Goal: Contribute content: Contribute content

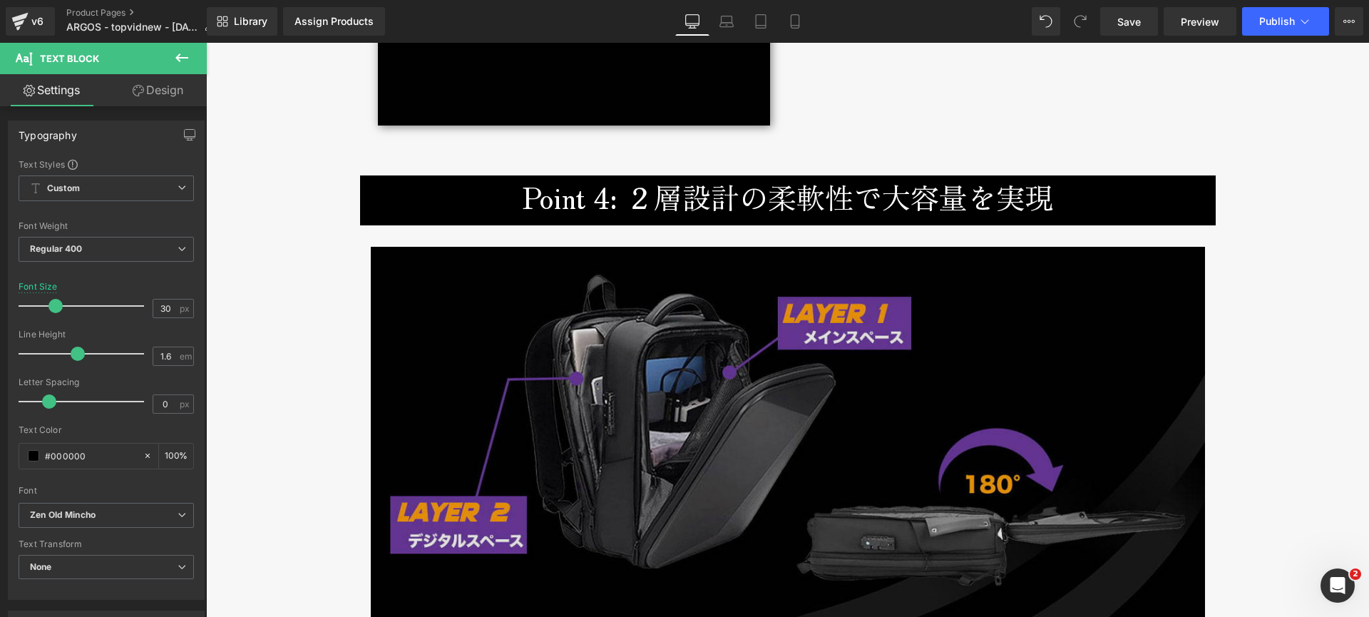
click at [449, 307] on img at bounding box center [788, 441] width 835 height 389
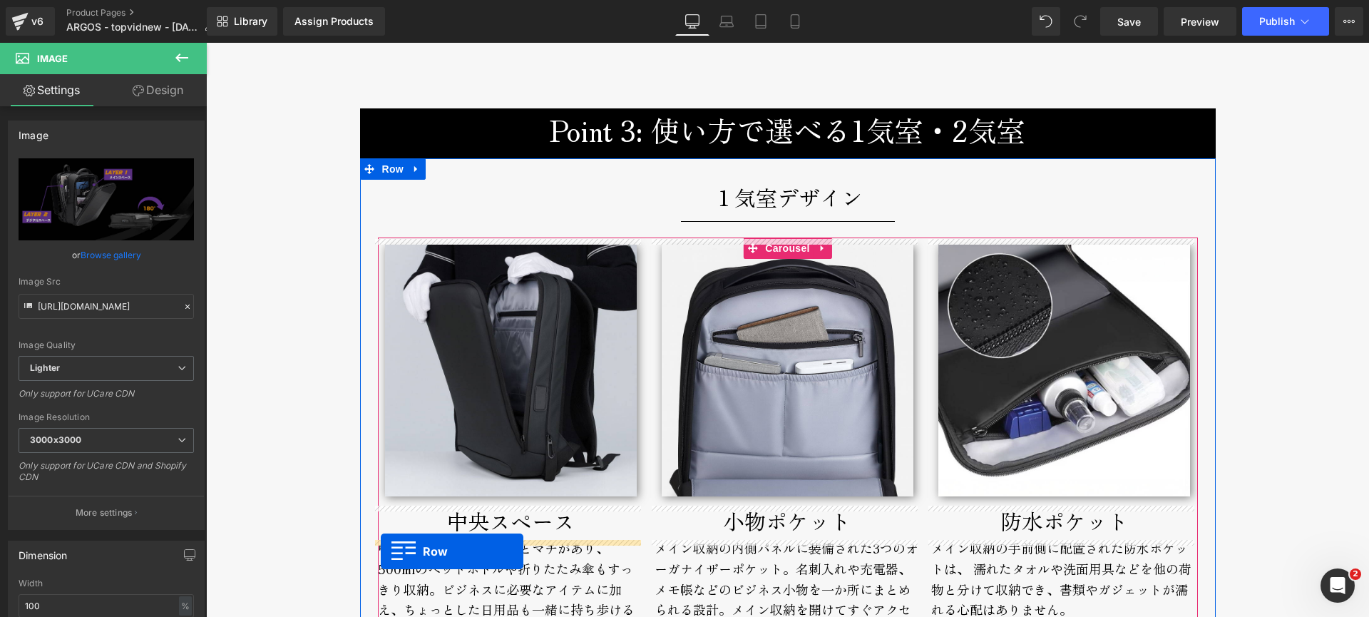
scroll to position [3267, 0]
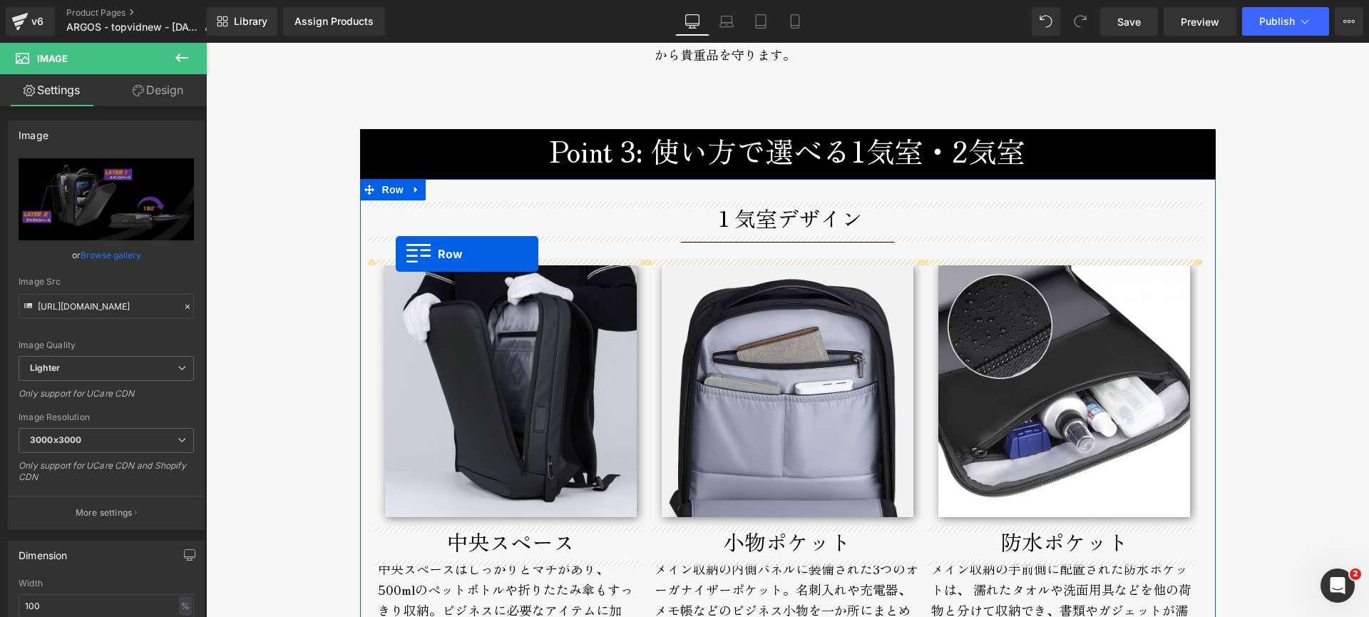
drag, startPoint x: 363, startPoint y: 272, endPoint x: 396, endPoint y: 254, distance: 37.7
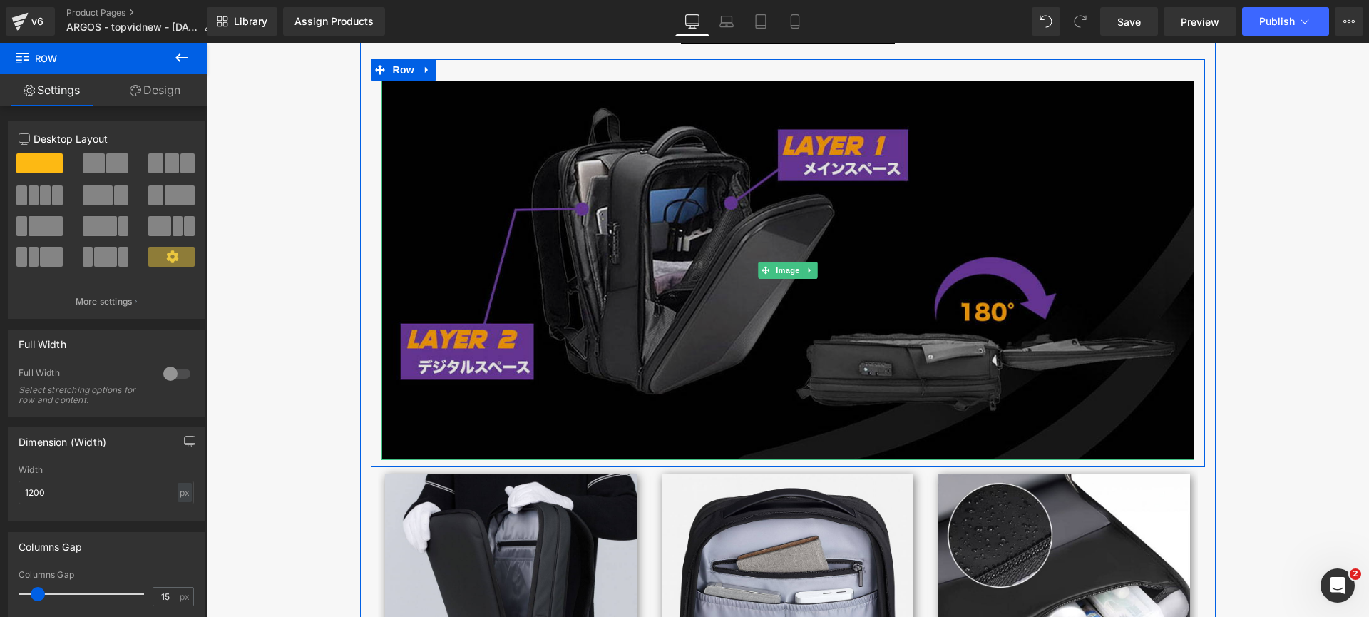
scroll to position [3471, 0]
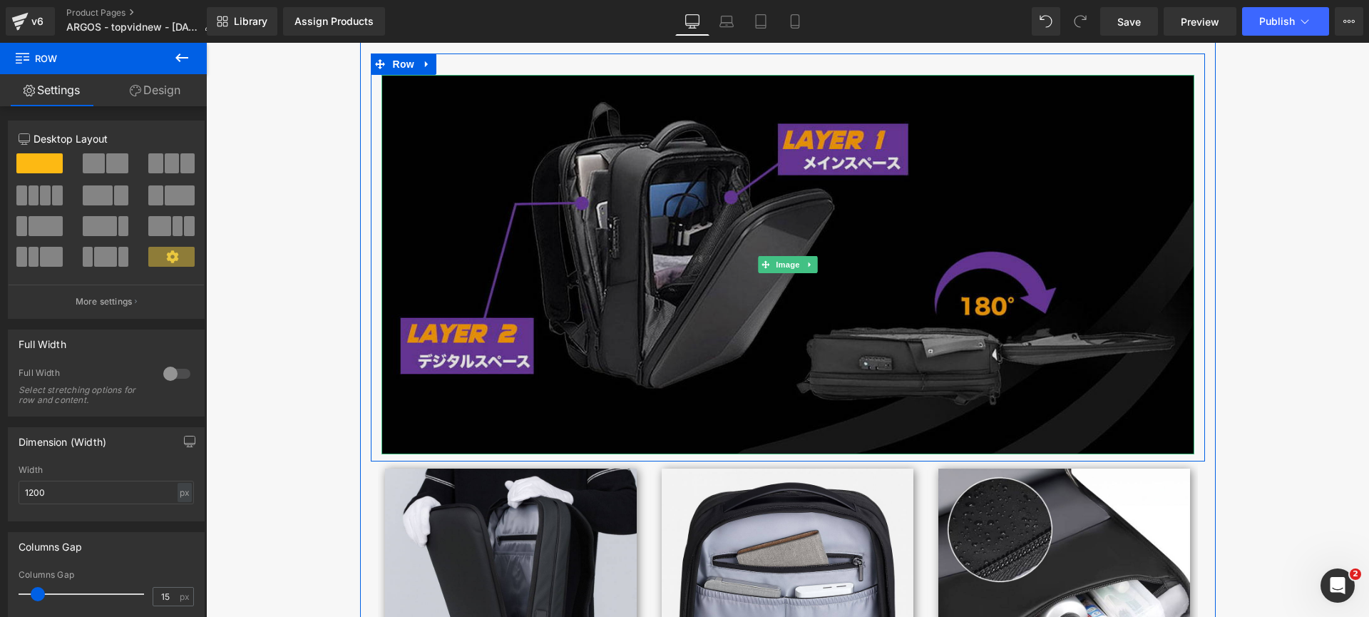
click at [597, 214] on img at bounding box center [788, 264] width 813 height 379
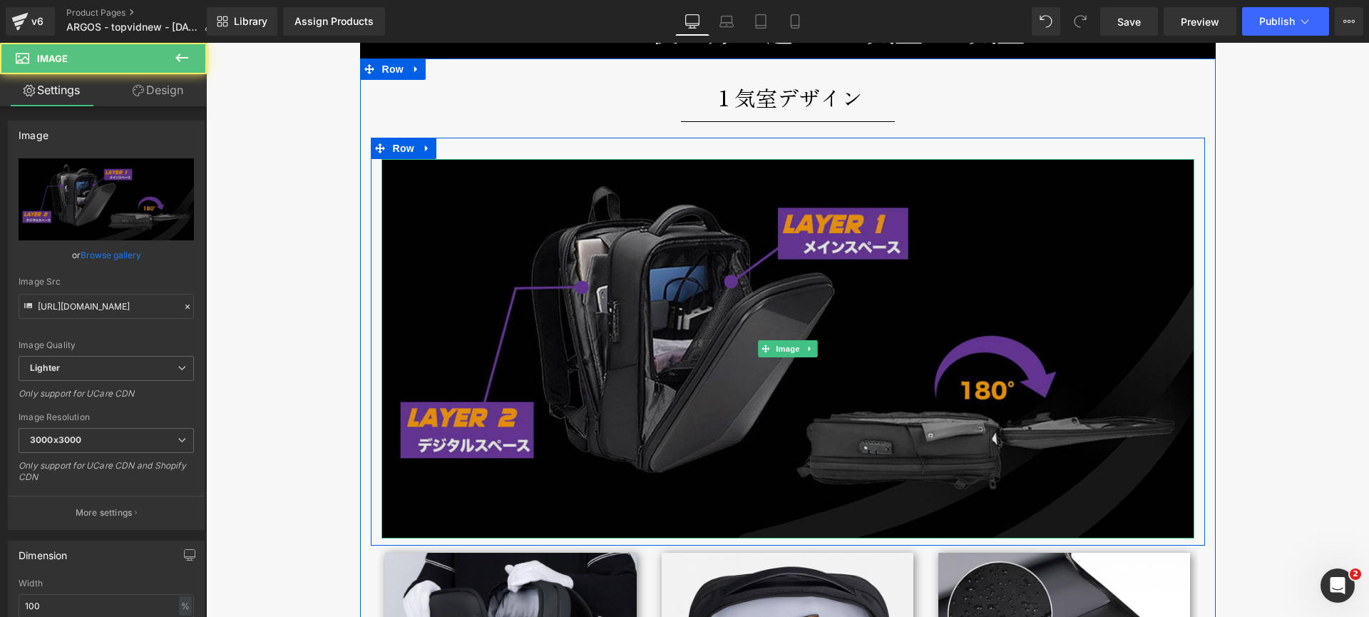
scroll to position [3237, 0]
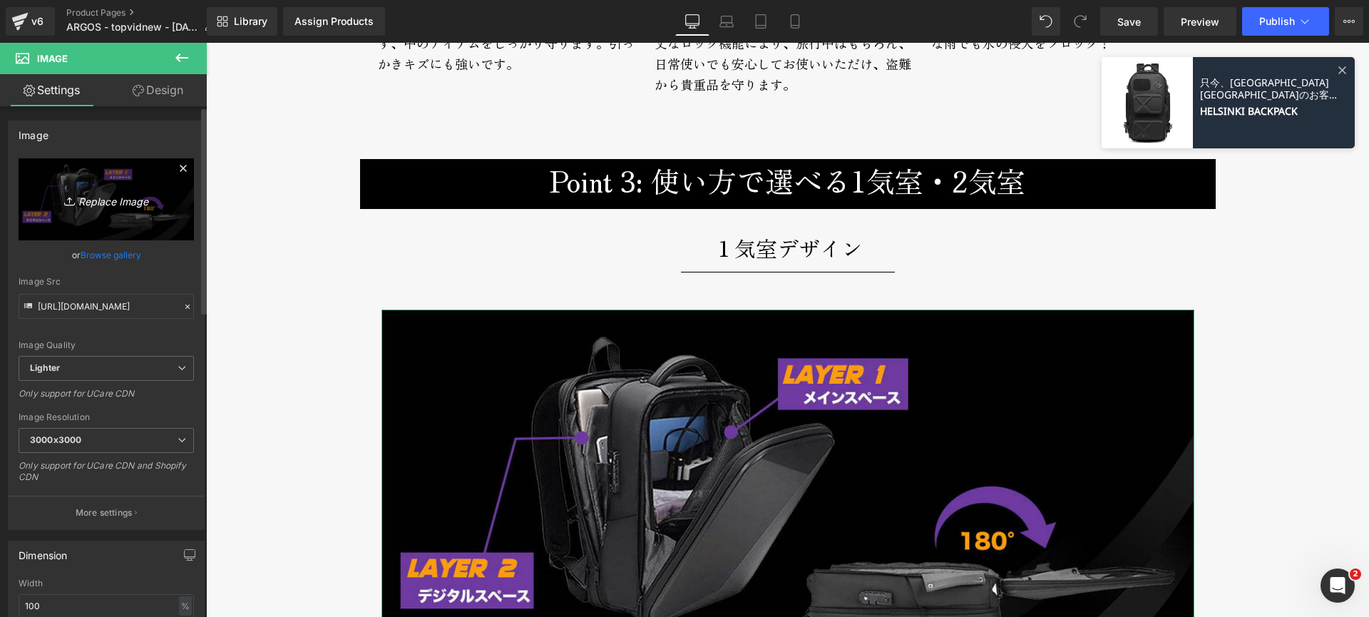
click at [96, 198] on icon "Replace Image" at bounding box center [106, 199] width 114 height 18
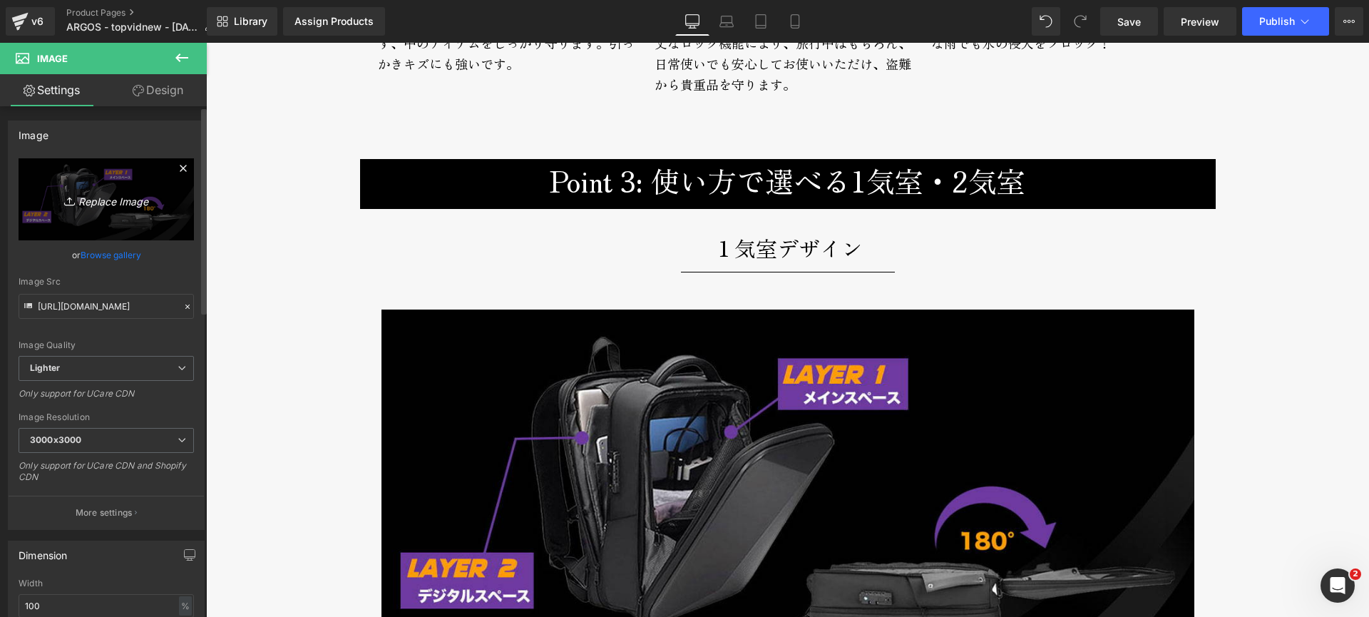
type input "C:\fakepath\argos-broderik-mainstorage-wide-labeled.jpg"
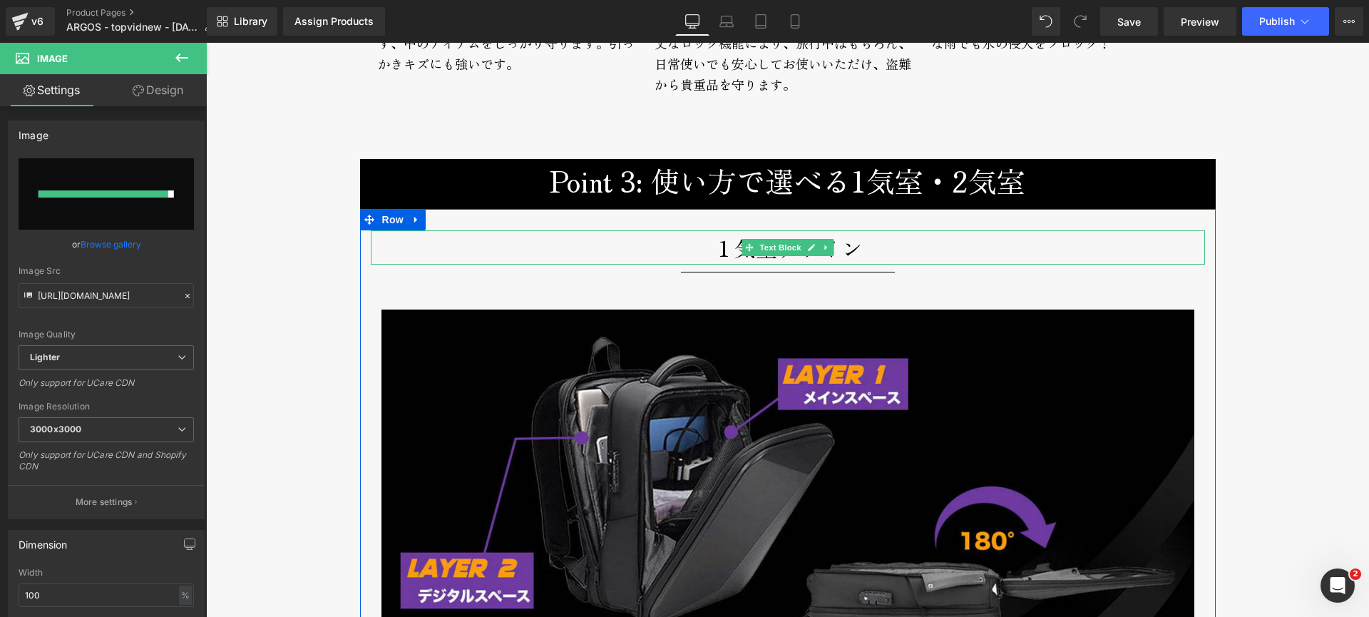
type input "[URL][DOMAIN_NAME]"
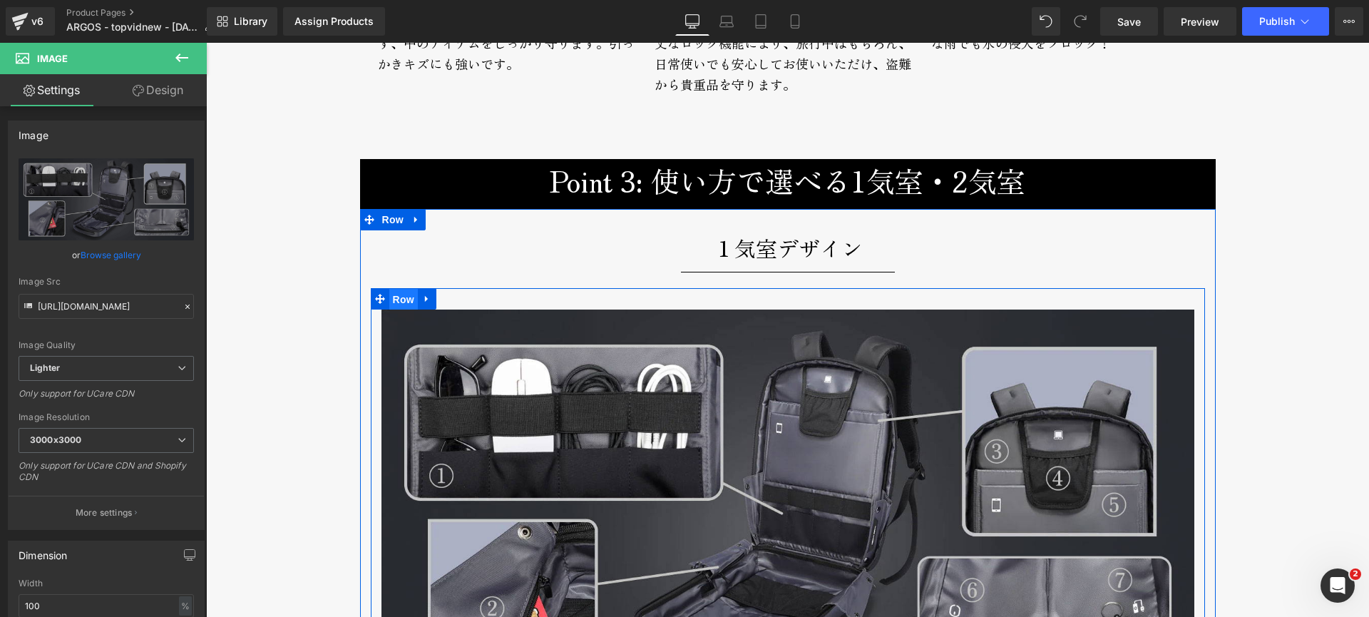
click at [402, 304] on span "Row" at bounding box center [403, 299] width 29 height 21
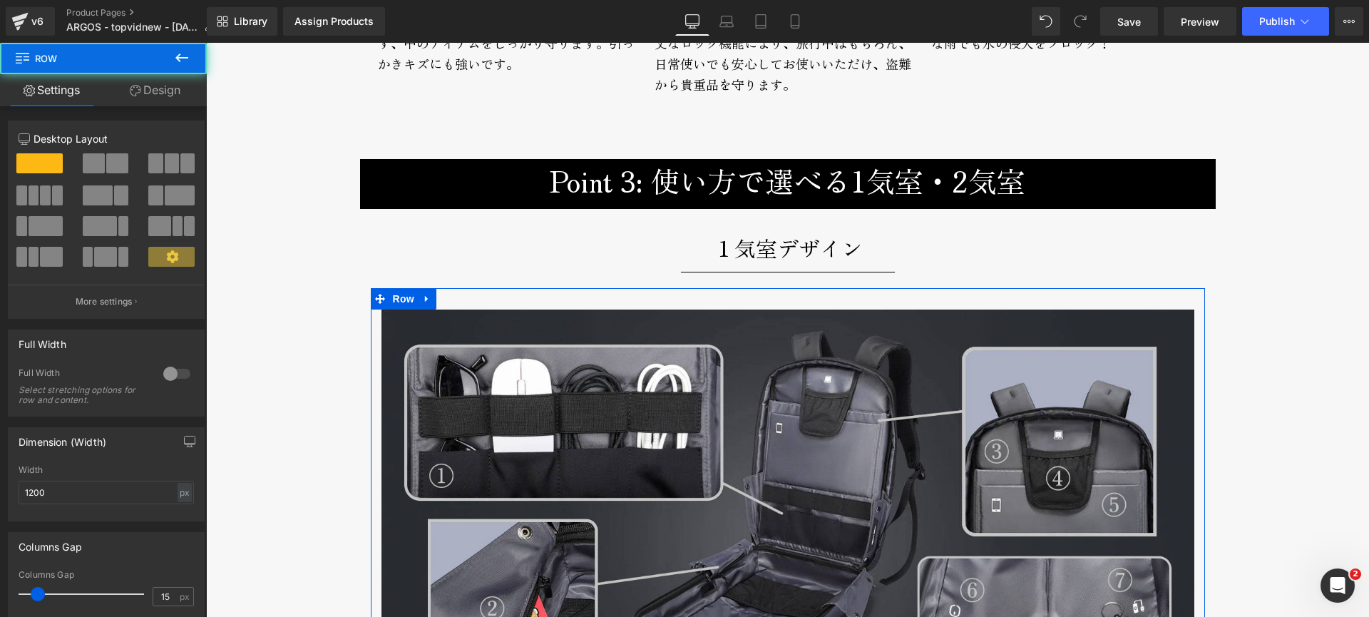
click at [146, 88] on link "Design" at bounding box center [154, 90] width 103 height 32
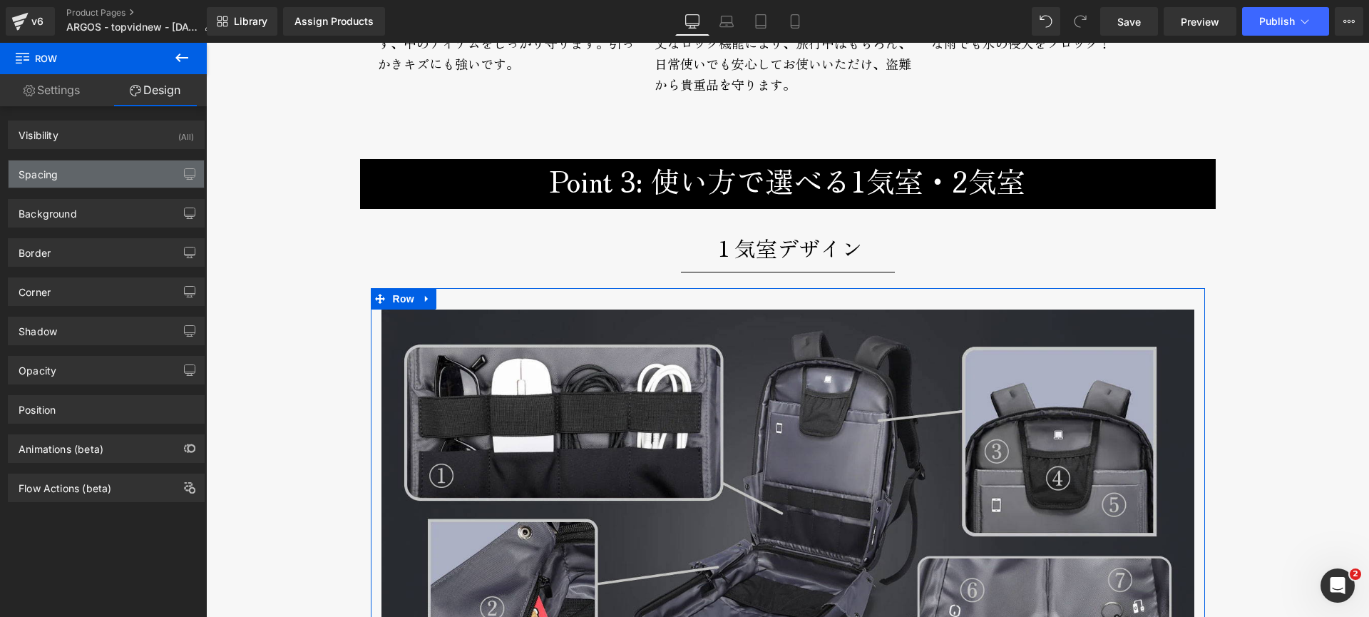
click at [81, 175] on div "Spacing" at bounding box center [106, 173] width 195 height 27
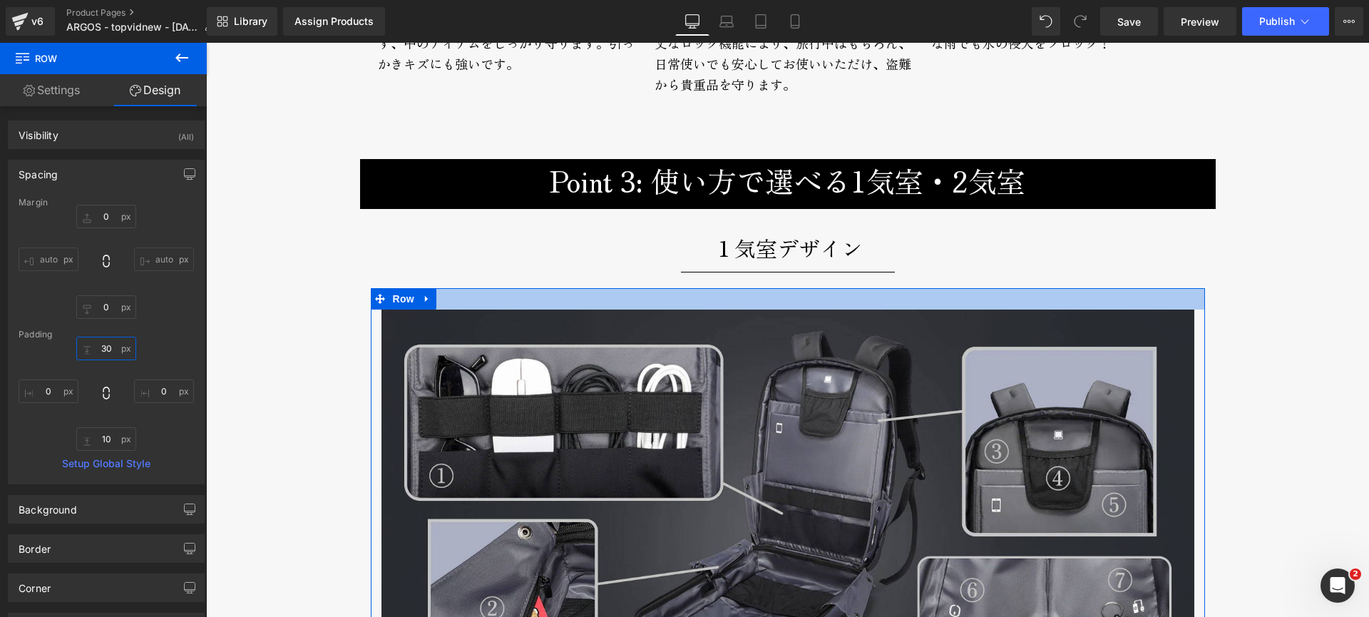
click at [103, 347] on input "30" at bounding box center [106, 349] width 60 height 24
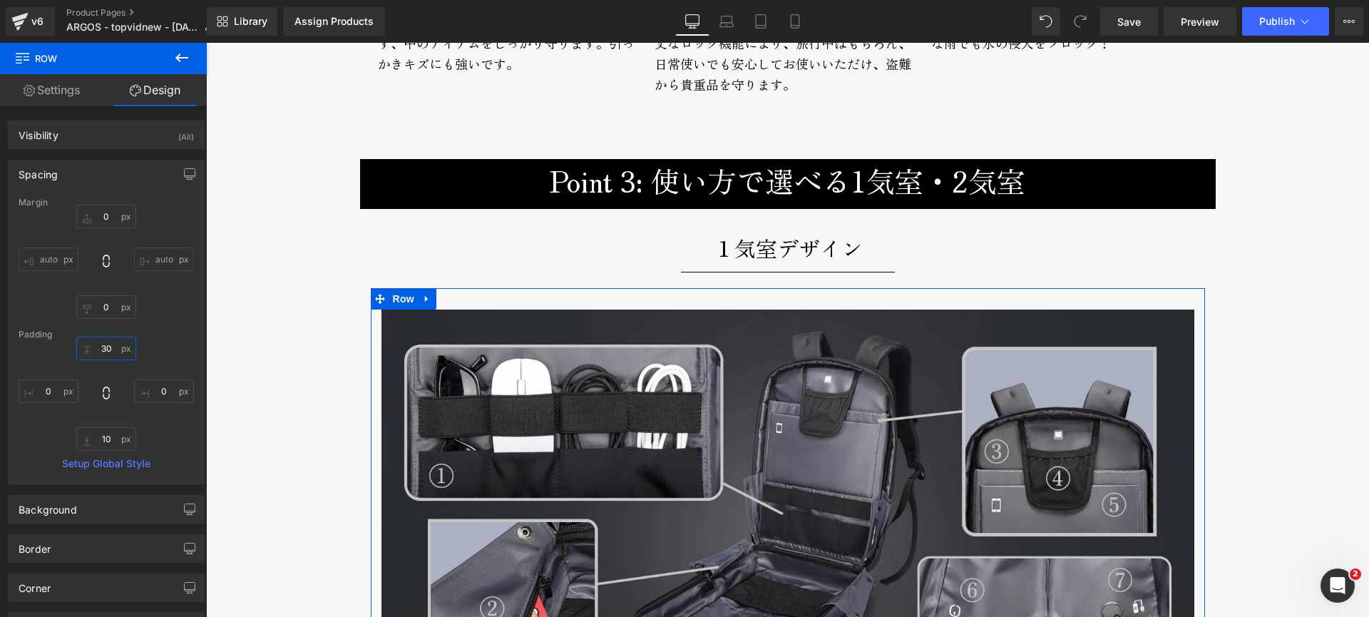
type input "0"
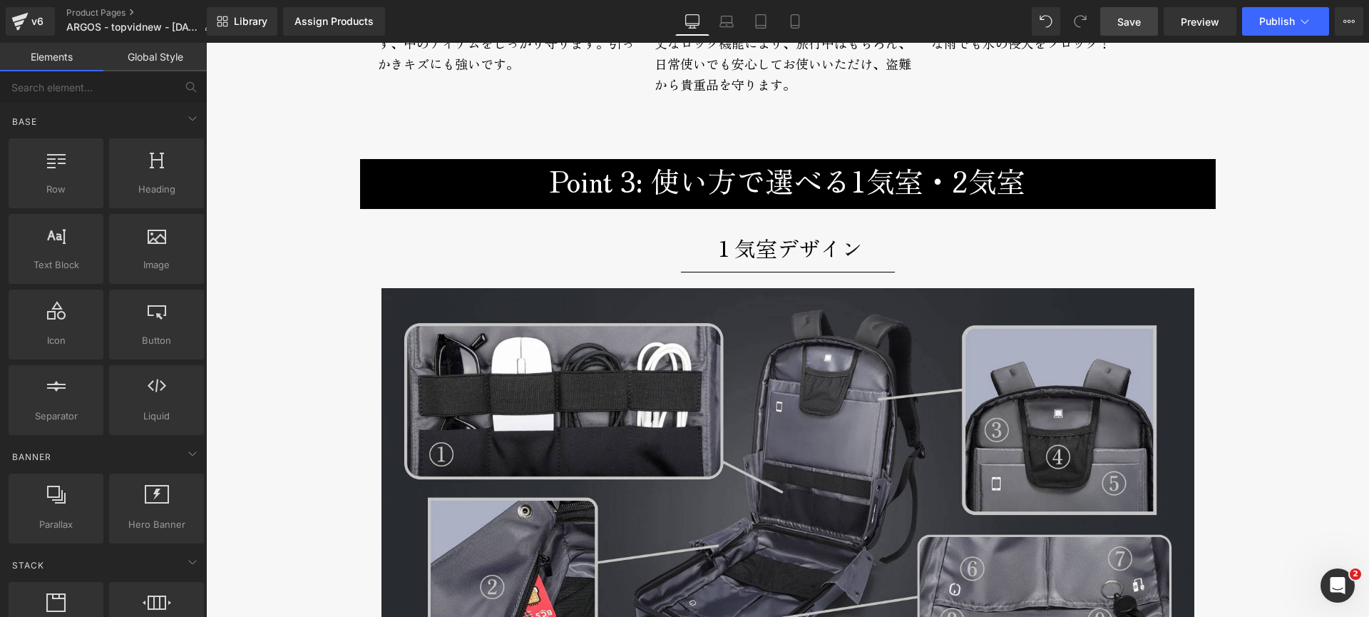
click at [1137, 20] on span "Save" at bounding box center [1130, 21] width 24 height 15
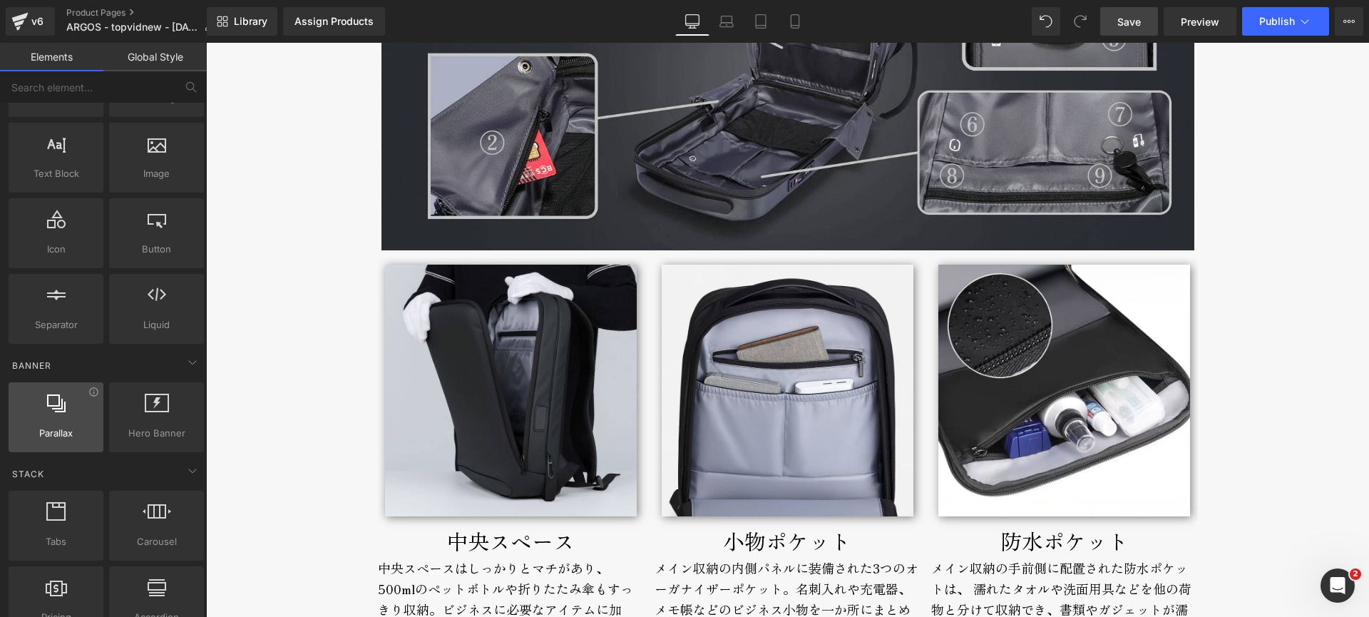
scroll to position [3684, 0]
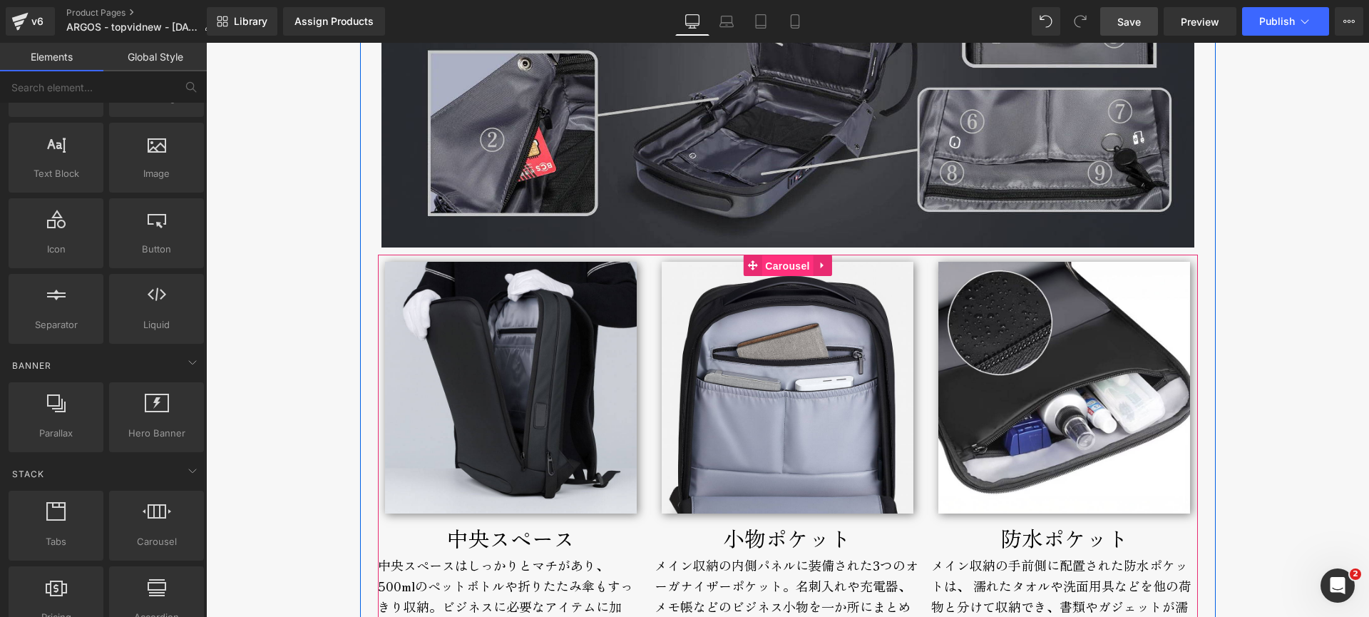
click at [776, 267] on span "Carousel" at bounding box center [787, 265] width 51 height 21
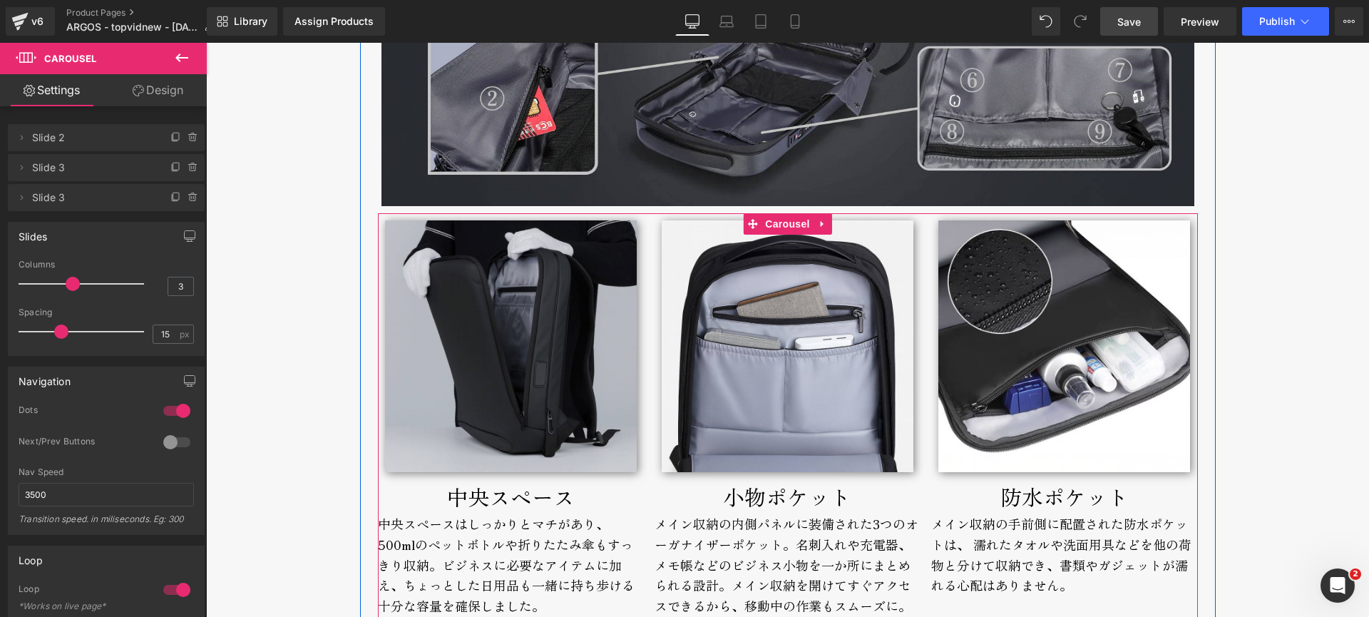
scroll to position [3683, 0]
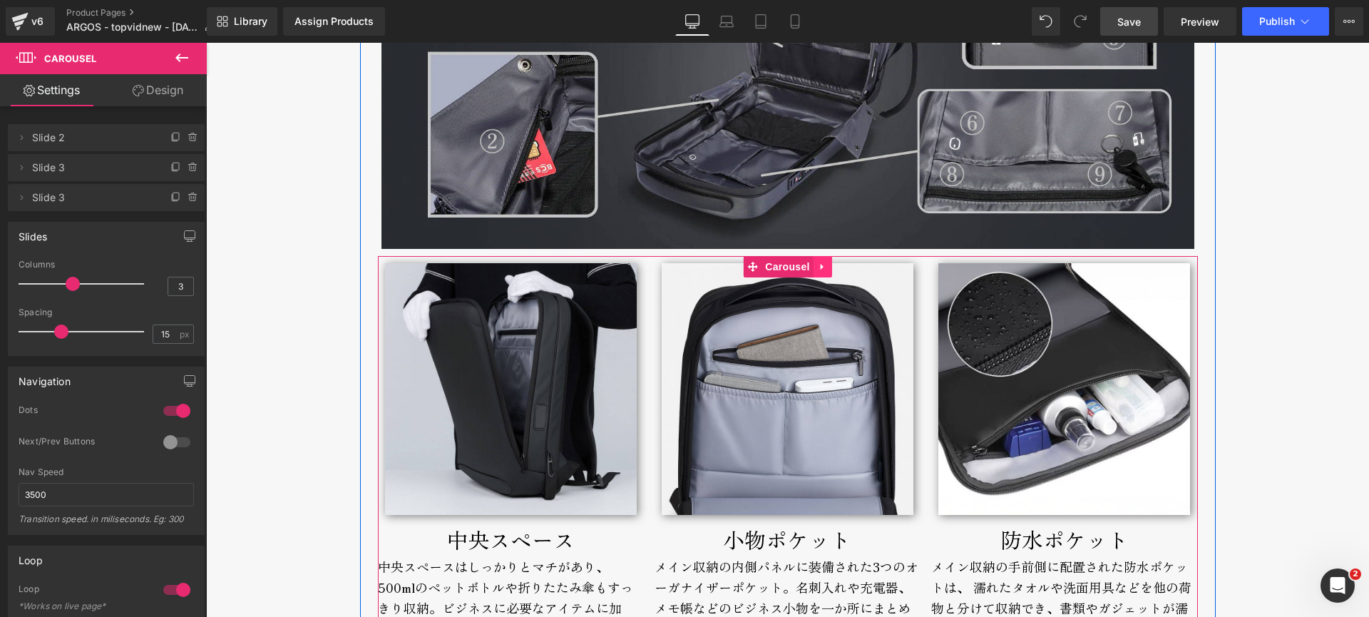
click at [820, 268] on icon at bounding box center [821, 266] width 3 height 6
click at [827, 267] on icon at bounding box center [832, 267] width 10 height 10
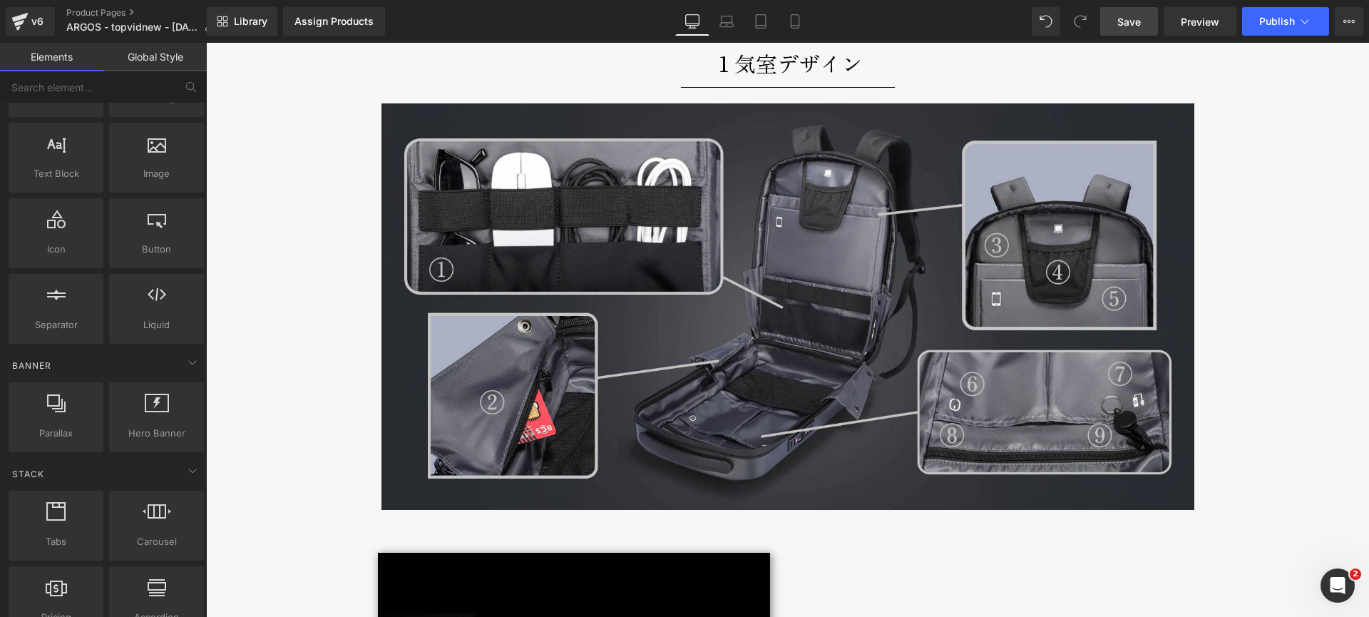
scroll to position [3375, 0]
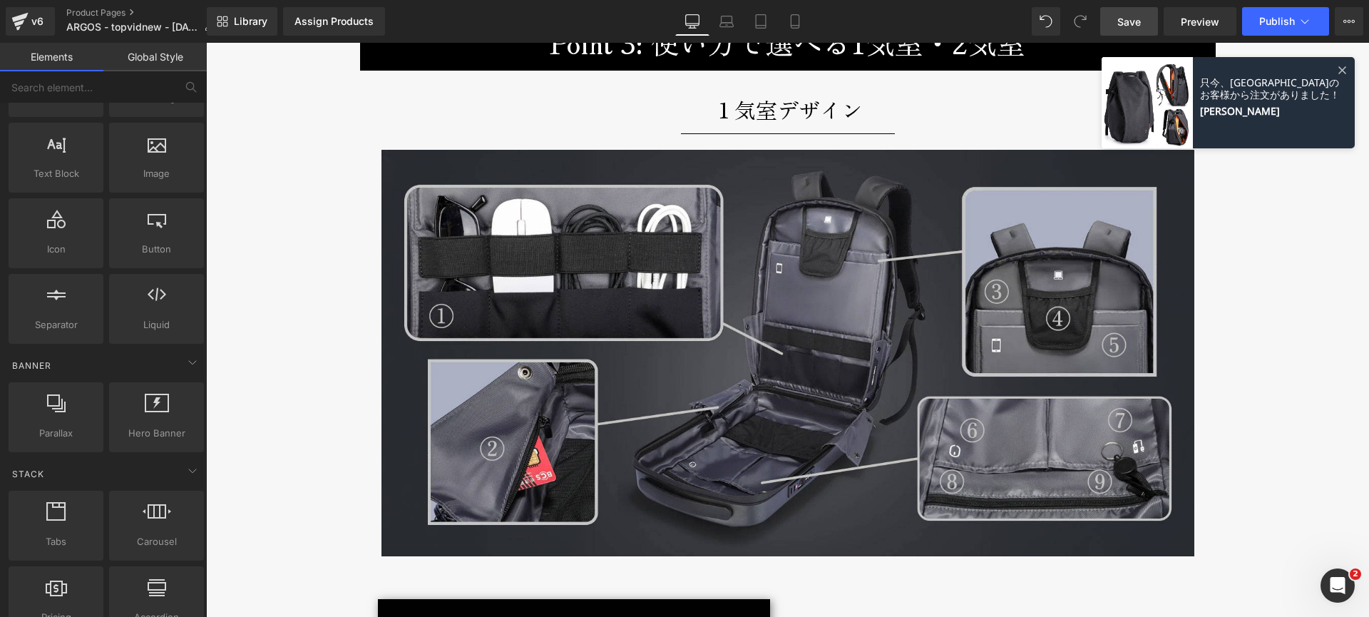
click at [320, 348] on div "TROY Text Block [PERSON_NAME]的な大容量ハードシェルリュック Text Block [PERSON_NAME]的な大容量ハードシェ…" at bounding box center [787, 585] width 1163 height 7656
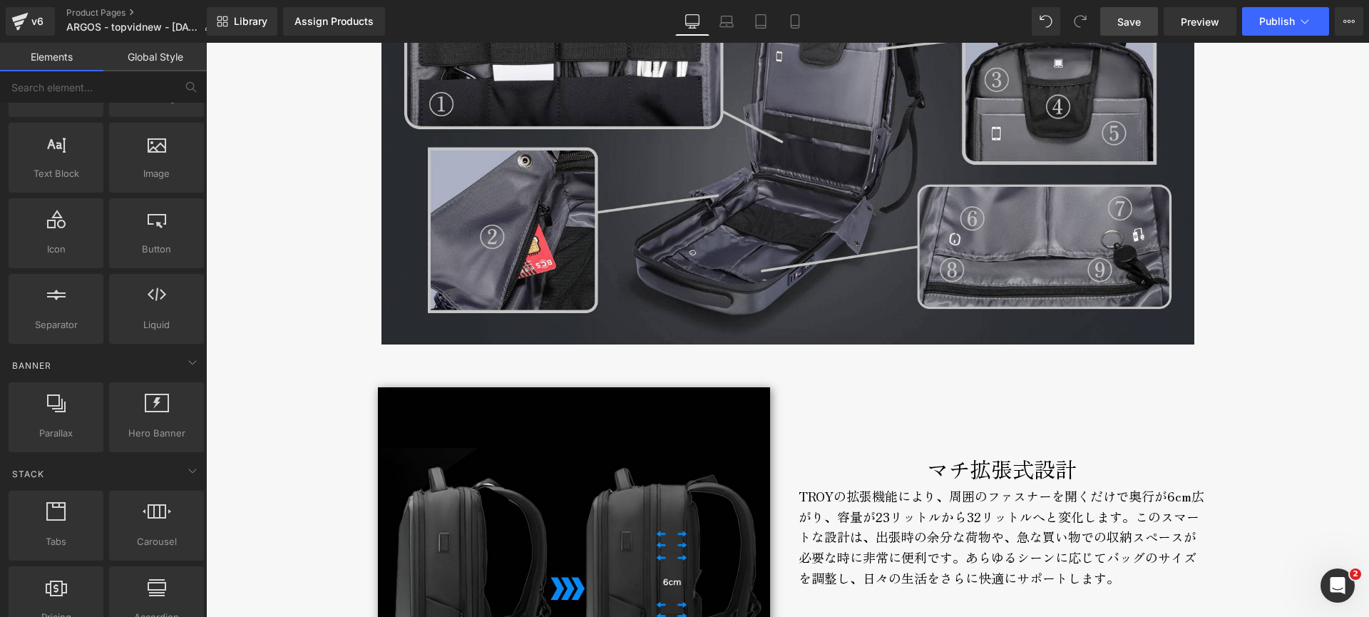
scroll to position [3747, 0]
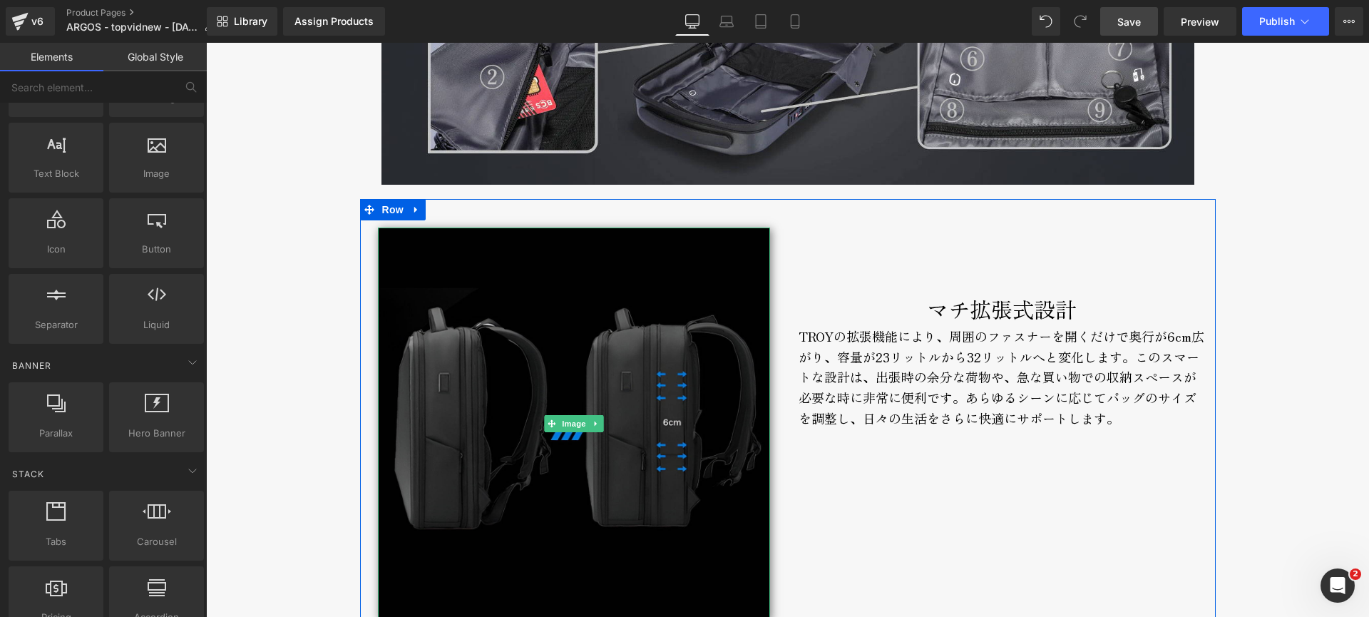
click at [549, 293] on img at bounding box center [574, 424] width 392 height 392
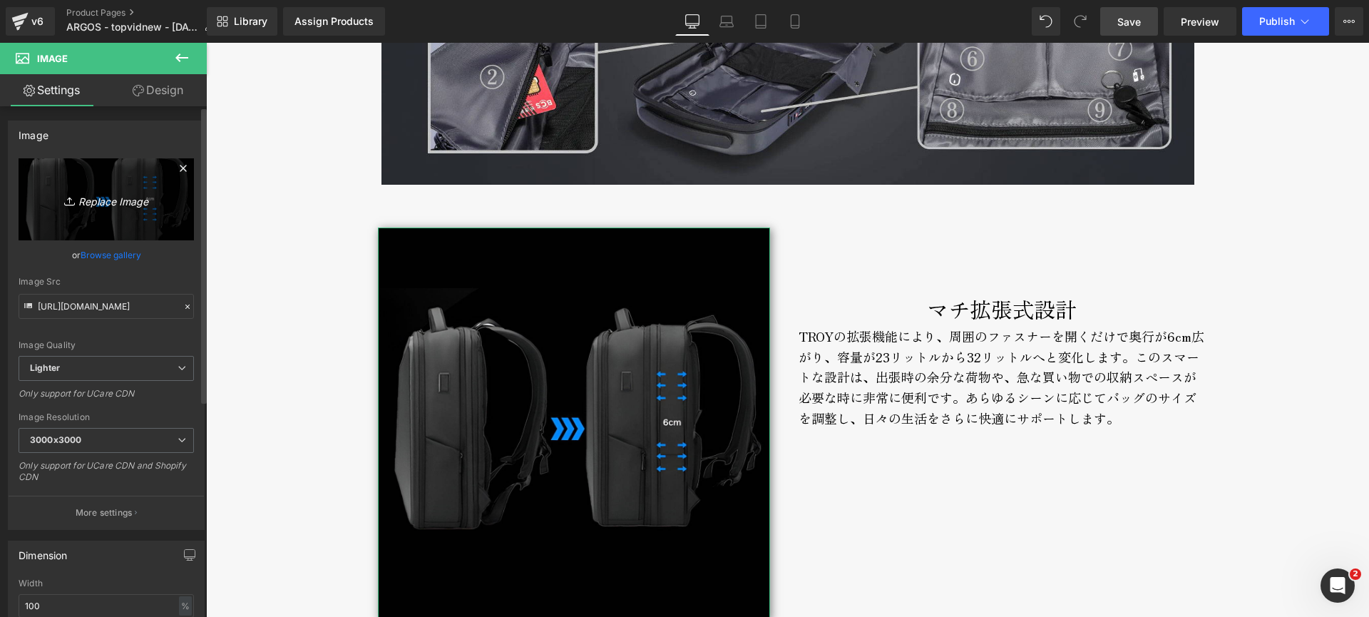
click at [125, 201] on icon "Replace Image" at bounding box center [106, 199] width 114 height 18
type input "C:\fakepath\argos-broderik-mainspace-800px.jpg"
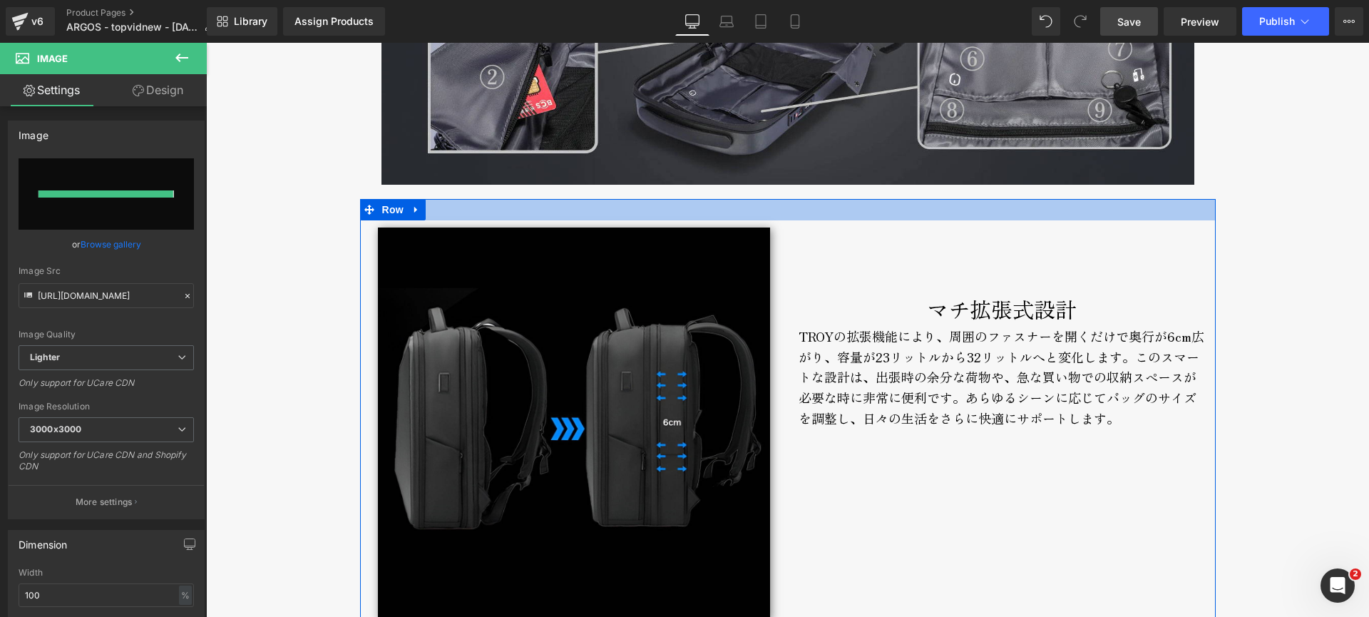
type input "[URL][DOMAIN_NAME]"
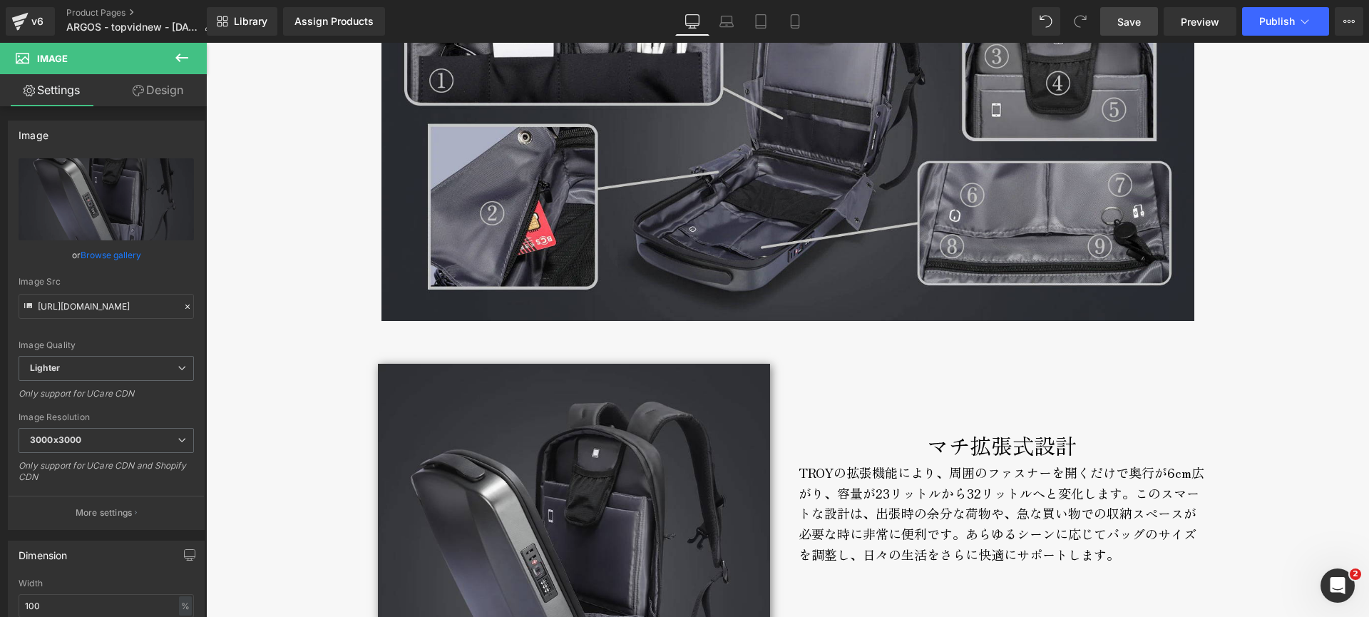
scroll to position [3642, 0]
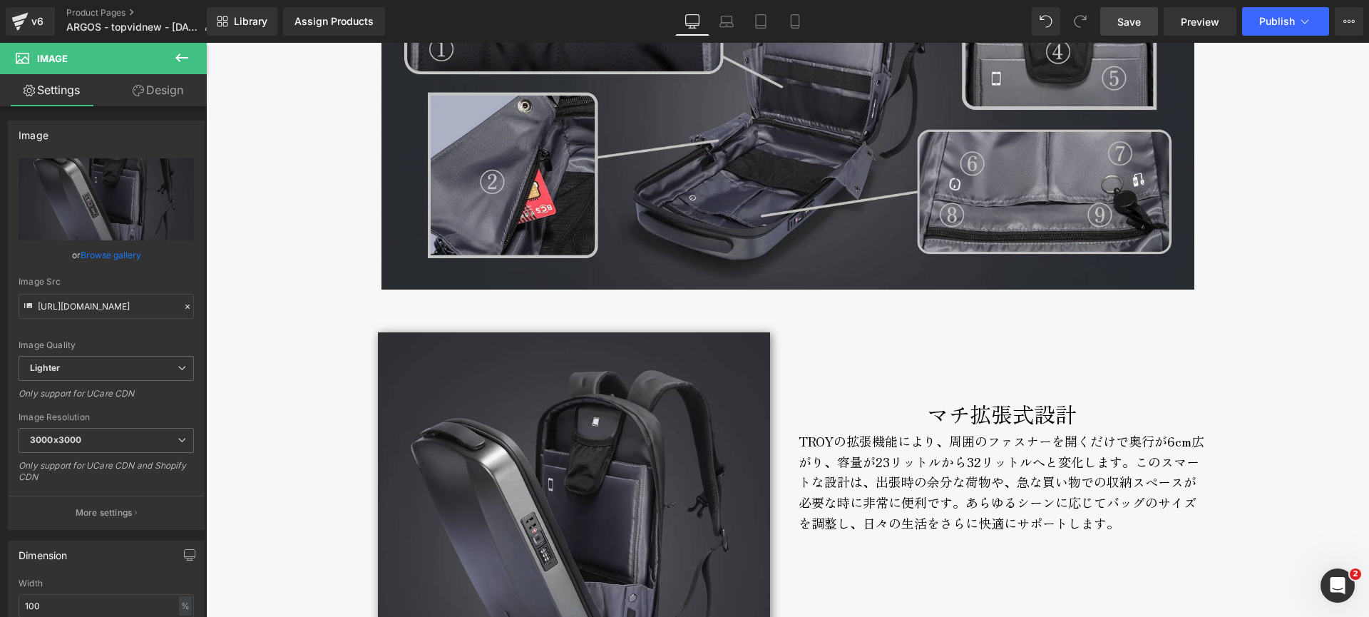
click at [903, 422] on div "マチ拡張式設計" at bounding box center [1002, 414] width 407 height 34
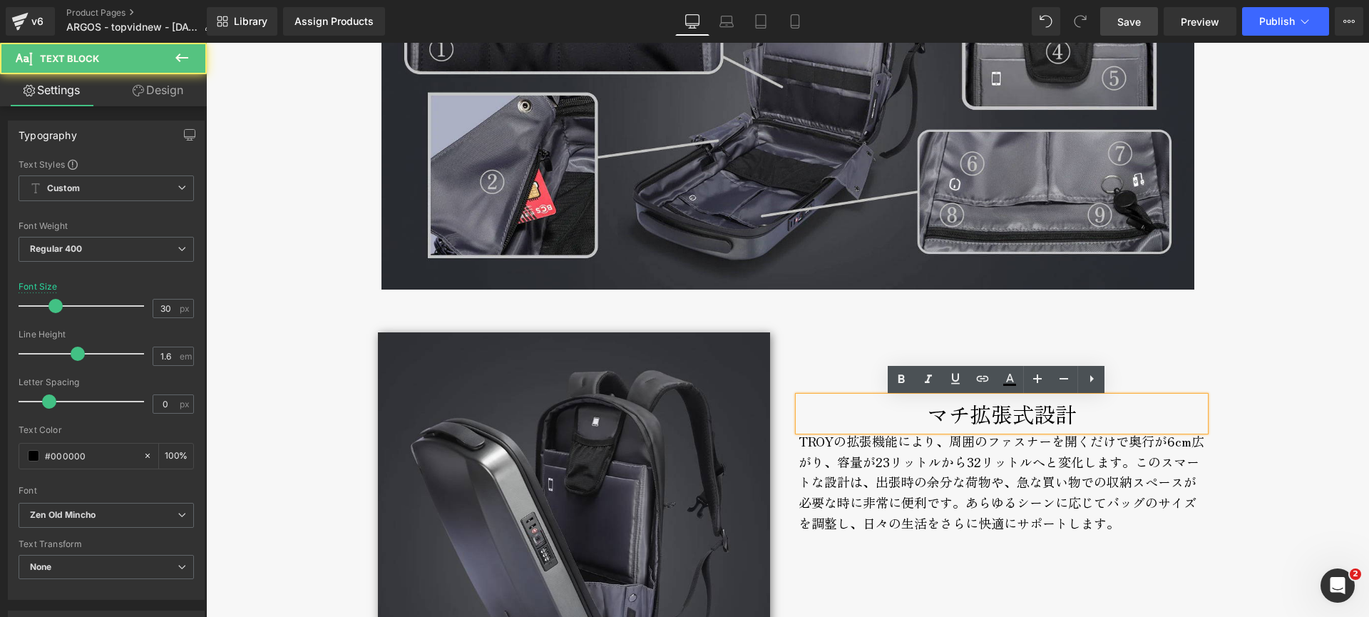
click at [893, 414] on div "マチ拡張式設計" at bounding box center [1002, 414] width 407 height 34
click at [893, 413] on div "マチ拡張式設計" at bounding box center [1002, 414] width 407 height 34
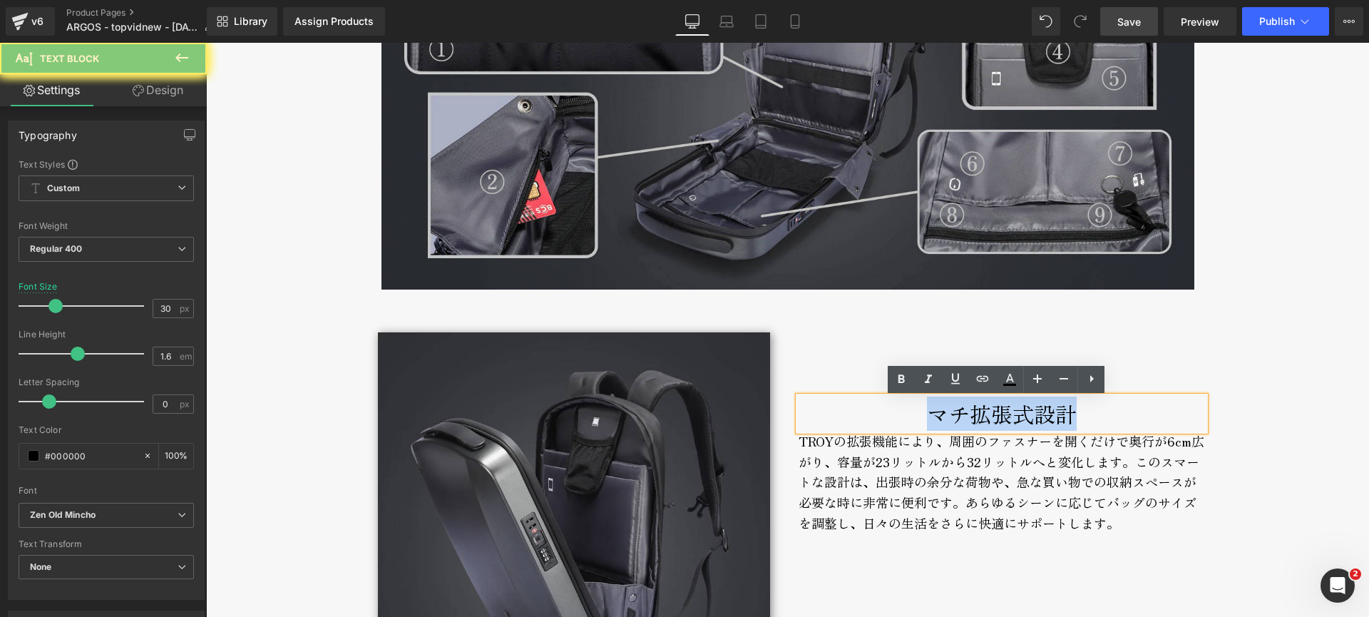
click at [893, 413] on div "マチ拡張式設計" at bounding box center [1002, 414] width 407 height 34
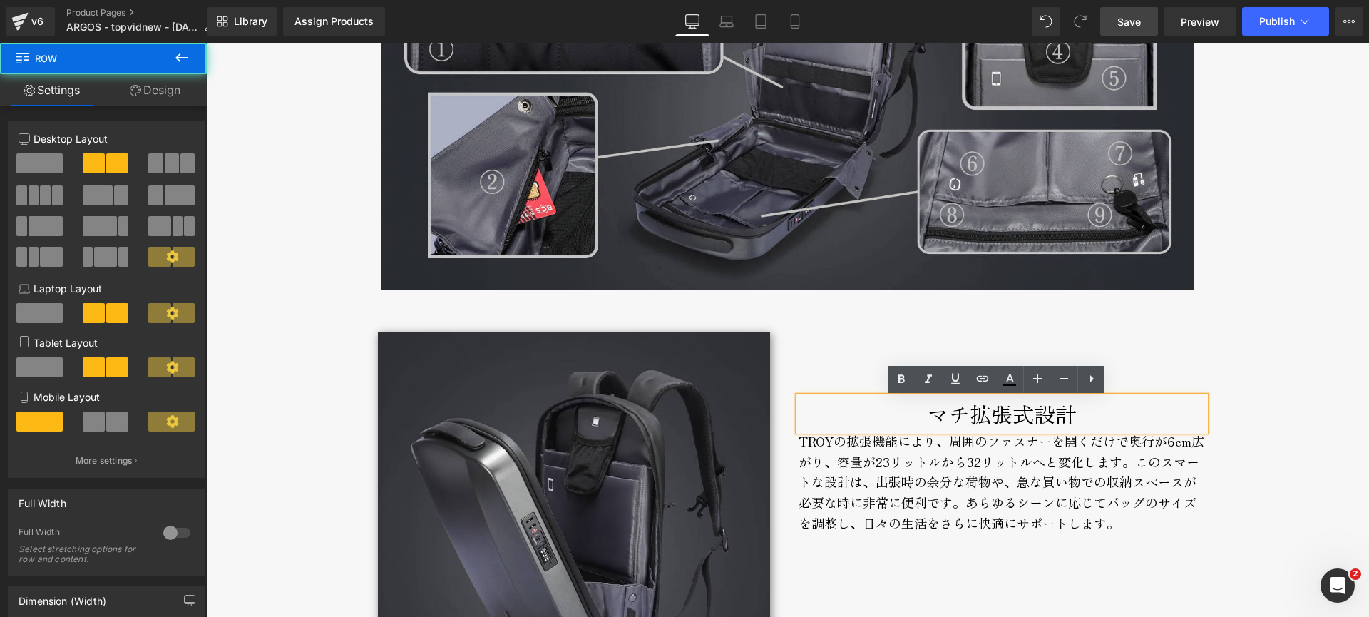
click at [832, 379] on div "マチ拡張式設計 Text Block TROYの拡張機能により、周囲のファスナーを開くだけで奥行が6cm広がり、容量が23リットルから32リットルへと変化しま…" at bounding box center [1002, 440] width 428 height 230
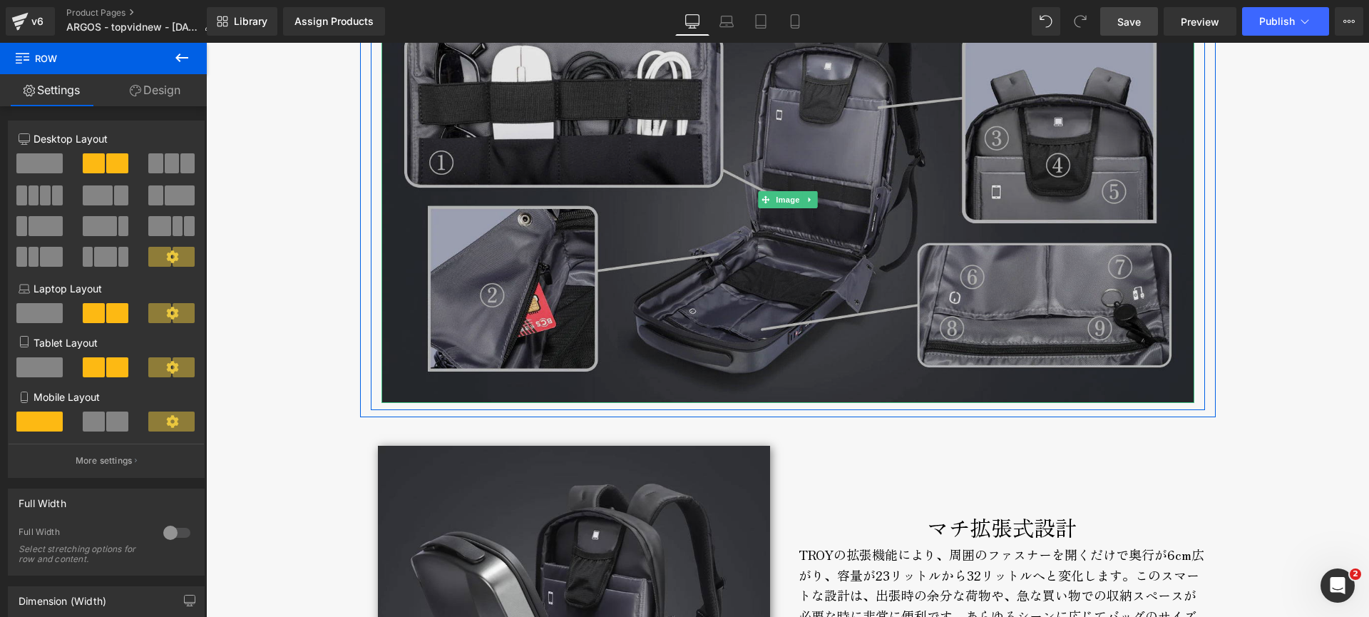
scroll to position [3803, 0]
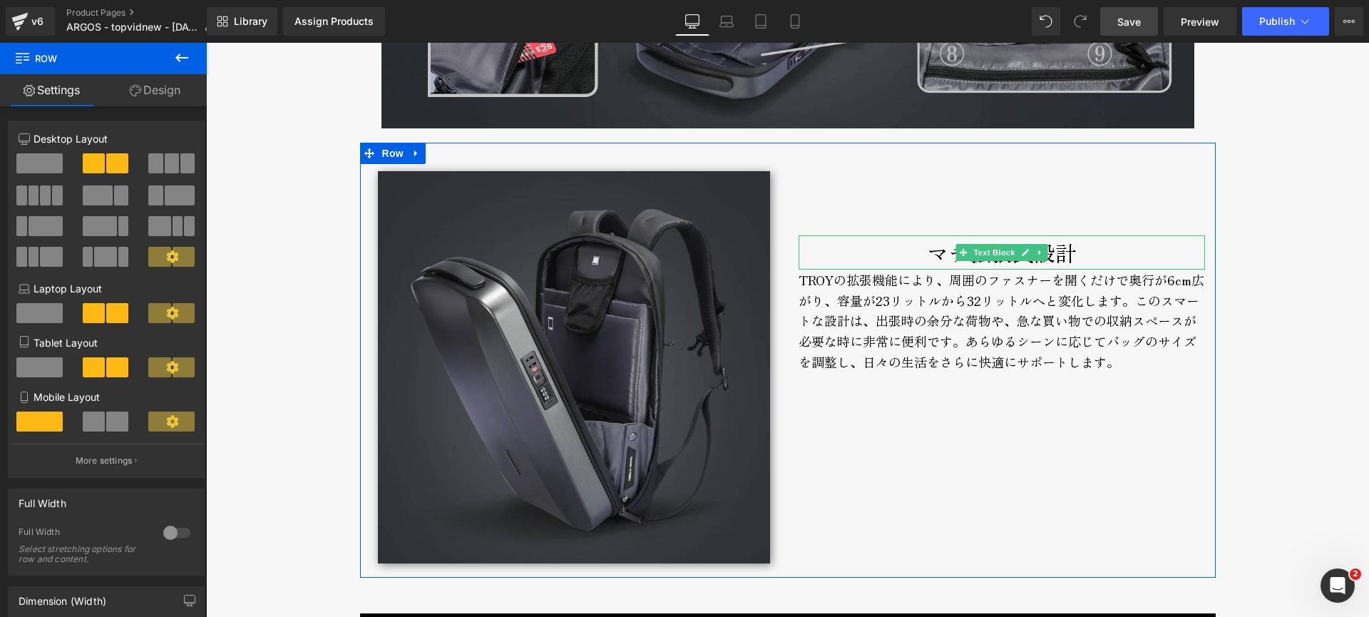
click at [877, 248] on div "マチ拡張式設計" at bounding box center [1002, 252] width 407 height 34
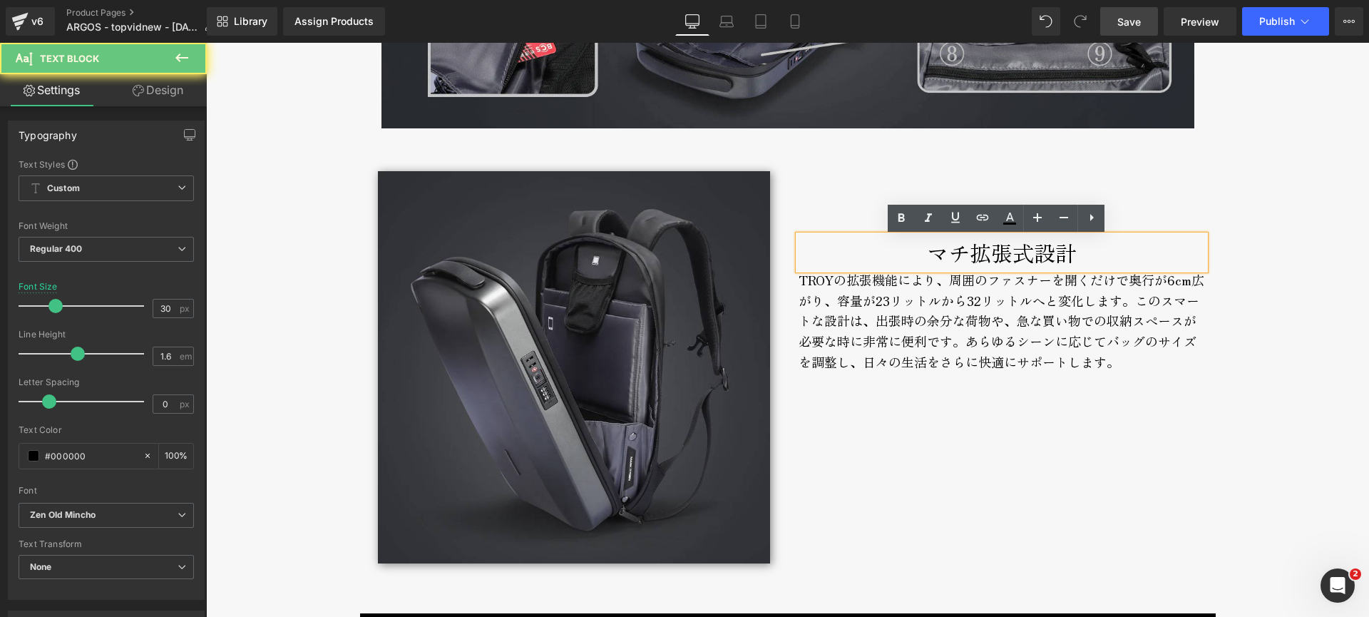
click at [877, 248] on div "マチ拡張式設計" at bounding box center [1002, 252] width 407 height 34
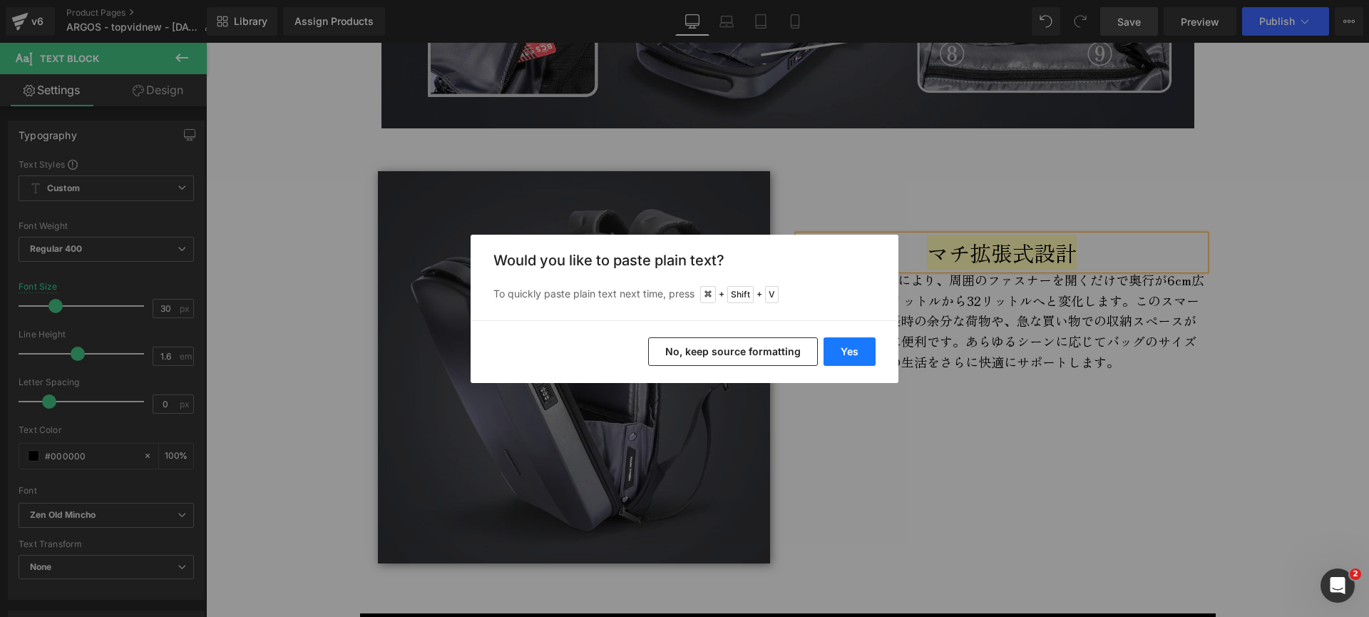
click at [852, 352] on button "Yes" at bounding box center [850, 351] width 52 height 29
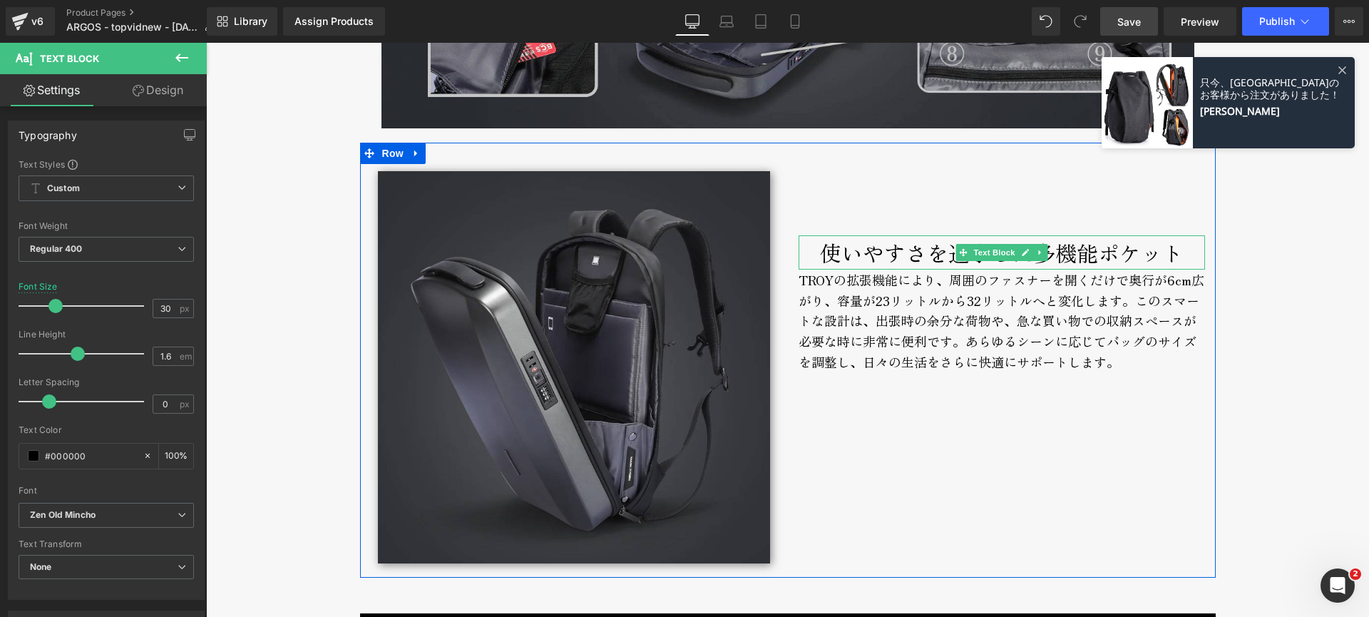
click at [827, 257] on div "使いやすさを追求した多機能ポケット" at bounding box center [1002, 252] width 407 height 34
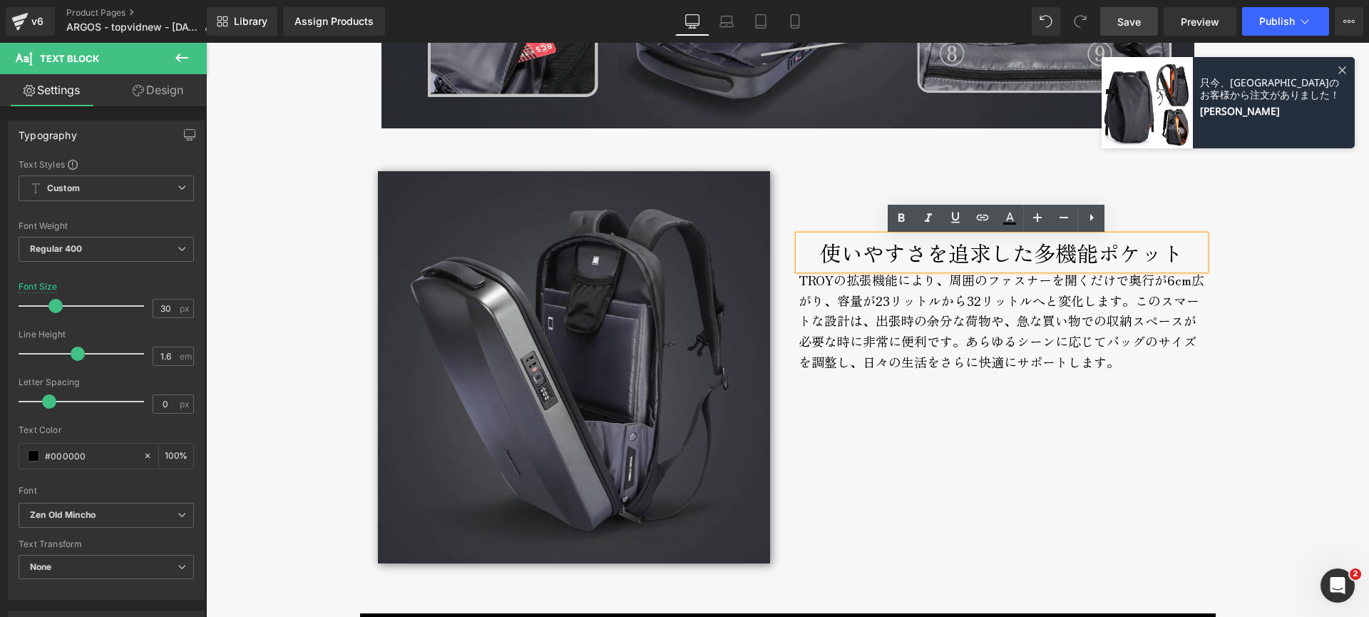
click at [1033, 254] on div "使いやすさを追求した多機能ポケット" at bounding box center [1002, 252] width 407 height 34
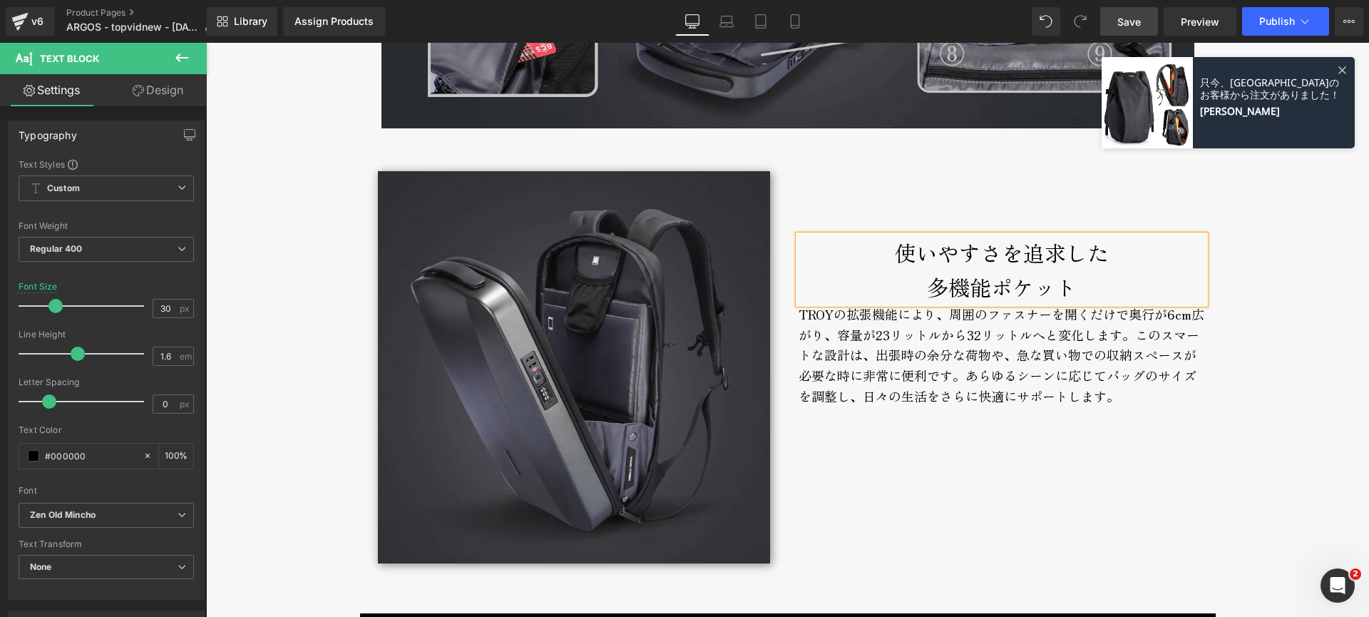
click at [1262, 296] on div "TROY Text Block [PERSON_NAME]的な大容量ハードシェルリュック Text Block [PERSON_NAME]的な大容量ハードシェ…" at bounding box center [787, 158] width 1163 height 7656
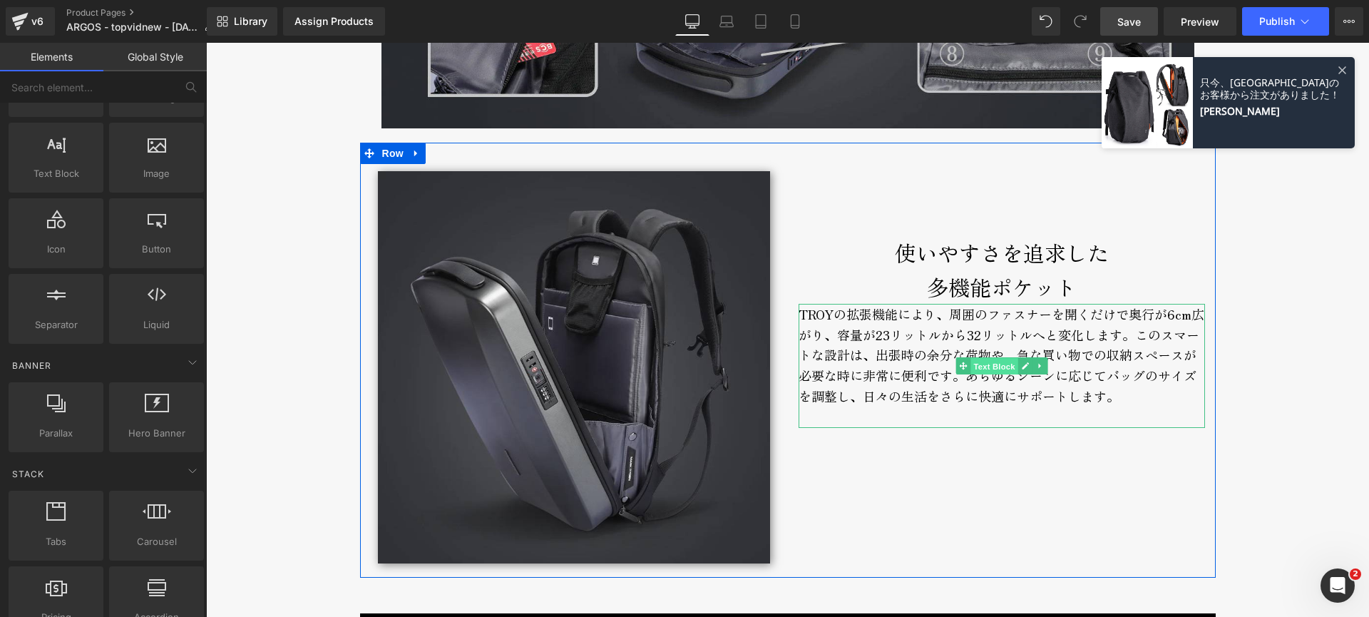
click at [971, 370] on span "Text Block" at bounding box center [994, 366] width 47 height 17
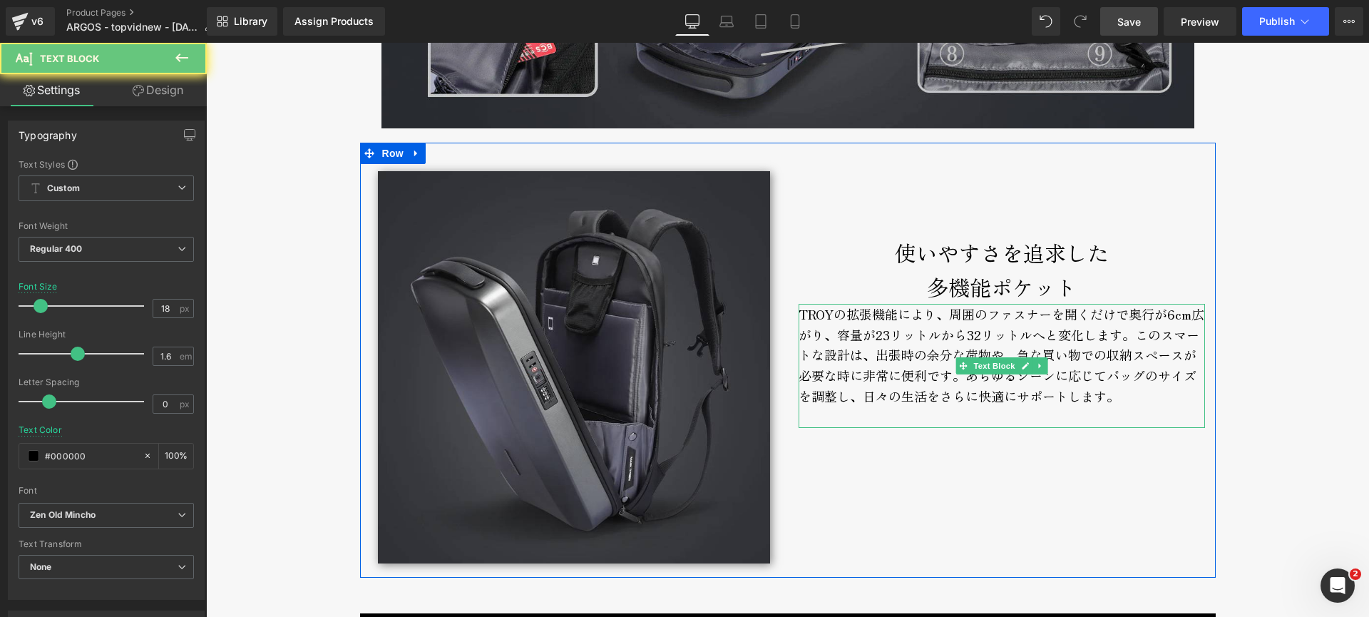
click at [841, 358] on div "TROYの拡張機能により、周囲のファスナーを開くだけで奥行が6cm広がり、容量が23リットルから32リットルへと変化します。このスマートな設計は、出張時の余分…" at bounding box center [1002, 366] width 407 height 124
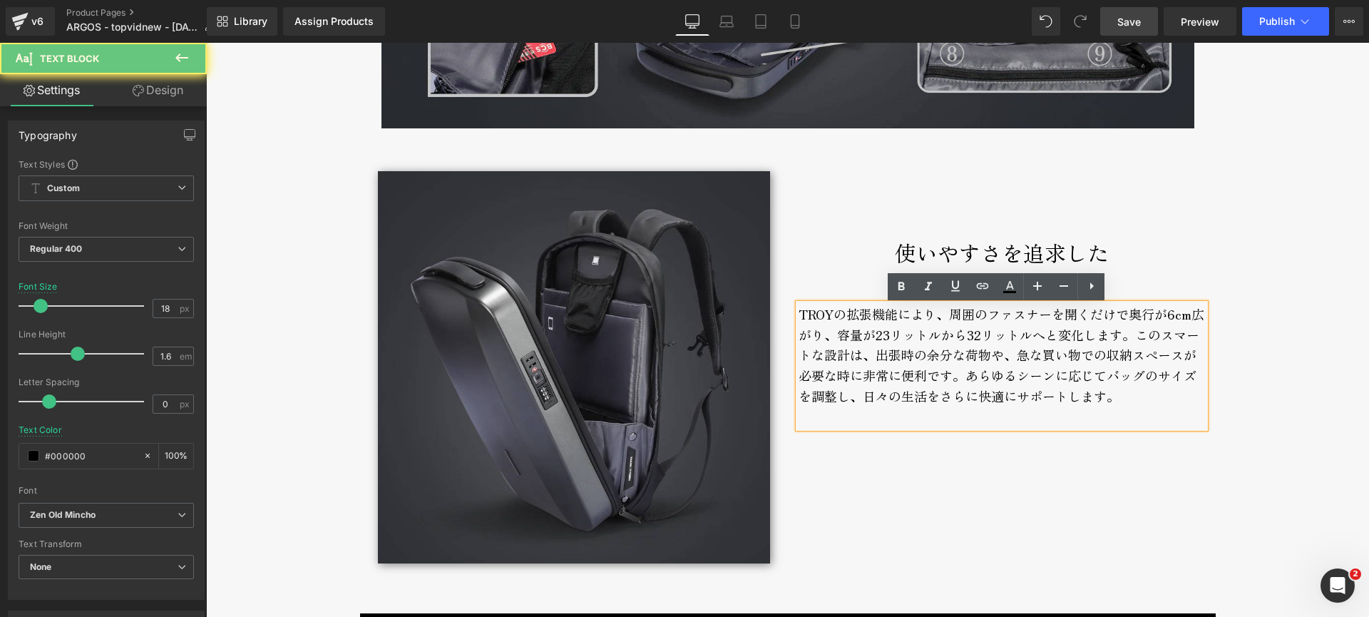
click at [842, 349] on div "TROYの拡張機能により、周囲のファスナーを開くだけで奥行が6cm広がり、容量が23リットルから32リットルへと変化します。このスマートな設計は、出張時の余分…" at bounding box center [1002, 366] width 407 height 124
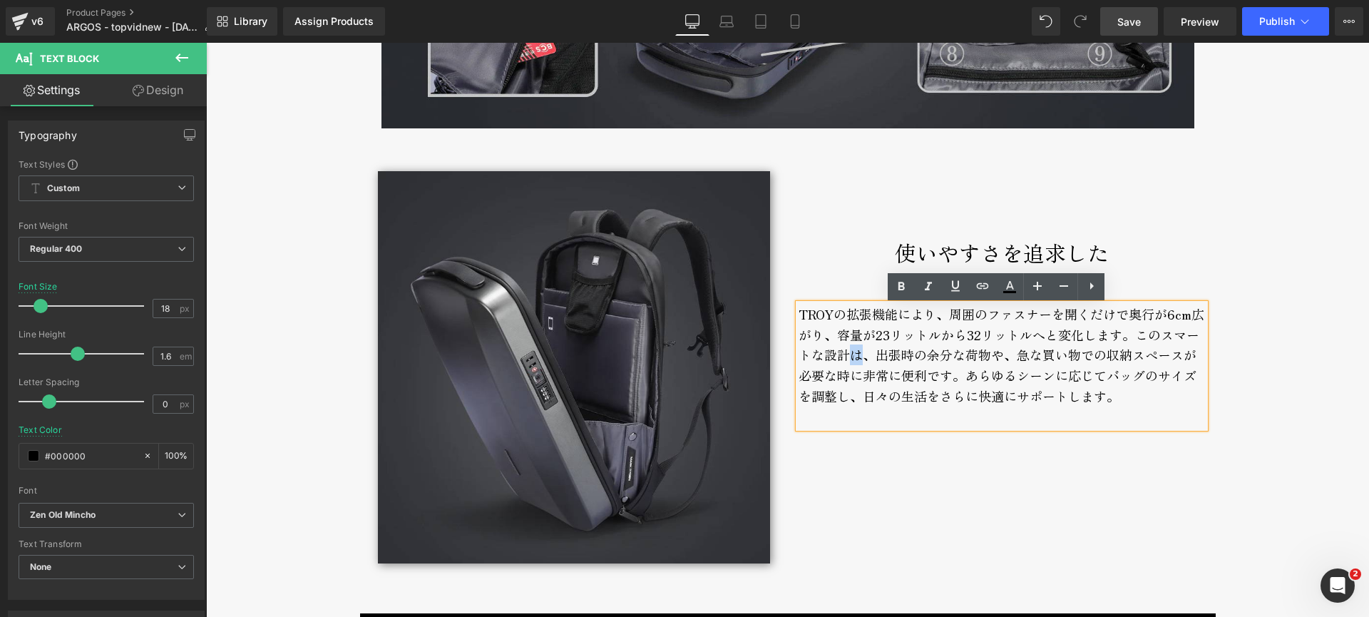
click at [842, 349] on div "TROYの拡張機能により、周囲のファスナーを開くだけで奥行が6cm広がり、容量が23リットルから32リットルへと変化します。このスマートな設計は、出張時の余分…" at bounding box center [1002, 366] width 407 height 124
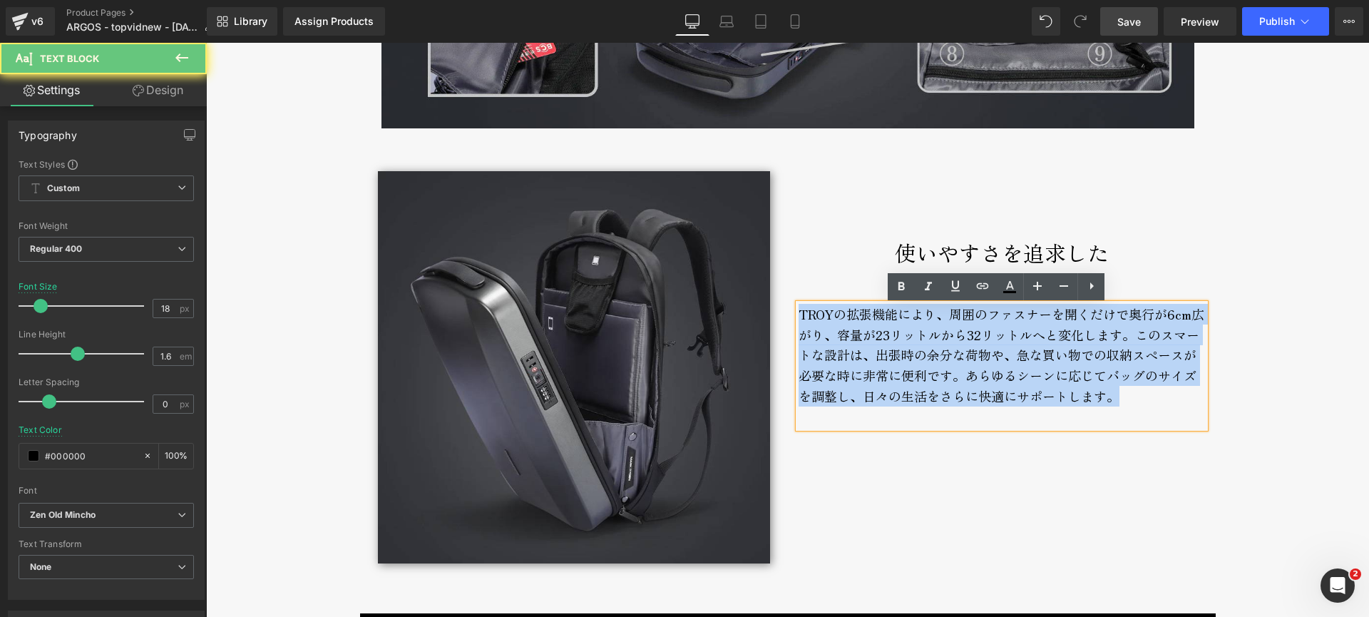
click at [842, 349] on div "TROYの拡張機能により、周囲のファスナーを開くだけで奥行が6cm広がり、容量が23リットルから32リットルへと変化します。このスマートな設計は、出張時の余分…" at bounding box center [1002, 366] width 407 height 124
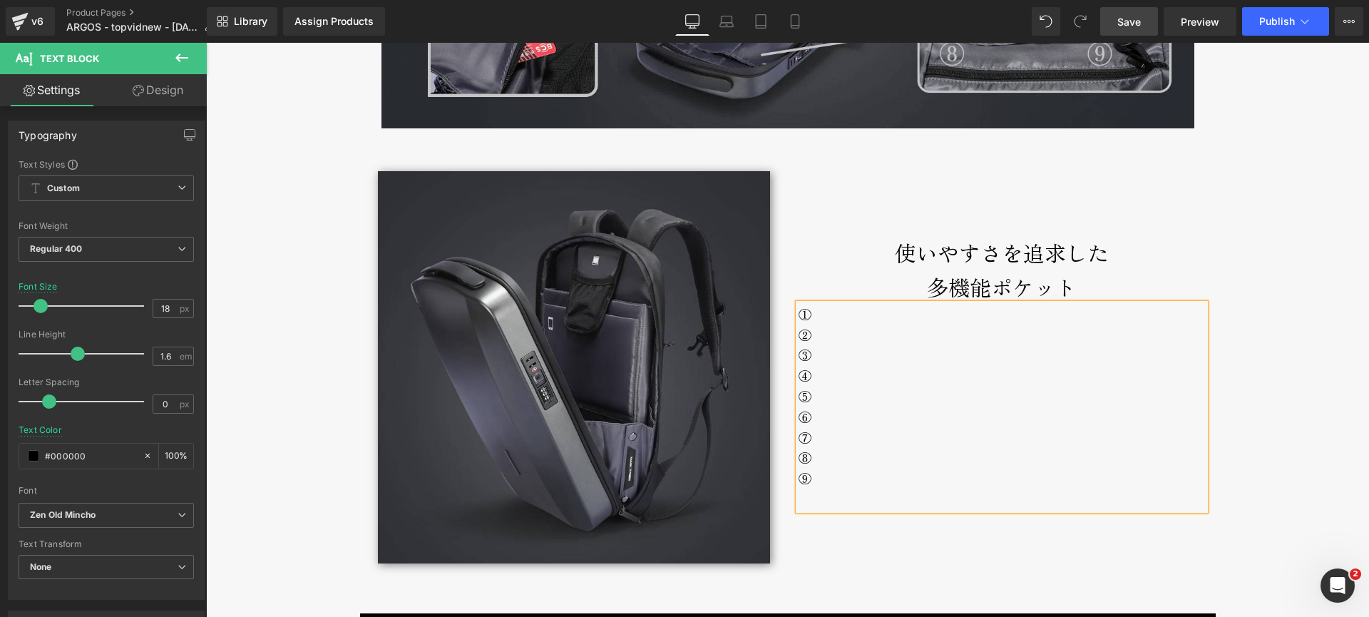
click at [832, 317] on div "① ② ③ ④ ⑤ ⑥ ⑦ ⑧ ⑨" at bounding box center [1002, 407] width 407 height 206
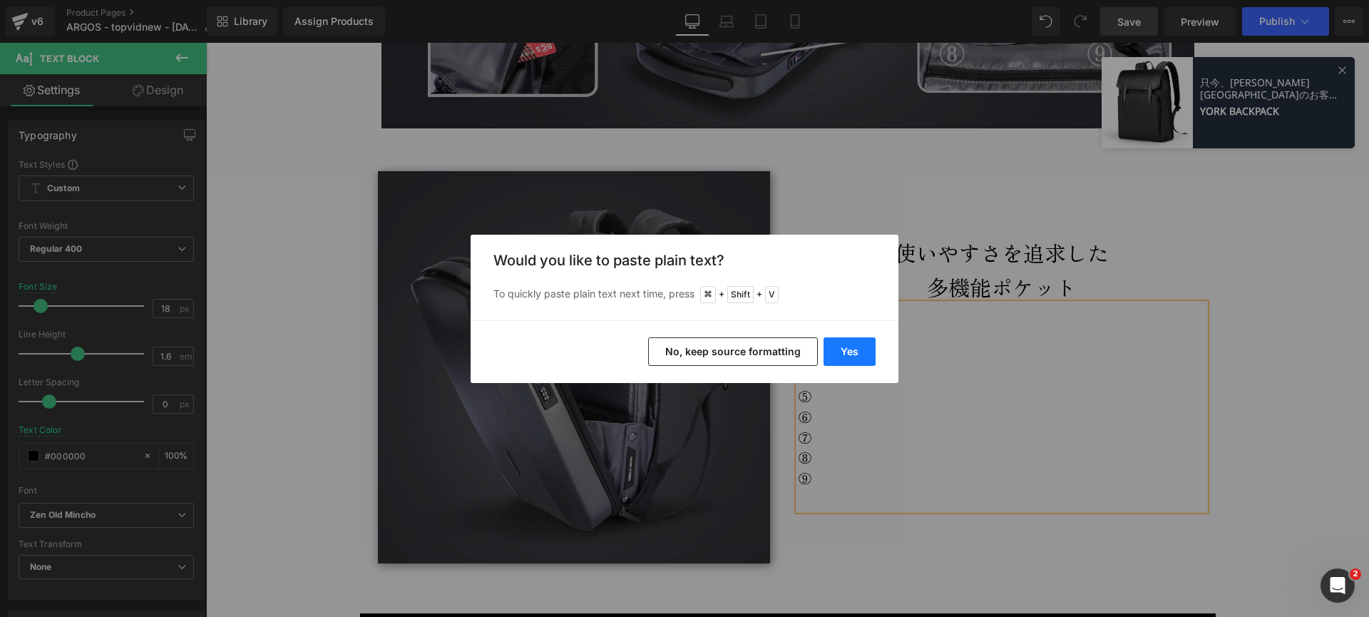
drag, startPoint x: 839, startPoint y: 350, endPoint x: 646, endPoint y: 301, distance: 198.6
click at [839, 350] on button "Yes" at bounding box center [850, 351] width 52 height 29
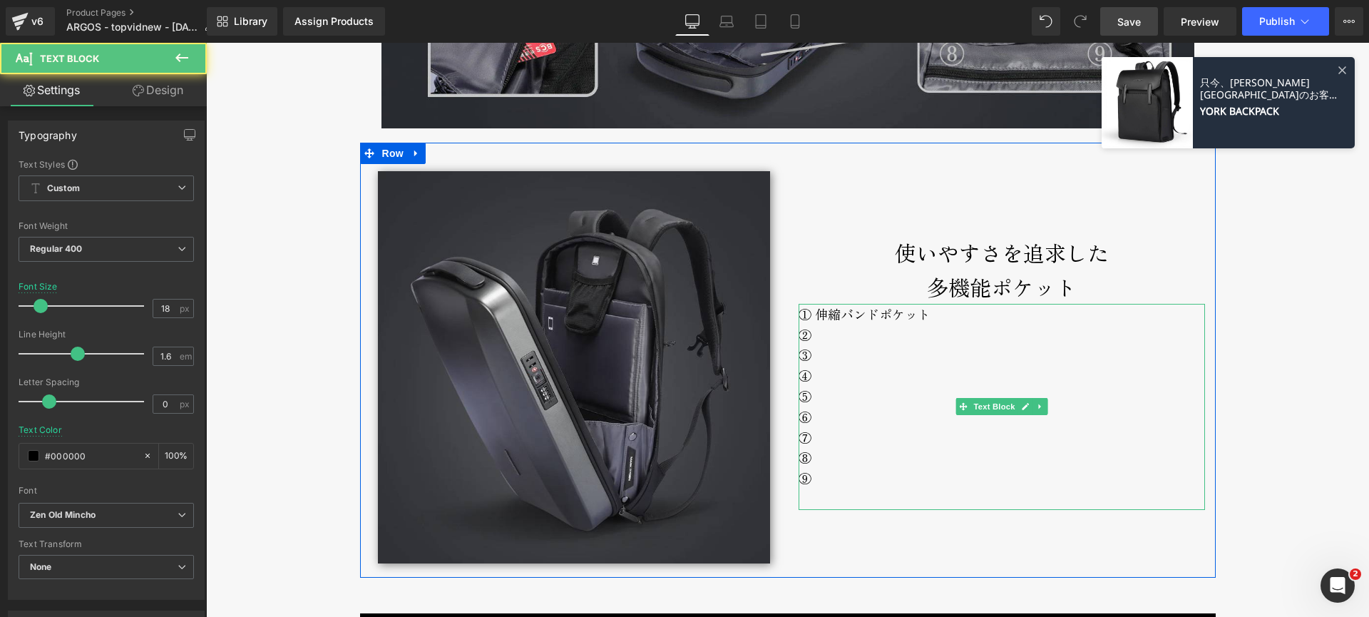
click at [812, 316] on div "① 伸縮バンドポケット ② ③ ④ ⑤ ⑥ ⑦ ⑧ ⑨" at bounding box center [1002, 407] width 407 height 206
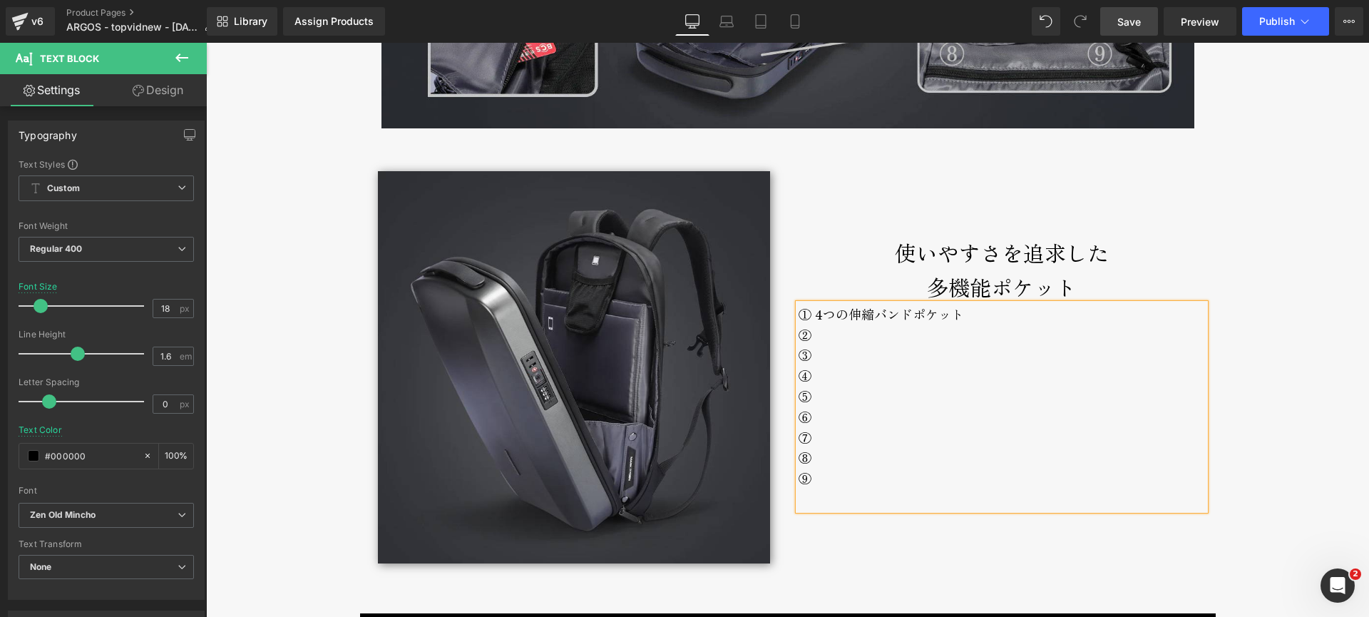
copy div
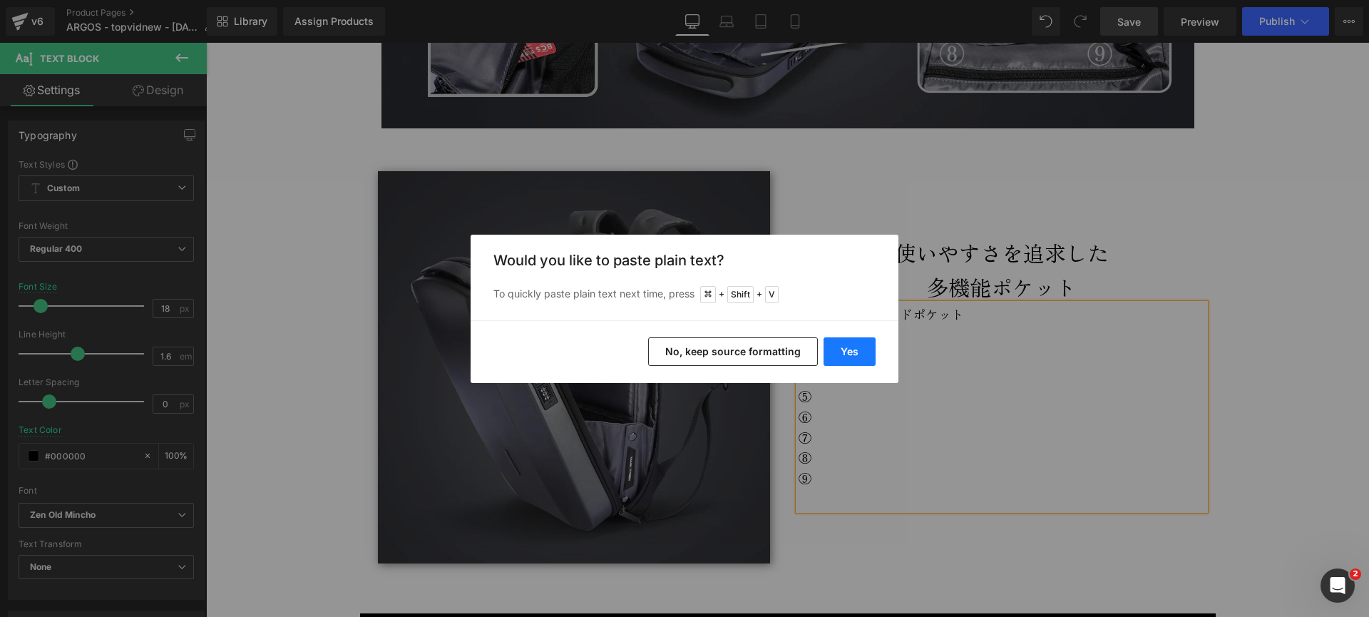
click at [852, 349] on button "Yes" at bounding box center [850, 351] width 52 height 29
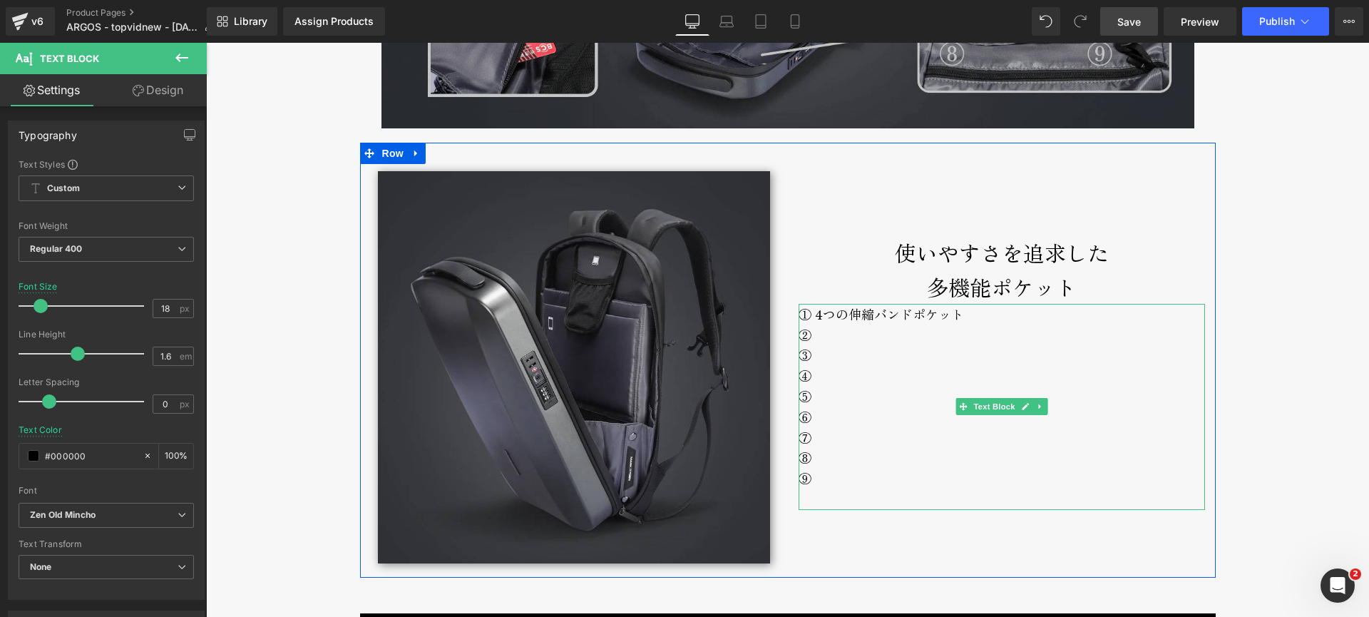
click at [829, 360] on div "③" at bounding box center [1002, 355] width 407 height 21
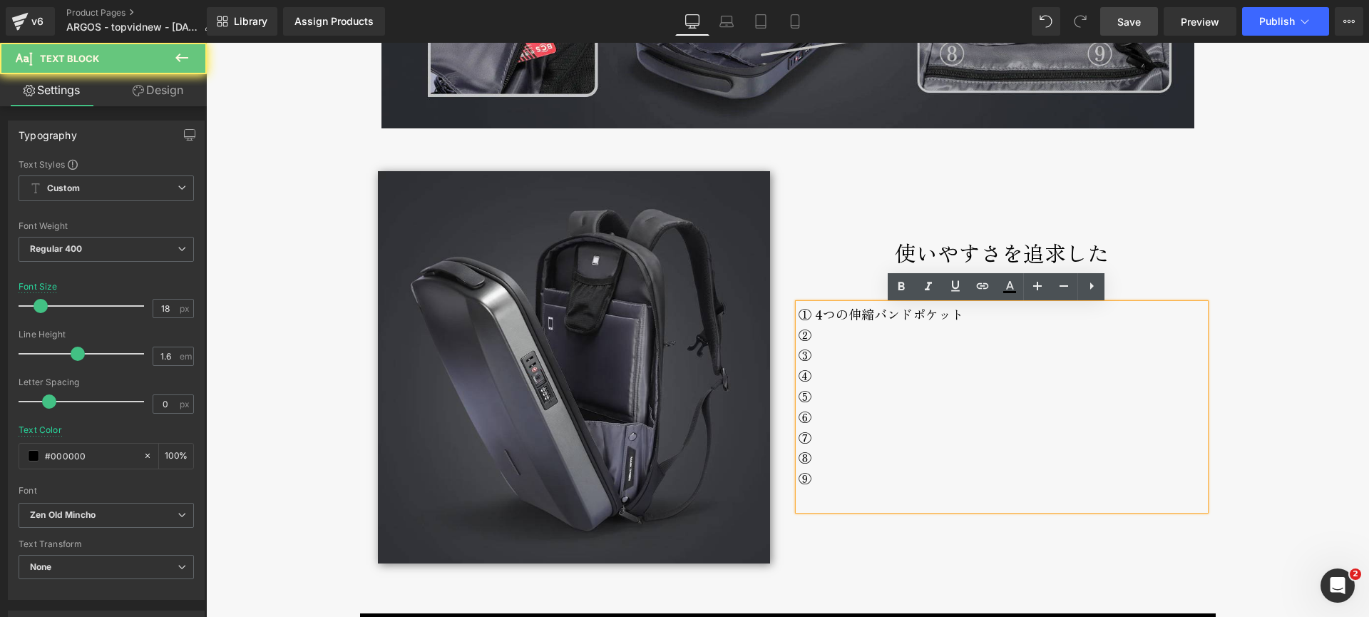
click at [816, 336] on div "②" at bounding box center [1002, 335] width 407 height 21
click at [824, 356] on div "③" at bounding box center [1002, 355] width 407 height 21
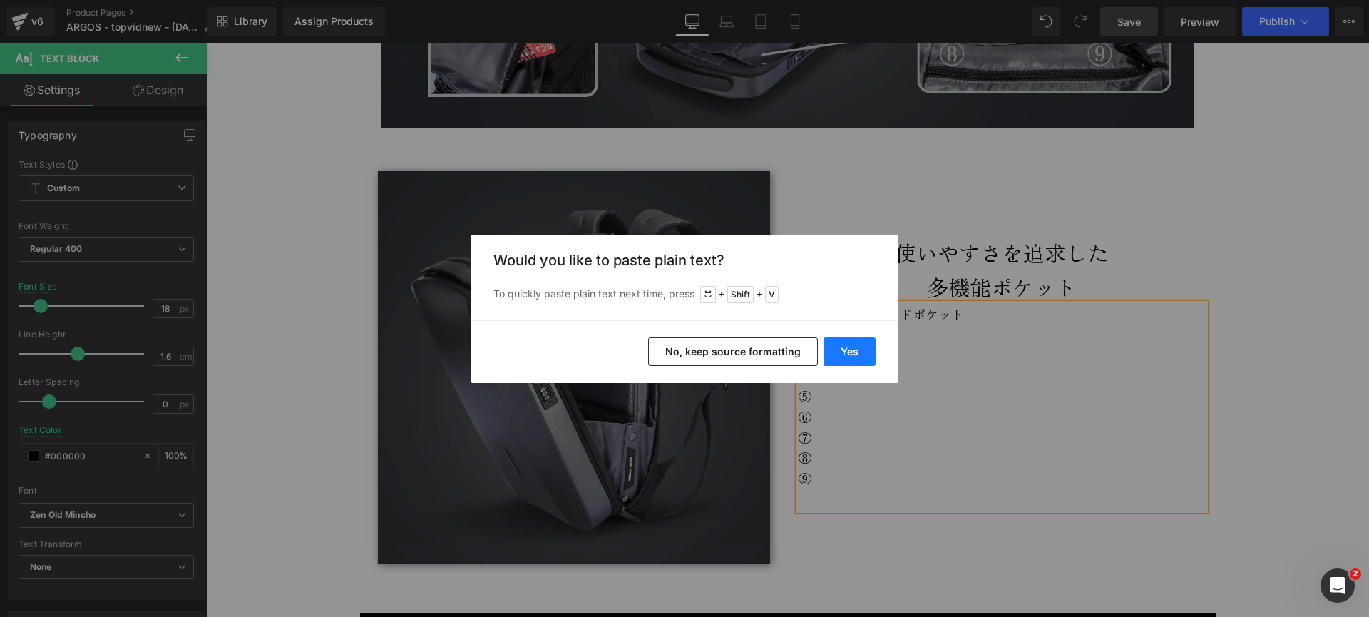
drag, startPoint x: 847, startPoint y: 352, endPoint x: 641, endPoint y: 313, distance: 209.8
click at [847, 352] on button "Yes" at bounding box center [850, 351] width 52 height 29
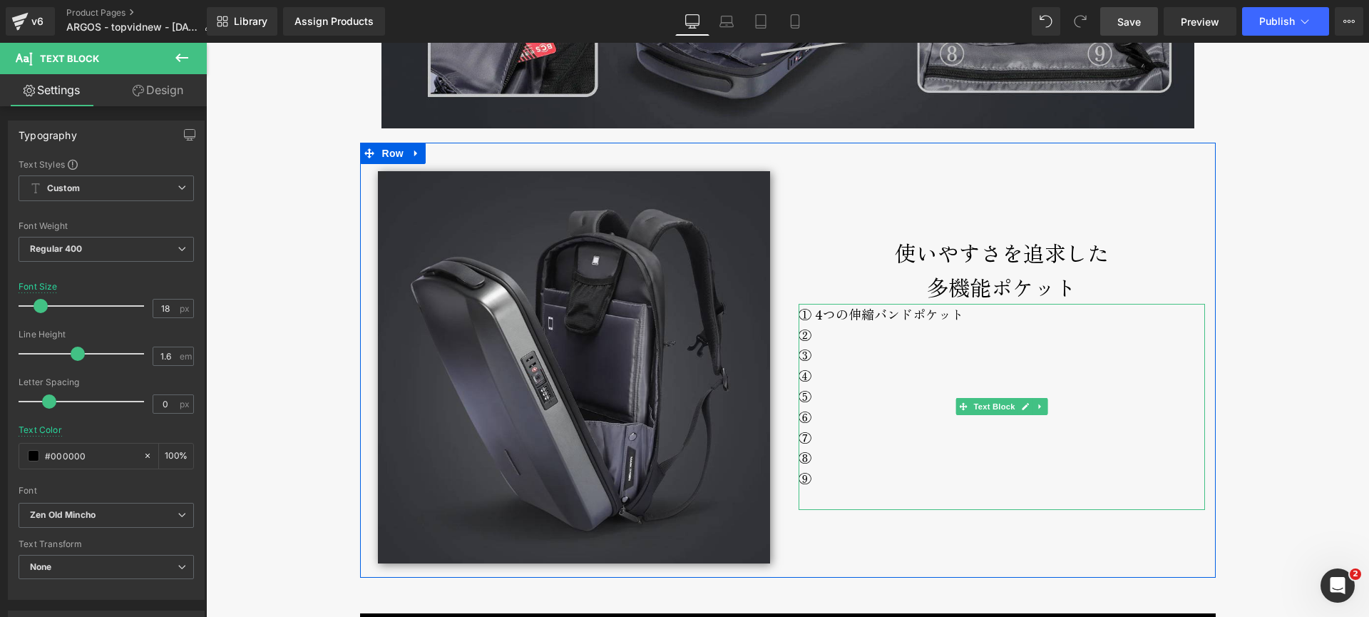
click at [840, 375] on div "④" at bounding box center [1002, 375] width 407 height 21
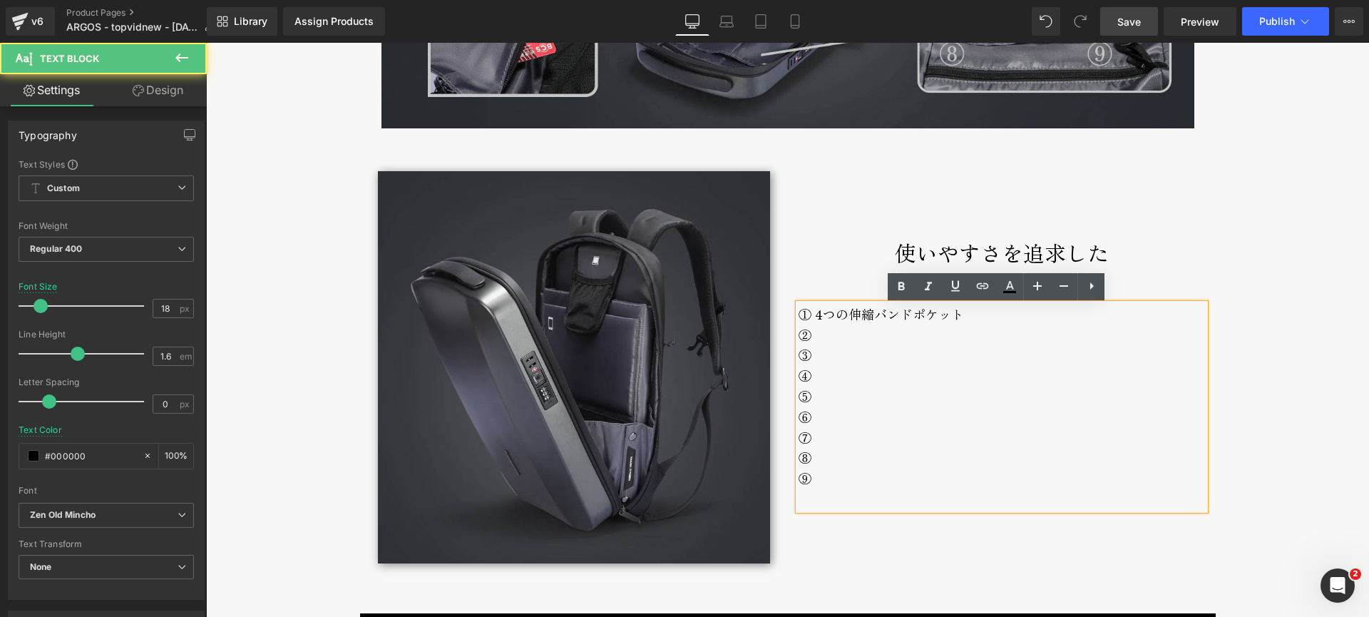
click at [840, 362] on div "③" at bounding box center [1002, 355] width 407 height 21
click at [836, 377] on div "④" at bounding box center [1002, 375] width 407 height 21
click at [833, 397] on div "⑤" at bounding box center [1002, 396] width 407 height 21
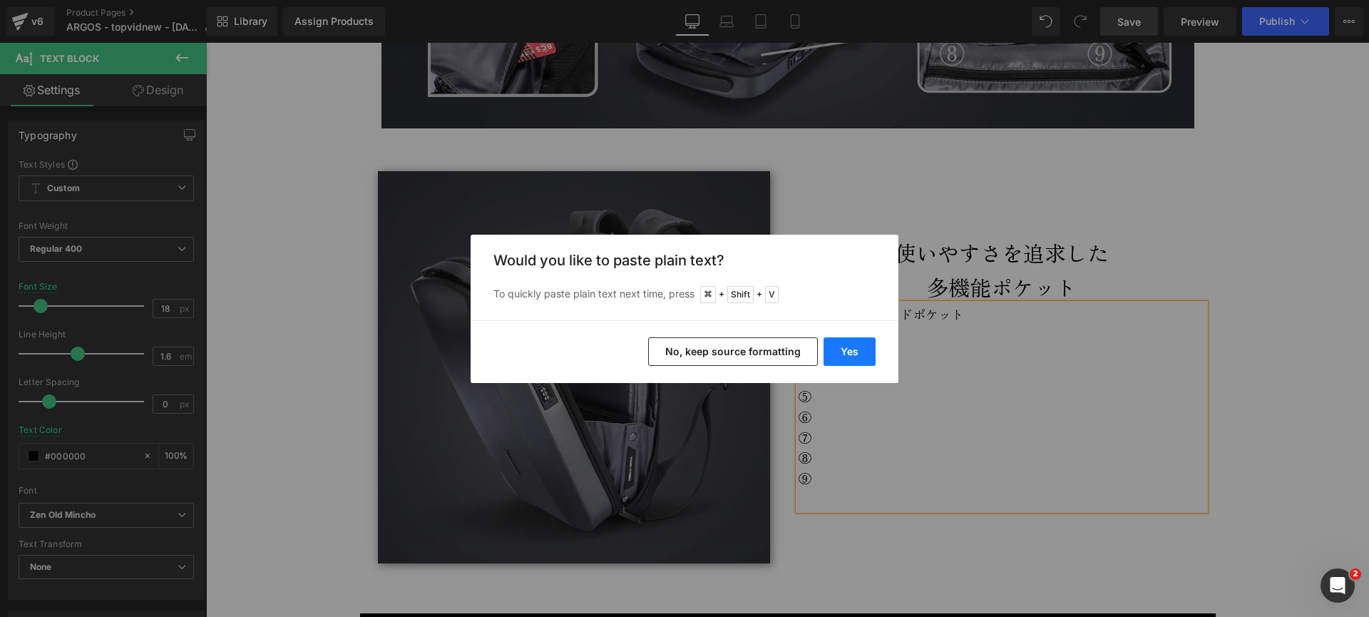
click at [860, 354] on button "Yes" at bounding box center [850, 351] width 52 height 29
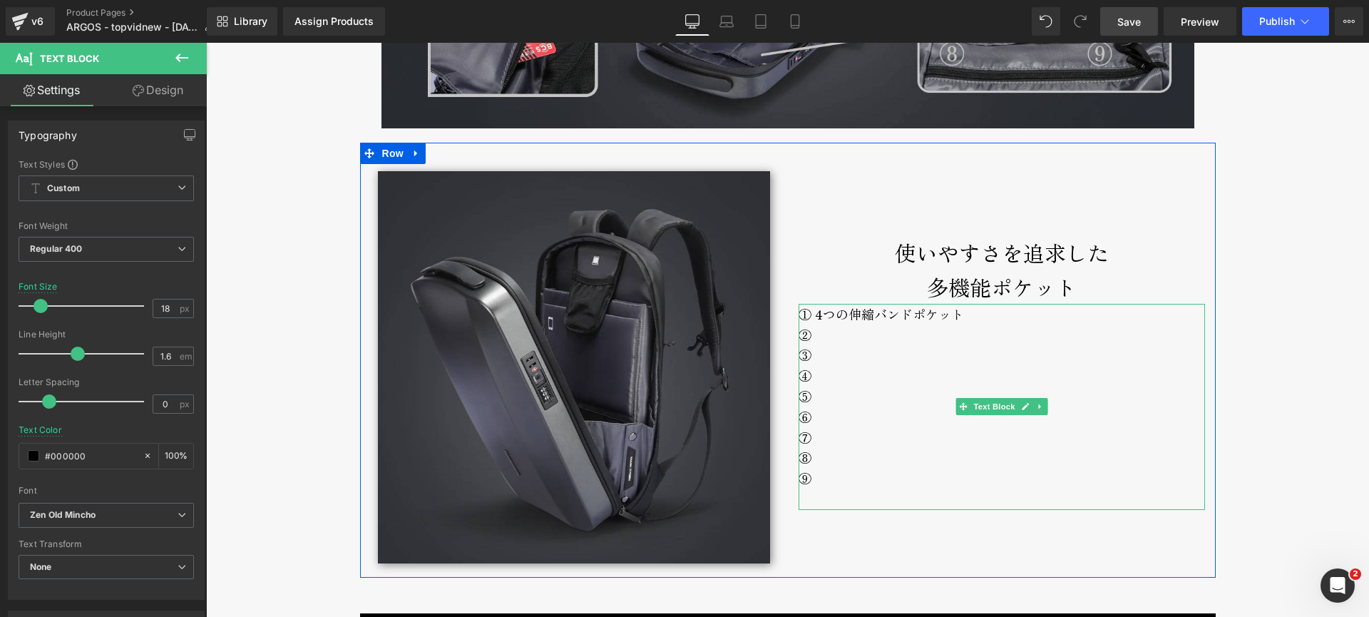
click at [841, 400] on div "⑤" at bounding box center [1002, 396] width 407 height 21
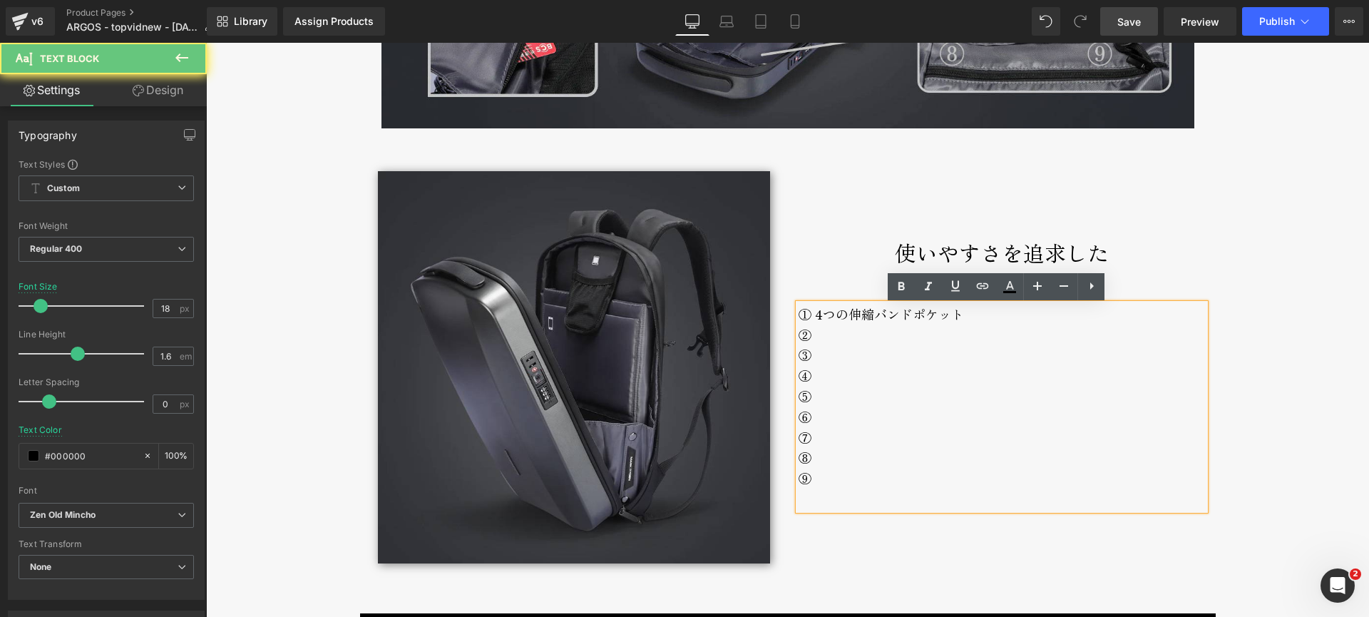
click at [838, 420] on div "⑥" at bounding box center [1002, 417] width 407 height 21
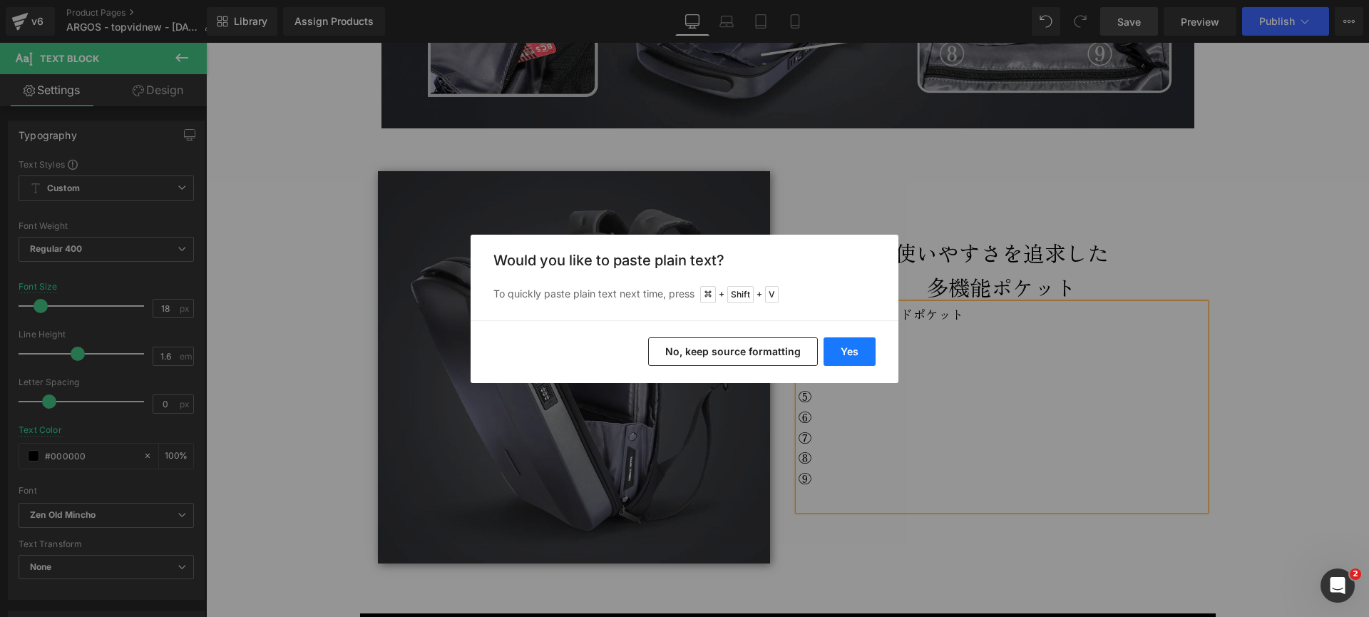
drag, startPoint x: 864, startPoint y: 347, endPoint x: 657, endPoint y: 311, distance: 209.9
click at [864, 347] on button "Yes" at bounding box center [850, 351] width 52 height 29
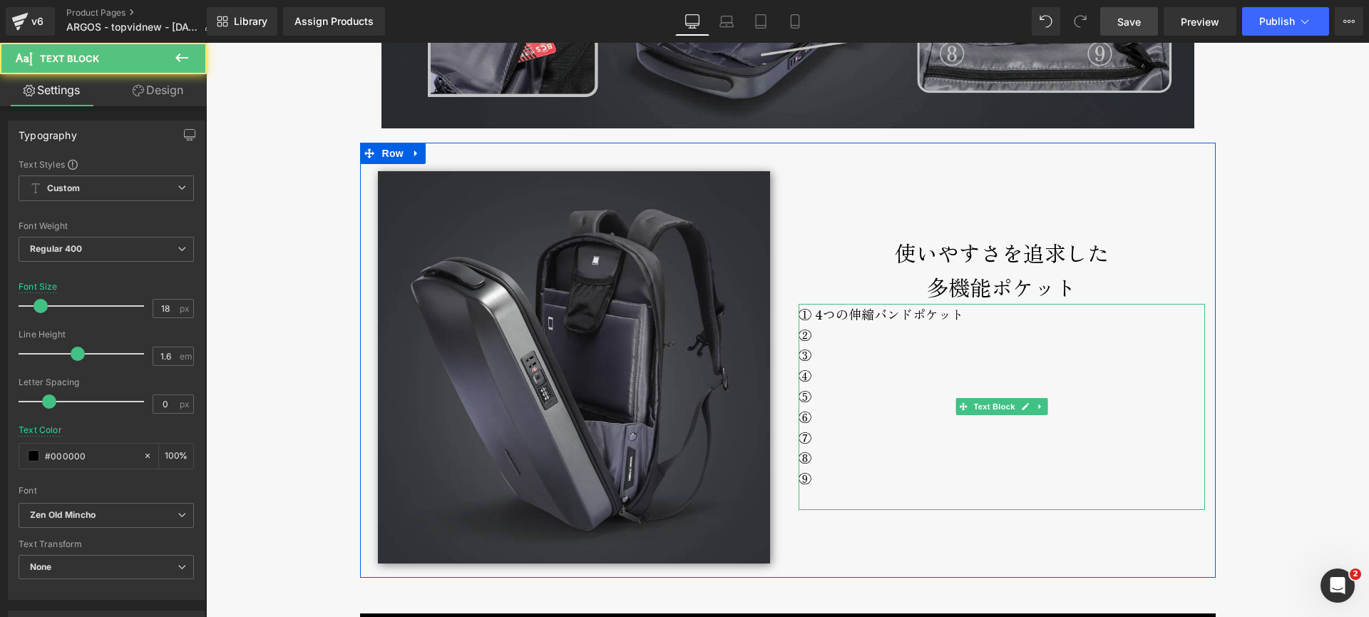
click at [842, 435] on div "⑦" at bounding box center [1002, 437] width 407 height 21
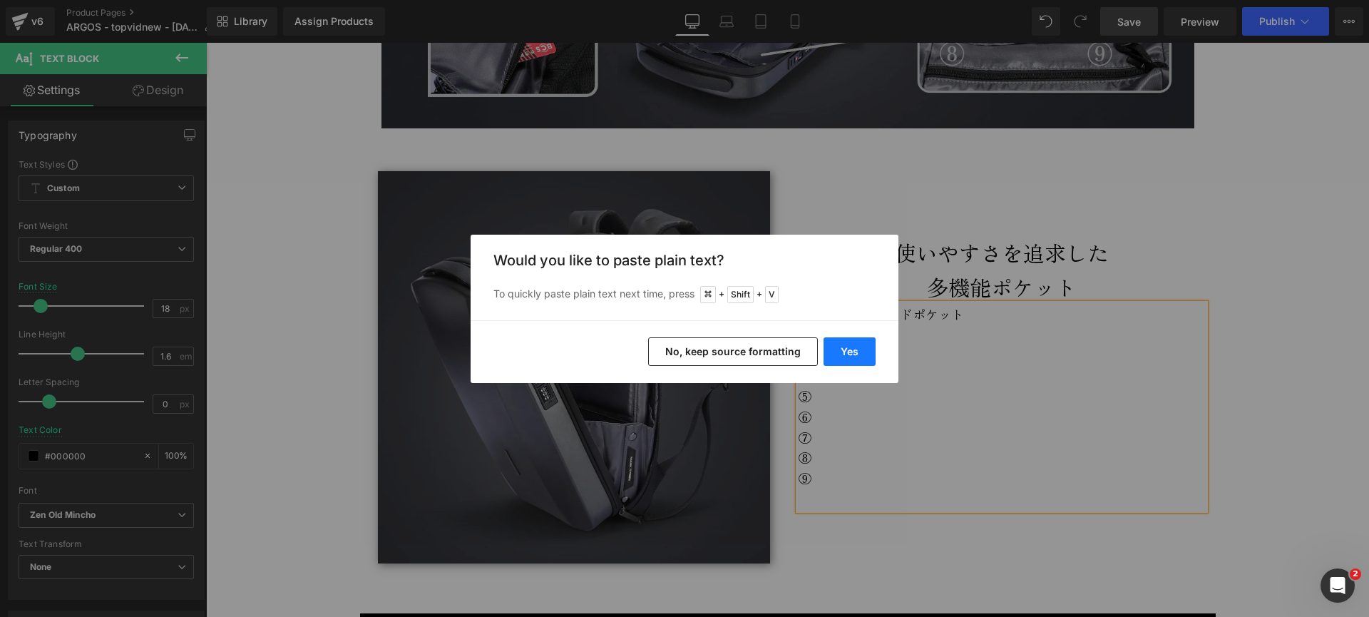
drag, startPoint x: 857, startPoint y: 347, endPoint x: 650, endPoint y: 305, distance: 210.9
click at [857, 347] on button "Yes" at bounding box center [850, 351] width 52 height 29
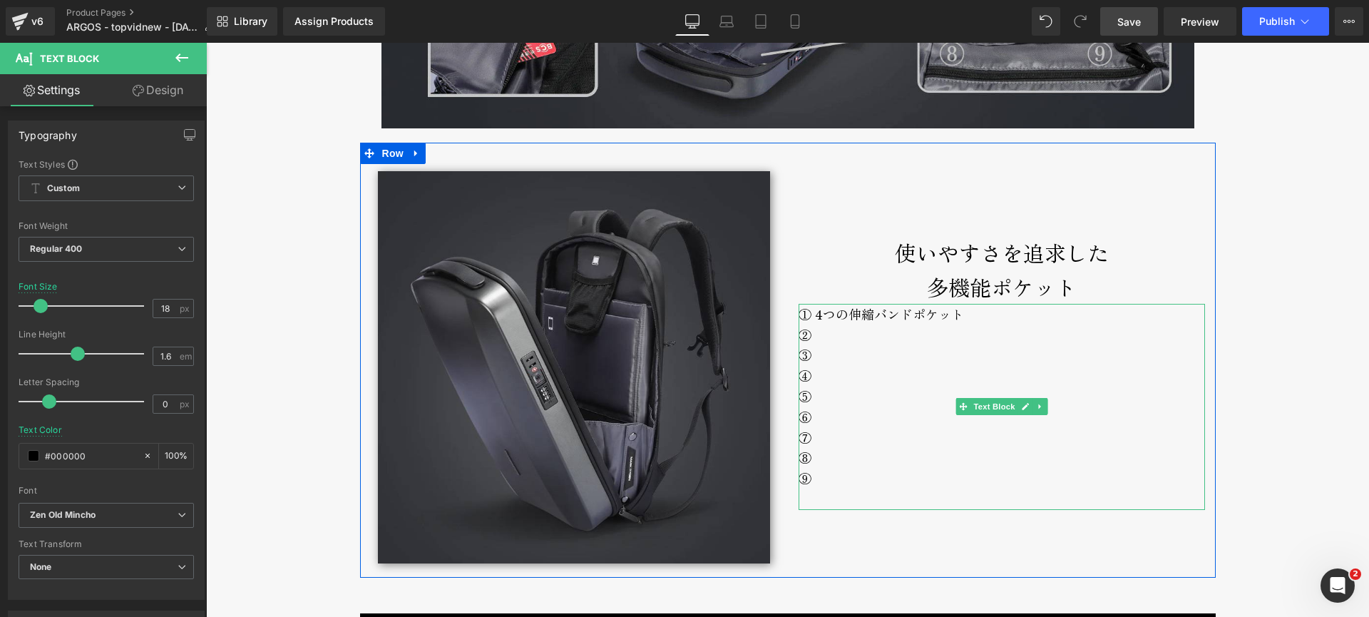
click at [832, 454] on div "⑧" at bounding box center [1002, 457] width 407 height 21
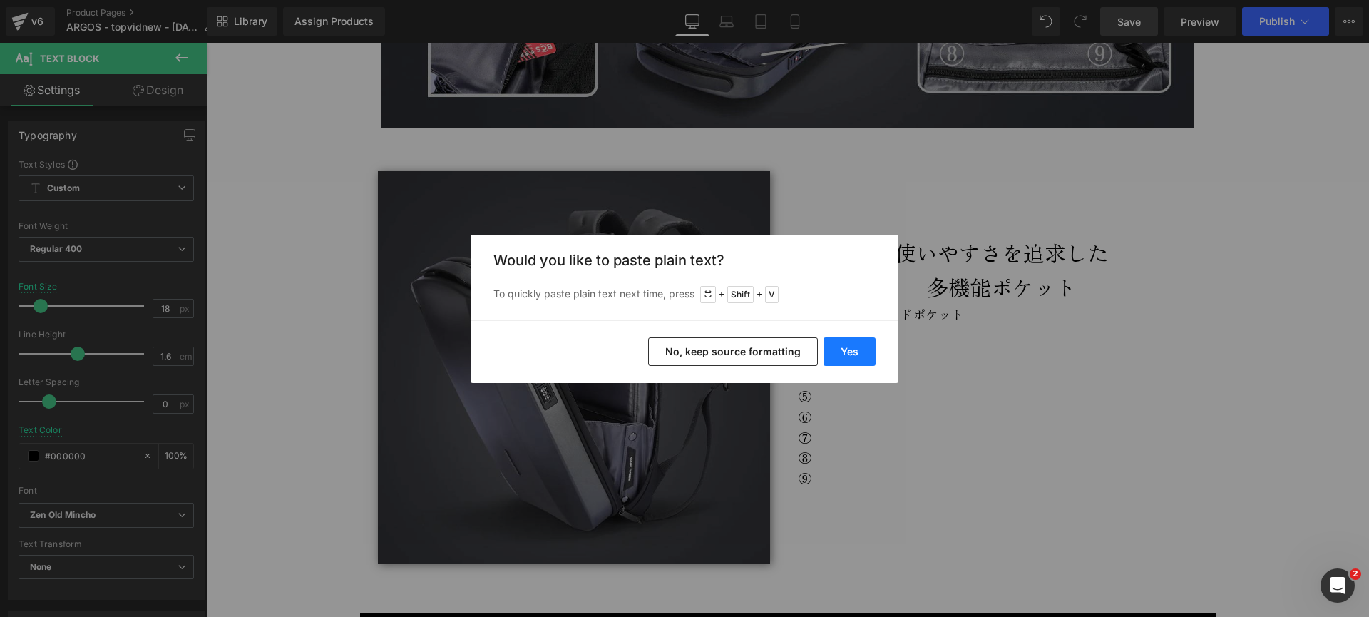
click at [855, 356] on button "Yes" at bounding box center [850, 351] width 52 height 29
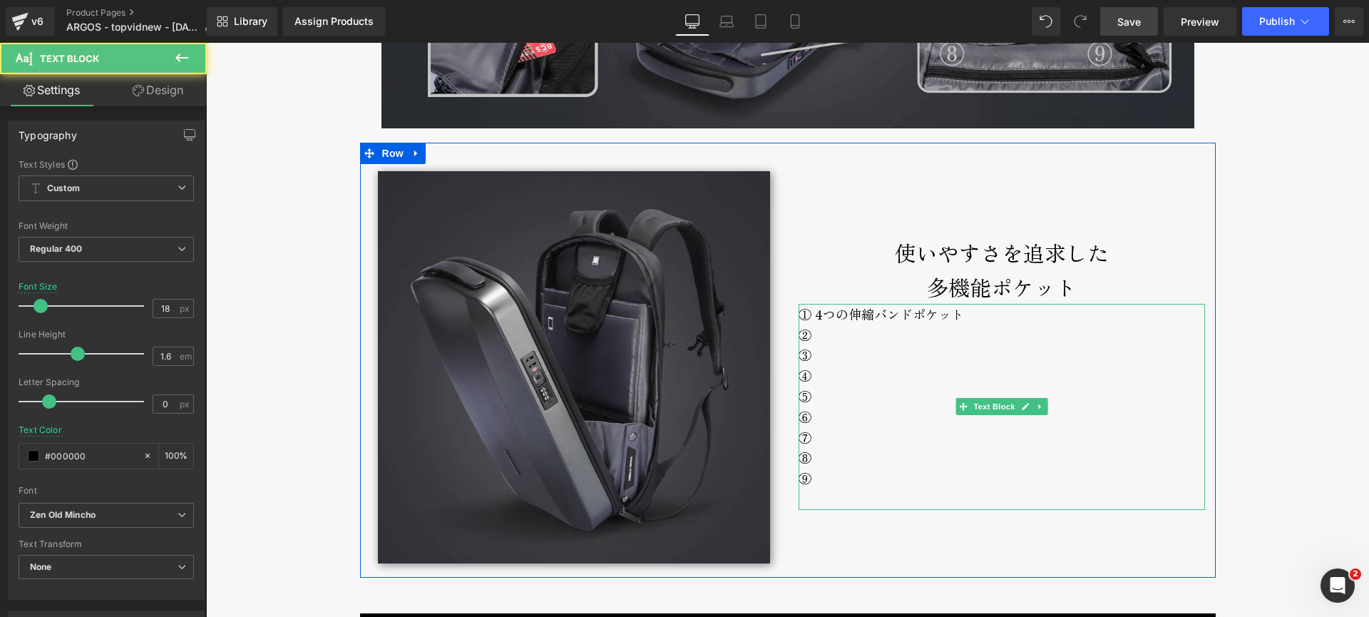
click at [836, 477] on div "⑨" at bounding box center [1002, 478] width 407 height 21
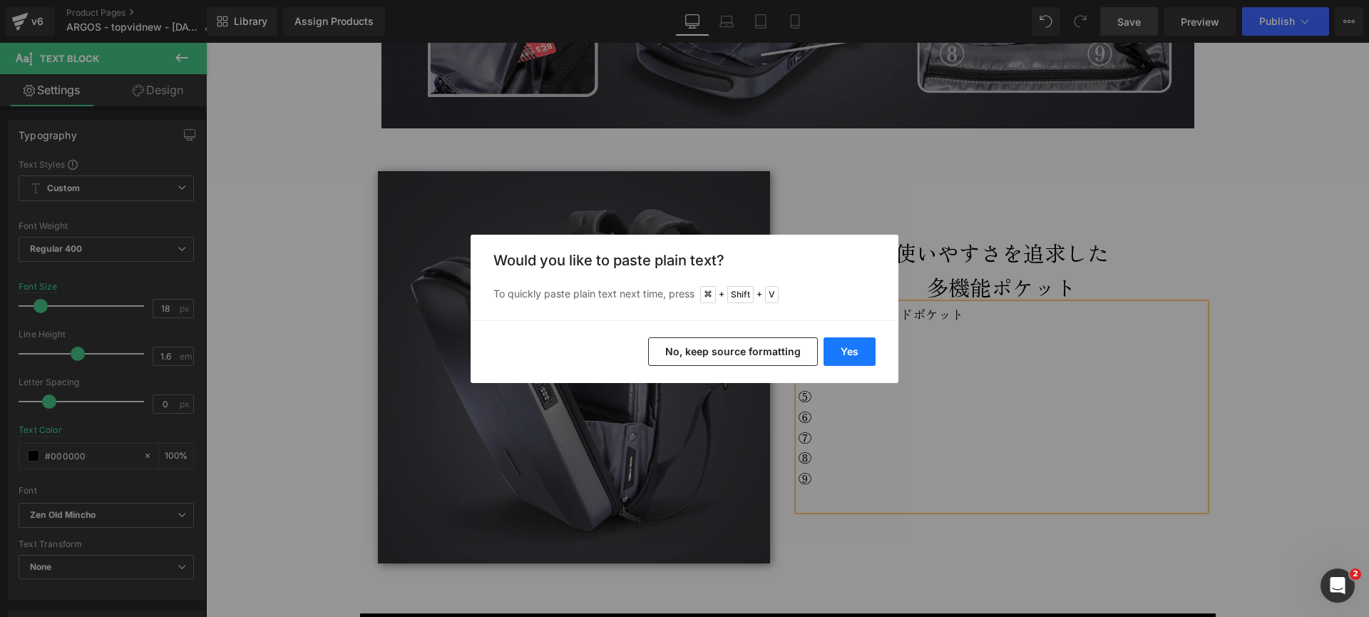
drag, startPoint x: 845, startPoint y: 347, endPoint x: 641, endPoint y: 314, distance: 206.7
click at [845, 347] on button "Yes" at bounding box center [850, 351] width 52 height 29
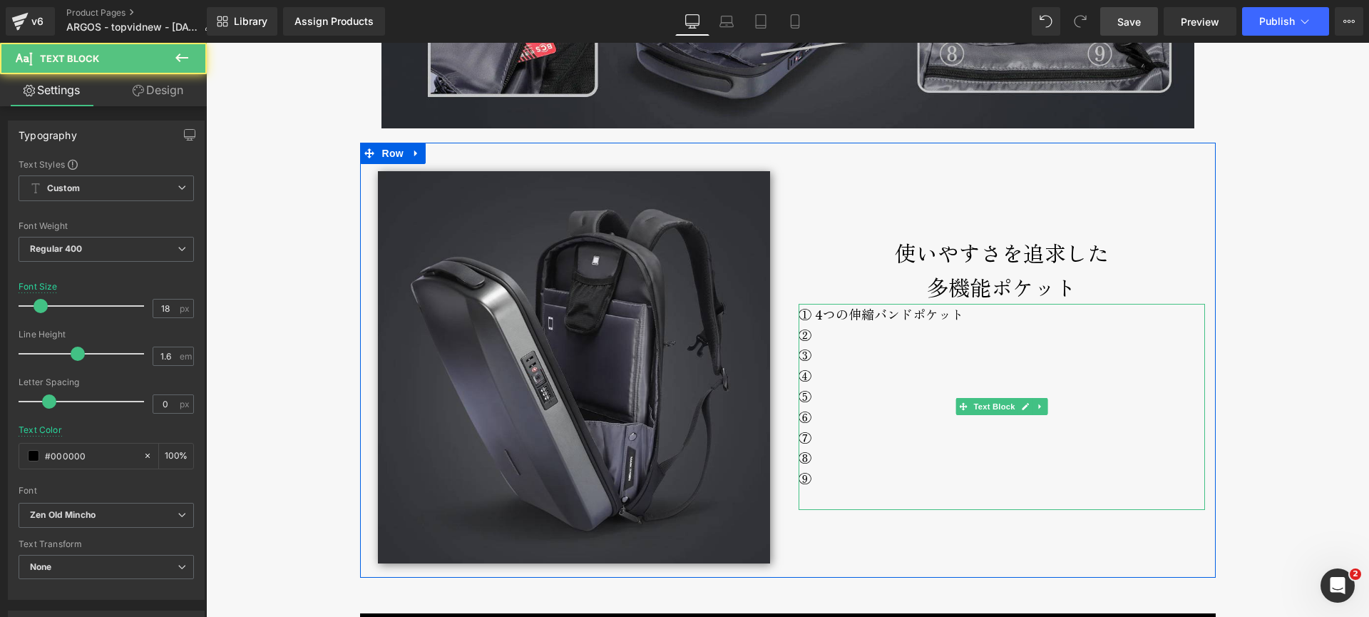
drag, startPoint x: 855, startPoint y: 475, endPoint x: 854, endPoint y: 466, distance: 9.3
click at [854, 473] on div "⑨" at bounding box center [1002, 478] width 407 height 21
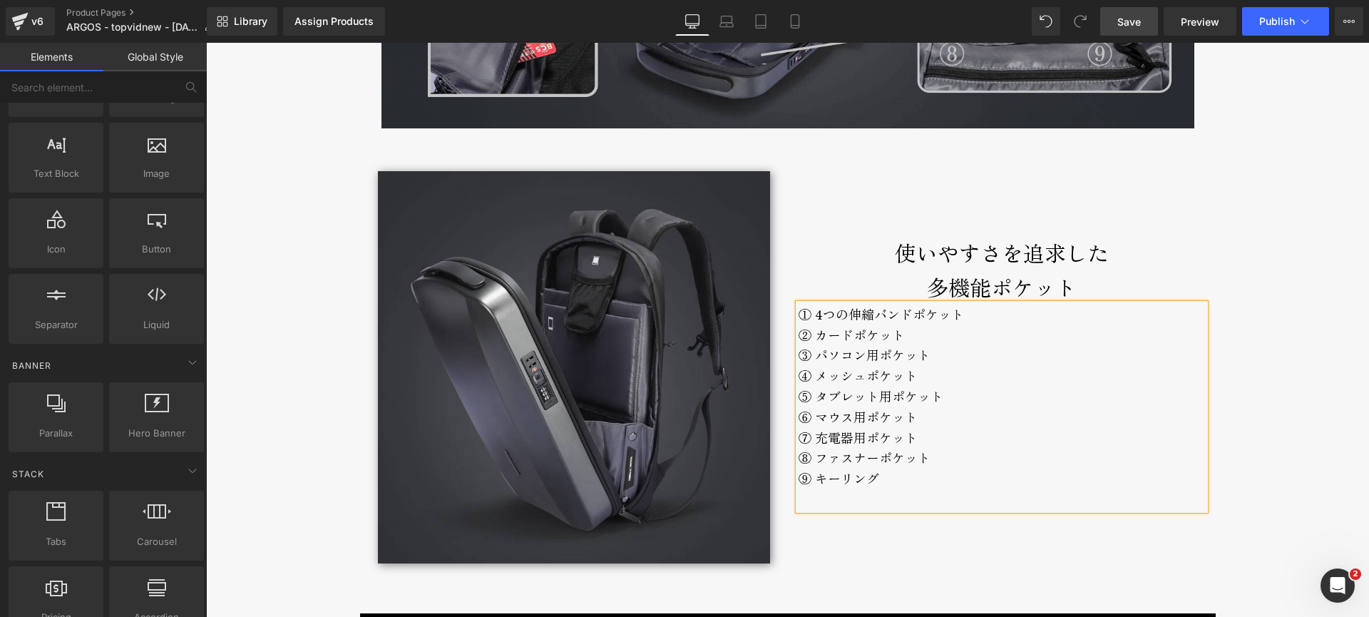
click at [314, 332] on div "TROY Text Block [PERSON_NAME]的な大容量ハードシェルリュック Text Block [PERSON_NAME]的な大容量ハードシェ…" at bounding box center [787, 158] width 1163 height 7656
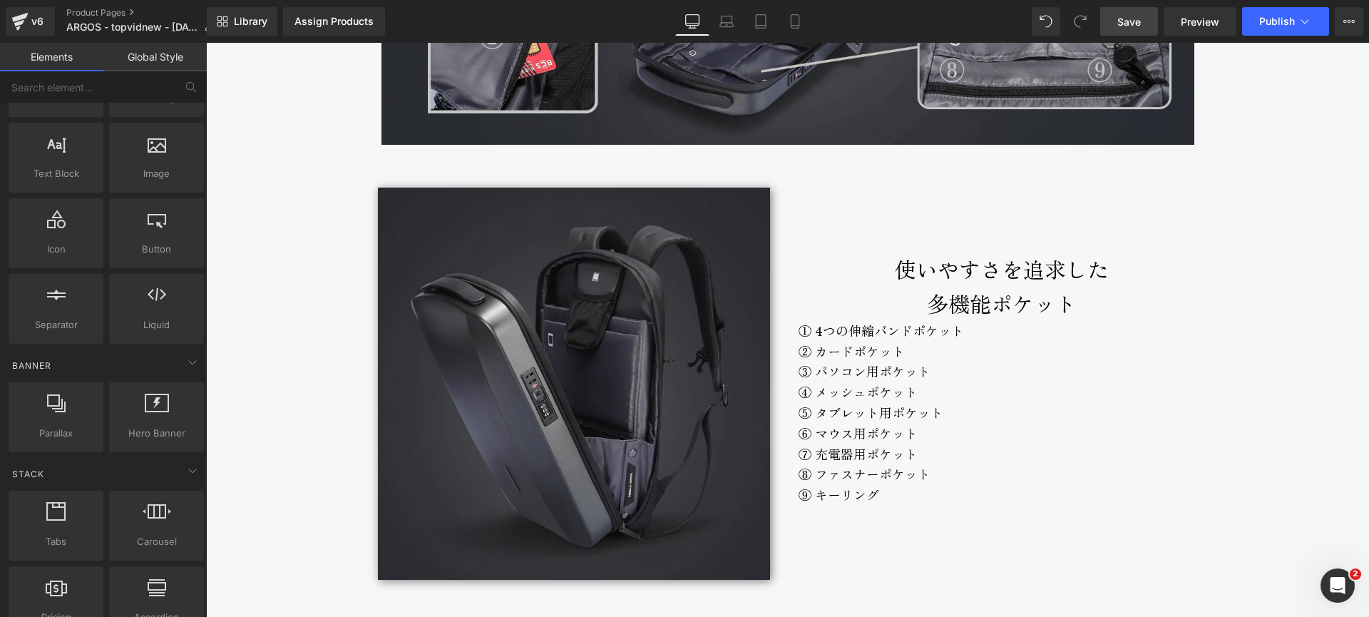
scroll to position [3818, 0]
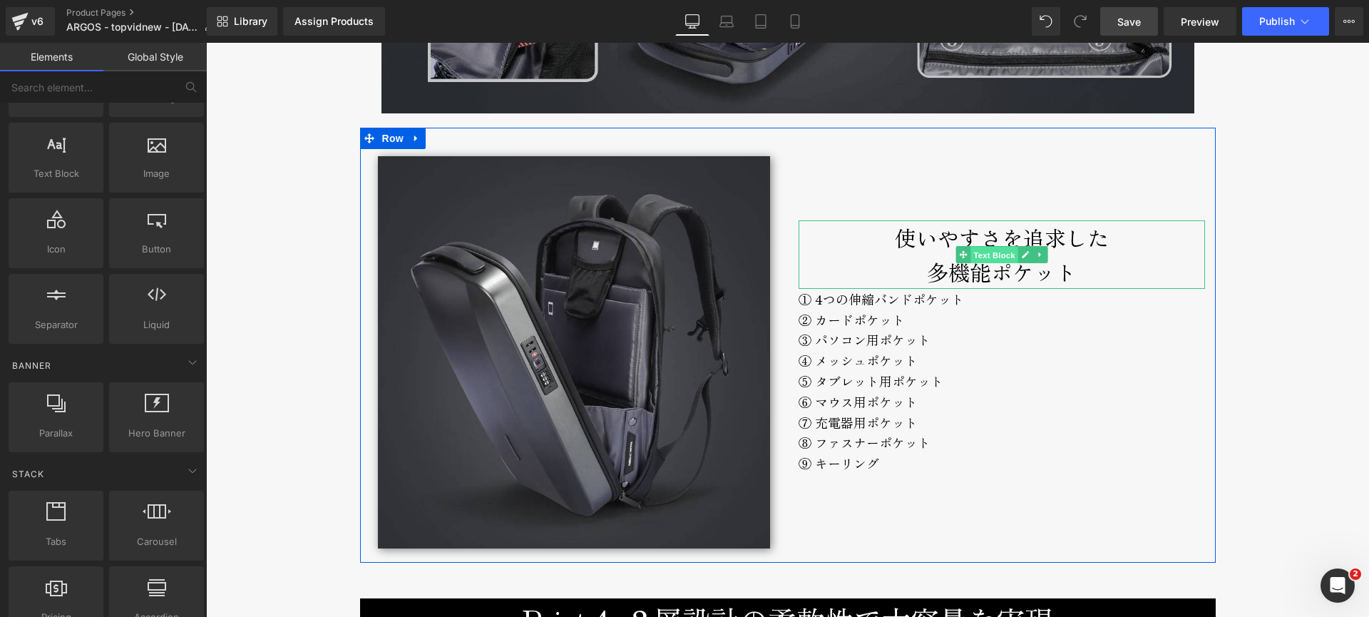
click at [999, 256] on span "Text Block" at bounding box center [994, 255] width 47 height 17
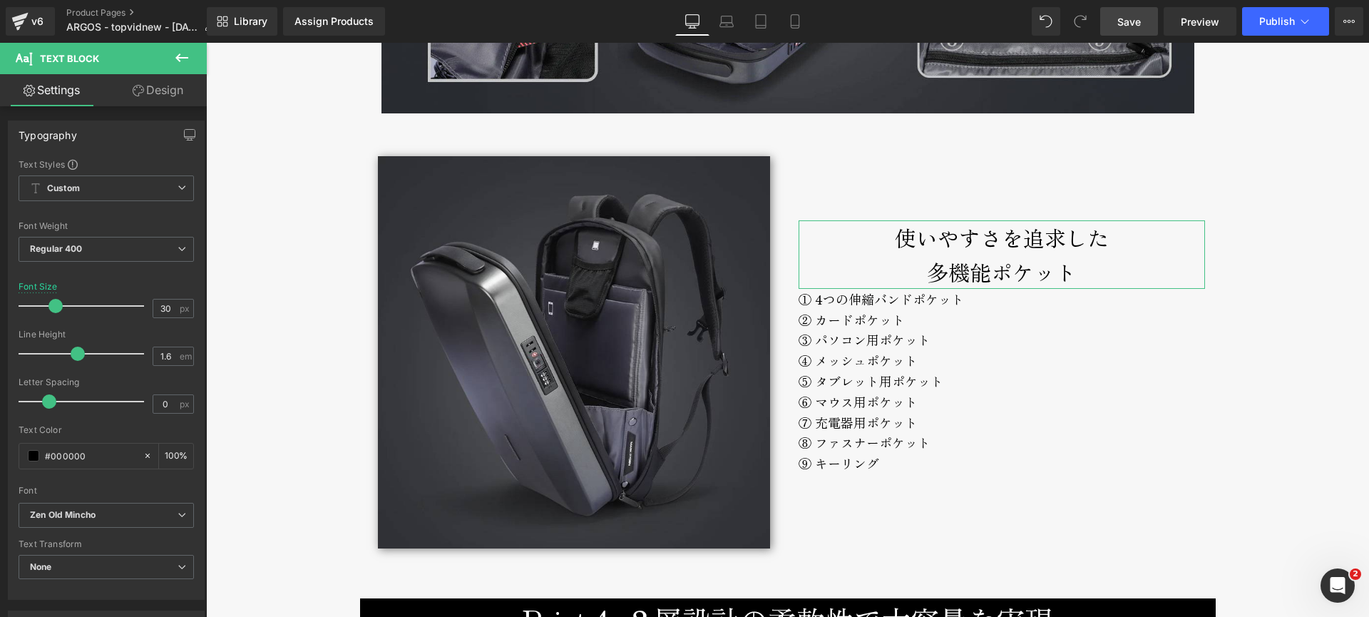
click at [140, 96] on link "Design" at bounding box center [157, 90] width 103 height 32
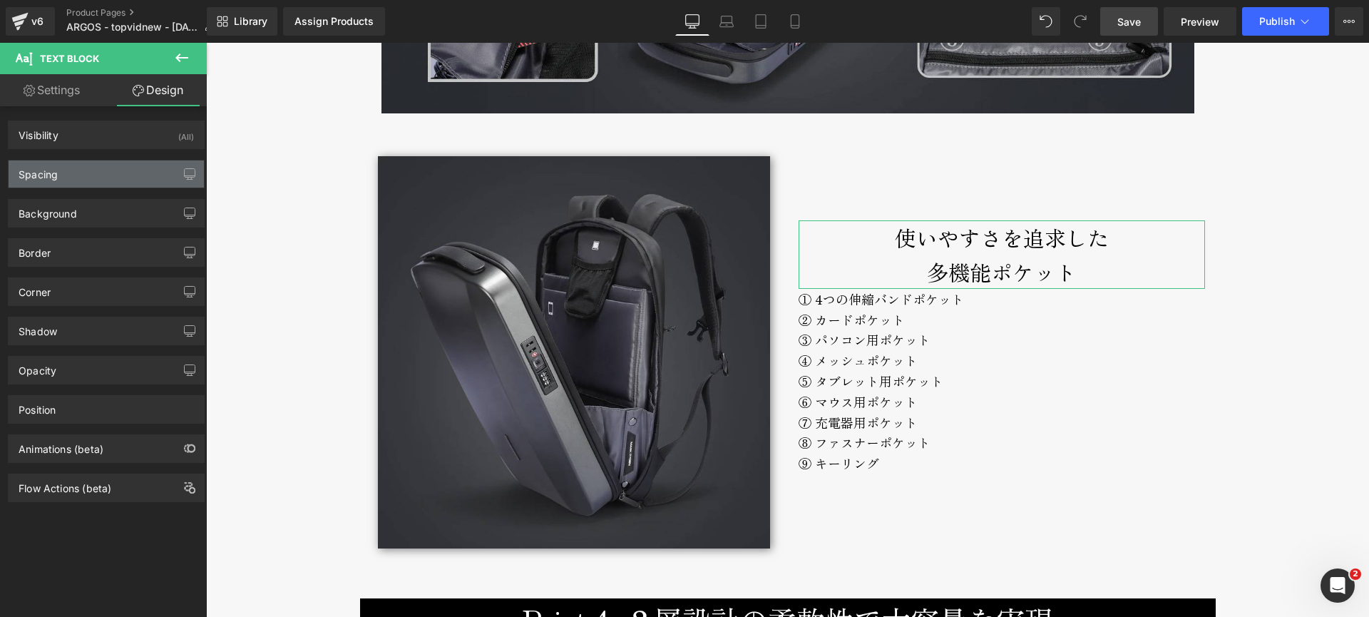
click at [88, 173] on div "Spacing" at bounding box center [106, 173] width 195 height 27
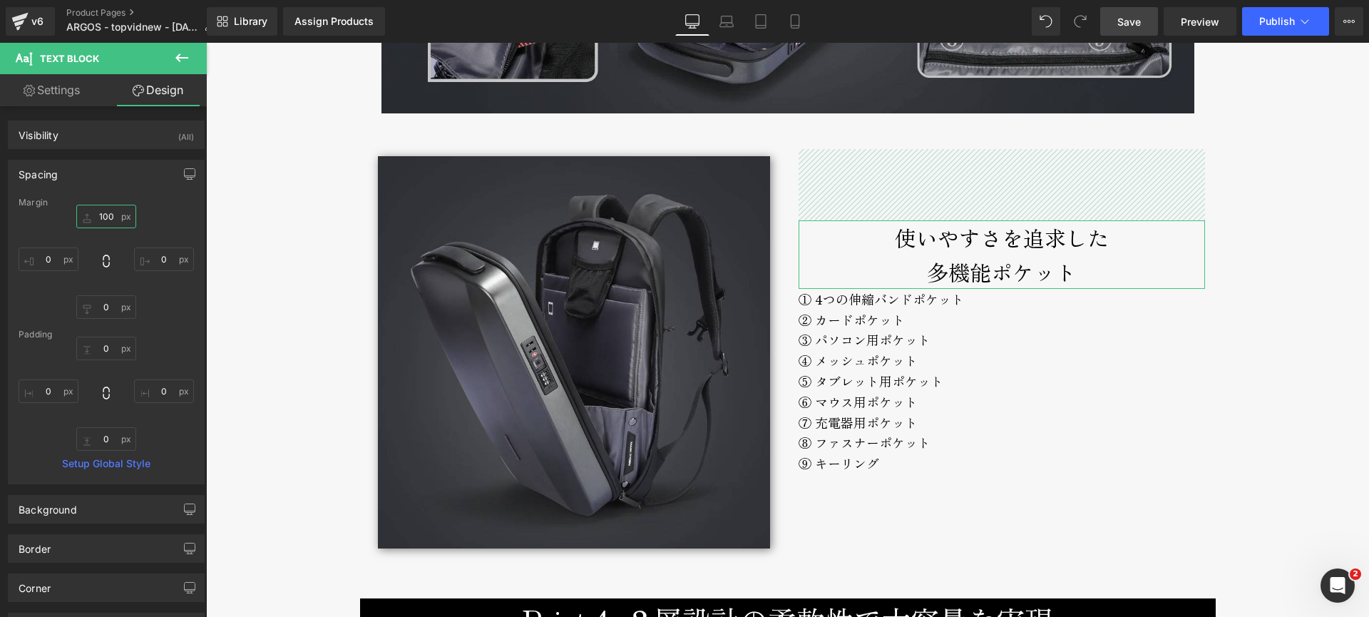
click at [104, 214] on input "100" at bounding box center [106, 217] width 60 height 24
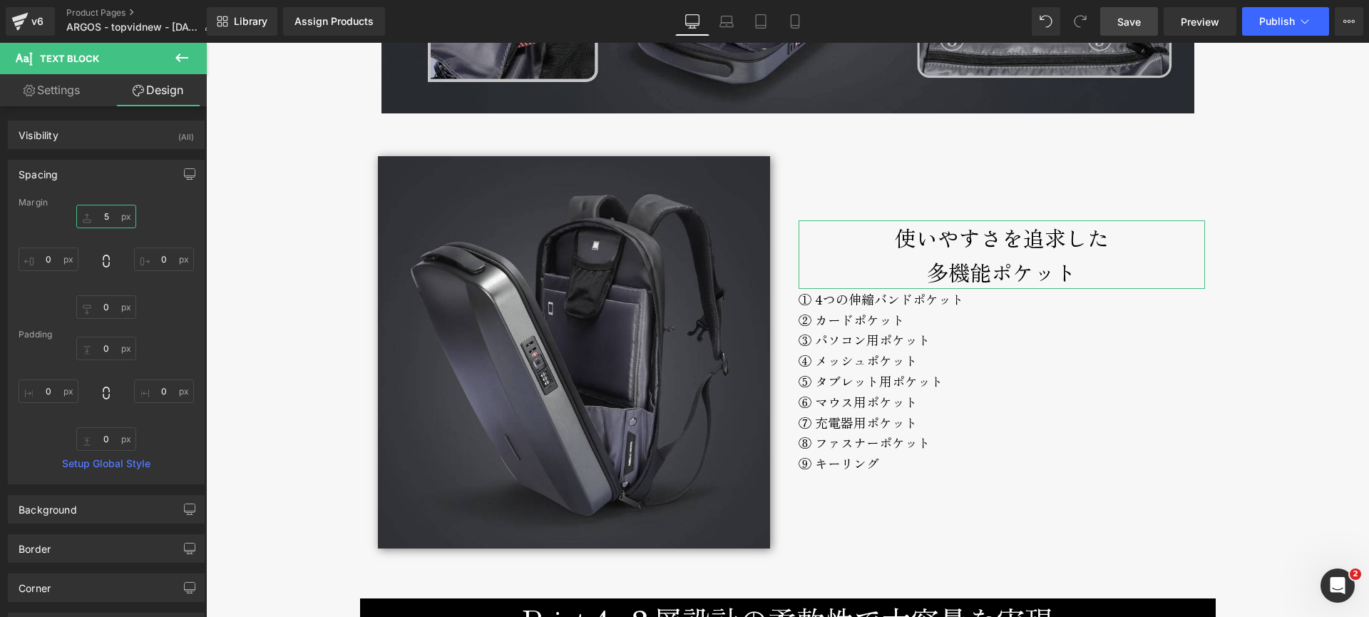
type input "50"
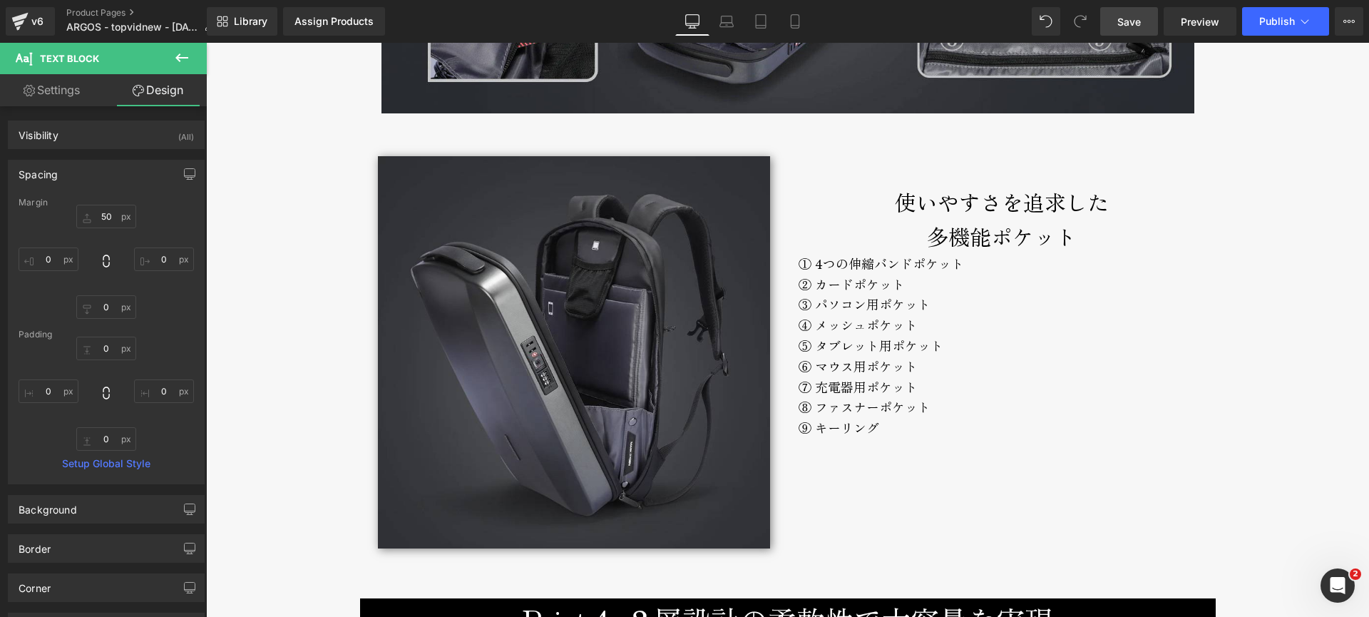
click at [269, 245] on div "TROY Text Block [PERSON_NAME]的な大容量ハードシェルリュック Text Block [PERSON_NAME]的な大容量ハードシェ…" at bounding box center [787, 143] width 1163 height 7656
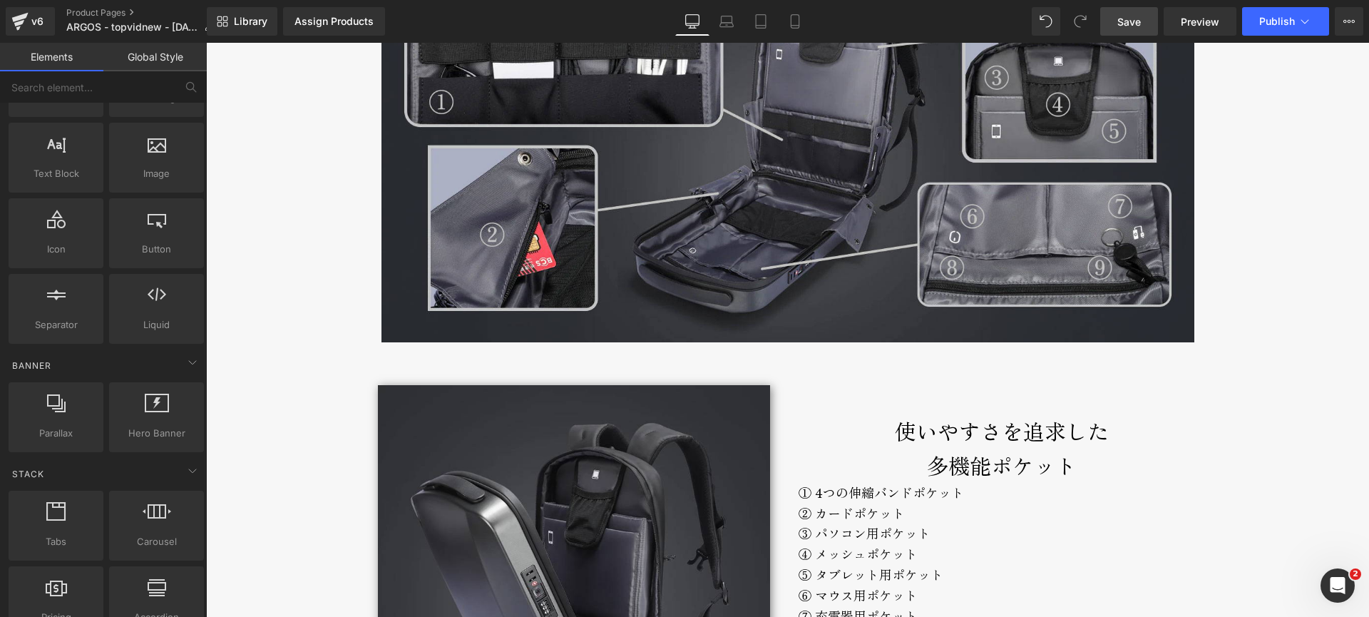
scroll to position [3567, 0]
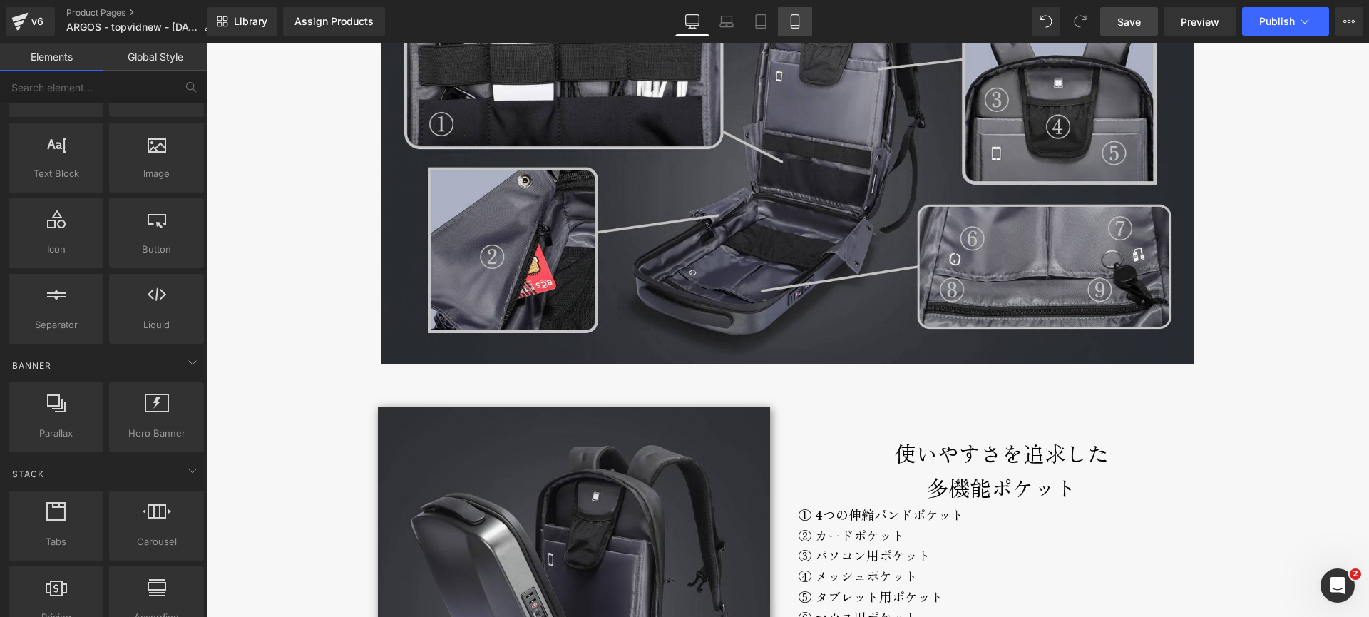
click at [782, 19] on link "Mobile" at bounding box center [795, 21] width 34 height 29
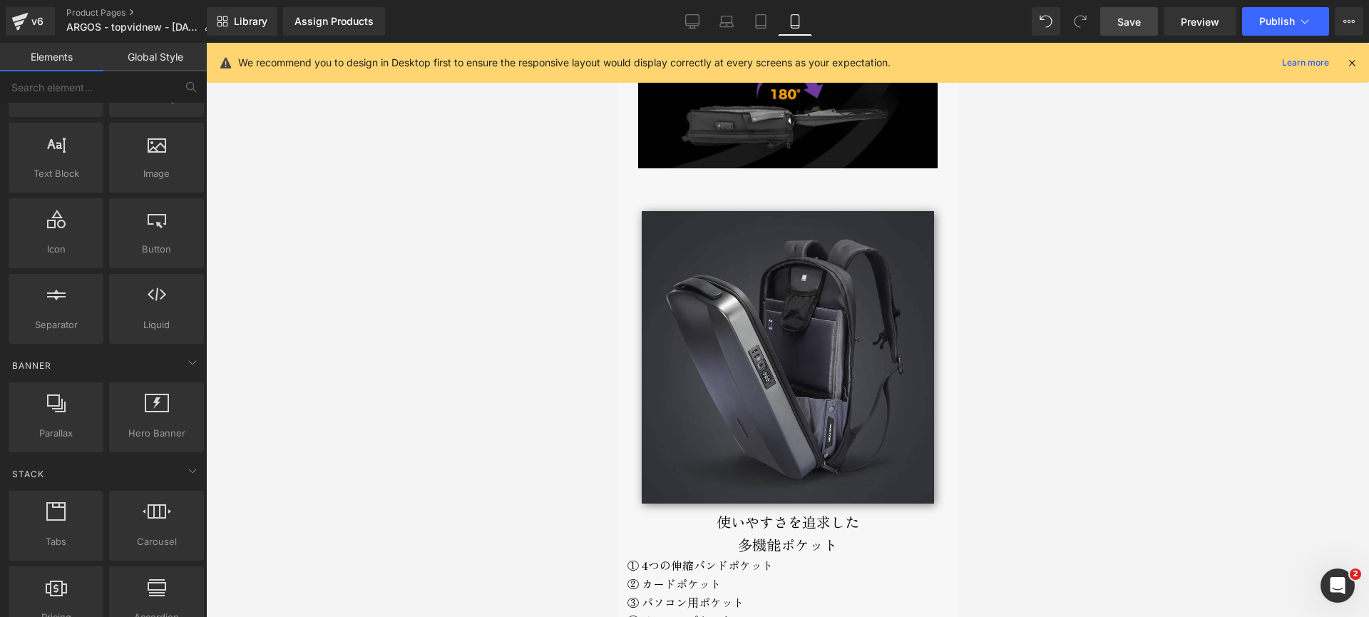
scroll to position [3252, 0]
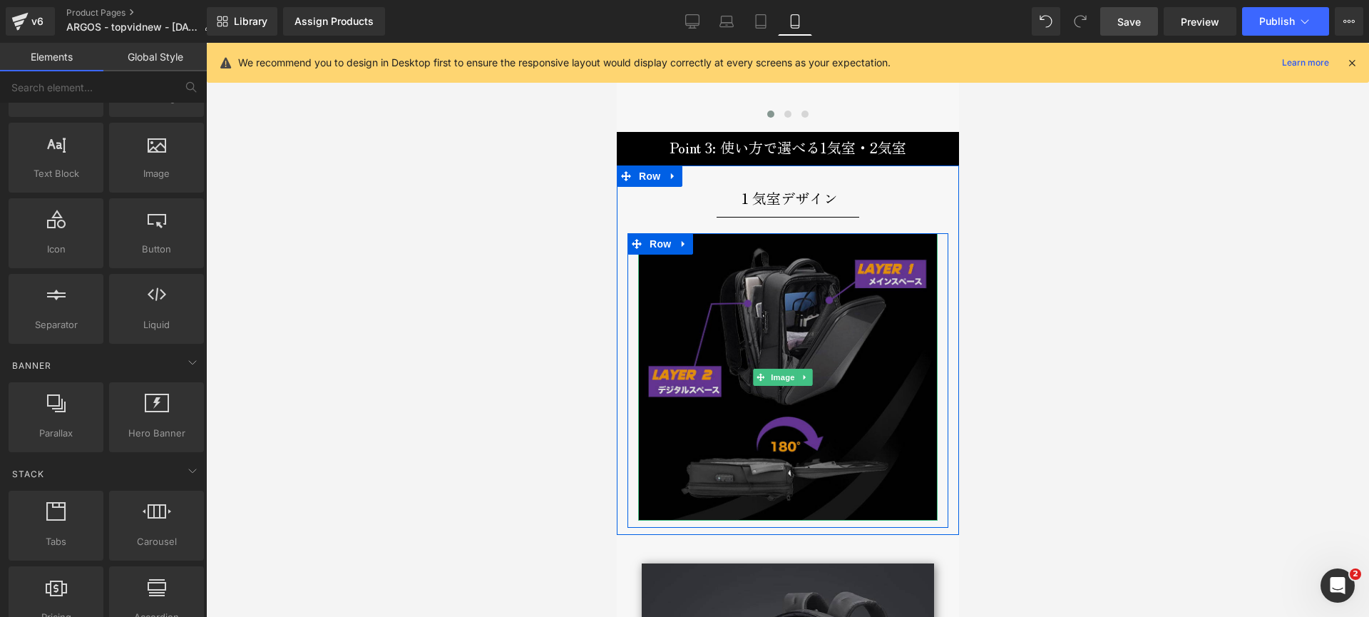
click at [718, 274] on img at bounding box center [788, 376] width 300 height 287
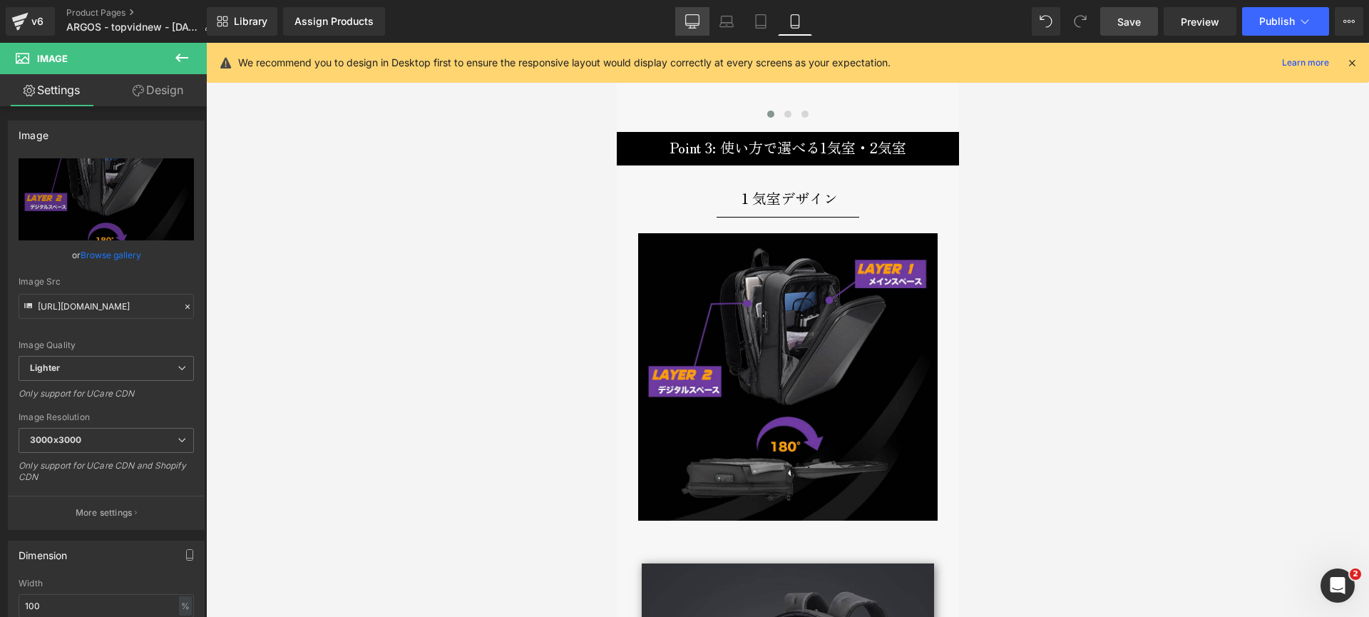
click at [684, 22] on link "Desktop" at bounding box center [692, 21] width 34 height 29
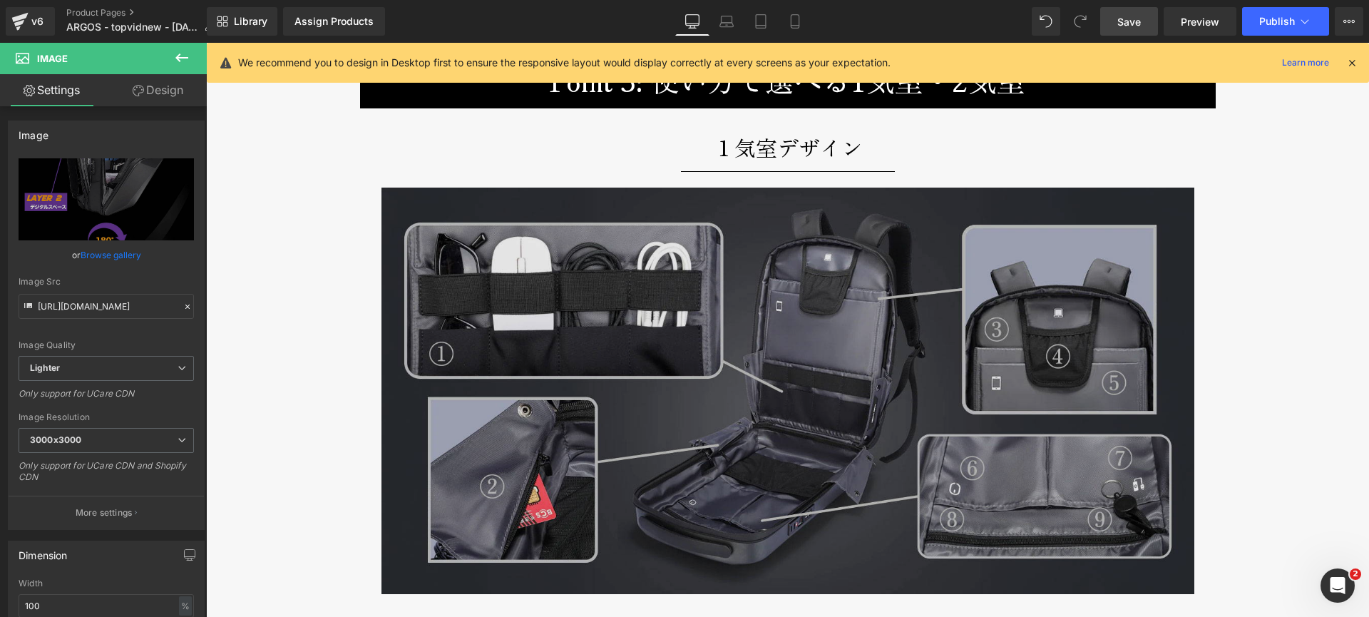
scroll to position [3439, 0]
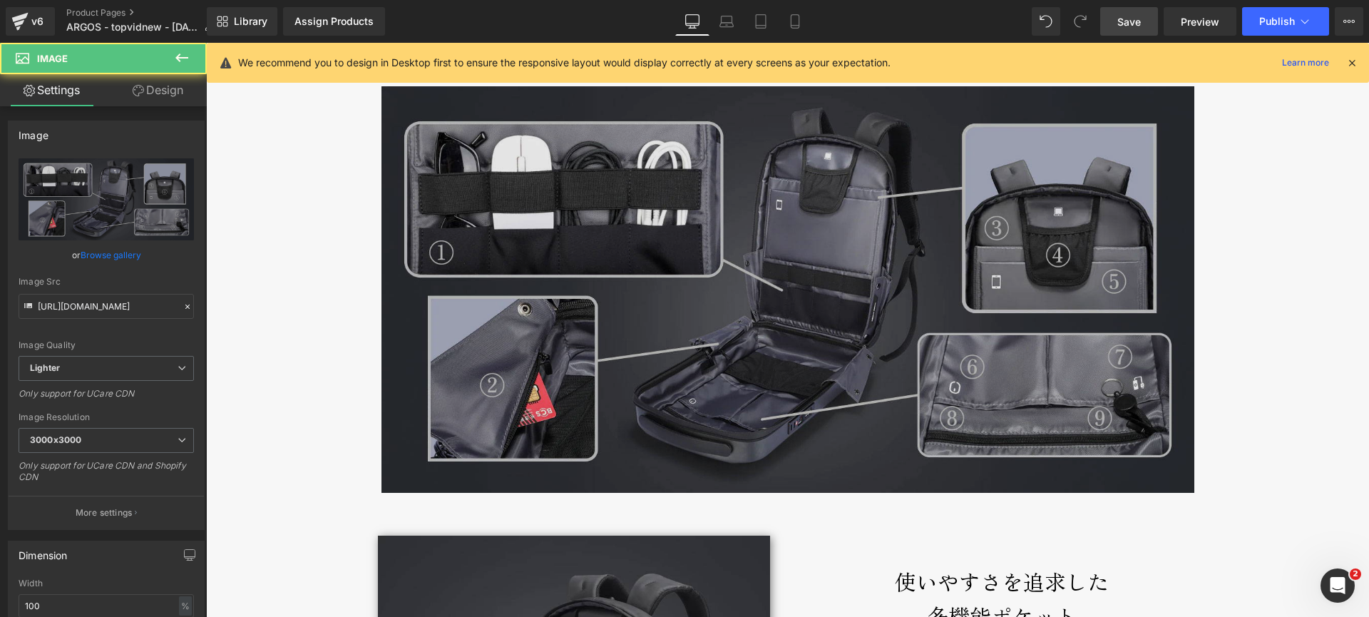
click at [576, 213] on img at bounding box center [788, 289] width 813 height 407
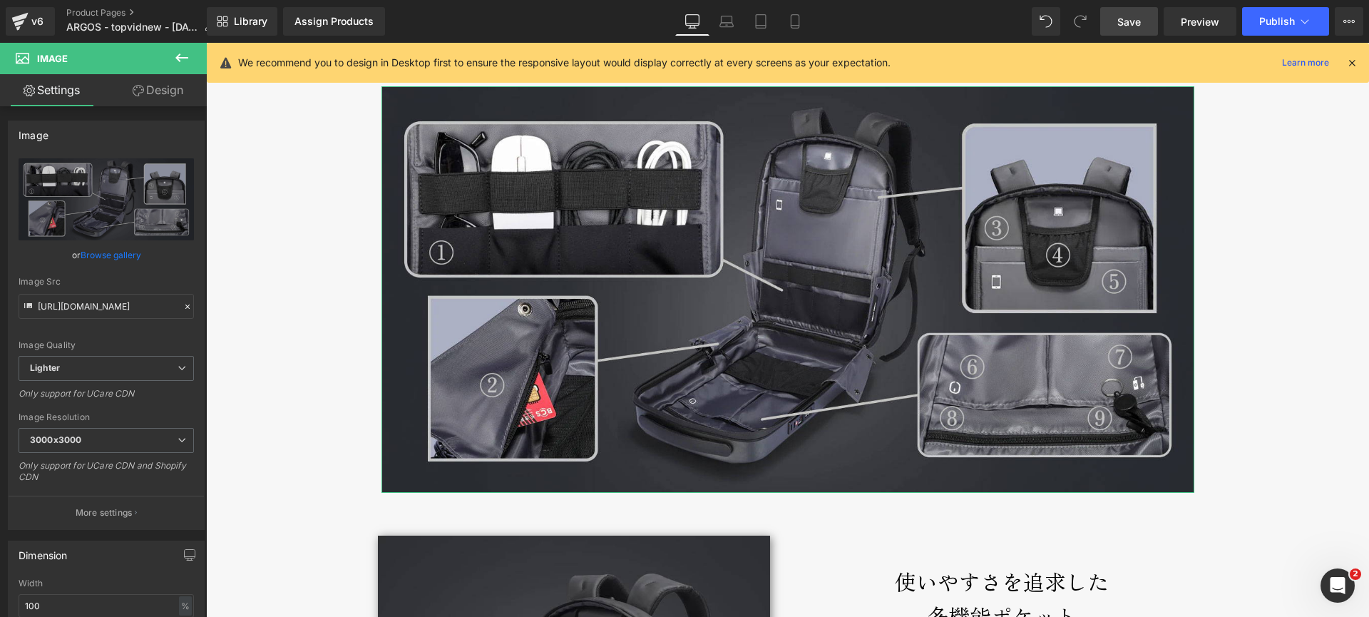
click at [158, 91] on link "Design" at bounding box center [157, 90] width 103 height 32
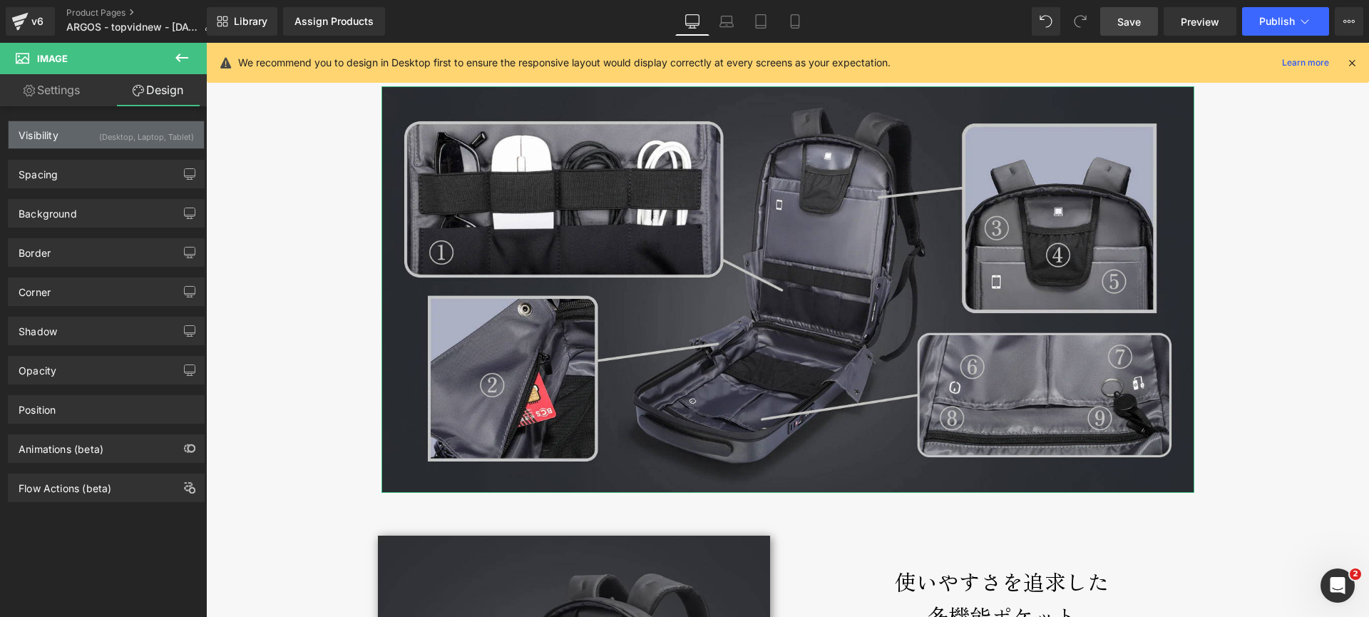
click at [62, 140] on div "Visibility (Desktop, Laptop, Tablet)" at bounding box center [106, 134] width 195 height 27
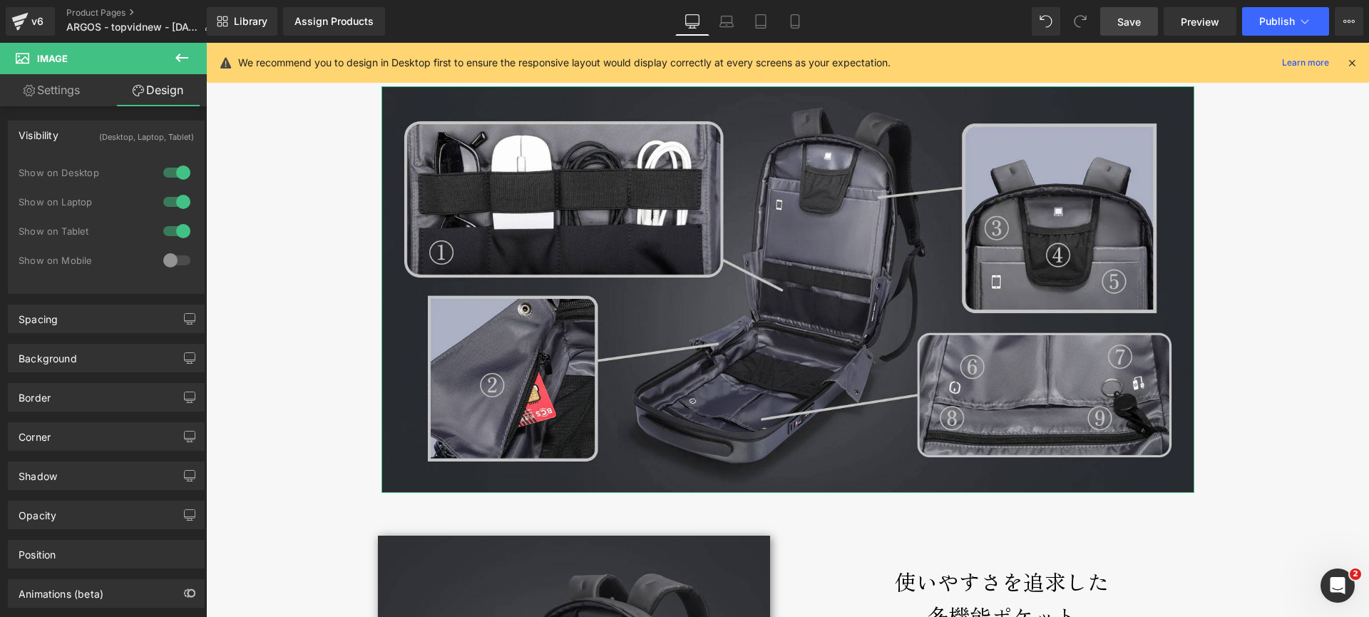
click at [173, 257] on div at bounding box center [177, 260] width 34 height 23
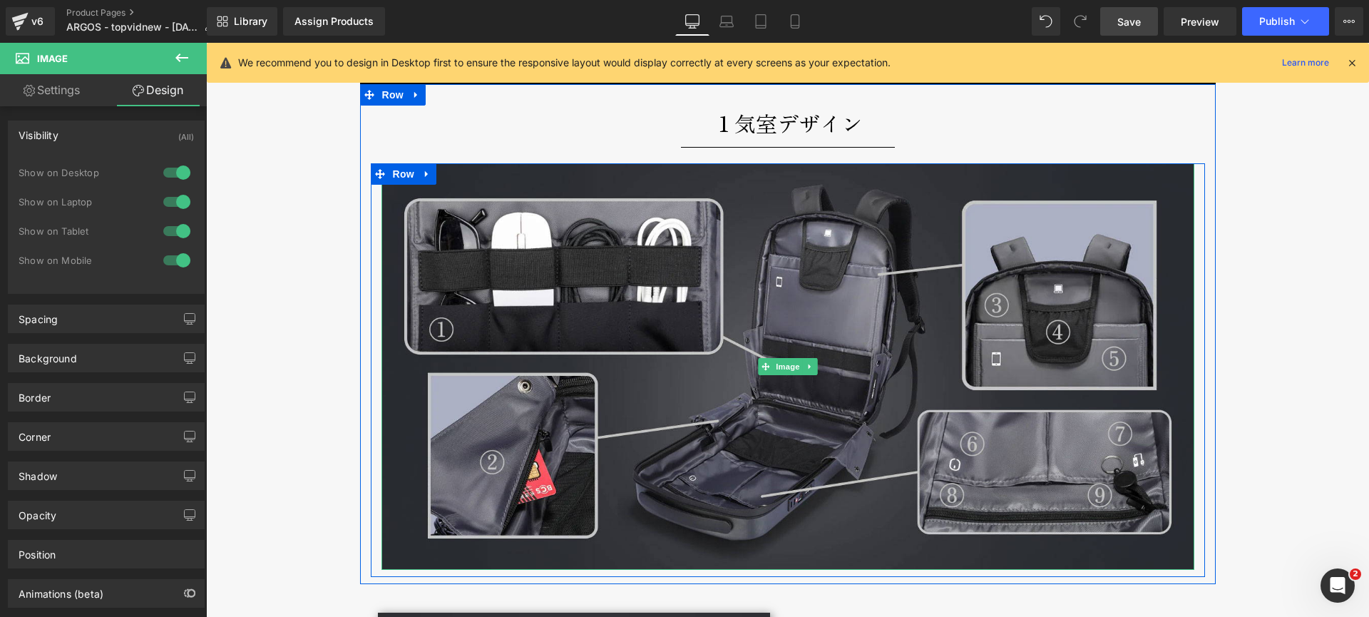
scroll to position [3207, 0]
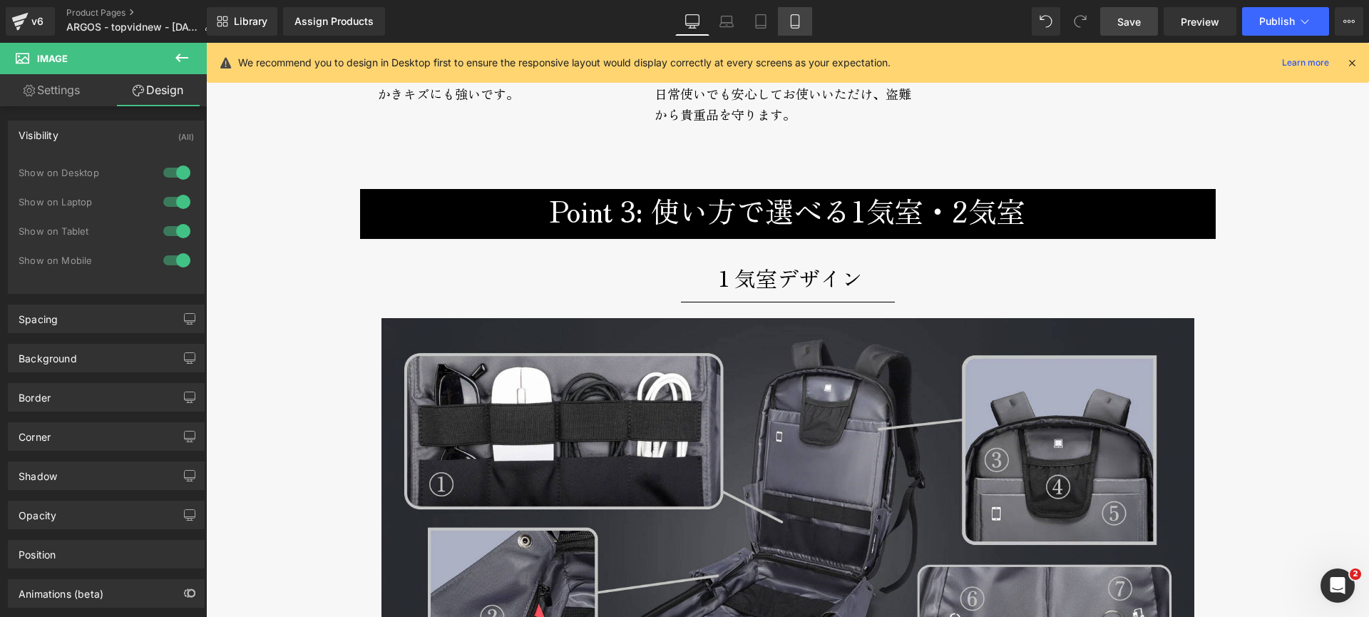
click at [802, 14] on icon at bounding box center [795, 21] width 14 height 14
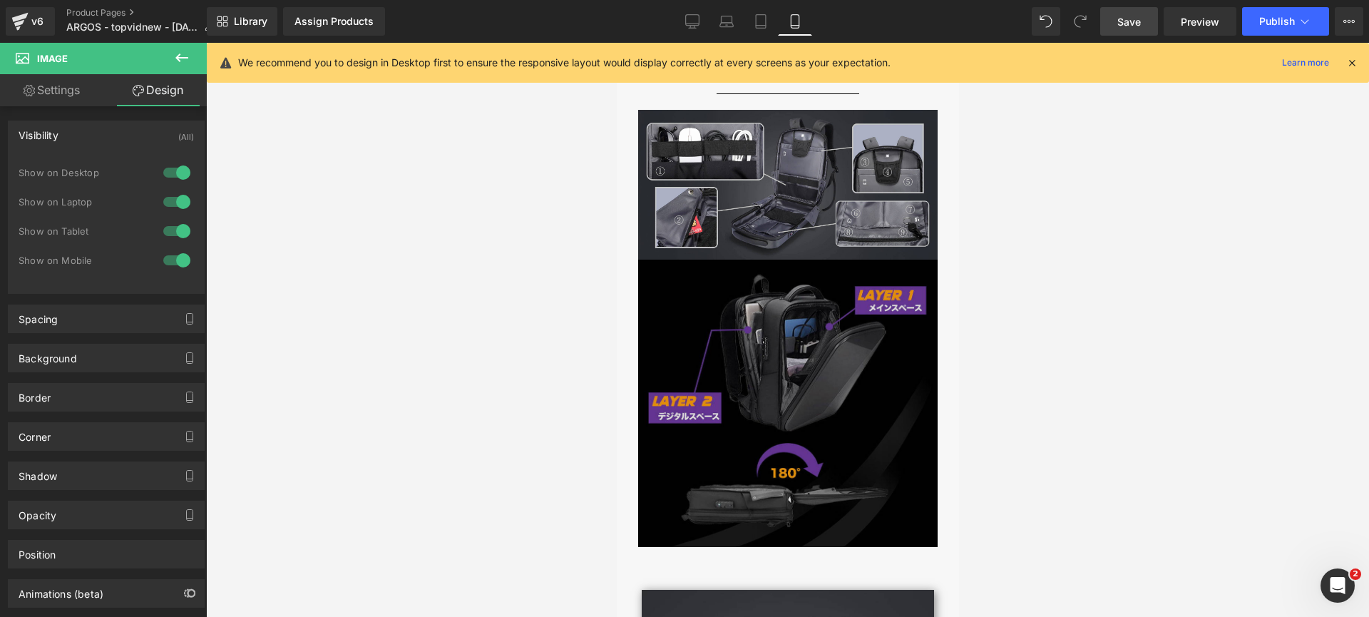
scroll to position [3394, 0]
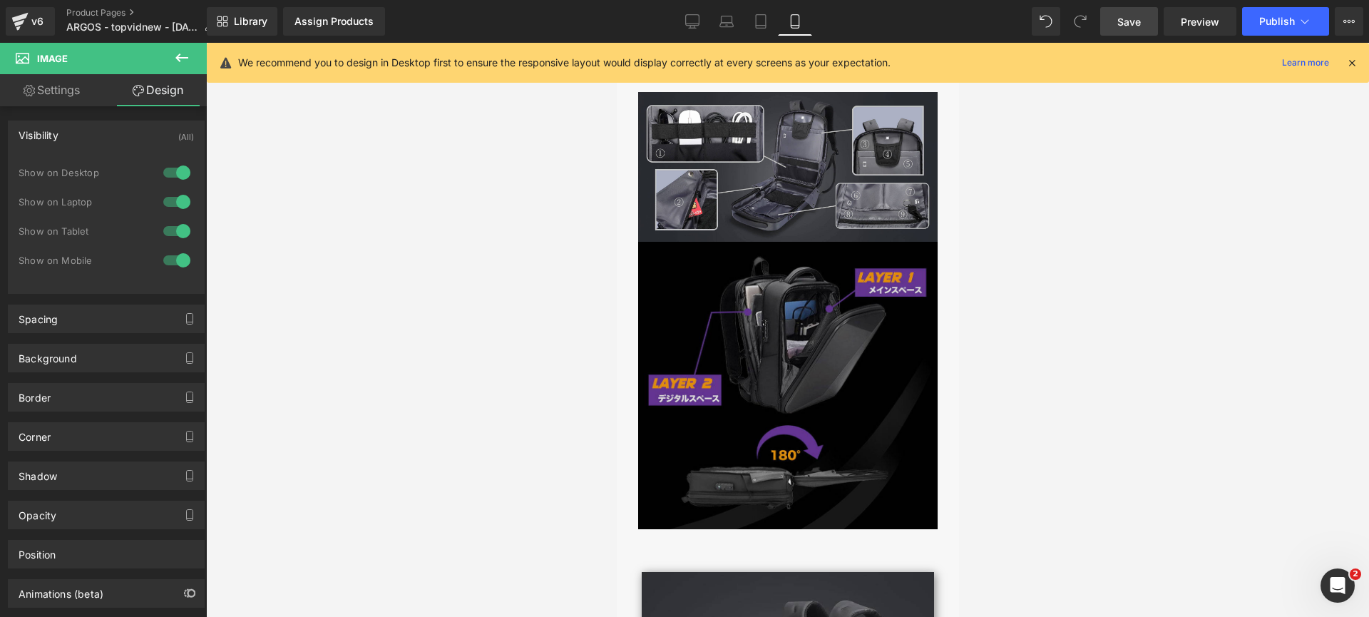
click at [757, 285] on img at bounding box center [788, 385] width 300 height 287
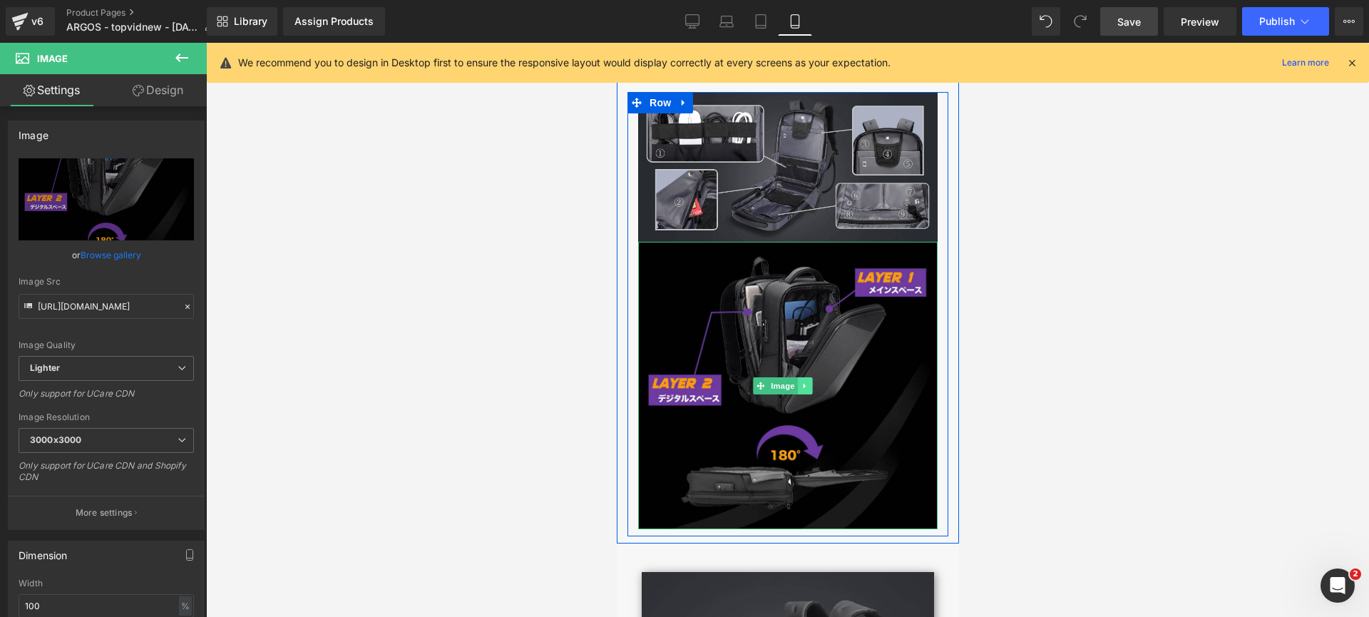
click at [807, 381] on link at bounding box center [804, 385] width 15 height 17
click at [813, 382] on icon at bounding box center [811, 386] width 8 height 9
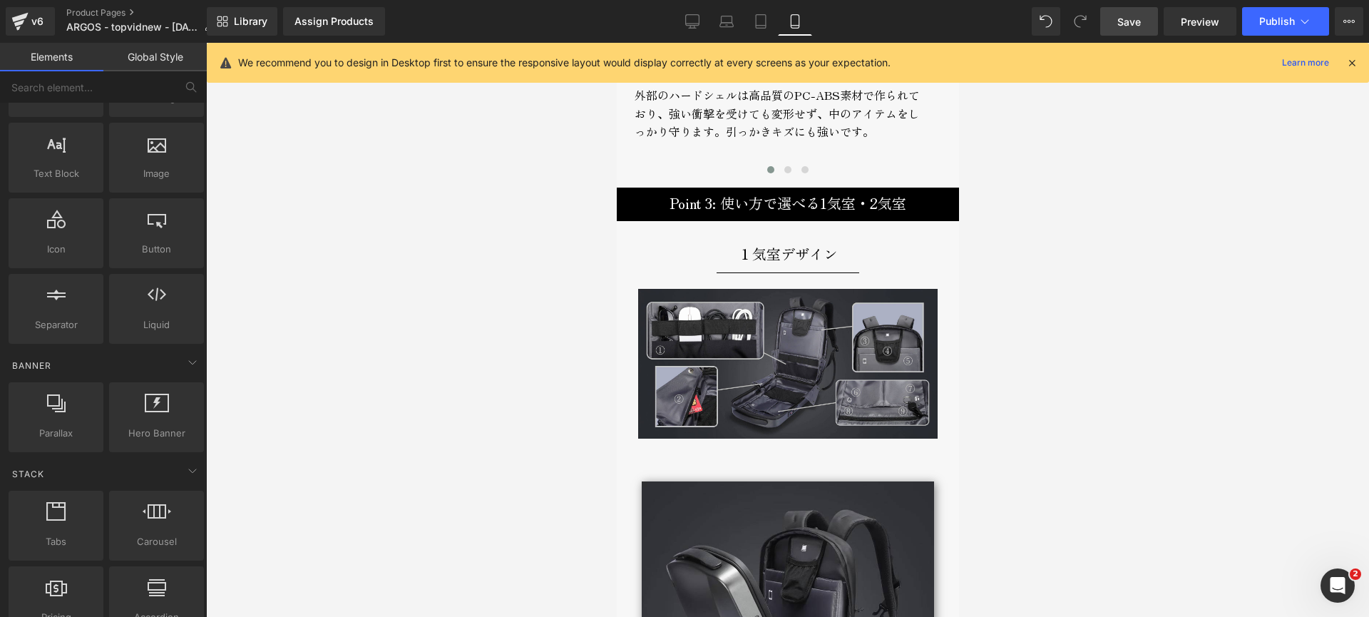
scroll to position [3496, 0]
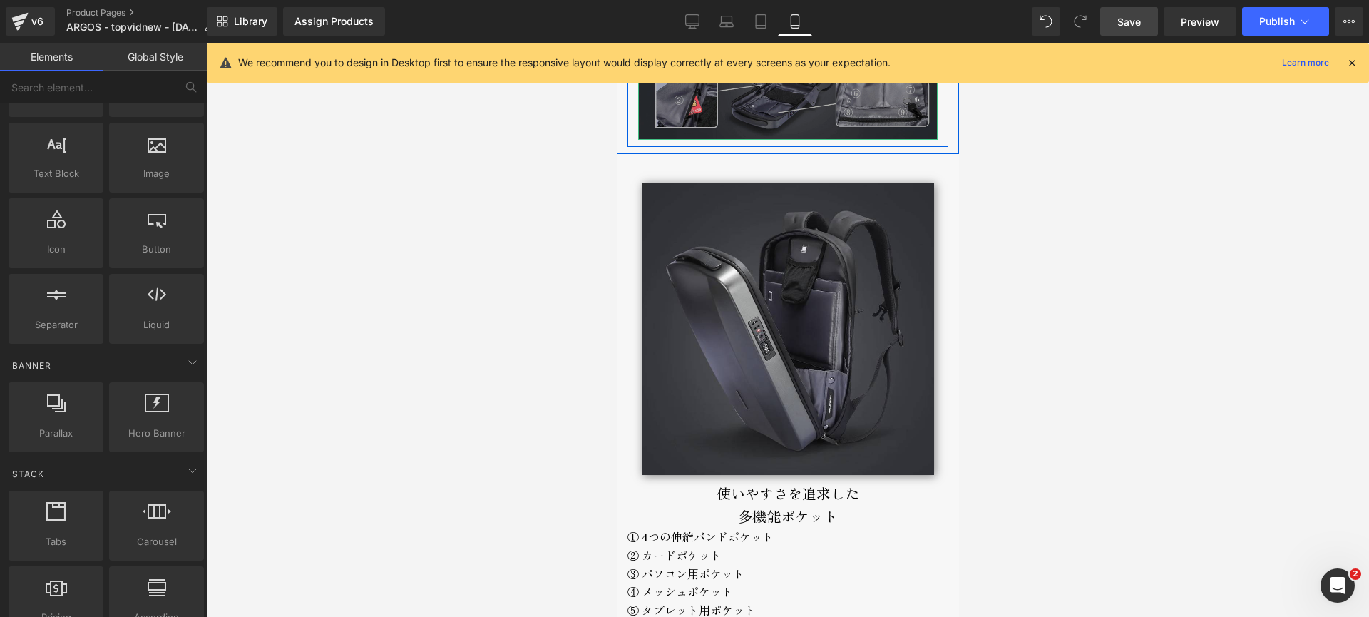
click at [748, 118] on img at bounding box center [788, 65] width 300 height 150
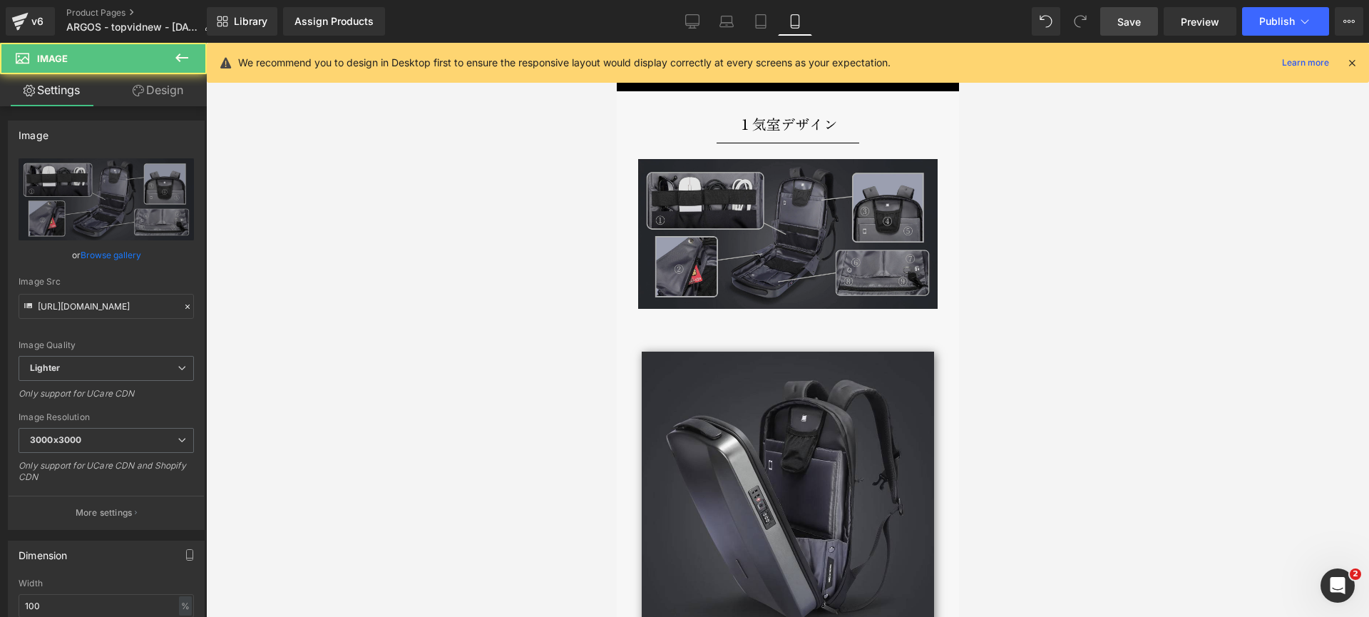
scroll to position [3324, 0]
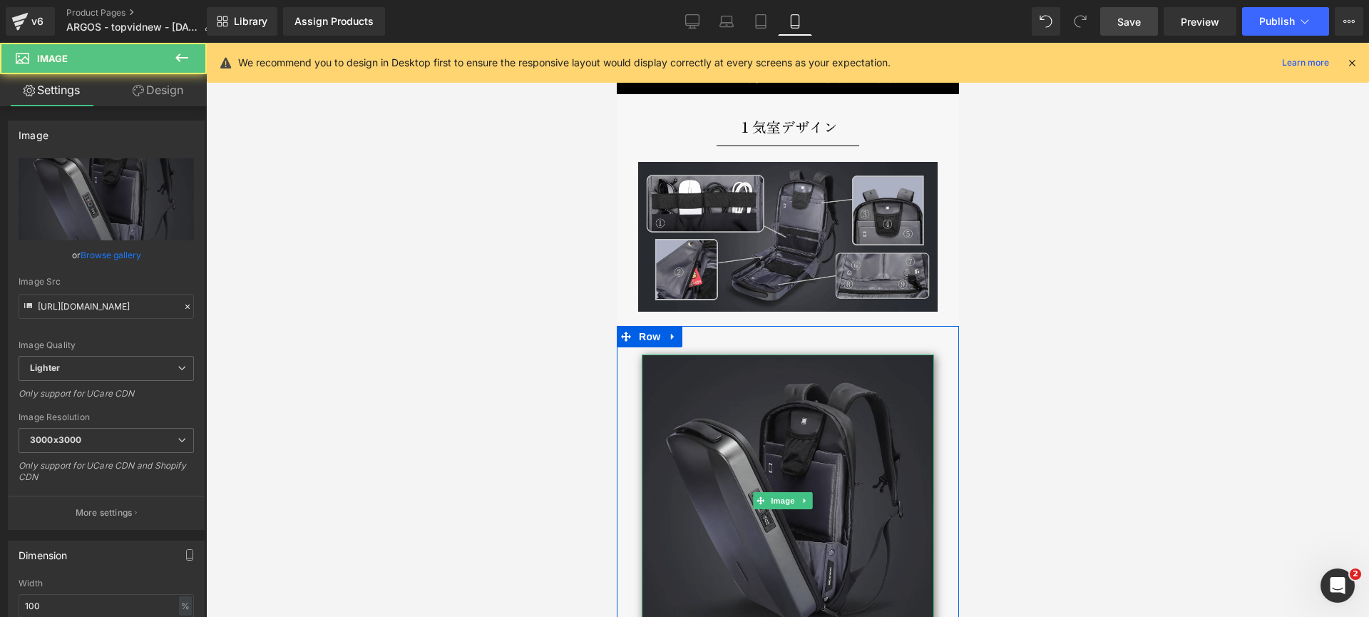
click at [748, 381] on img at bounding box center [787, 500] width 292 height 292
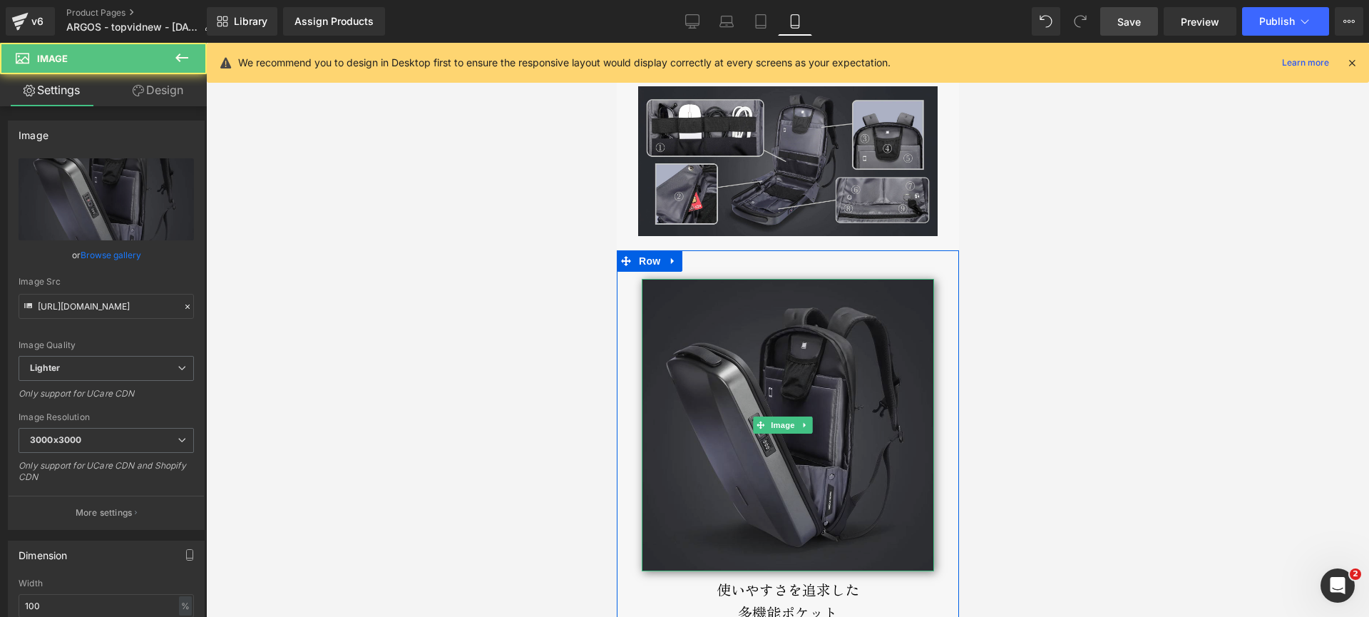
scroll to position [3529, 0]
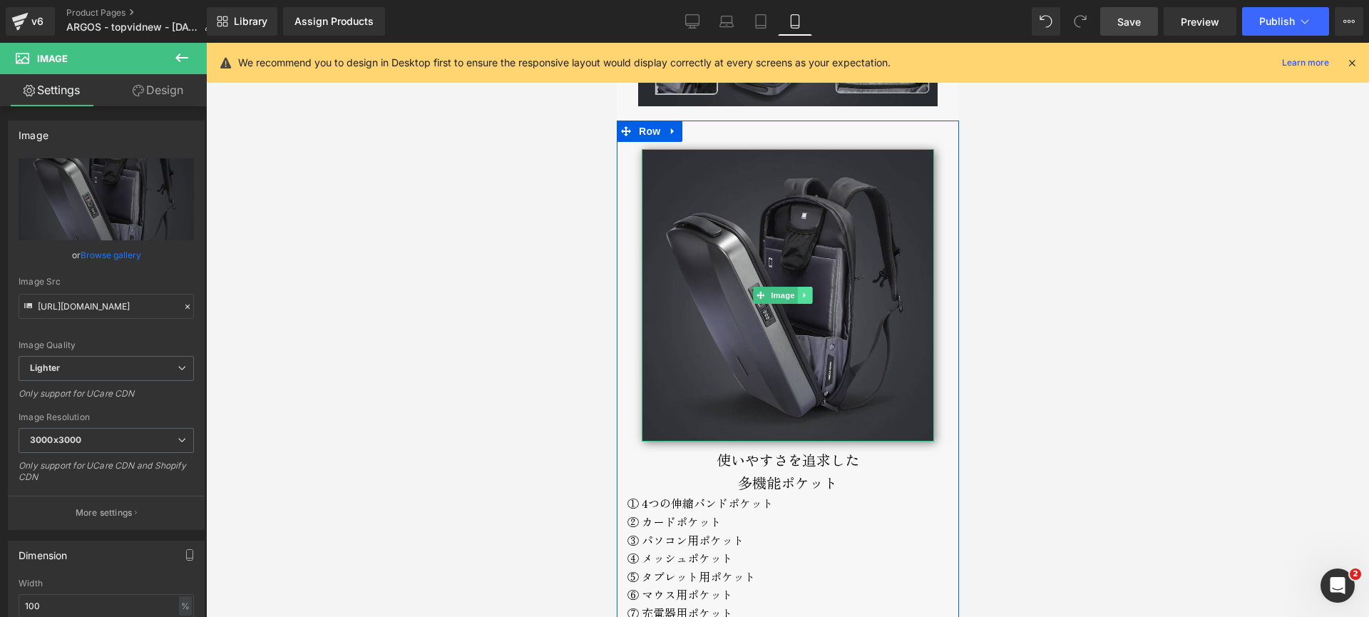
click at [808, 291] on icon at bounding box center [804, 295] width 8 height 9
click at [795, 292] on icon at bounding box center [797, 296] width 8 height 8
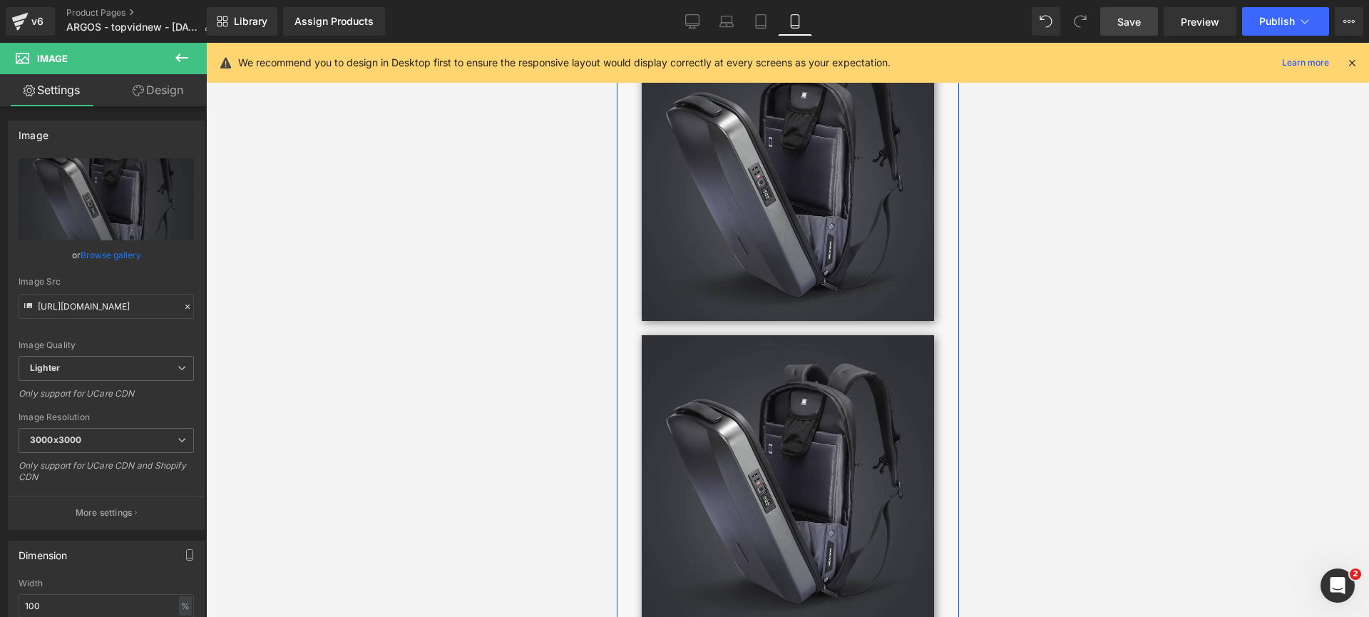
scroll to position [3328, 0]
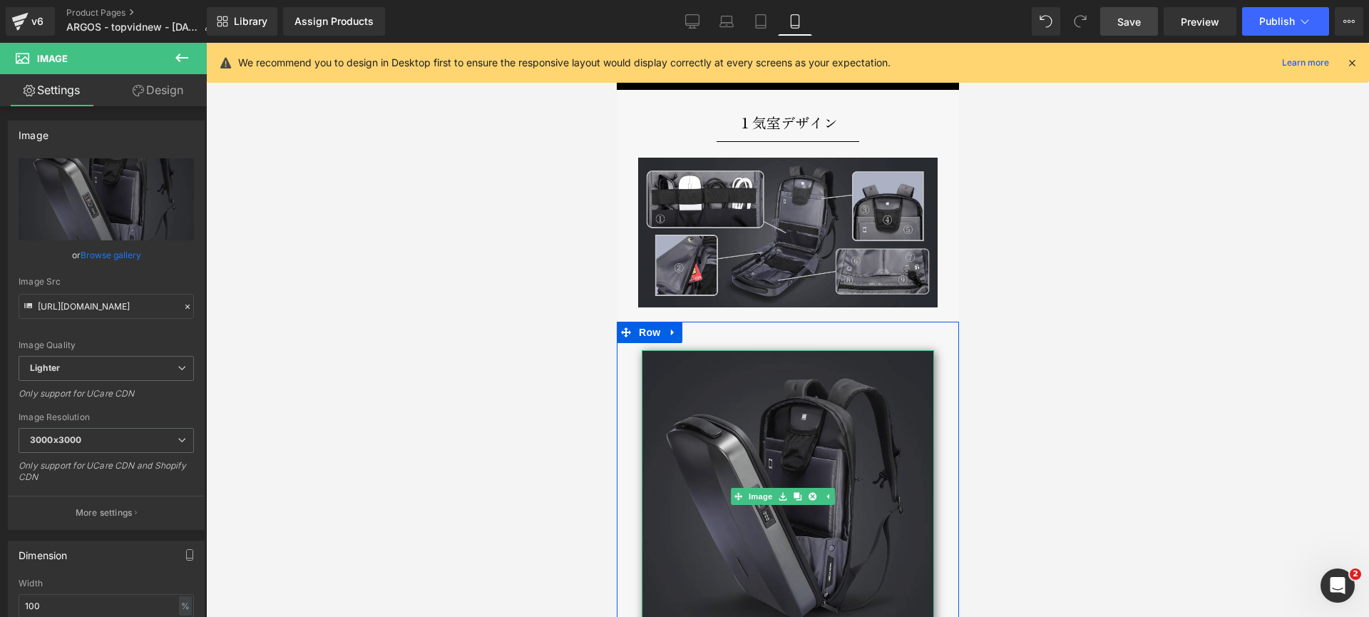
click at [723, 379] on img at bounding box center [787, 496] width 292 height 292
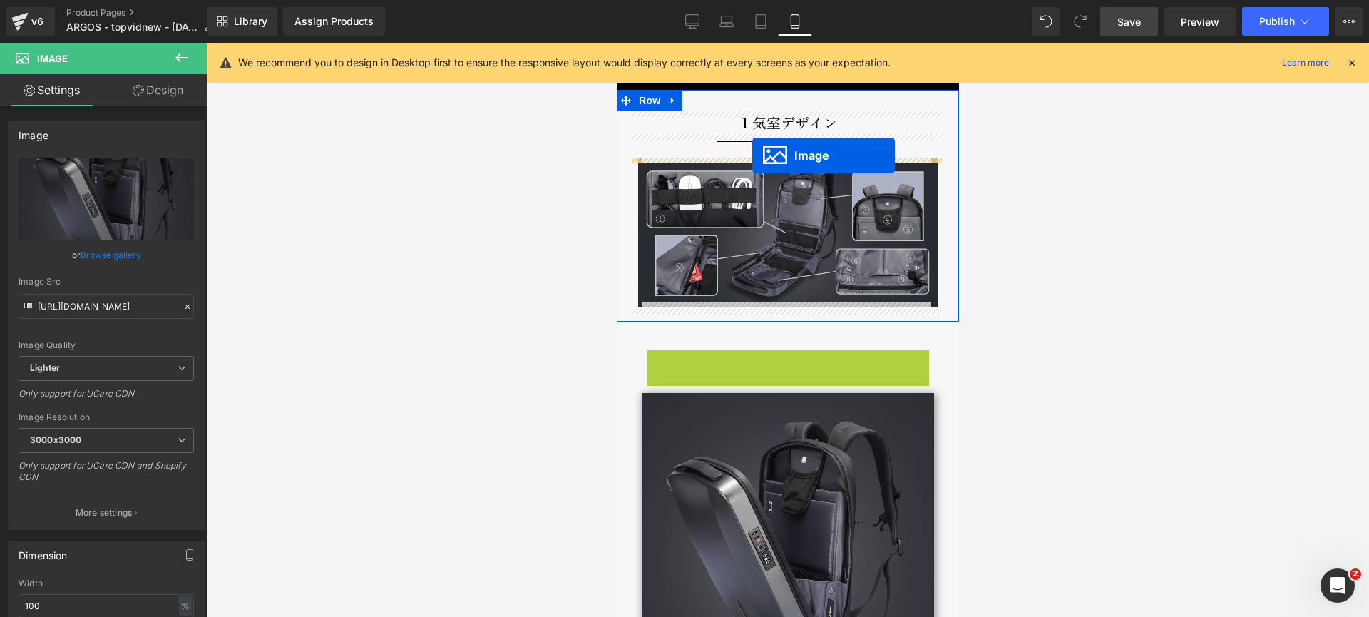
drag, startPoint x: 739, startPoint y: 483, endPoint x: 752, endPoint y: 155, distance: 327.6
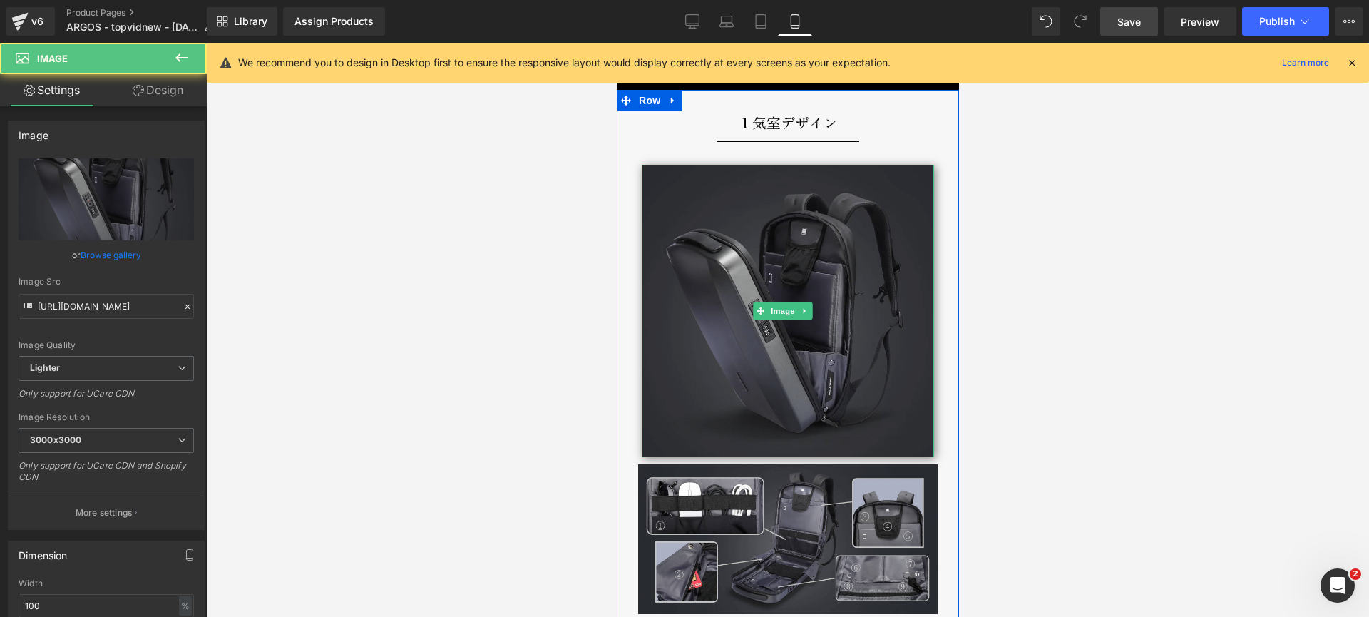
click at [749, 260] on img at bounding box center [787, 311] width 292 height 292
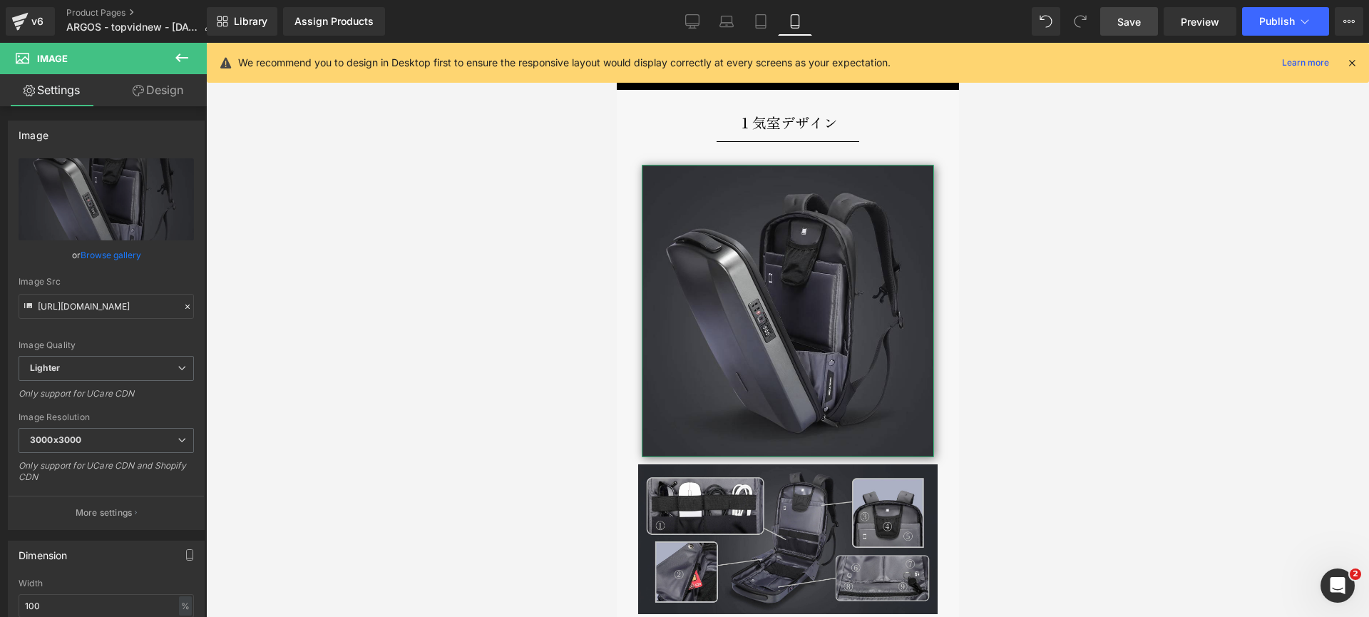
click at [145, 94] on link "Design" at bounding box center [157, 90] width 103 height 32
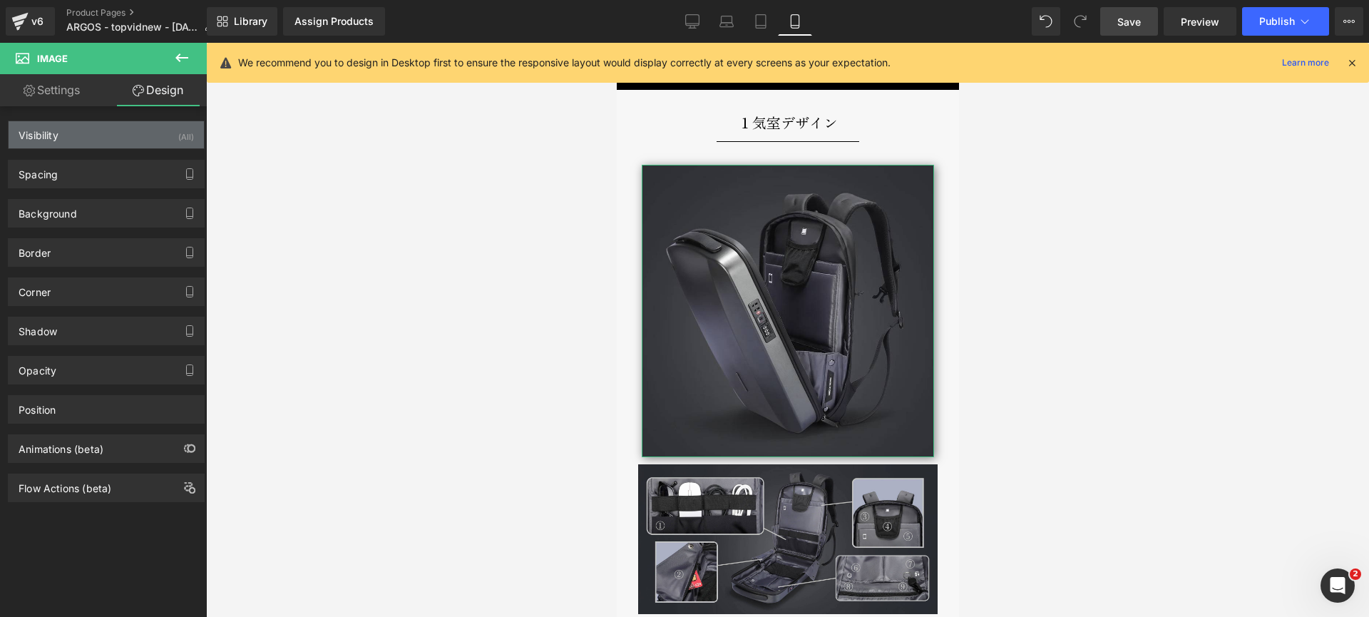
click at [83, 137] on div "Visibility (All)" at bounding box center [106, 134] width 195 height 27
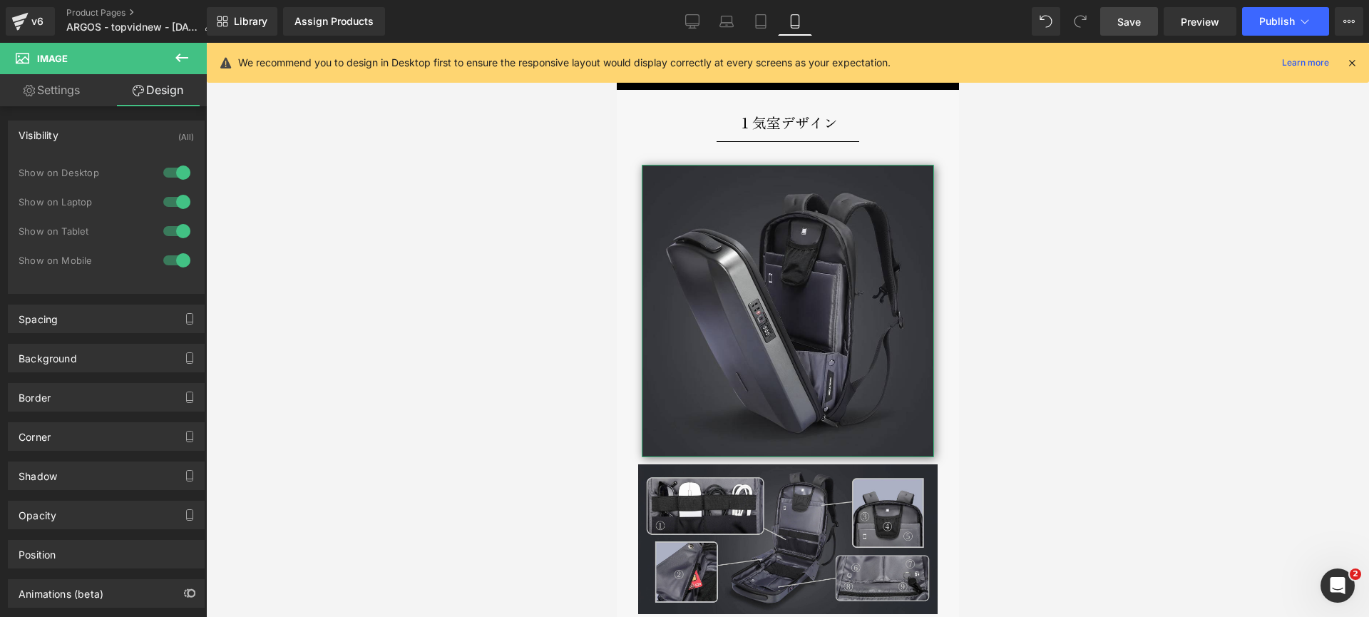
click at [168, 176] on div at bounding box center [177, 172] width 34 height 23
click at [171, 205] on div at bounding box center [177, 201] width 34 height 23
drag, startPoint x: 171, startPoint y: 230, endPoint x: 215, endPoint y: 248, distance: 47.7
click at [172, 230] on div at bounding box center [177, 231] width 34 height 23
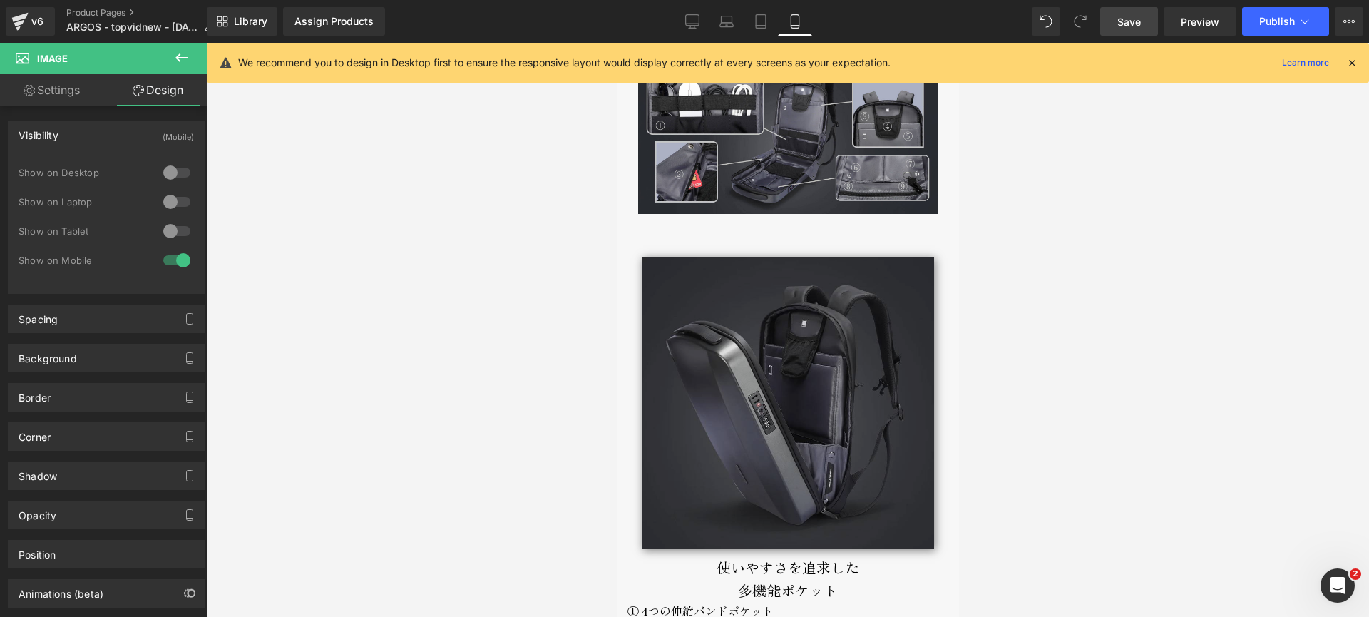
scroll to position [3752, 0]
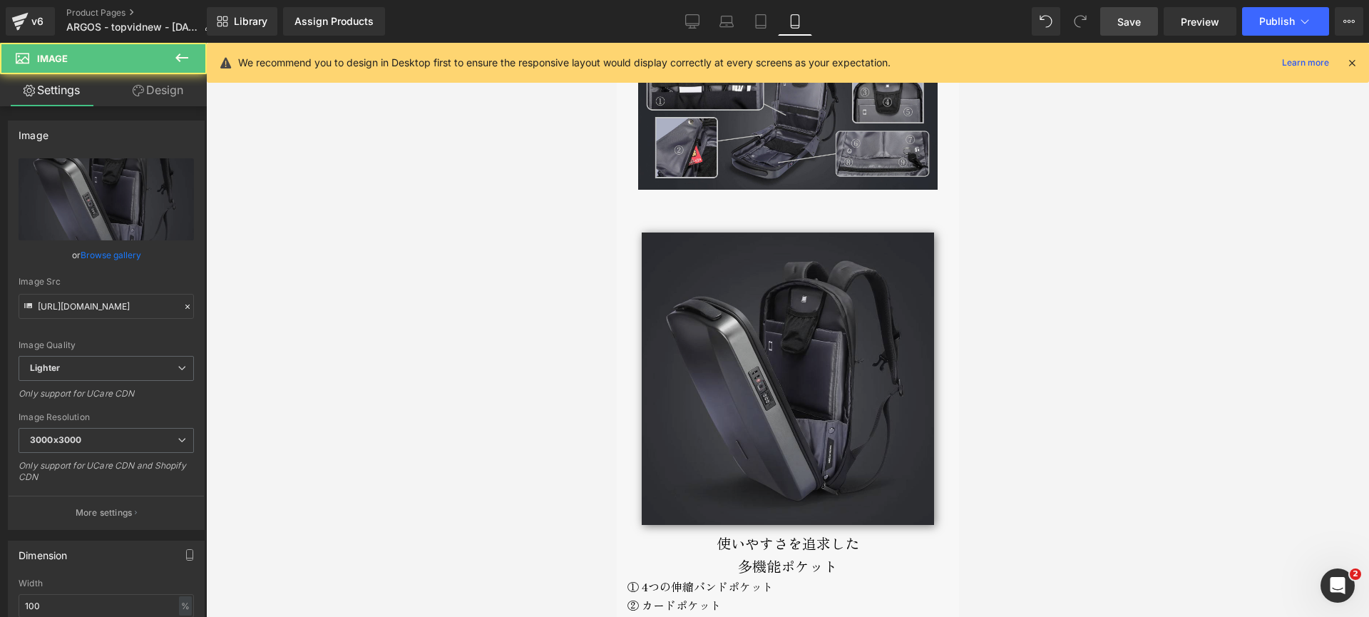
click at [746, 279] on img at bounding box center [787, 379] width 292 height 292
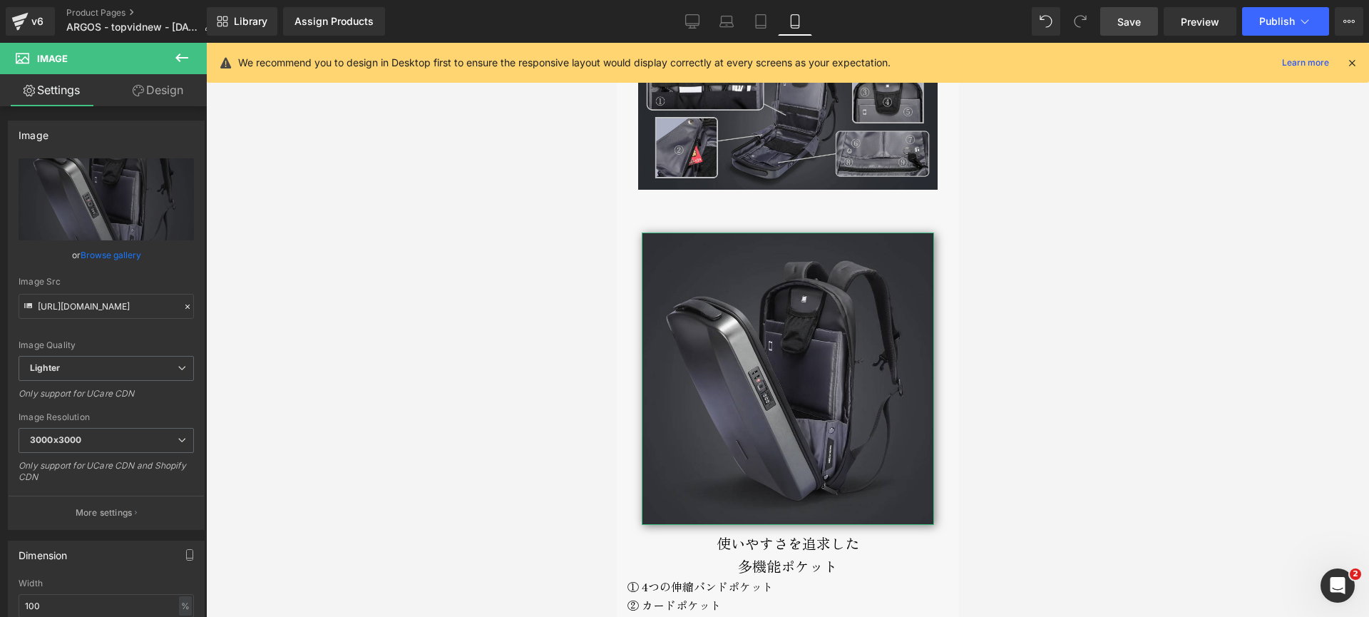
click at [156, 90] on link "Design" at bounding box center [157, 90] width 103 height 32
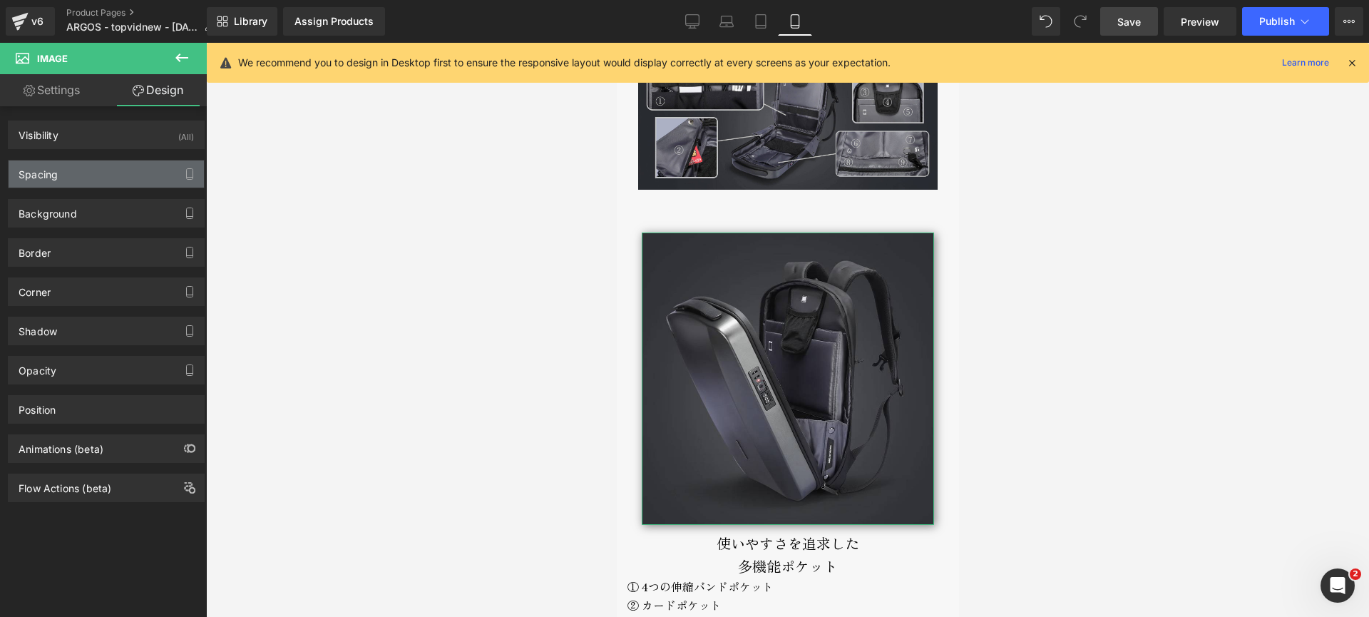
click at [112, 174] on div "Spacing" at bounding box center [106, 173] width 195 height 27
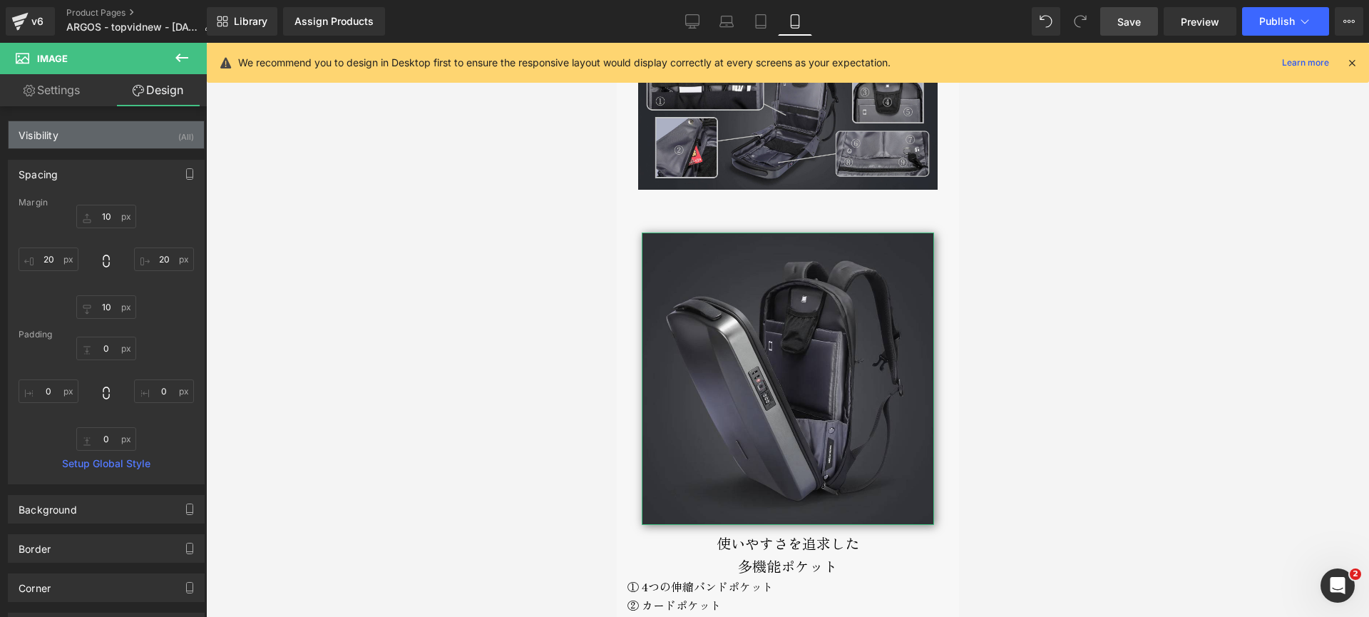
click at [114, 135] on div "Visibility (All)" at bounding box center [106, 134] width 195 height 27
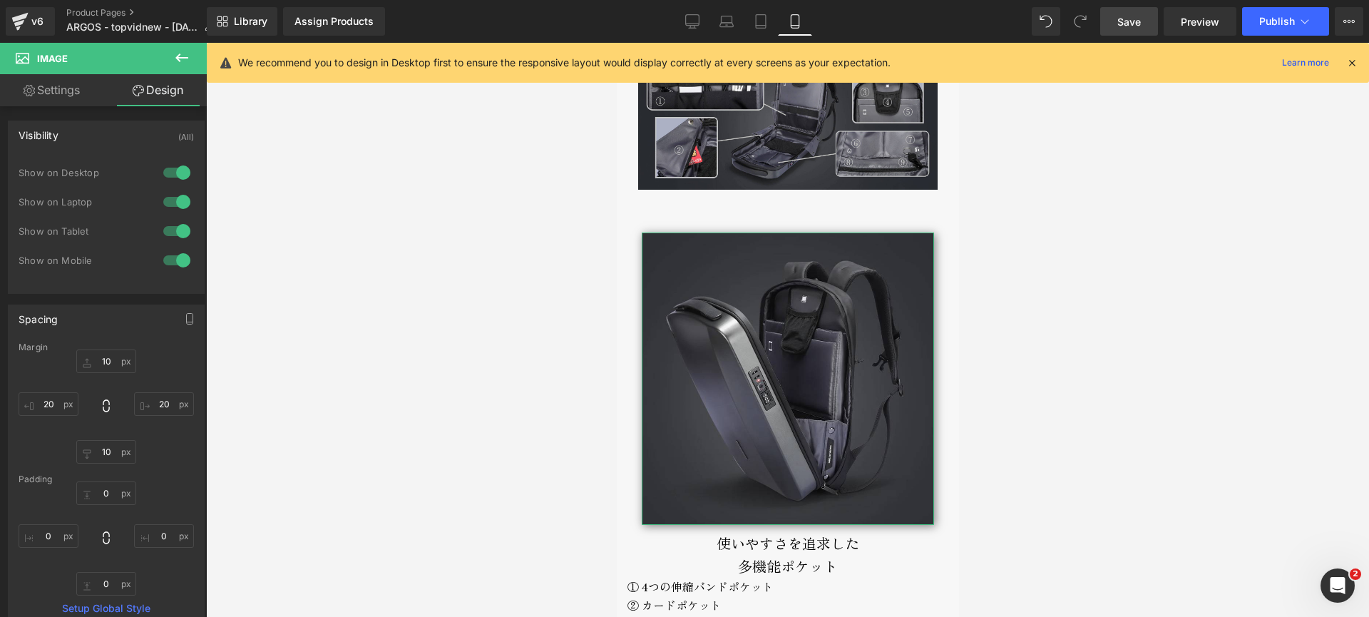
click at [174, 261] on div at bounding box center [177, 260] width 34 height 23
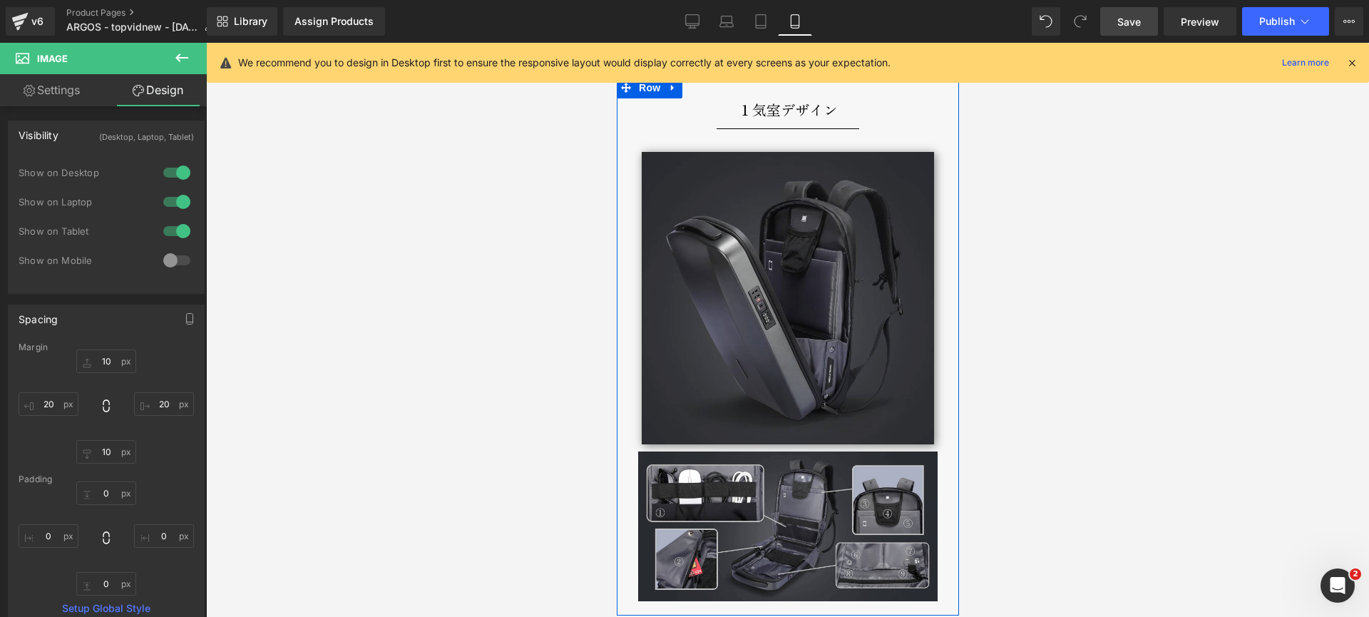
scroll to position [3334, 0]
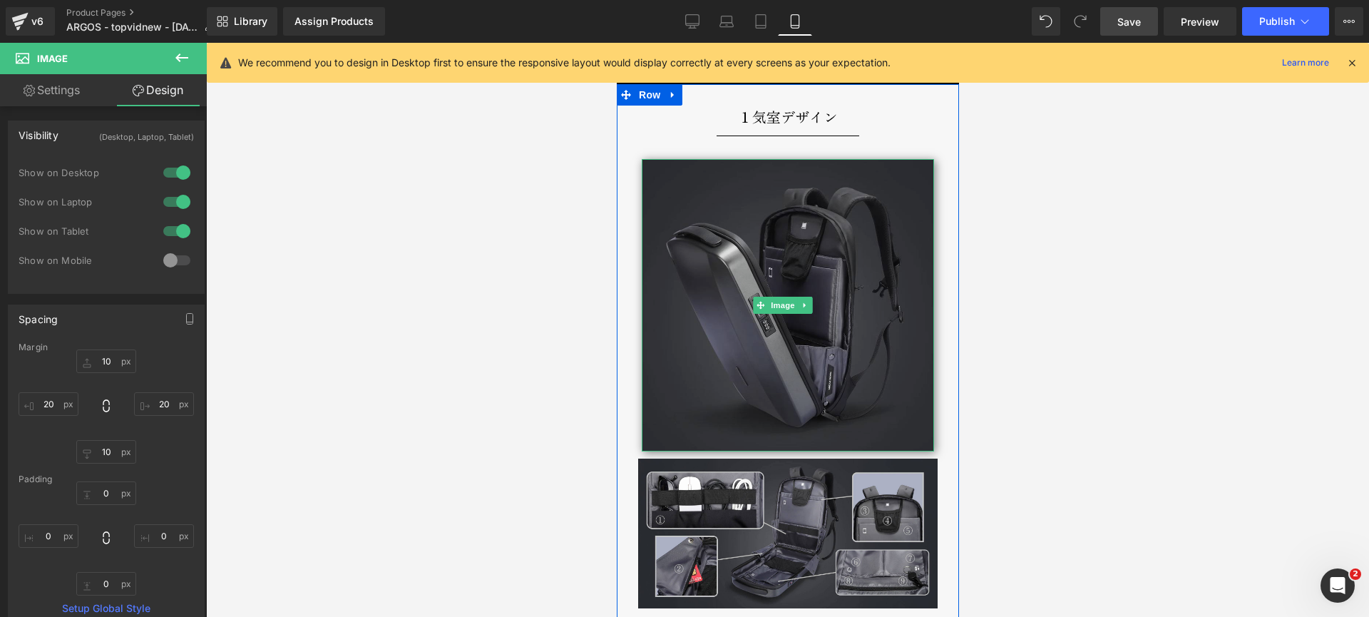
click at [748, 382] on img at bounding box center [787, 305] width 292 height 292
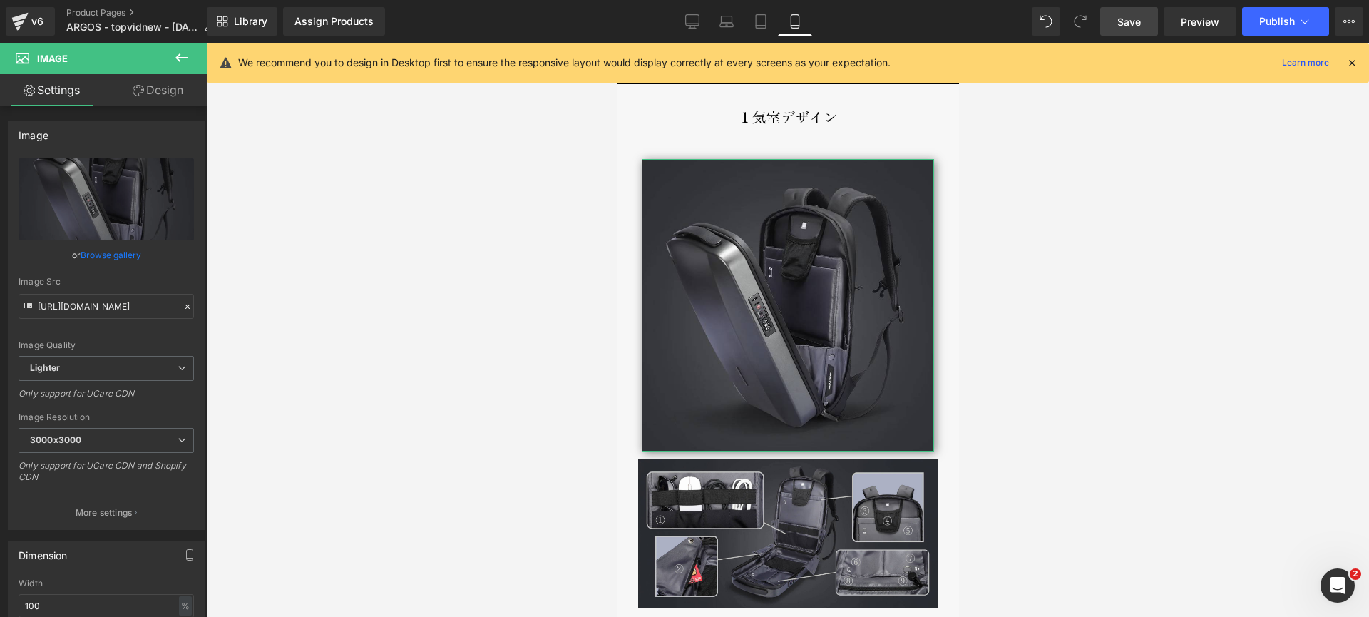
click at [155, 85] on link "Design" at bounding box center [157, 90] width 103 height 32
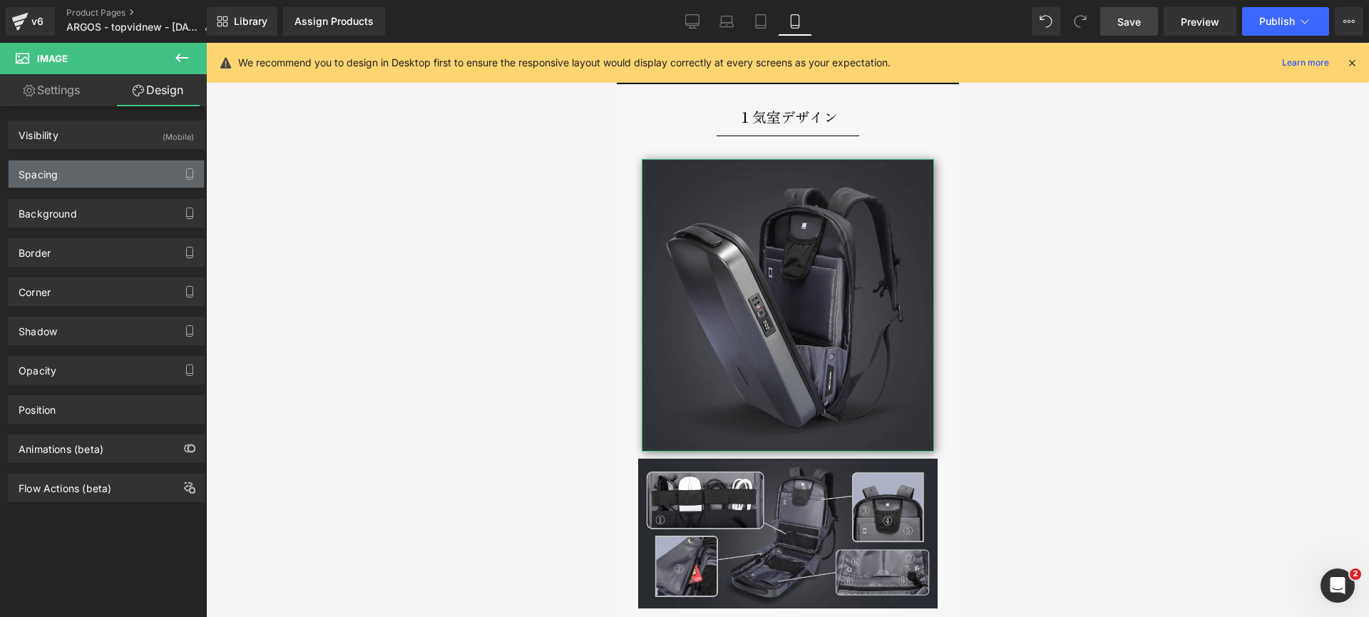
click at [108, 179] on div "Spacing" at bounding box center [106, 173] width 195 height 27
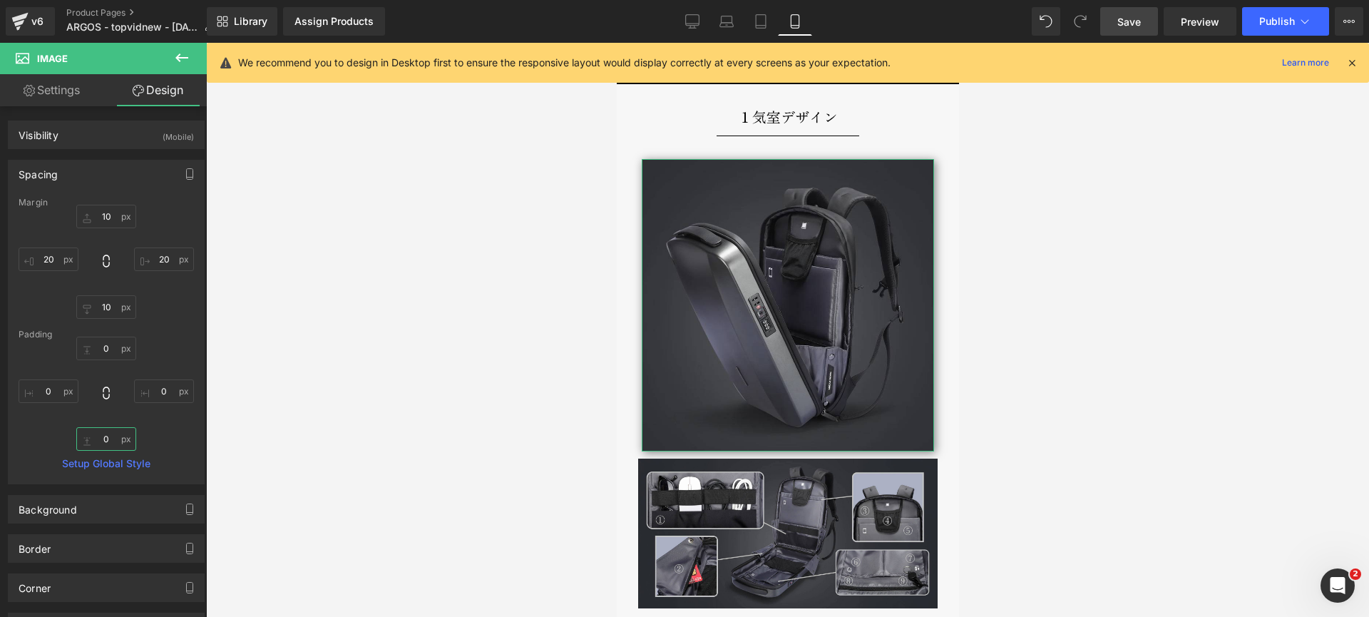
click at [101, 447] on input "0" at bounding box center [106, 439] width 60 height 24
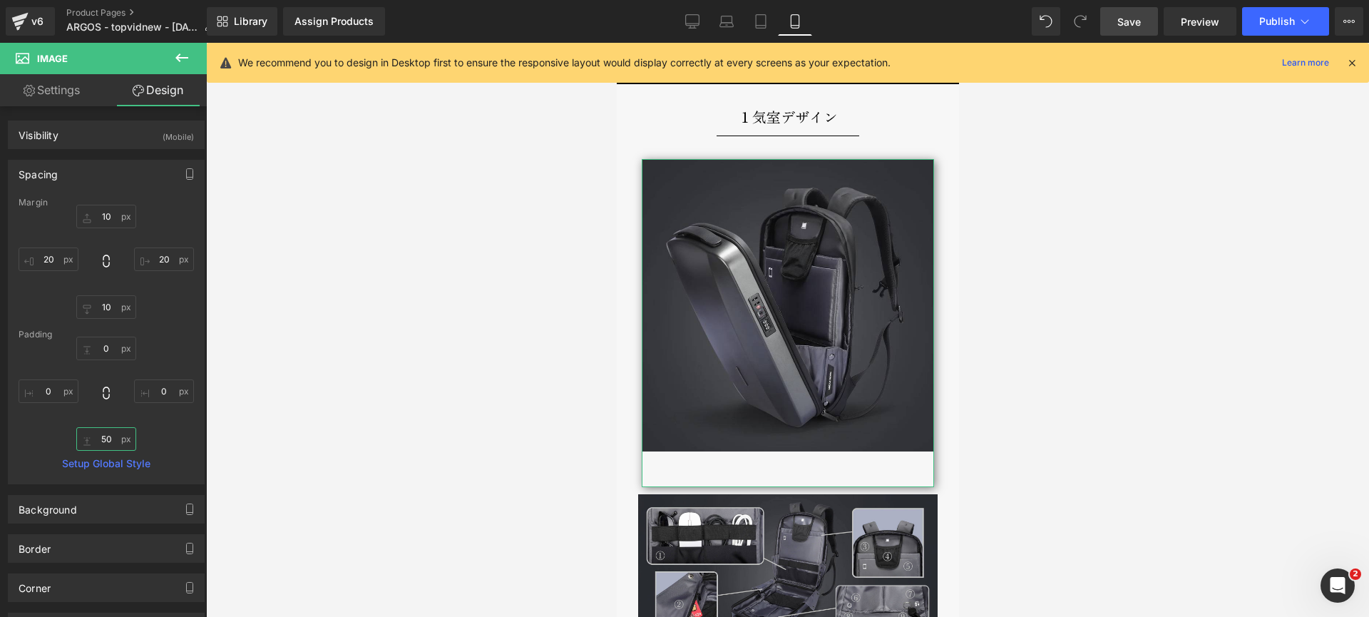
type input "5"
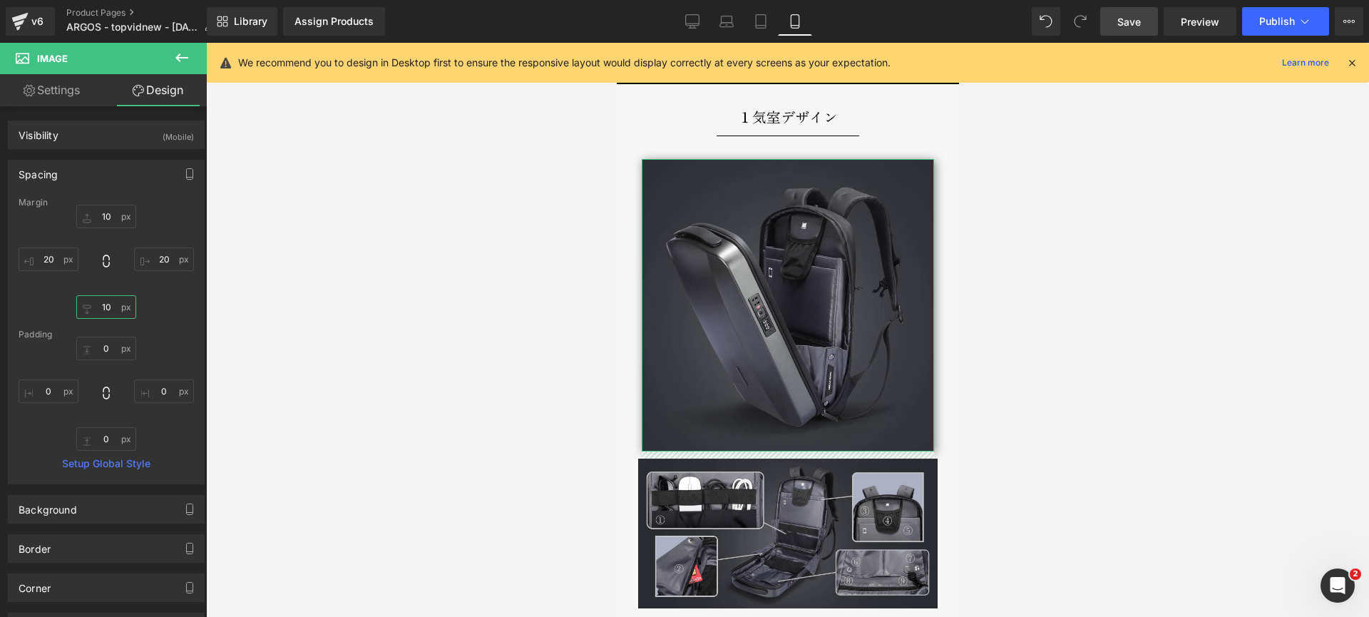
click at [105, 310] on input "10" at bounding box center [106, 307] width 60 height 24
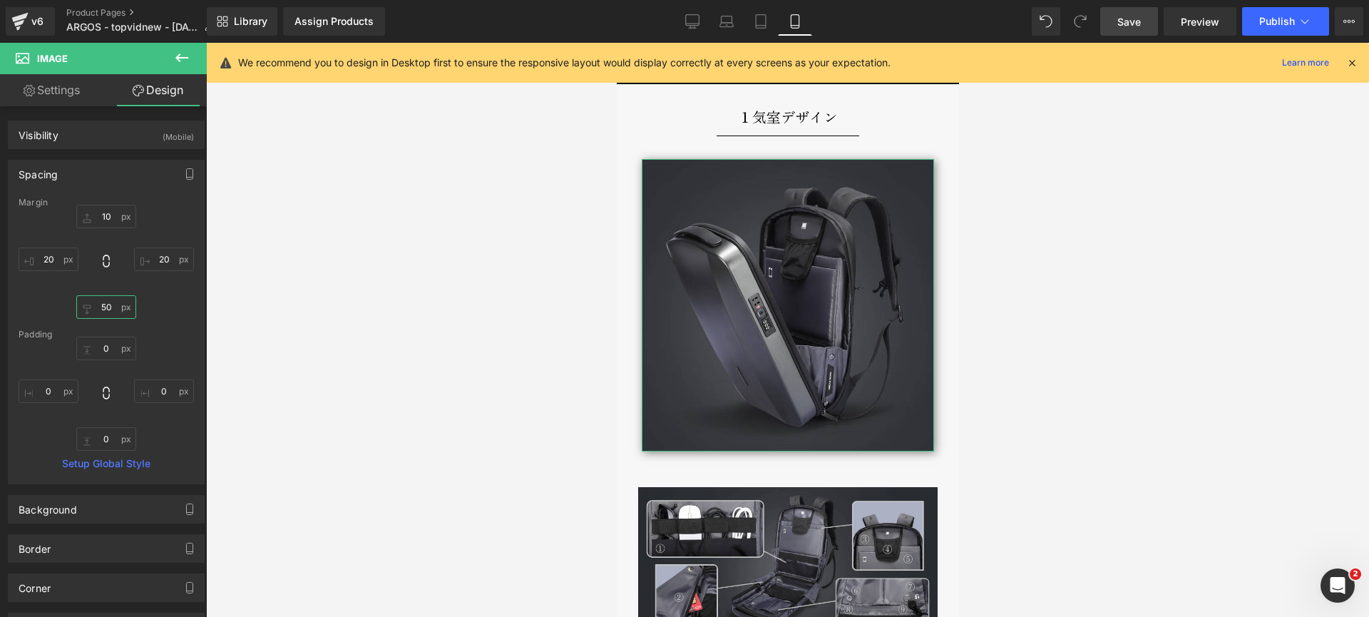
click at [98, 305] on input "50" at bounding box center [106, 307] width 60 height 24
type input "30"
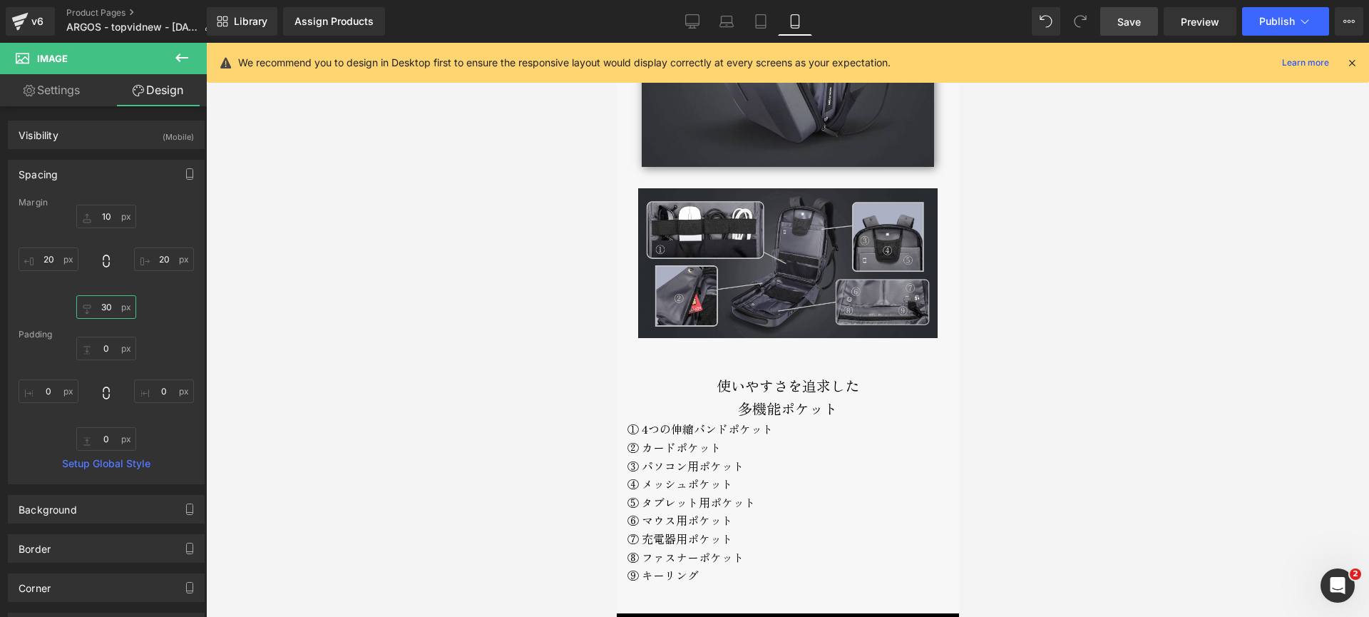
scroll to position [3657, 0]
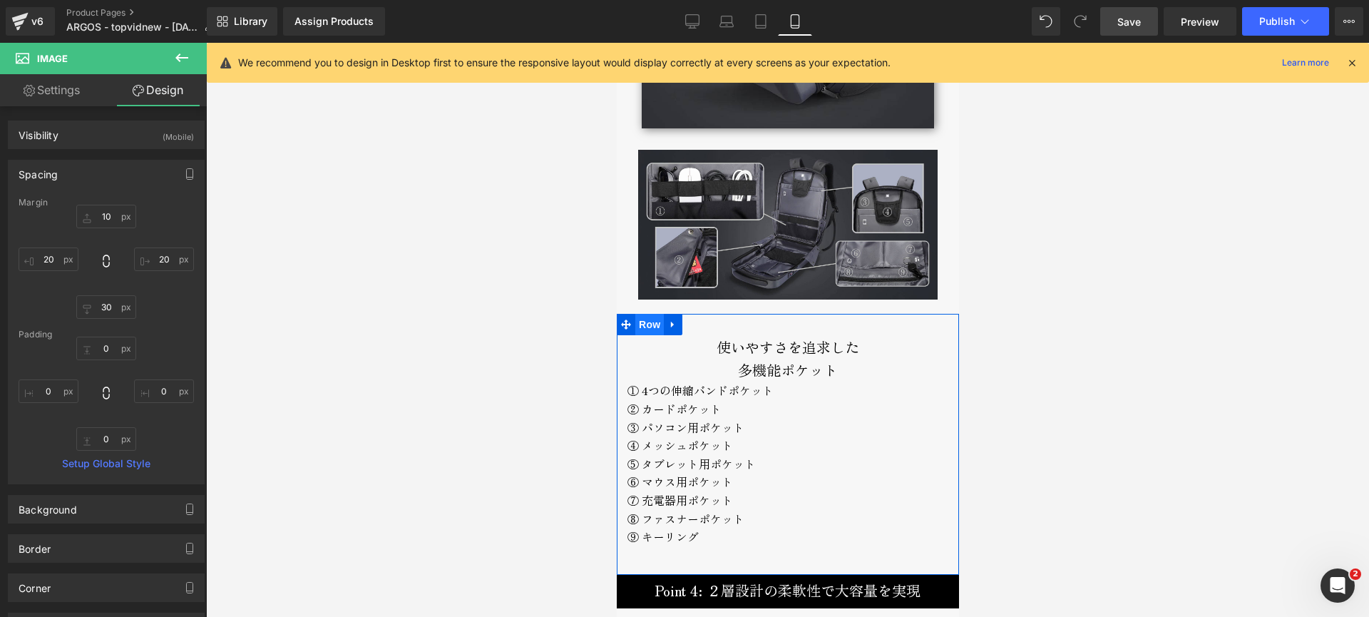
click at [646, 314] on span "Row" at bounding box center [649, 324] width 29 height 21
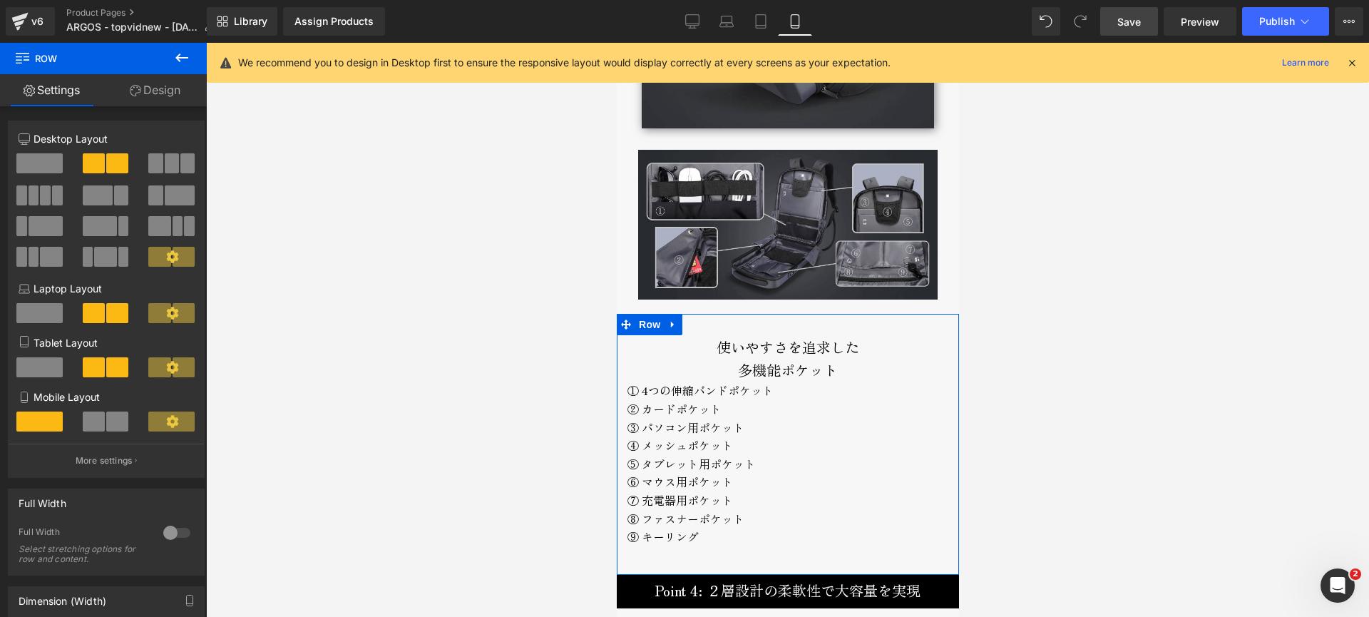
click at [164, 99] on link "Design" at bounding box center [154, 90] width 103 height 32
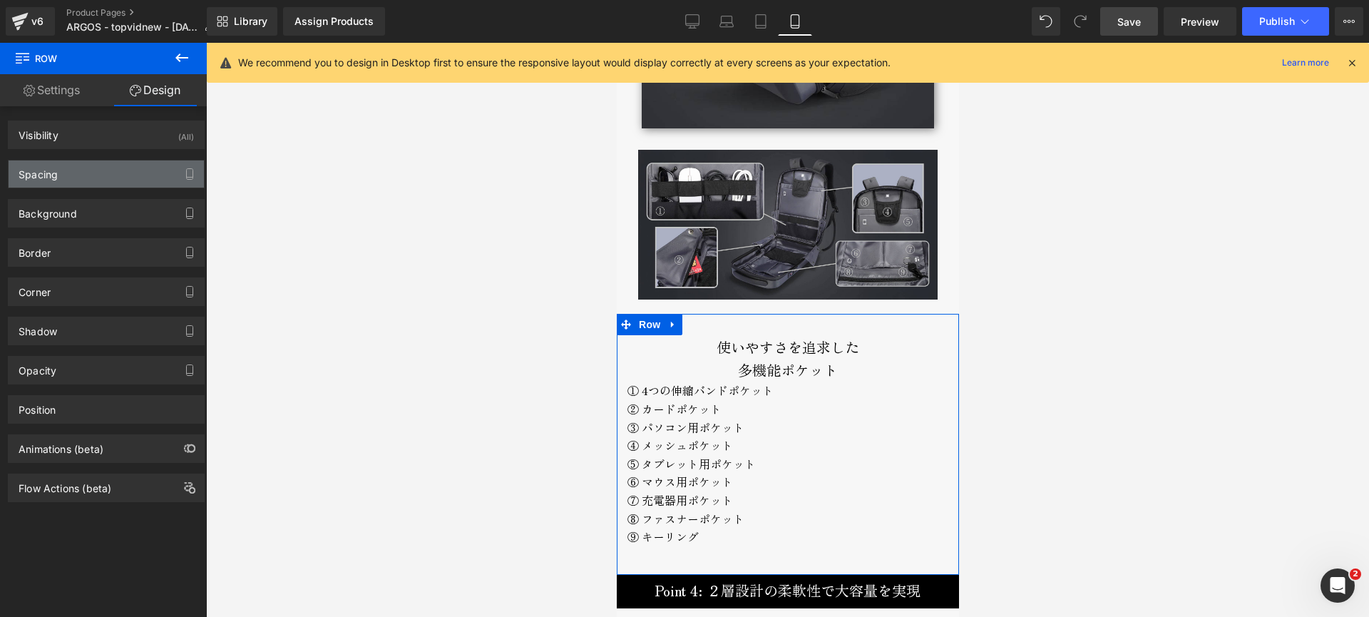
click at [67, 170] on div "Spacing" at bounding box center [106, 173] width 195 height 27
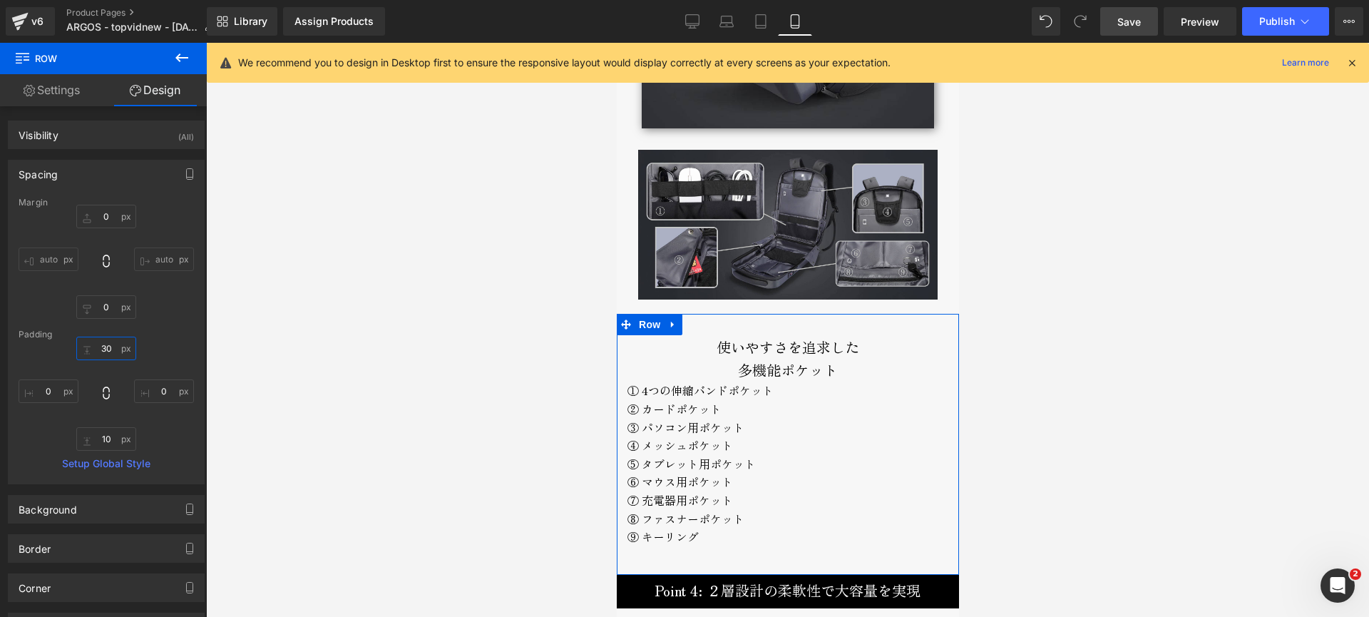
click at [101, 351] on input "30" at bounding box center [106, 349] width 60 height 24
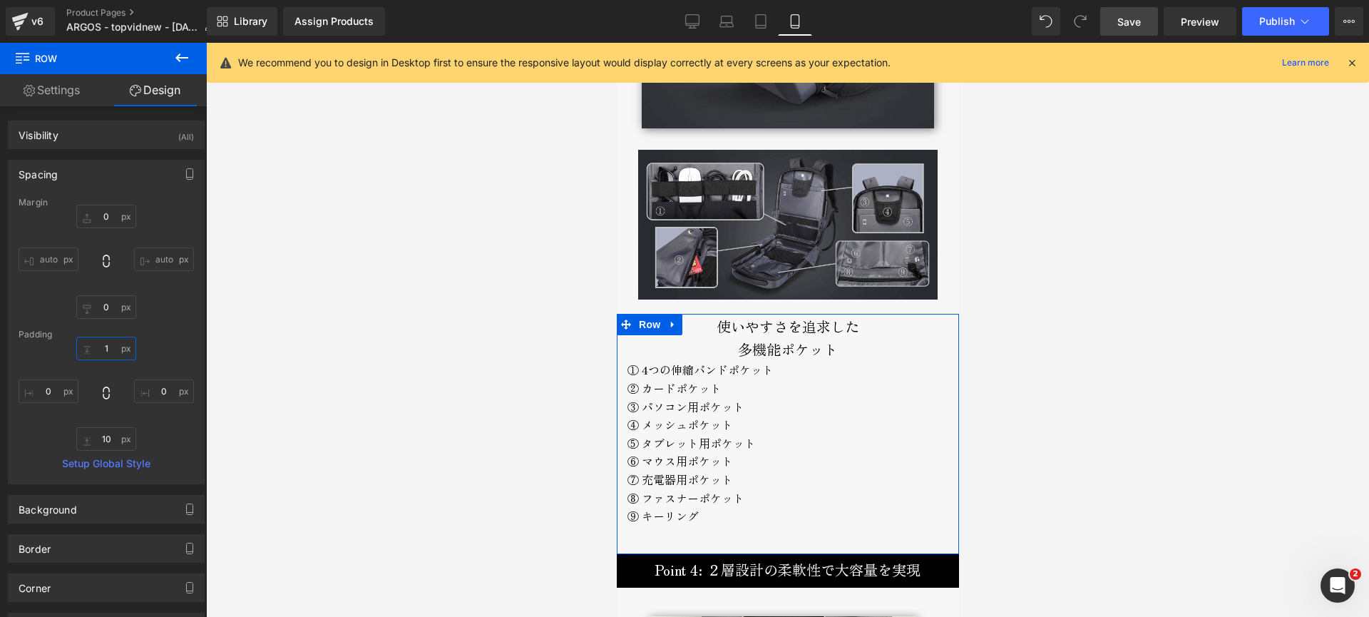
type input "10"
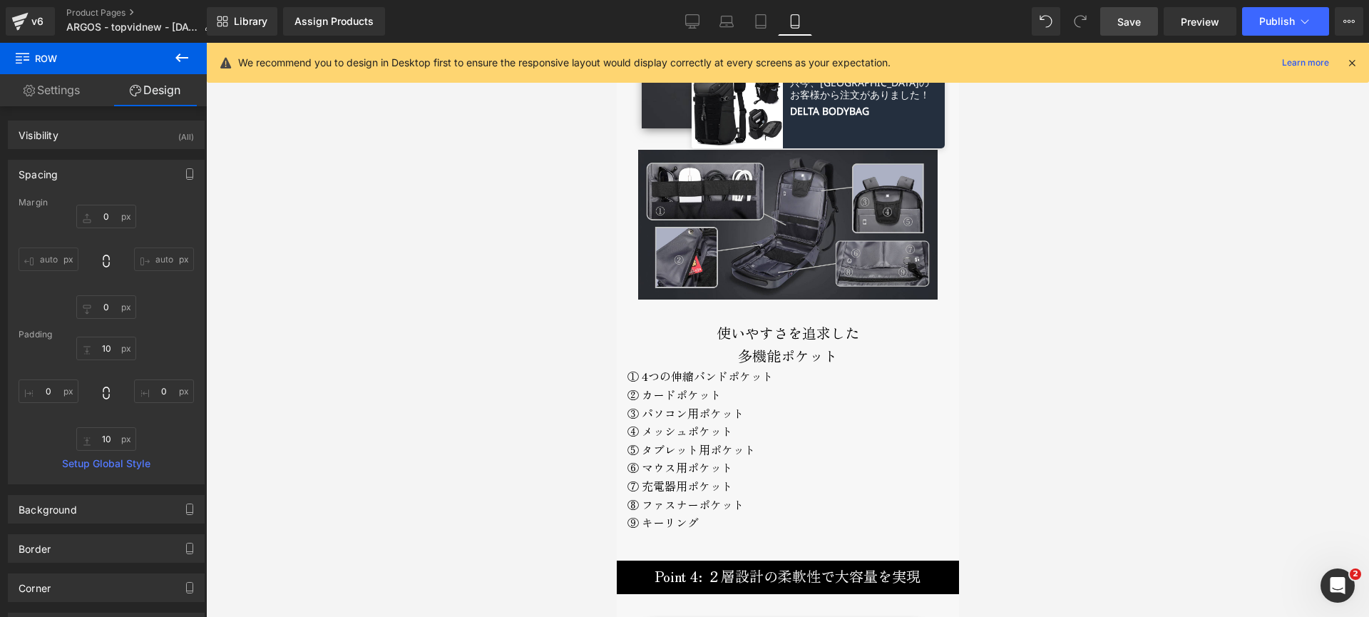
click at [499, 300] on div at bounding box center [787, 330] width 1163 height 574
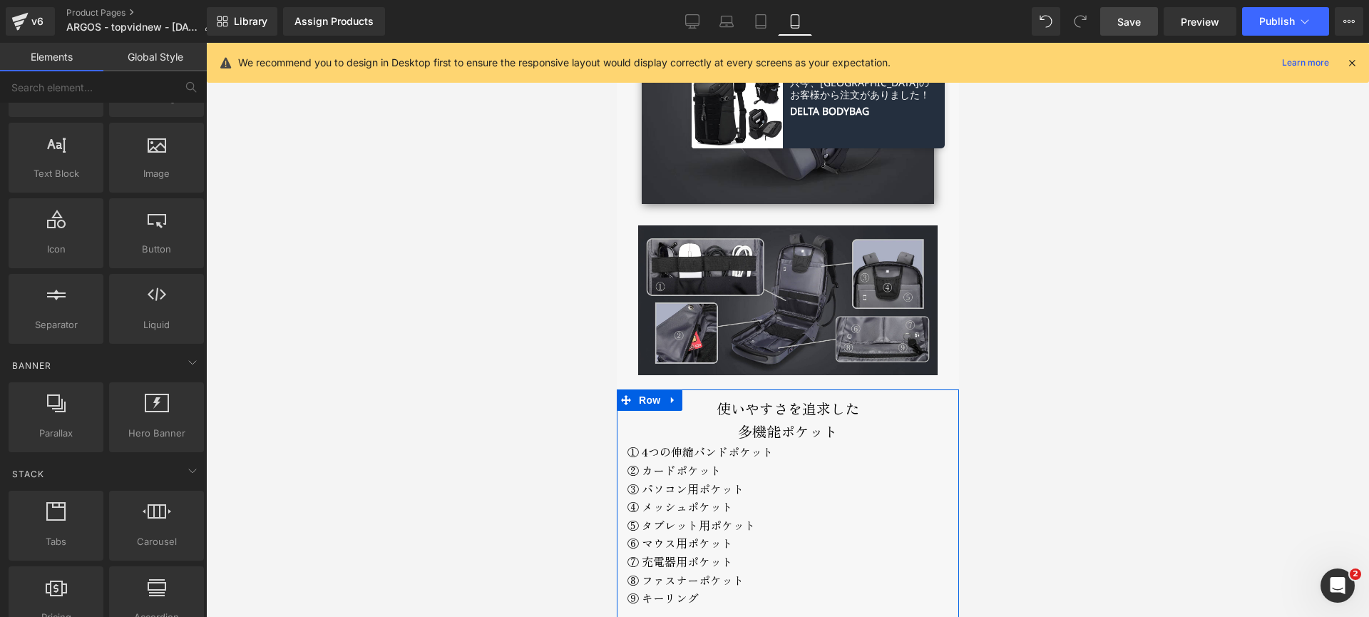
scroll to position [3581, 0]
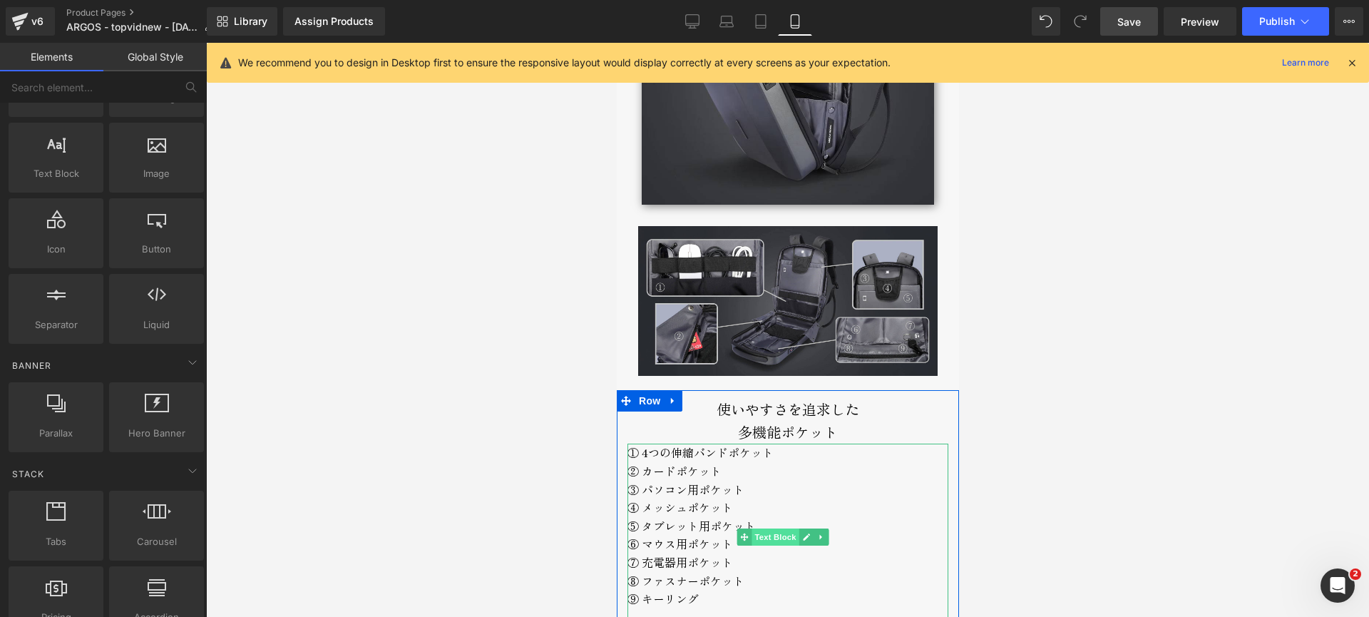
click at [774, 529] on span "Text Block" at bounding box center [774, 537] width 47 height 17
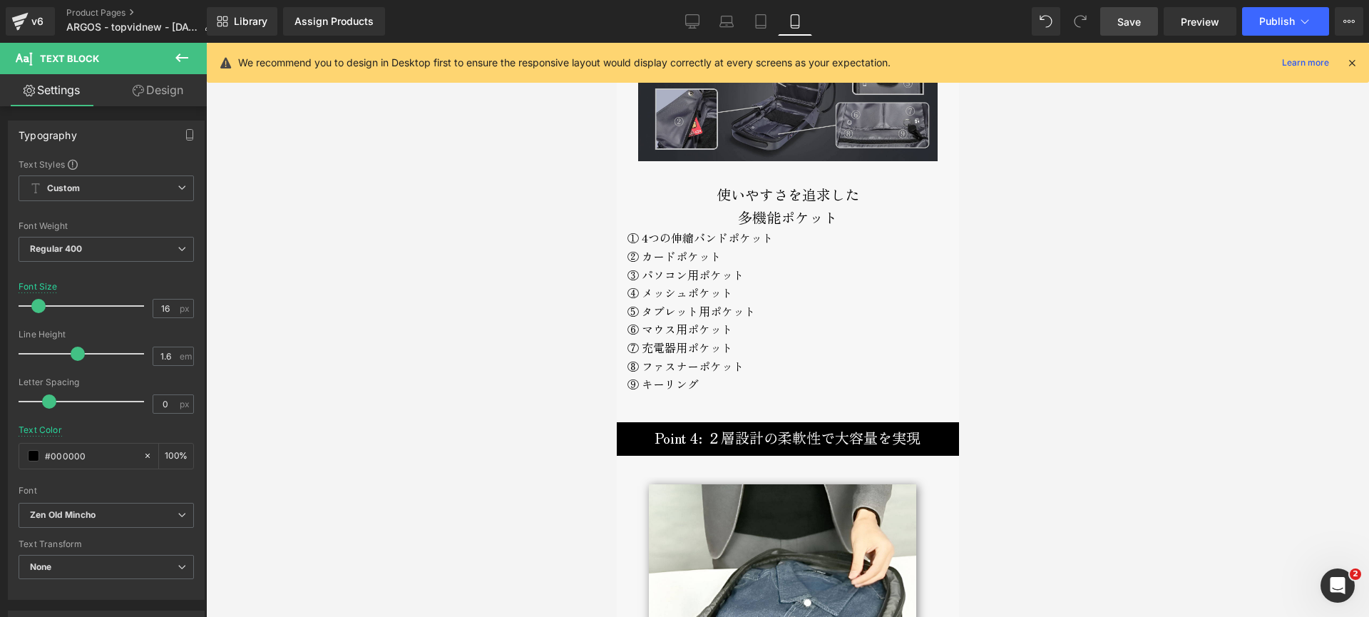
scroll to position [3693, 0]
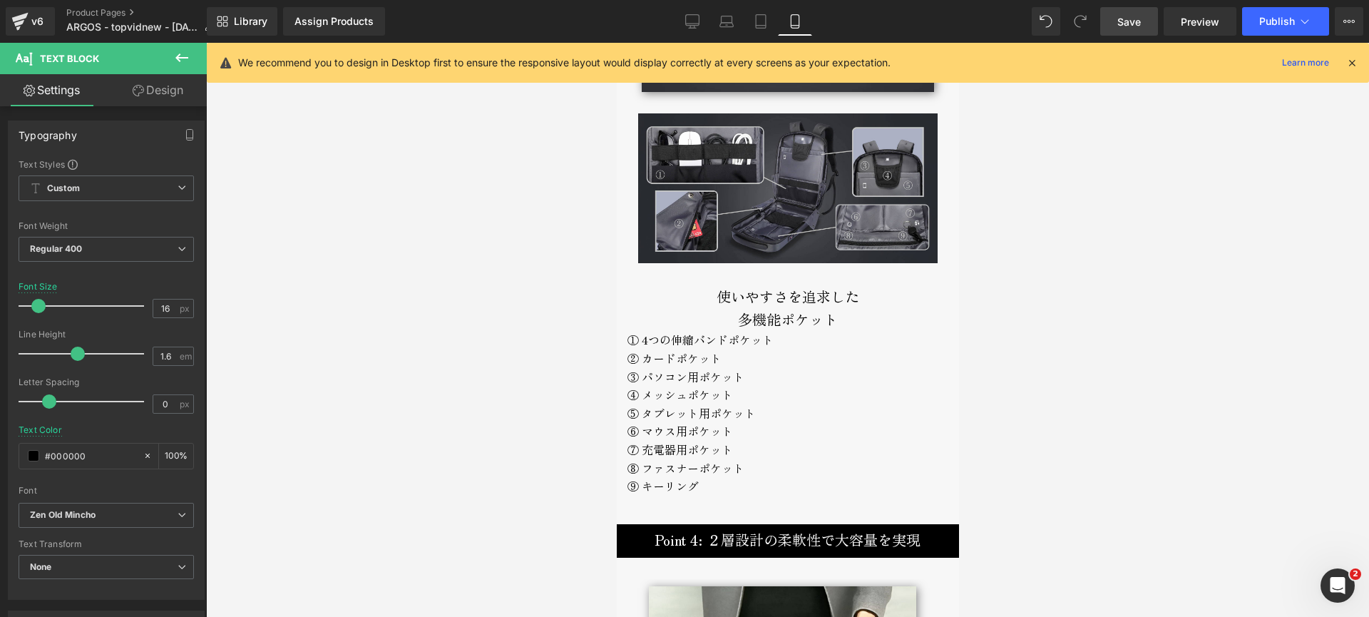
click at [1138, 19] on span "Save" at bounding box center [1130, 21] width 24 height 15
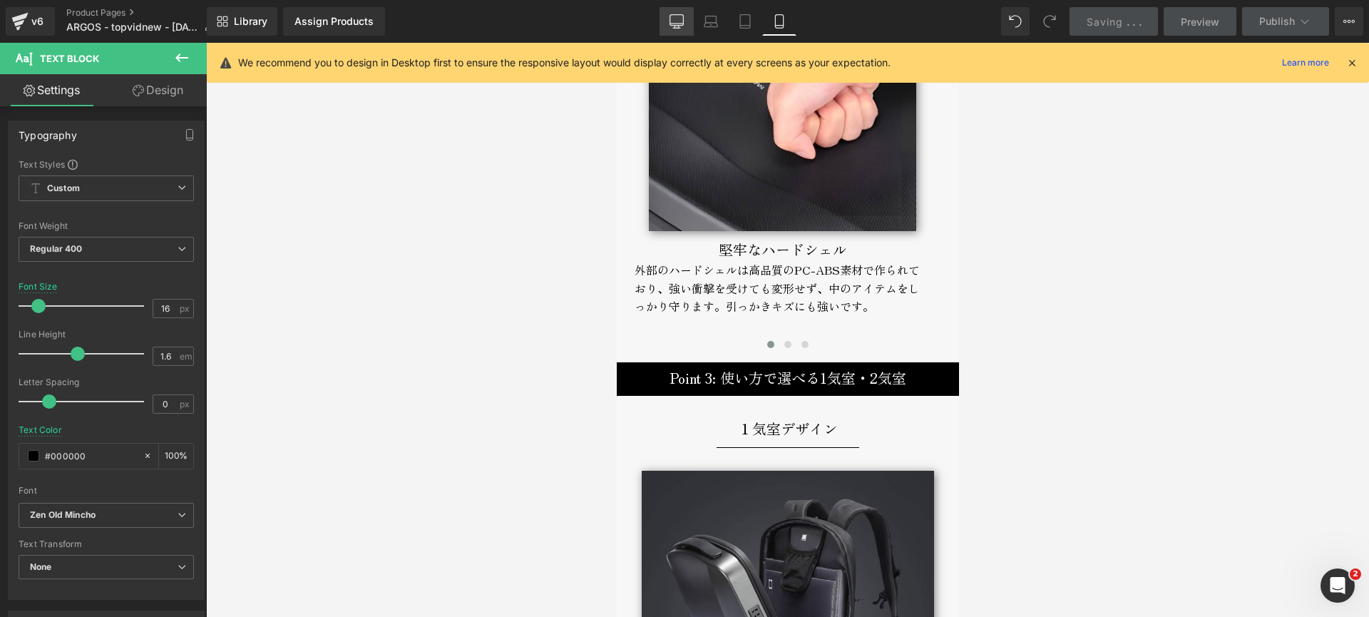
click at [672, 16] on icon at bounding box center [677, 21] width 14 height 14
type input "18"
type input "100"
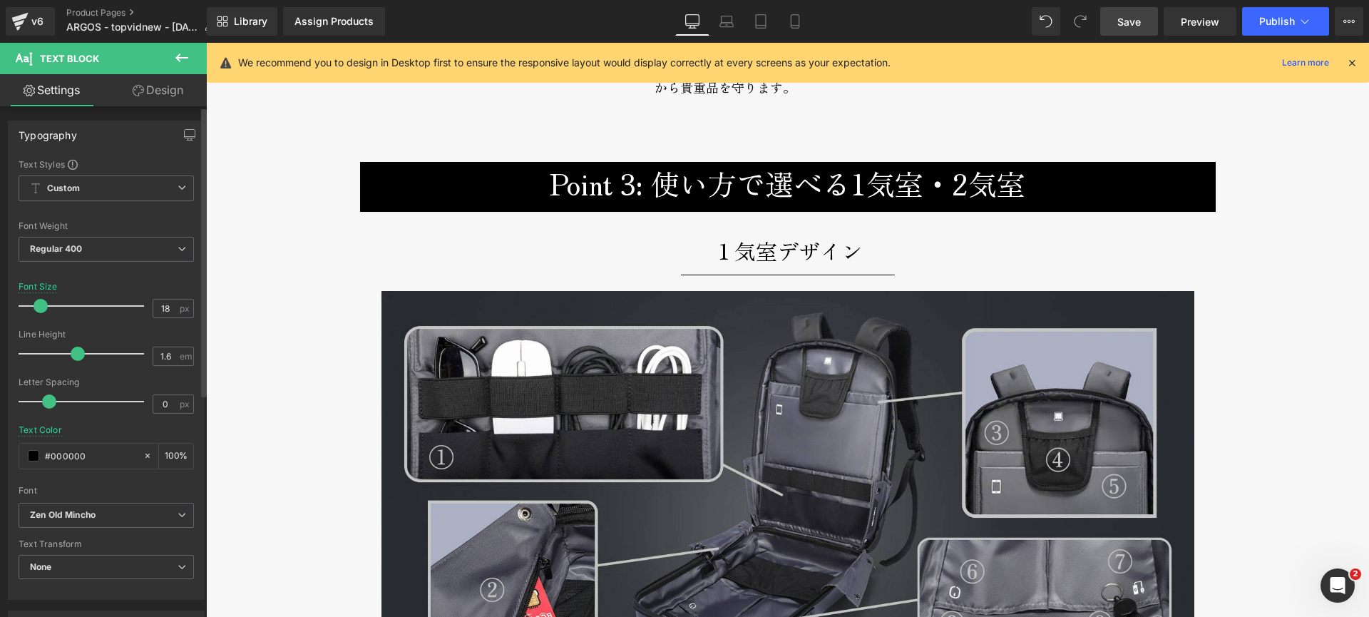
scroll to position [3110, 0]
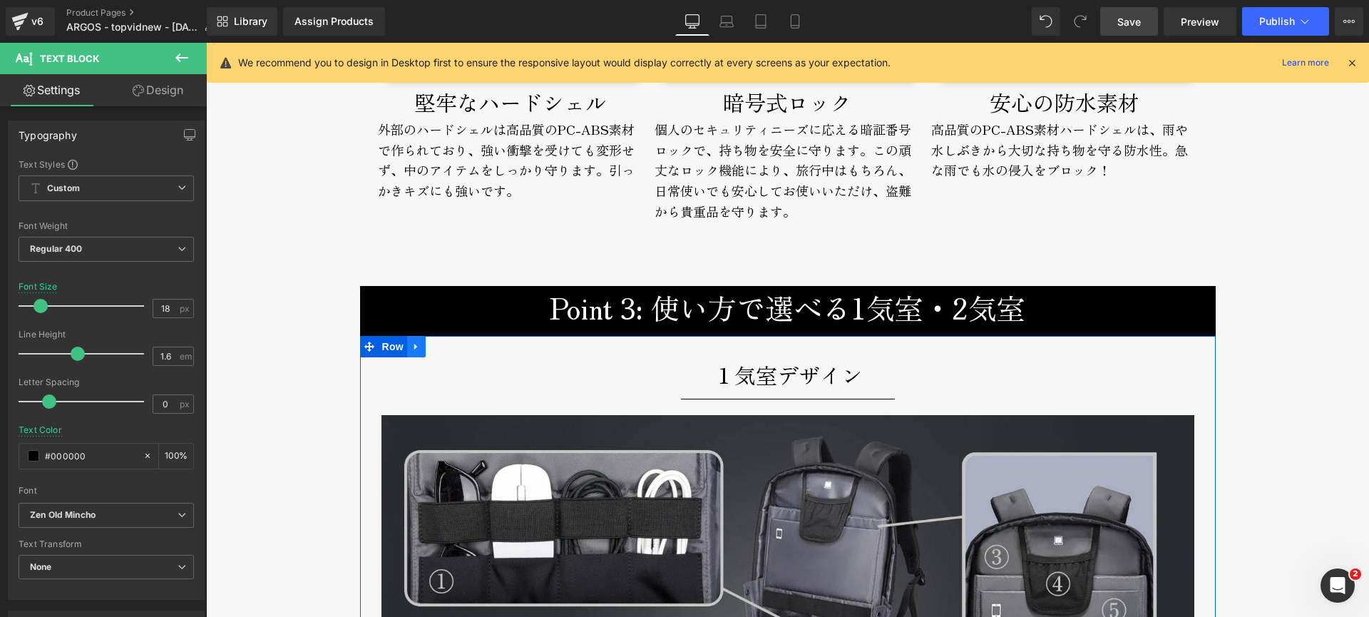
click at [416, 347] on icon at bounding box center [417, 346] width 10 height 11
click at [430, 347] on icon at bounding box center [435, 347] width 10 height 10
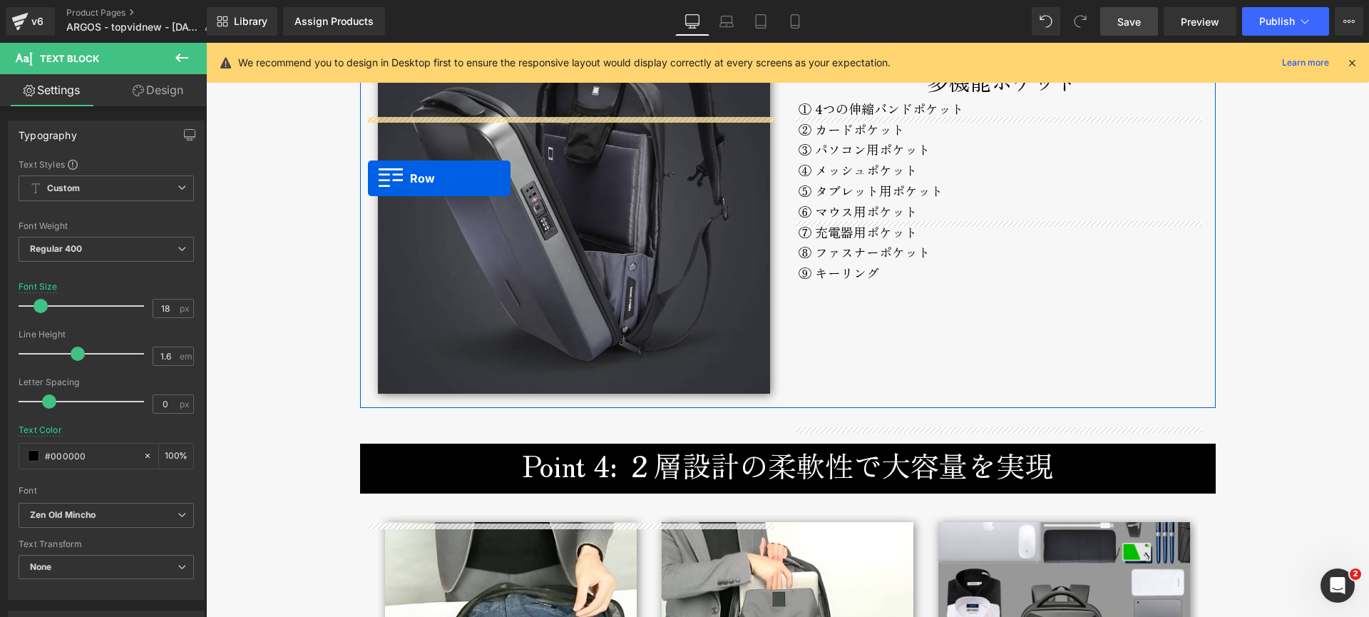
scroll to position [4026, 0]
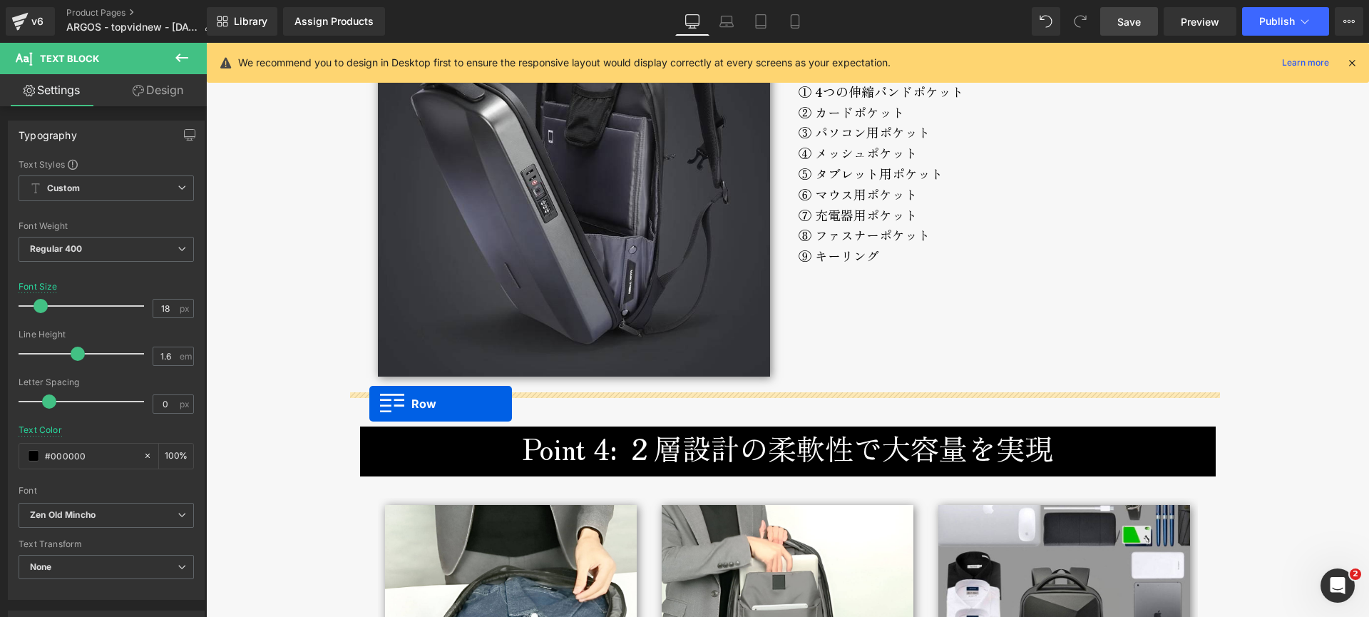
drag, startPoint x: 364, startPoint y: 111, endPoint x: 369, endPoint y: 404, distance: 293.2
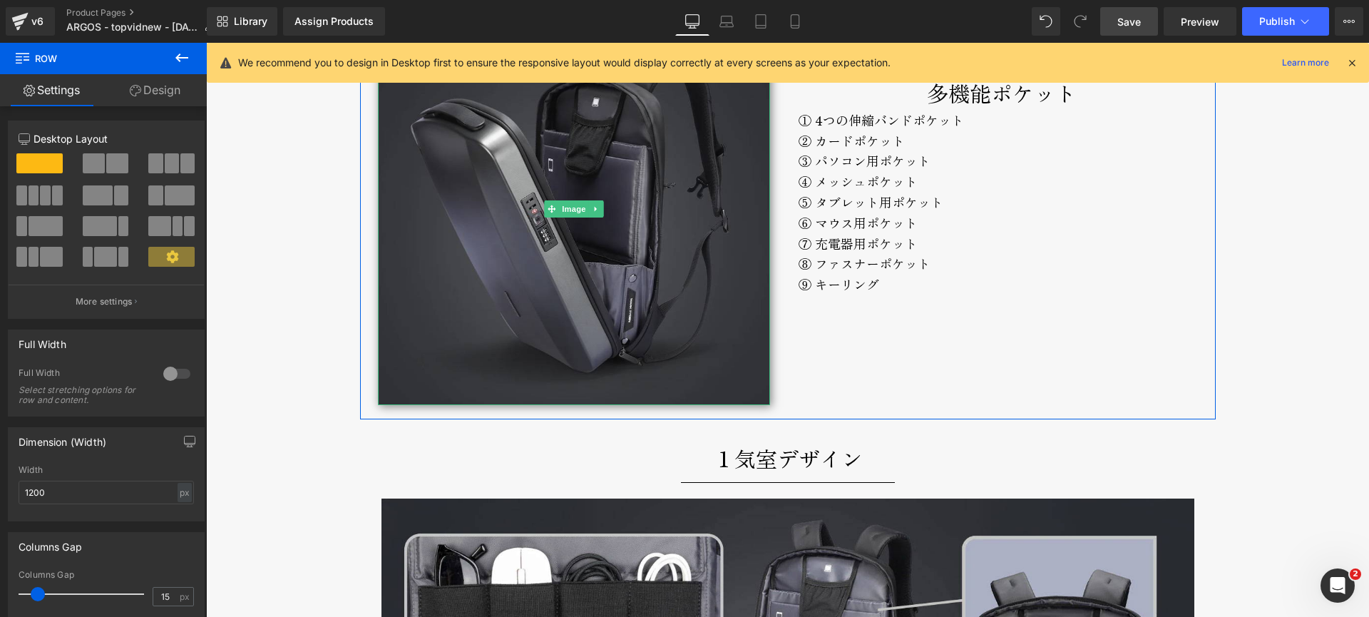
scroll to position [3976, 0]
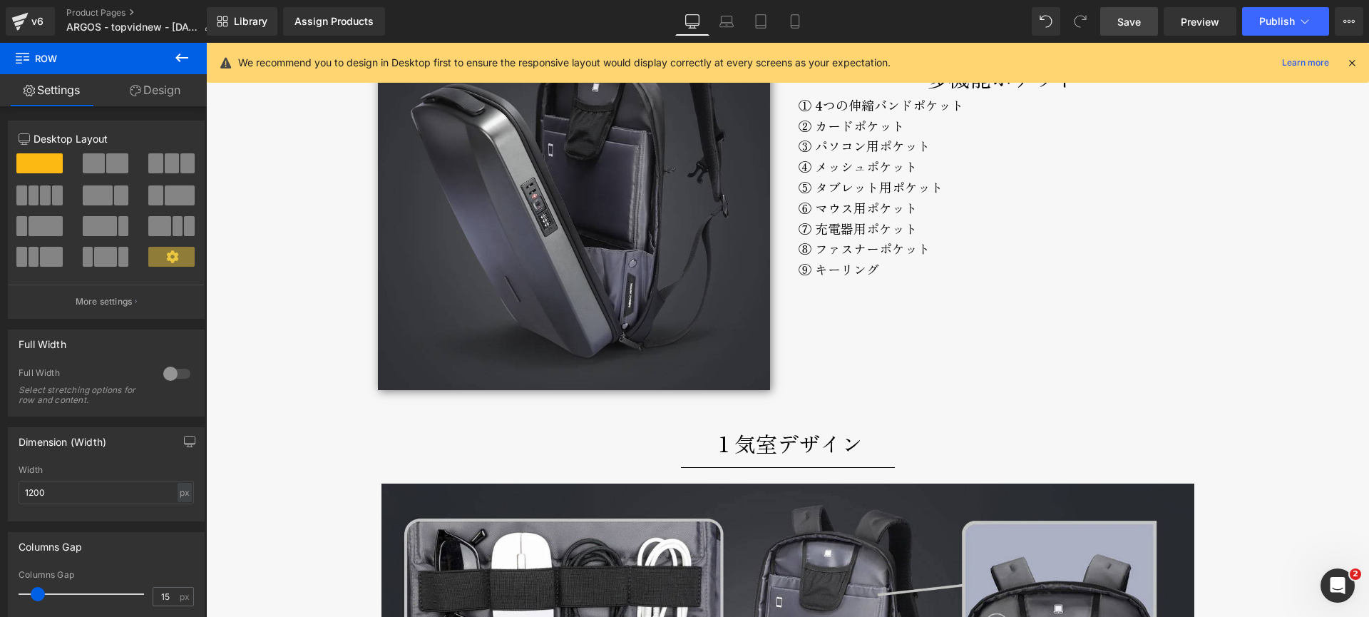
click at [664, 451] on p "１気室デザイン" at bounding box center [788, 443] width 835 height 34
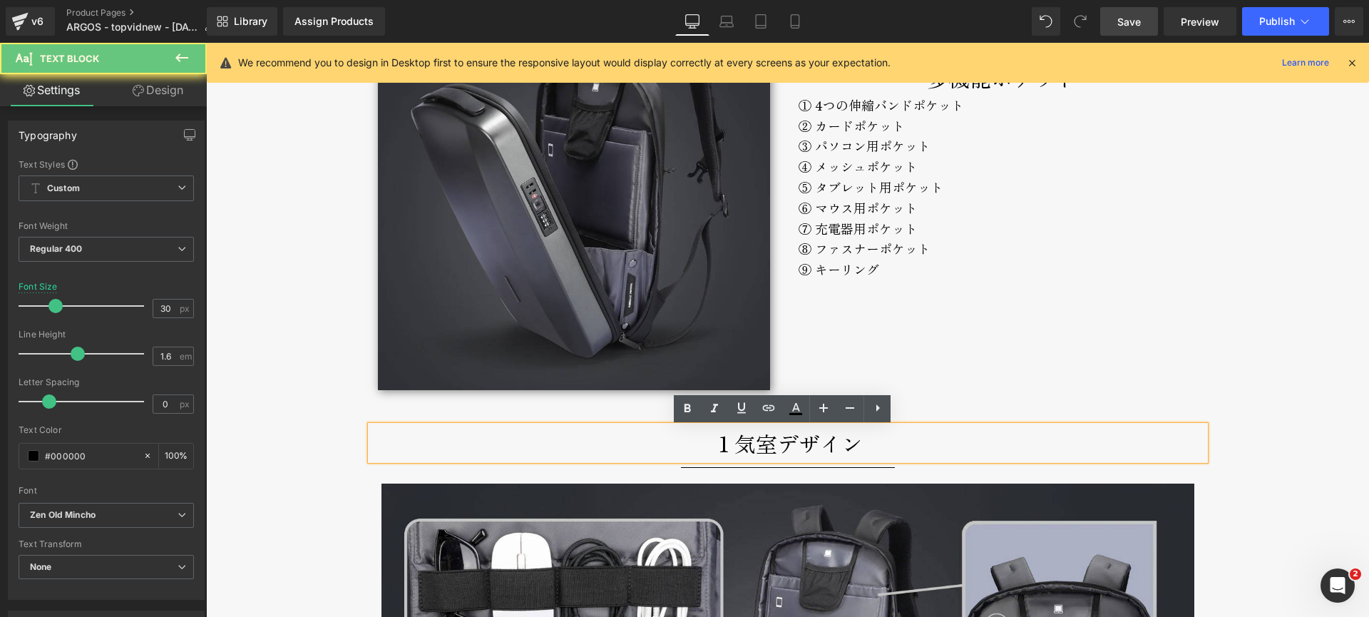
click at [700, 445] on p "１気室デザイン" at bounding box center [788, 443] width 835 height 34
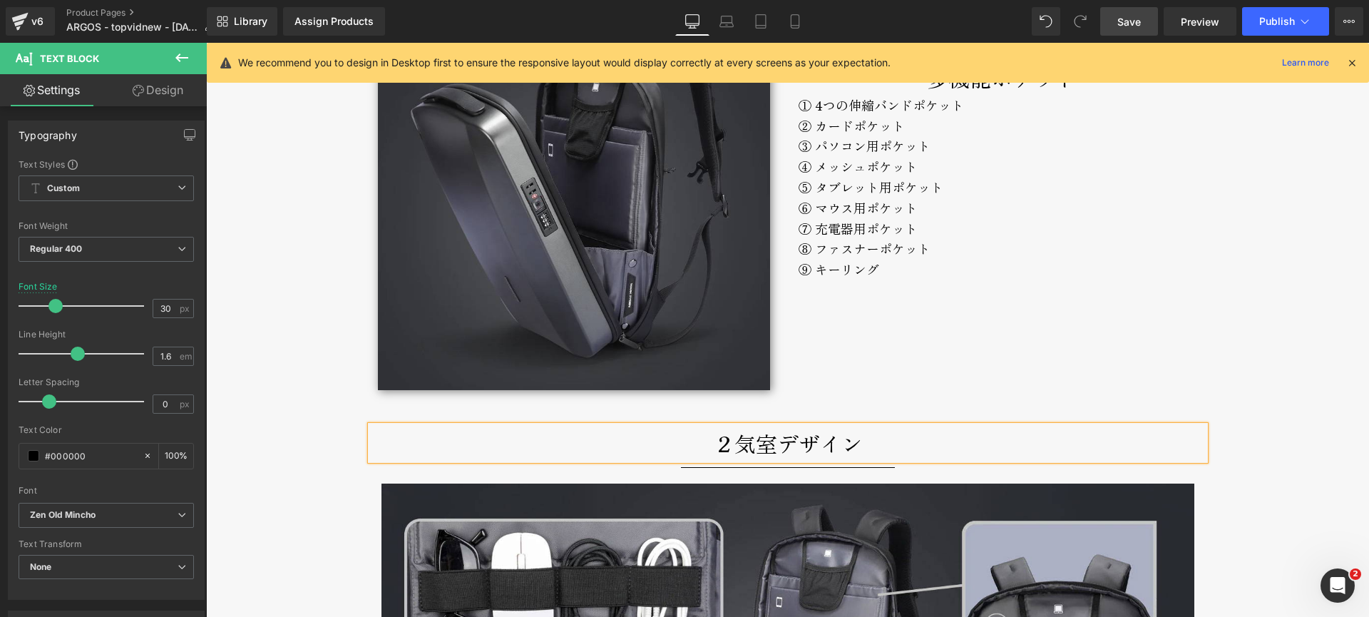
click at [301, 321] on div "TROY Text Block [PERSON_NAME]的な大容量ハードシェルリュック Text Block [PERSON_NAME]的な大容量ハードシェ…" at bounding box center [787, 234] width 1163 height 8156
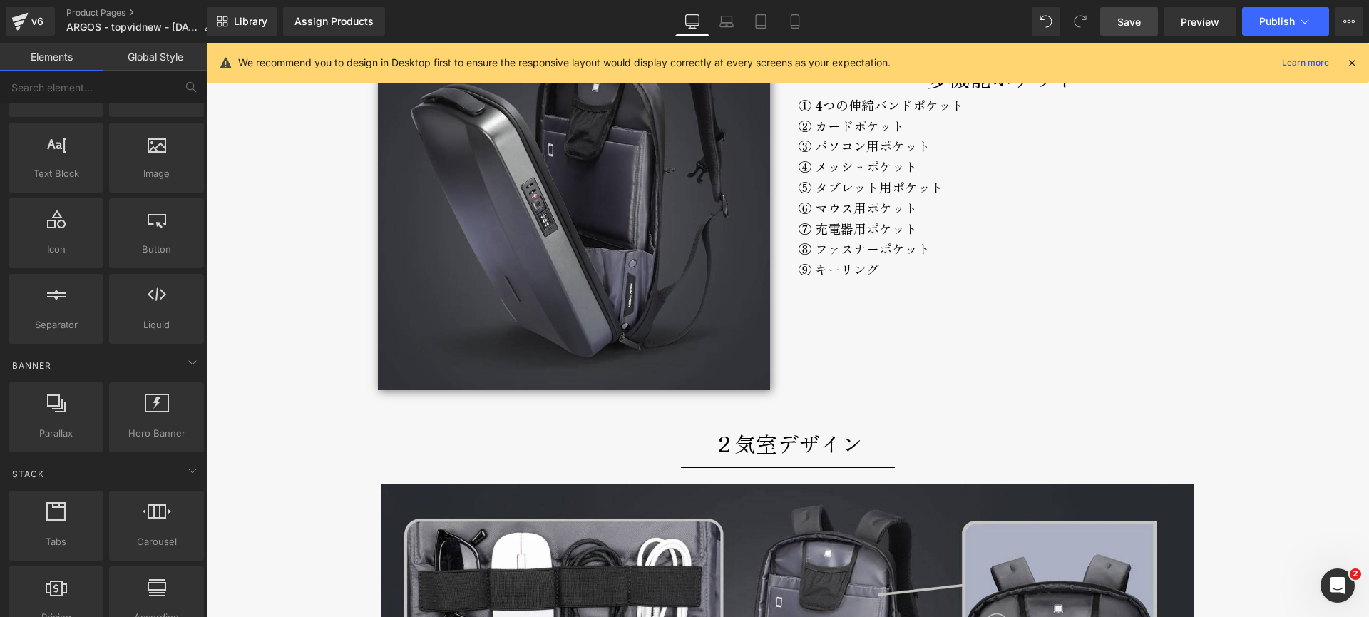
click at [1131, 19] on span "Save" at bounding box center [1130, 21] width 24 height 15
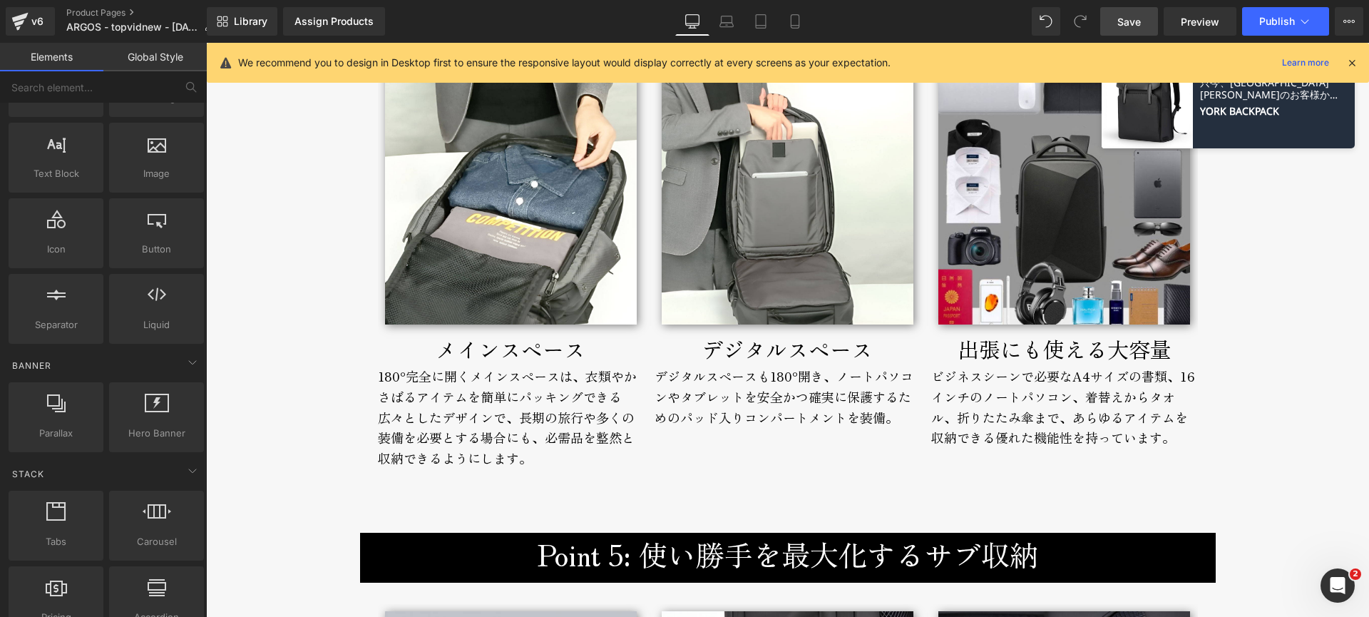
scroll to position [4786, 0]
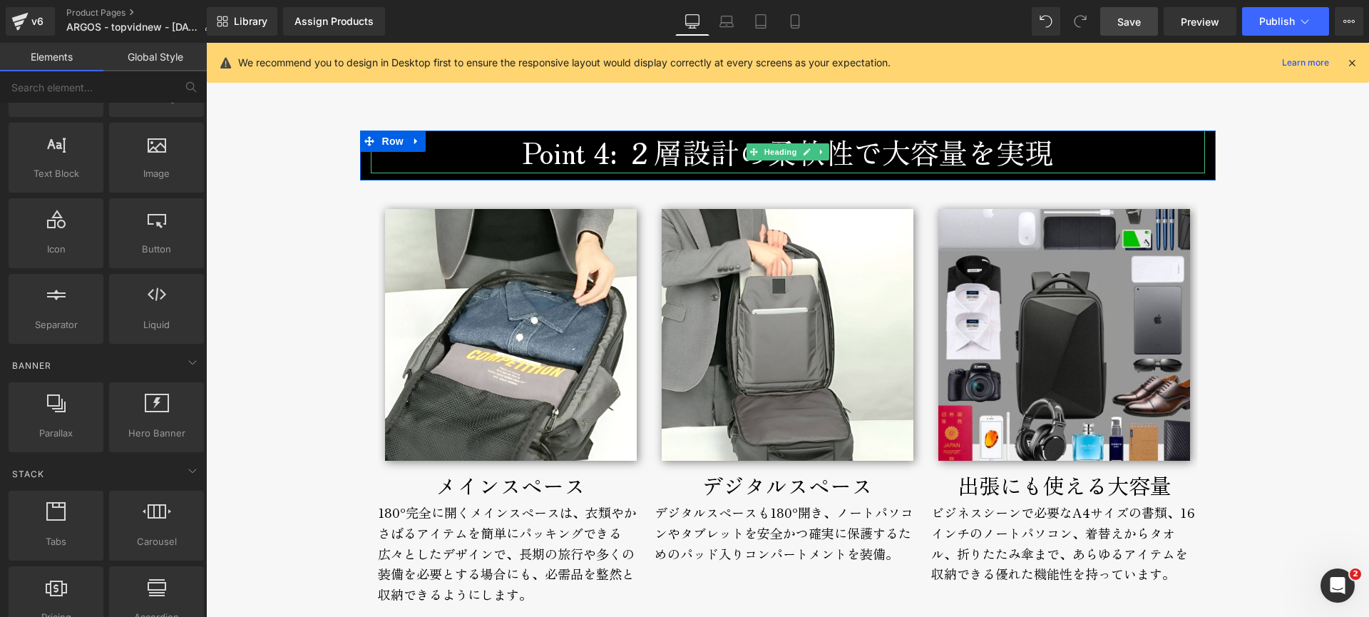
click at [641, 160] on h3 "Point 4: ２層設計の柔軟性で大容量を実現" at bounding box center [788, 152] width 835 height 43
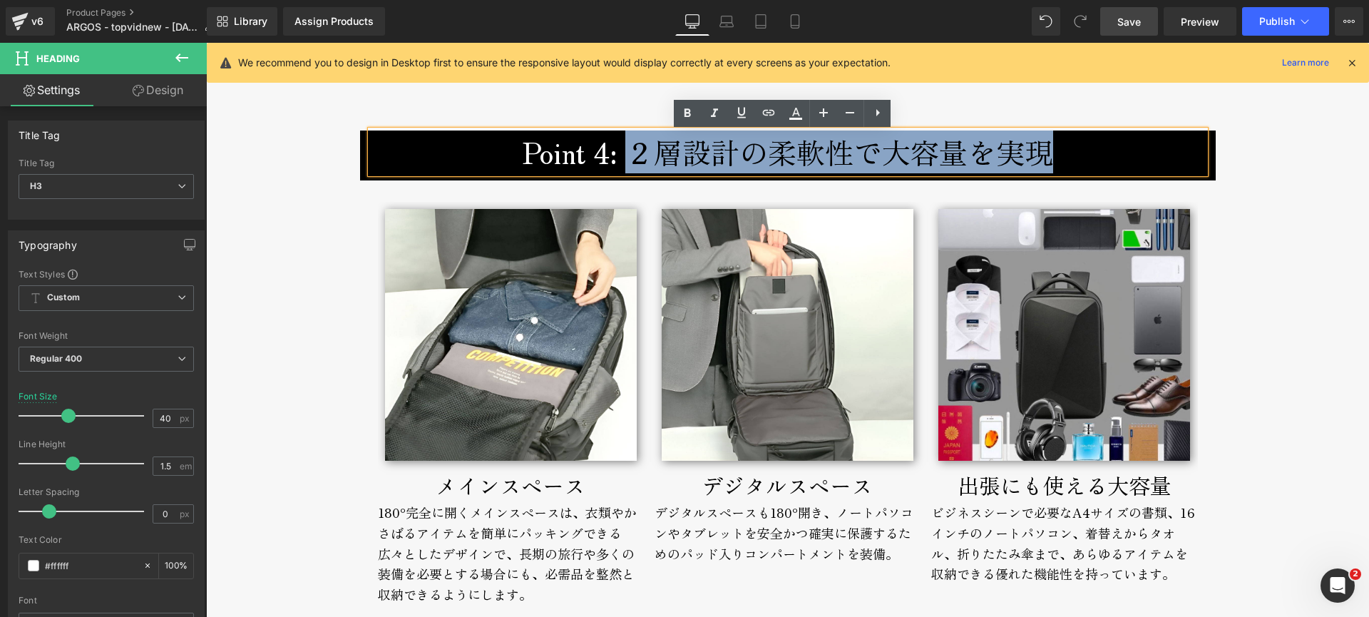
drag, startPoint x: 631, startPoint y: 155, endPoint x: 1072, endPoint y: 156, distance: 440.8
click at [1072, 156] on h3 "Point 4: ２層設計の柔軟性で大容量を実現" at bounding box center [788, 152] width 835 height 43
paste div
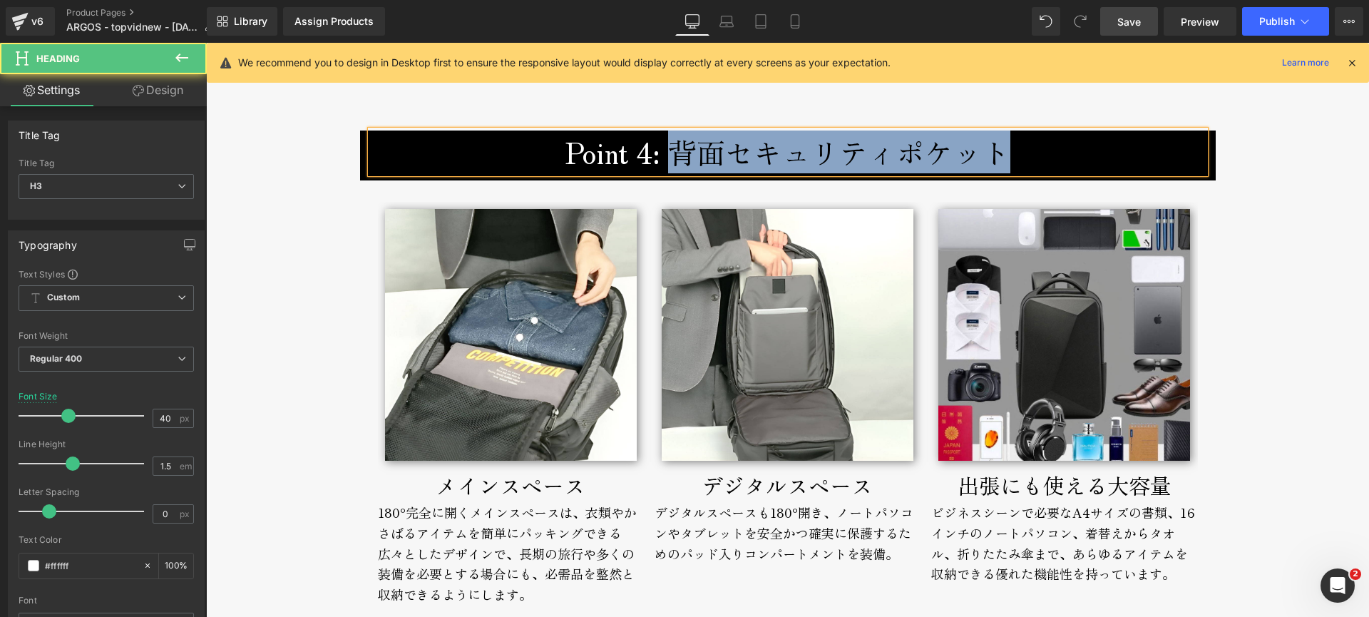
drag, startPoint x: 831, startPoint y: 150, endPoint x: 1027, endPoint y: 153, distance: 196.2
click at [1027, 153] on h3 "Point 4: 背面セキュリティポケット" at bounding box center [788, 152] width 835 height 43
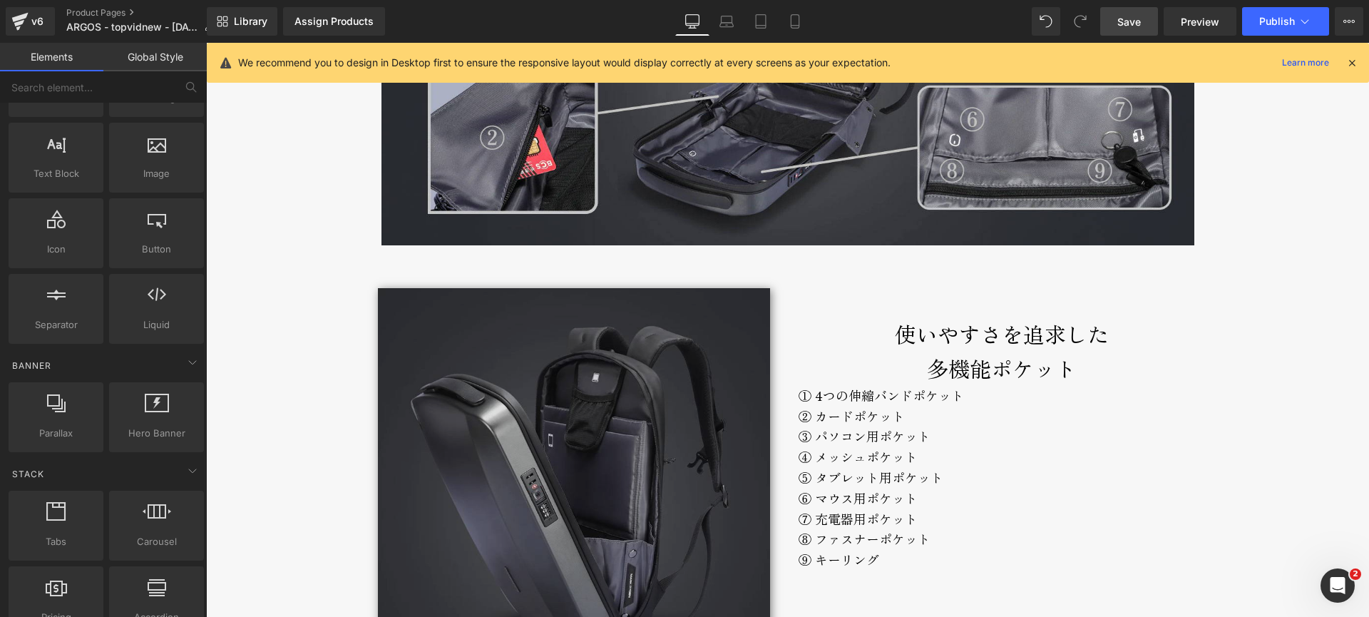
scroll to position [3685, 0]
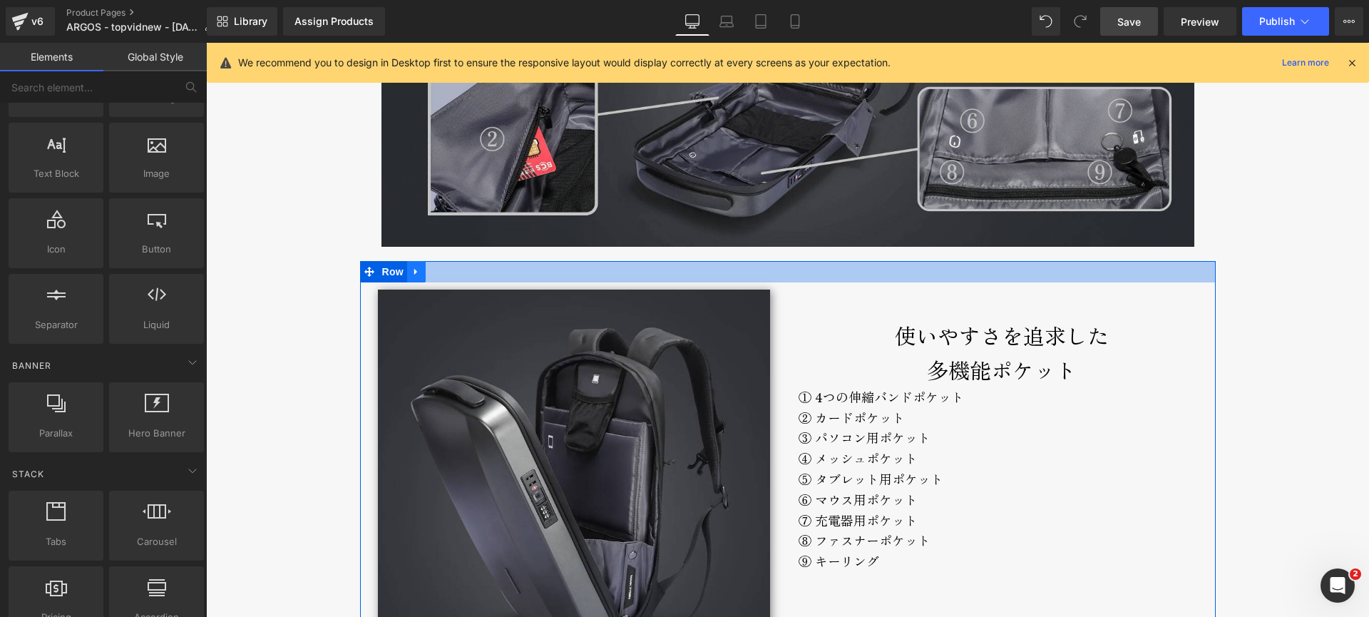
click at [414, 275] on icon at bounding box center [415, 271] width 3 height 6
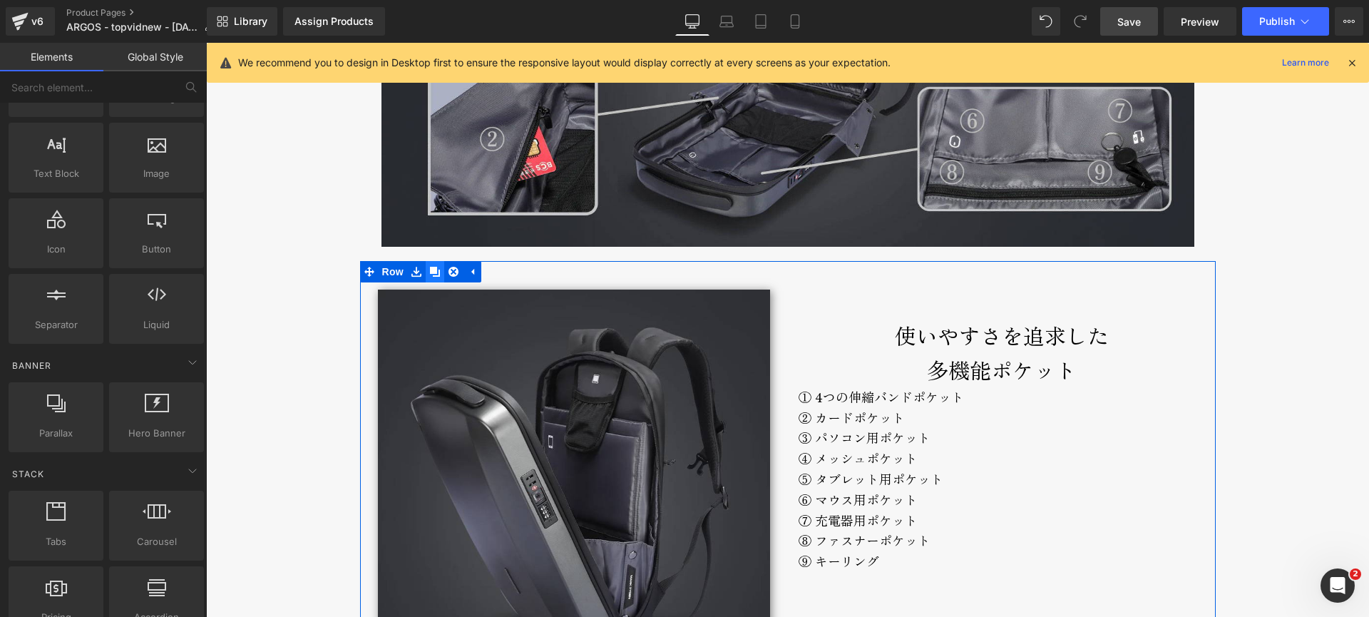
click at [430, 273] on icon at bounding box center [435, 272] width 10 height 10
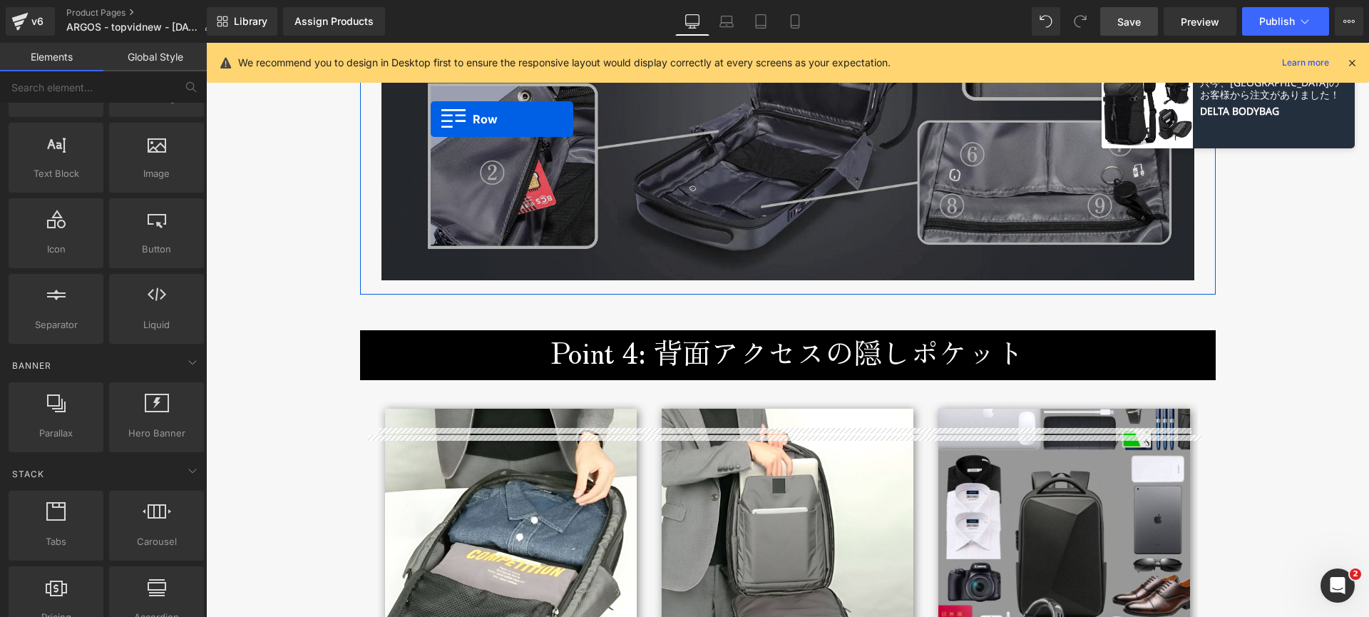
scroll to position [4644, 0]
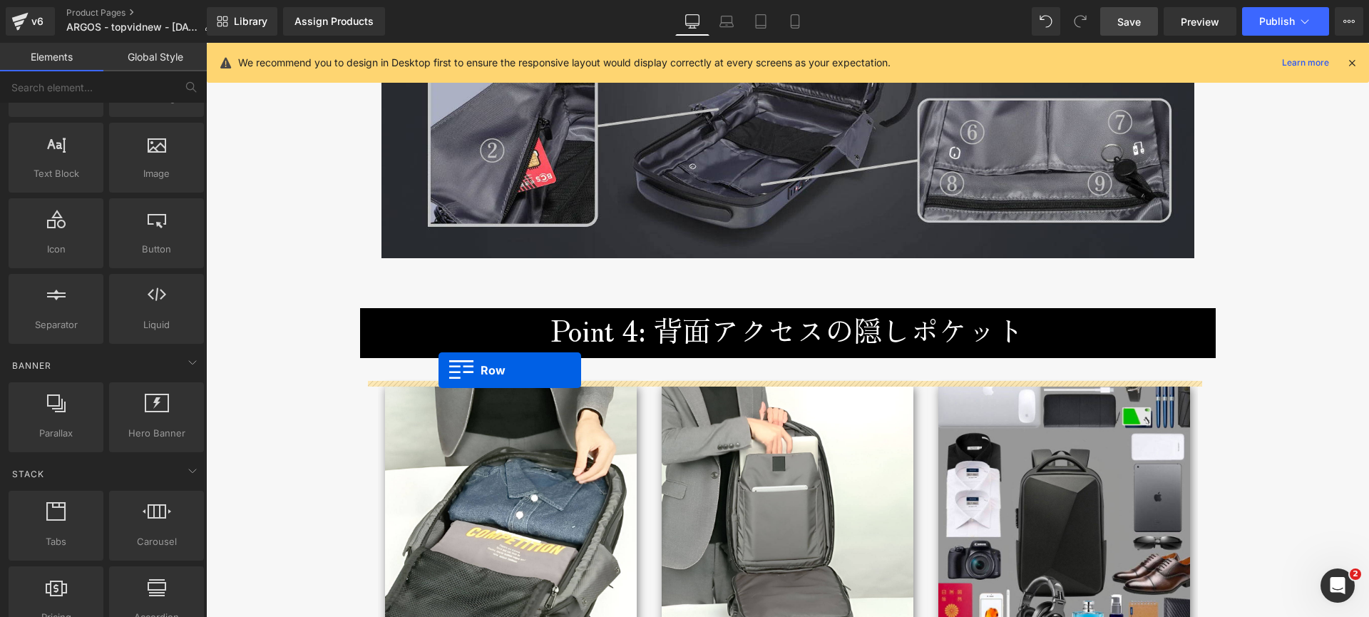
drag, startPoint x: 364, startPoint y: 111, endPoint x: 439, endPoint y: 370, distance: 270.0
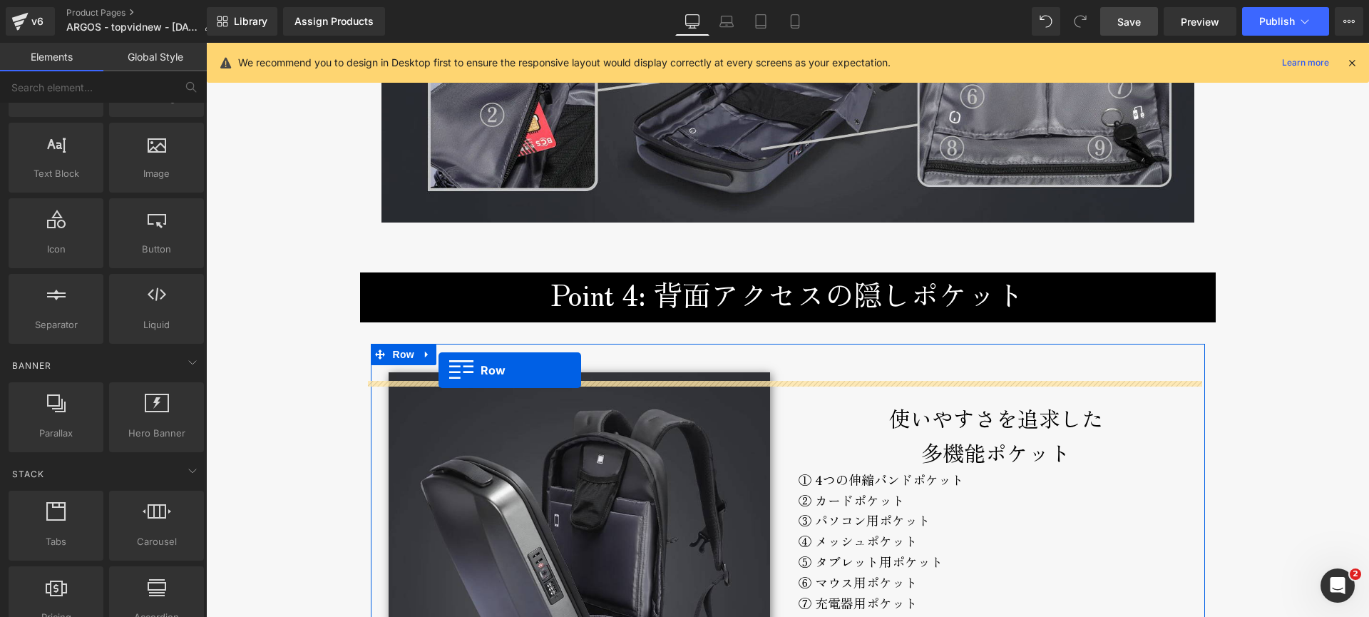
scroll to position [4608, 0]
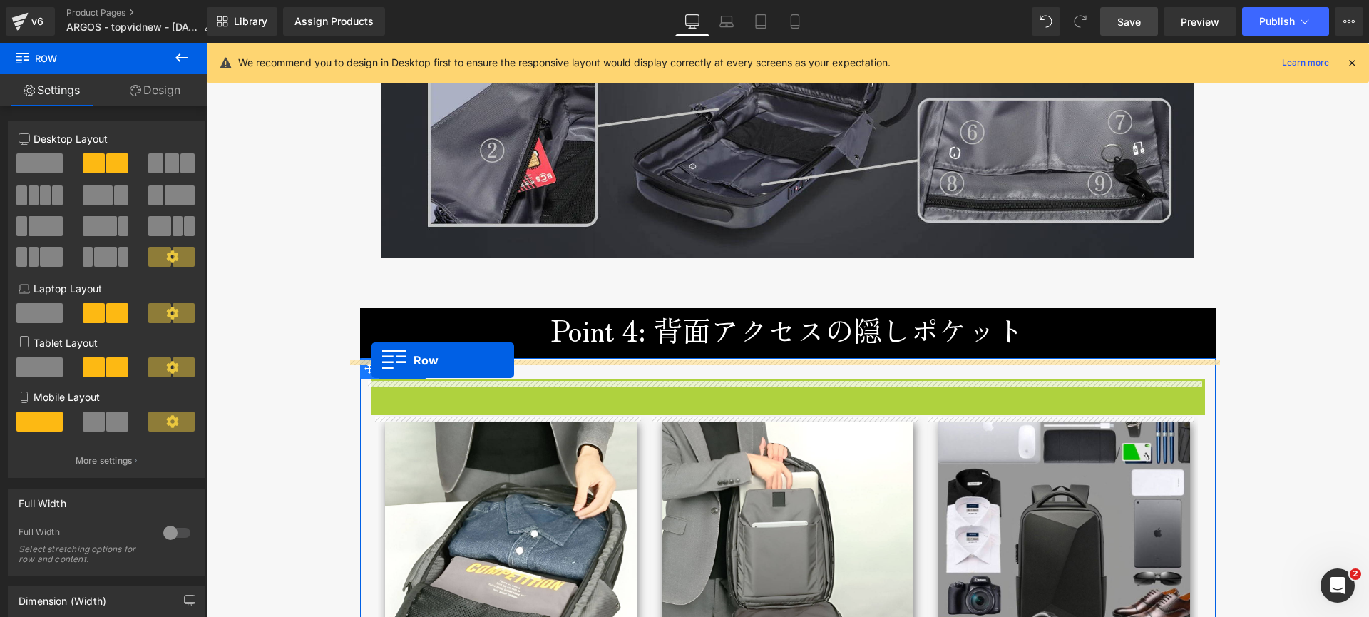
drag, startPoint x: 372, startPoint y: 392, endPoint x: 372, endPoint y: 360, distance: 31.4
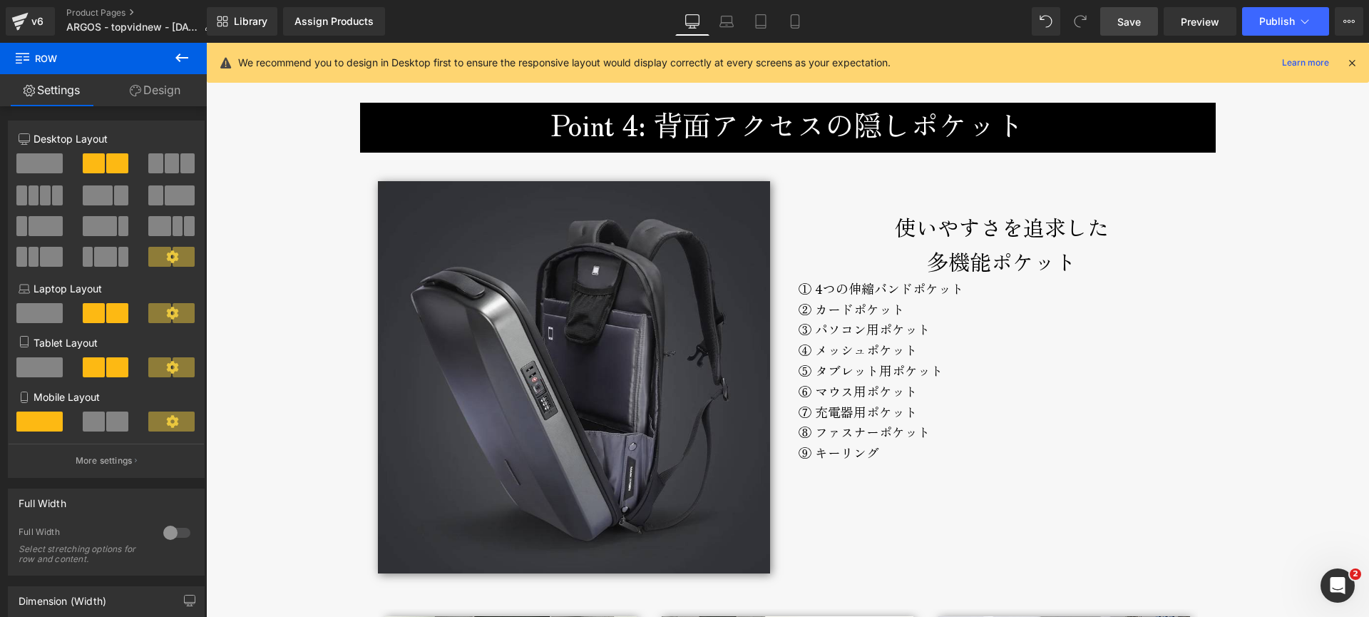
scroll to position [4678, 0]
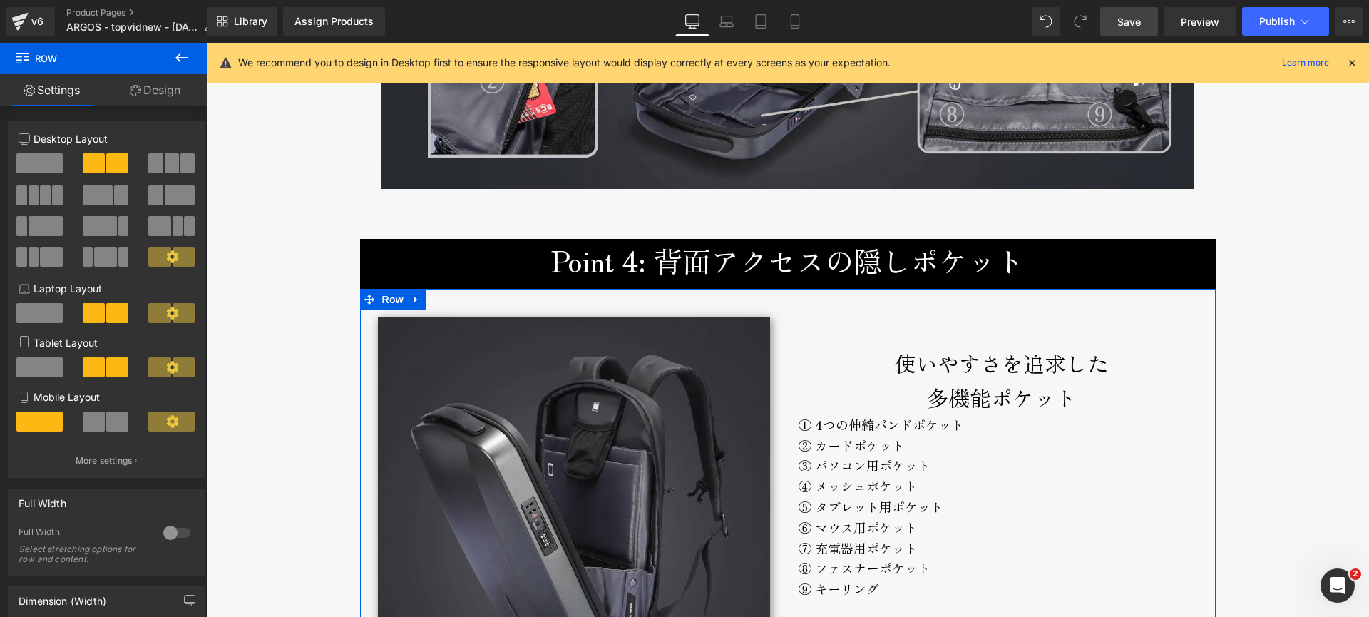
click at [859, 355] on div "使いやすさを追求した 多機能ポケット" at bounding box center [1002, 380] width 407 height 68
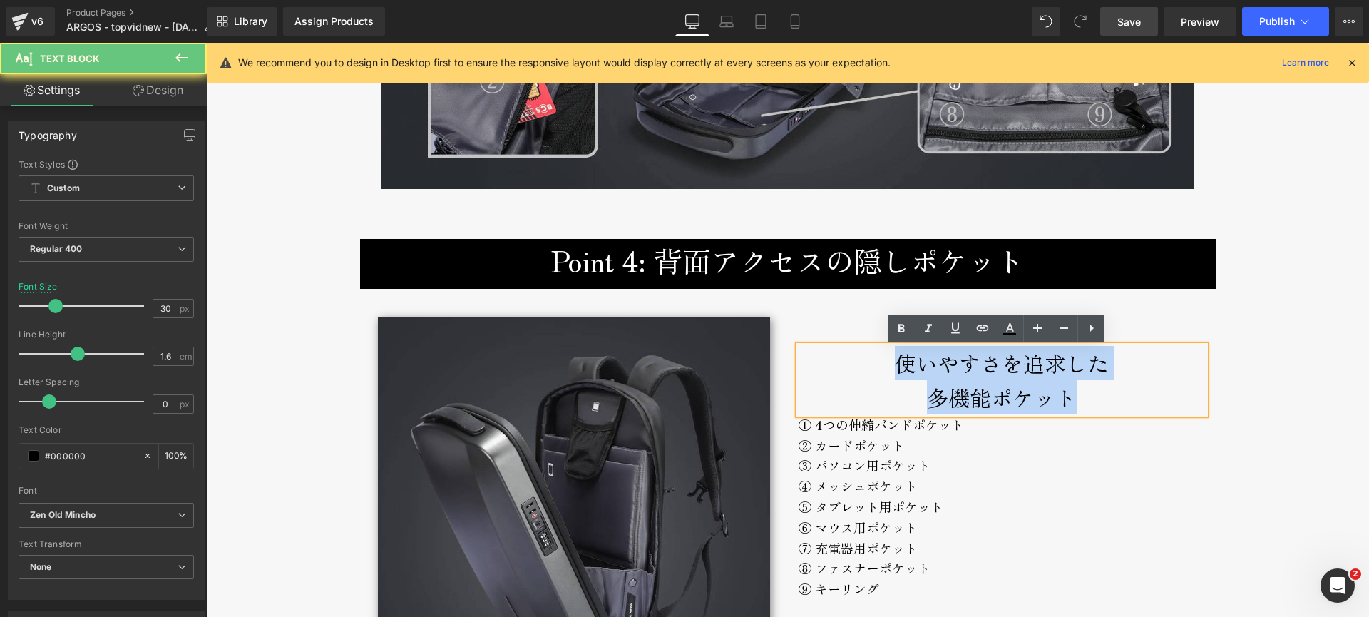
drag, startPoint x: 959, startPoint y: 373, endPoint x: 1106, endPoint y: 393, distance: 148.3
click at [1107, 393] on div "使いやすさを追求した 多機能ポケット" at bounding box center [1002, 380] width 407 height 68
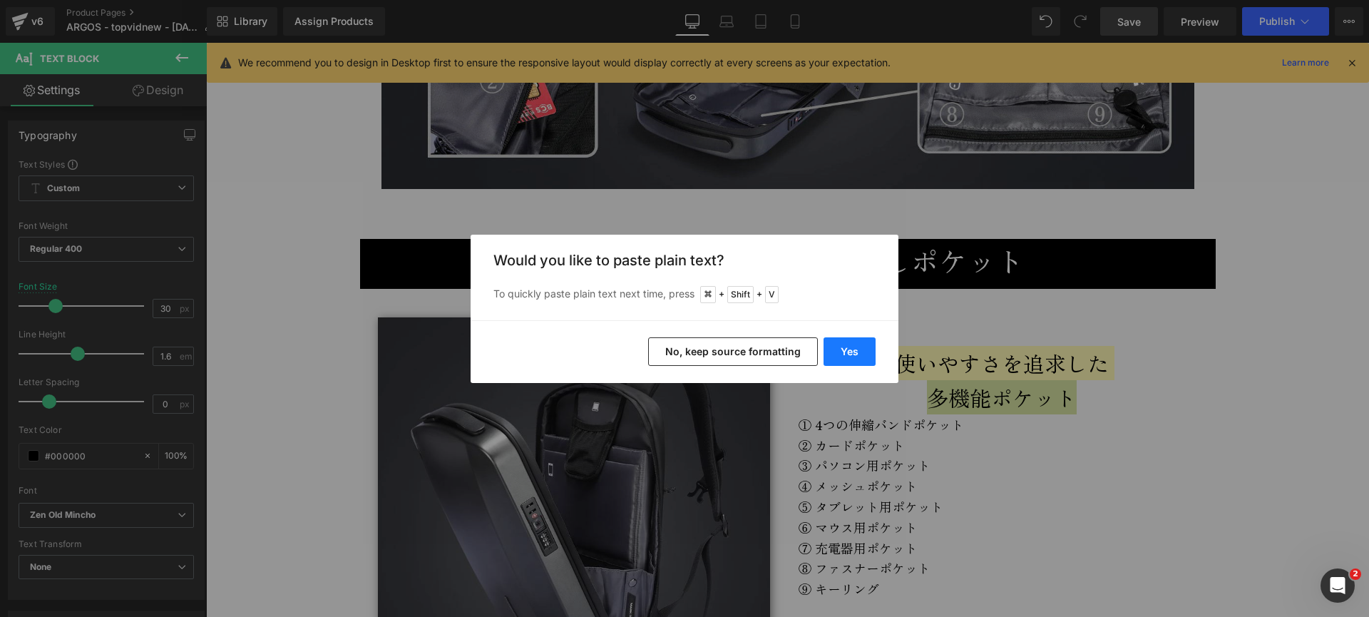
click at [859, 354] on button "Yes" at bounding box center [850, 351] width 52 height 29
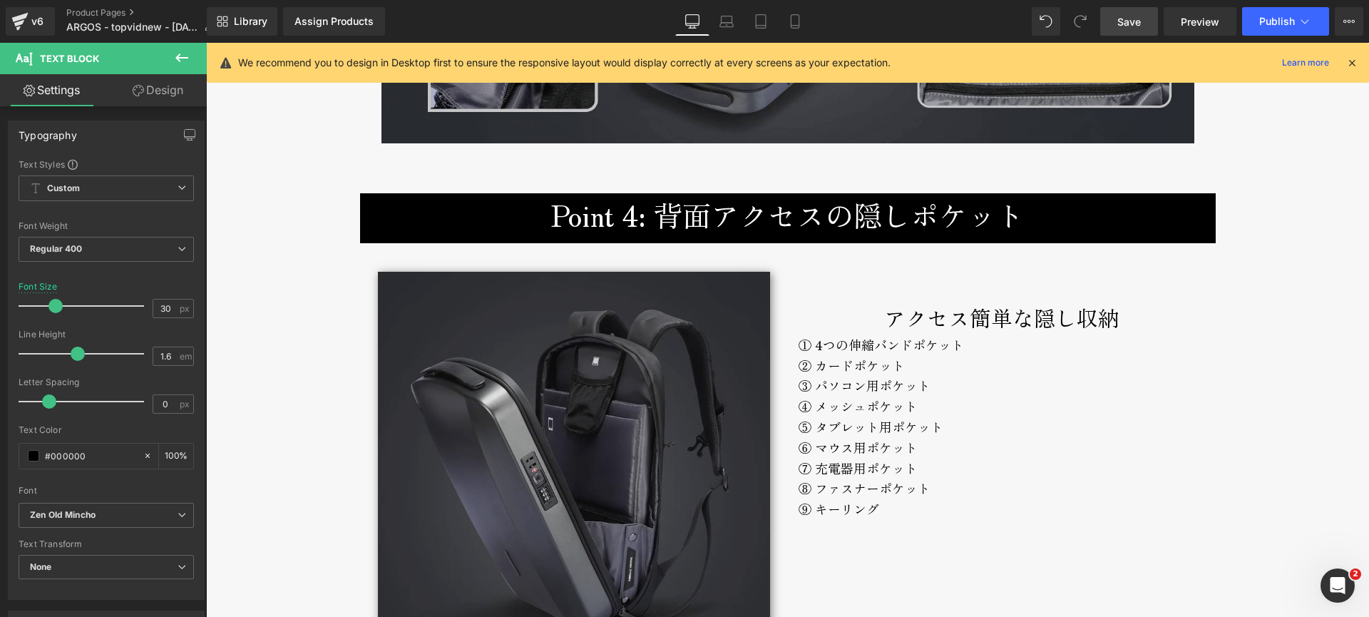
scroll to position [4713, 0]
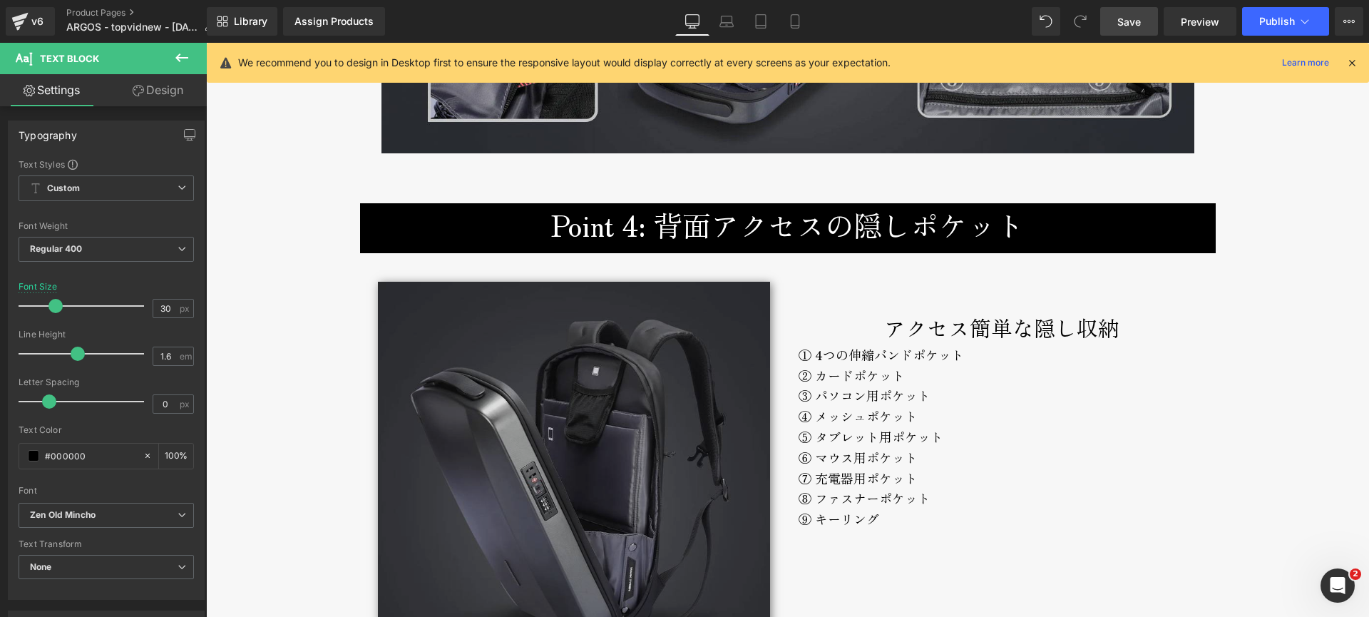
click at [481, 326] on img at bounding box center [574, 478] width 392 height 392
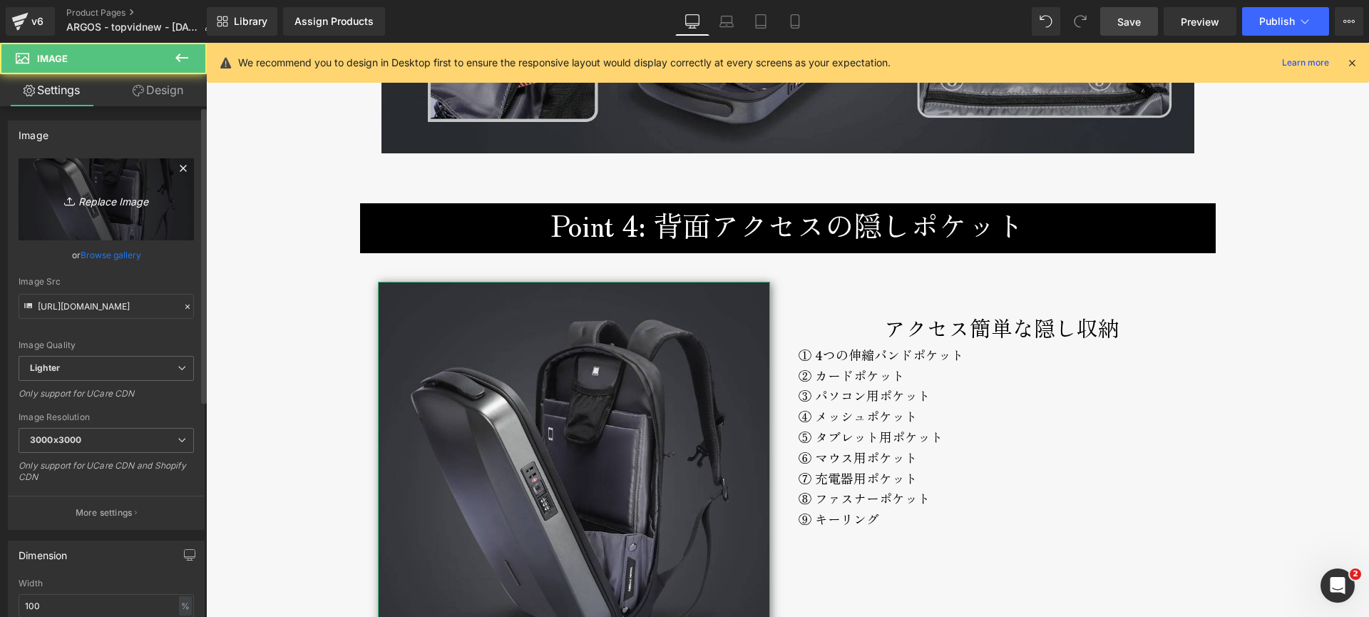
click at [110, 196] on icon "Replace Image" at bounding box center [106, 199] width 114 height 18
type input "C:\fakepath\argos-double-backsidepocket-800px.jpg"
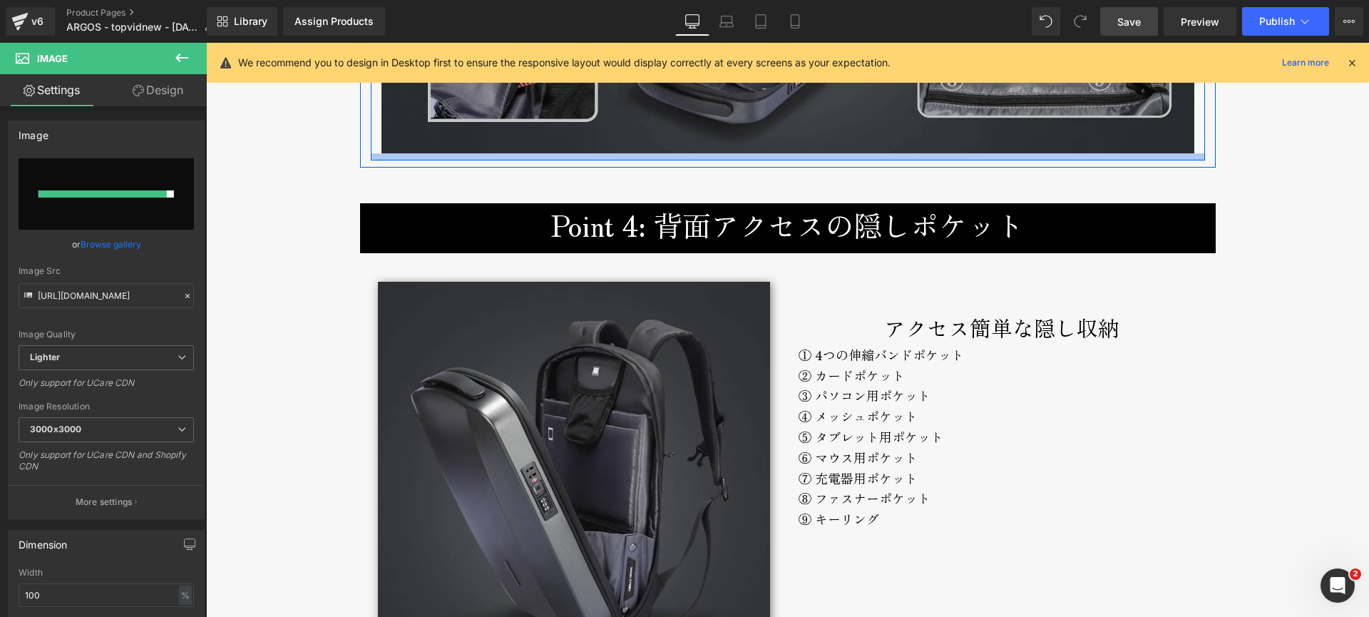
type input "[URL][DOMAIN_NAME]"
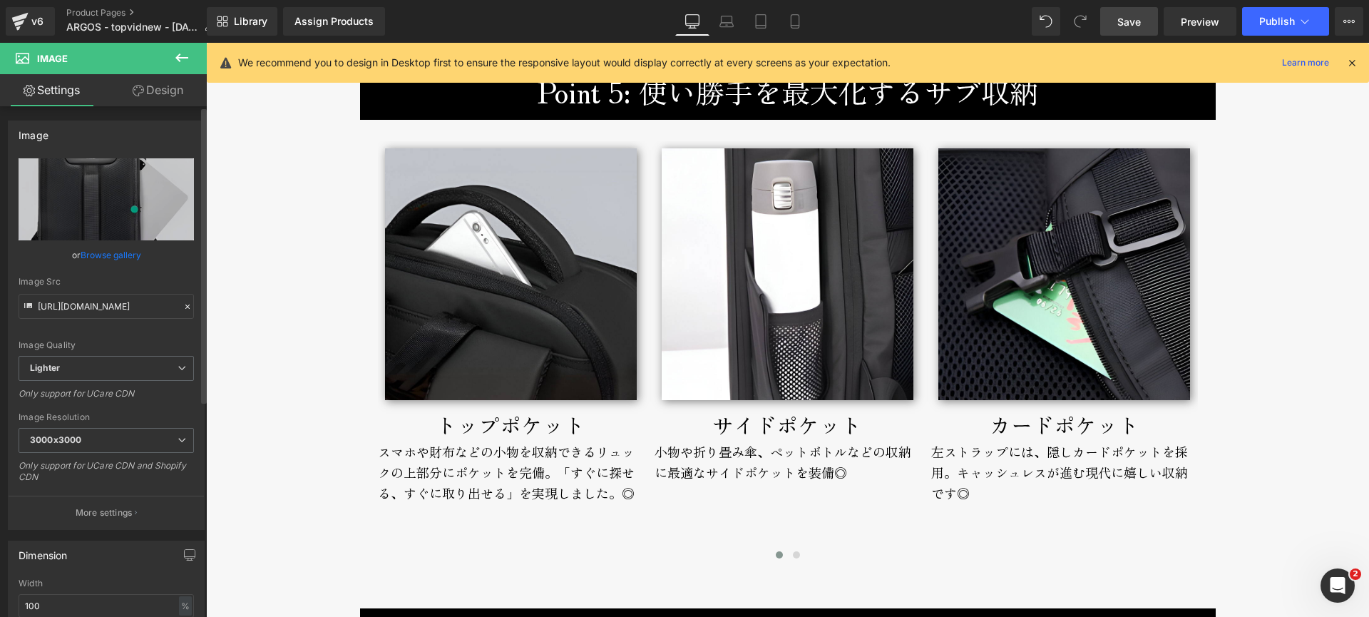
scroll to position [5810, 0]
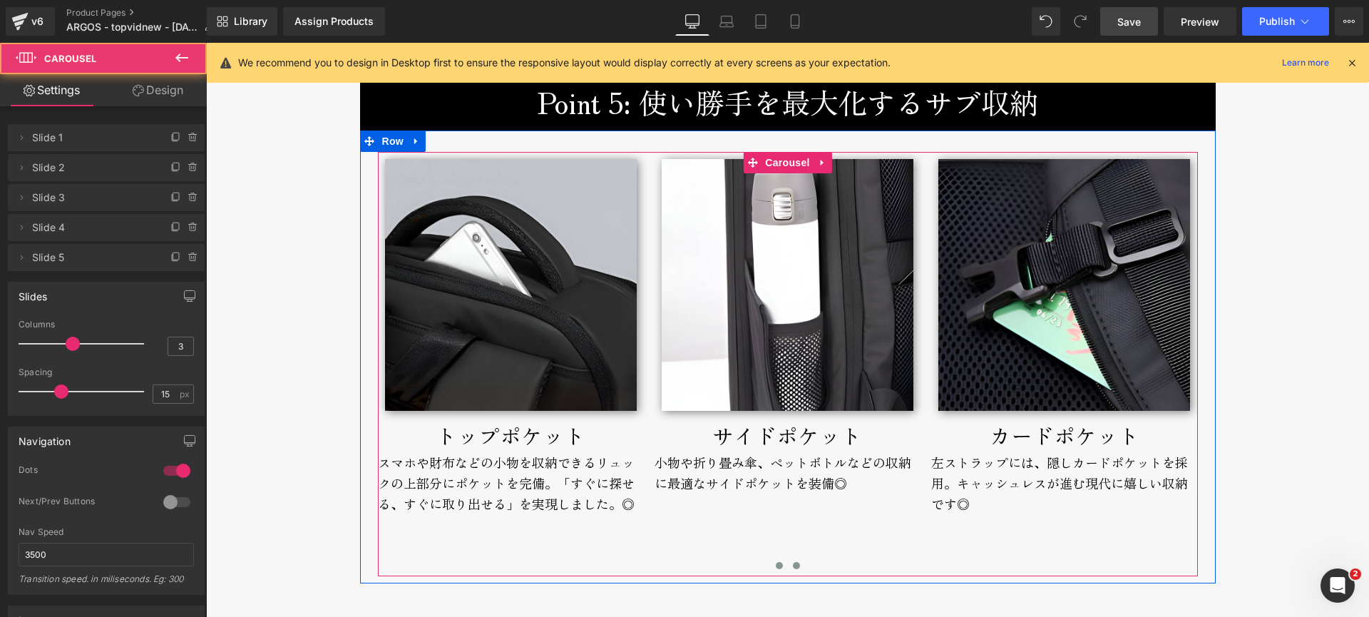
click at [793, 569] on span at bounding box center [796, 565] width 7 height 7
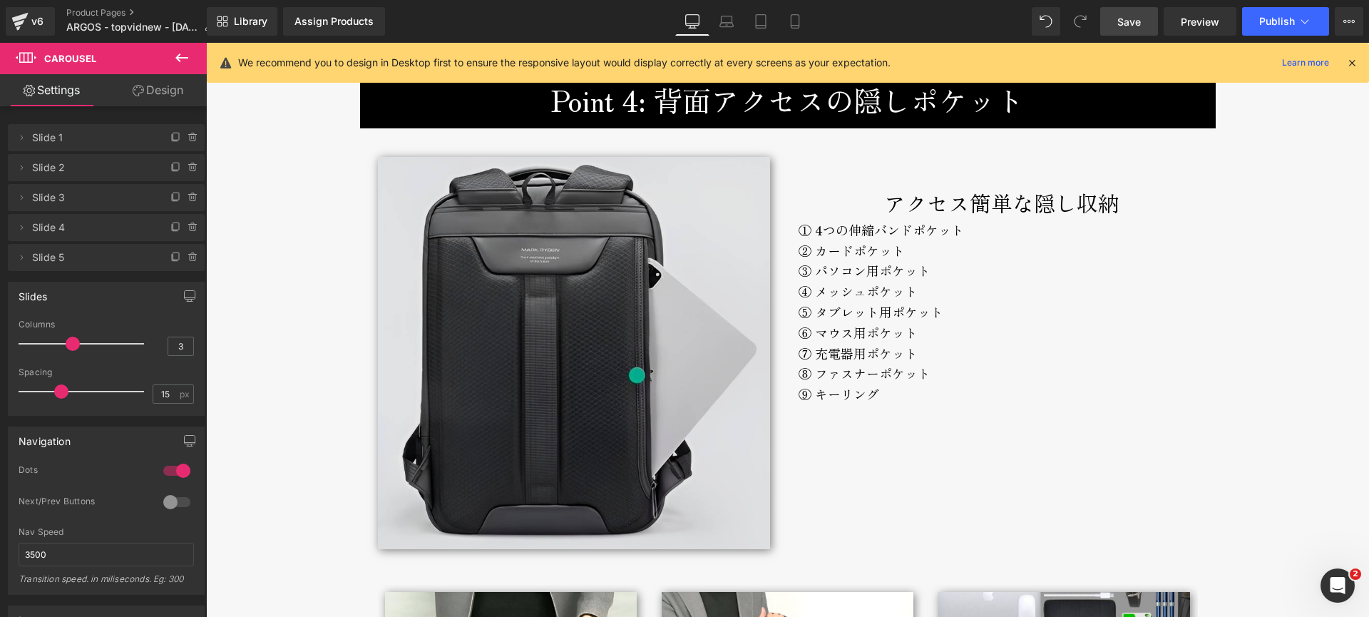
scroll to position [4944, 0]
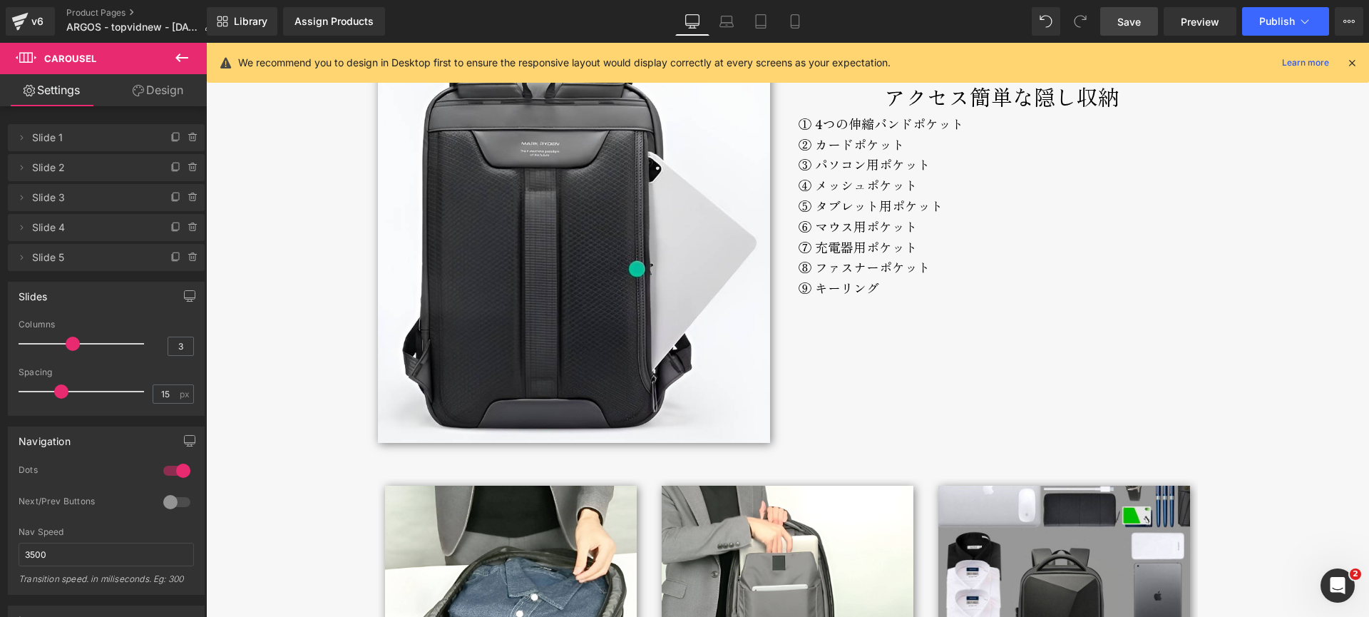
click at [835, 162] on div "③ パソコン用ポケット" at bounding box center [1002, 164] width 407 height 21
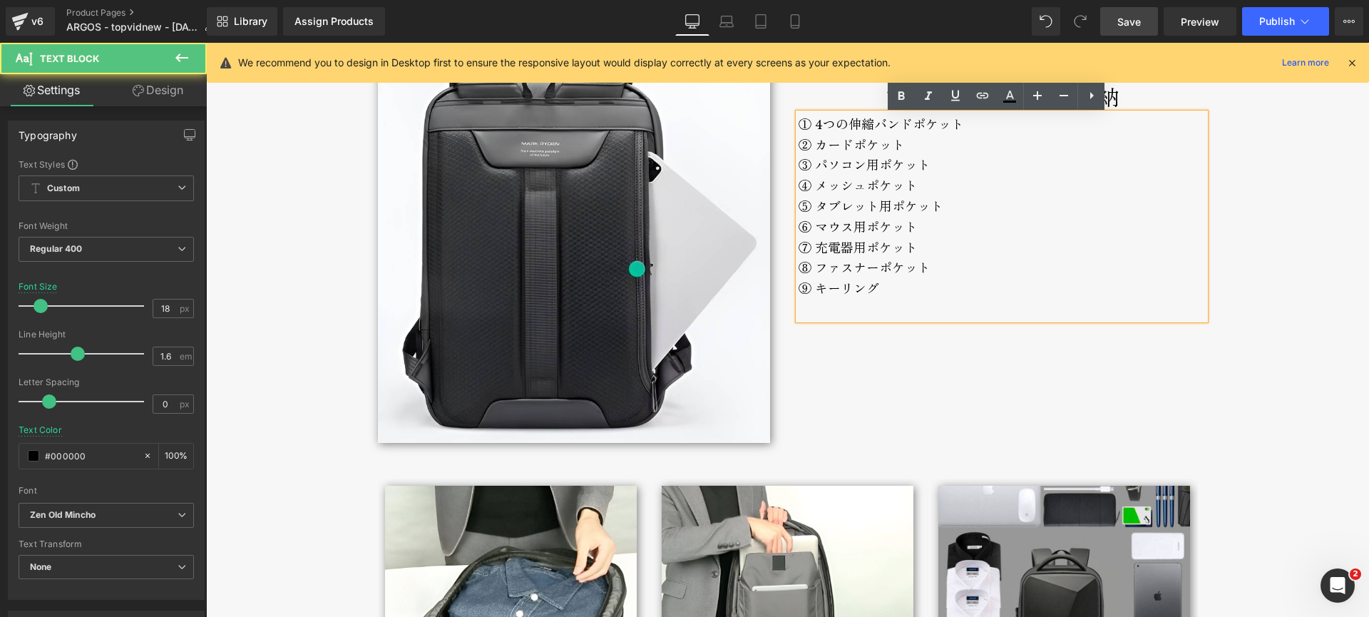
click at [838, 191] on div "④ メッシュポケット" at bounding box center [1002, 185] width 407 height 21
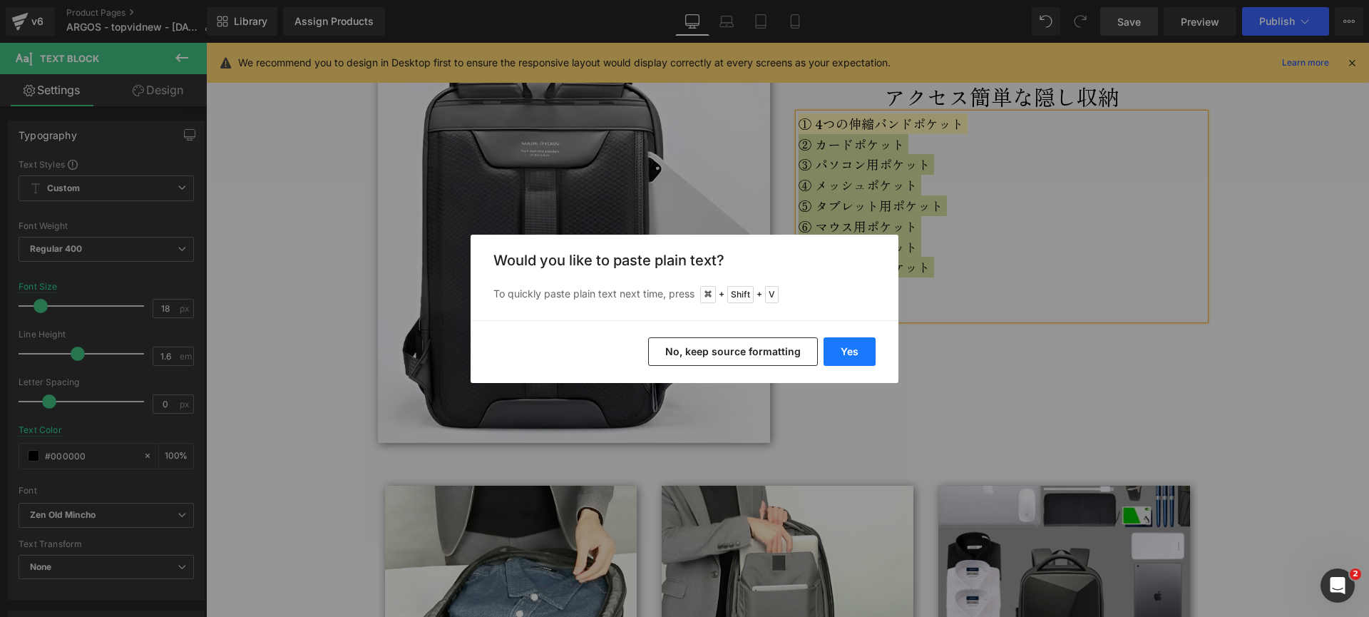
click at [851, 350] on button "Yes" at bounding box center [850, 351] width 52 height 29
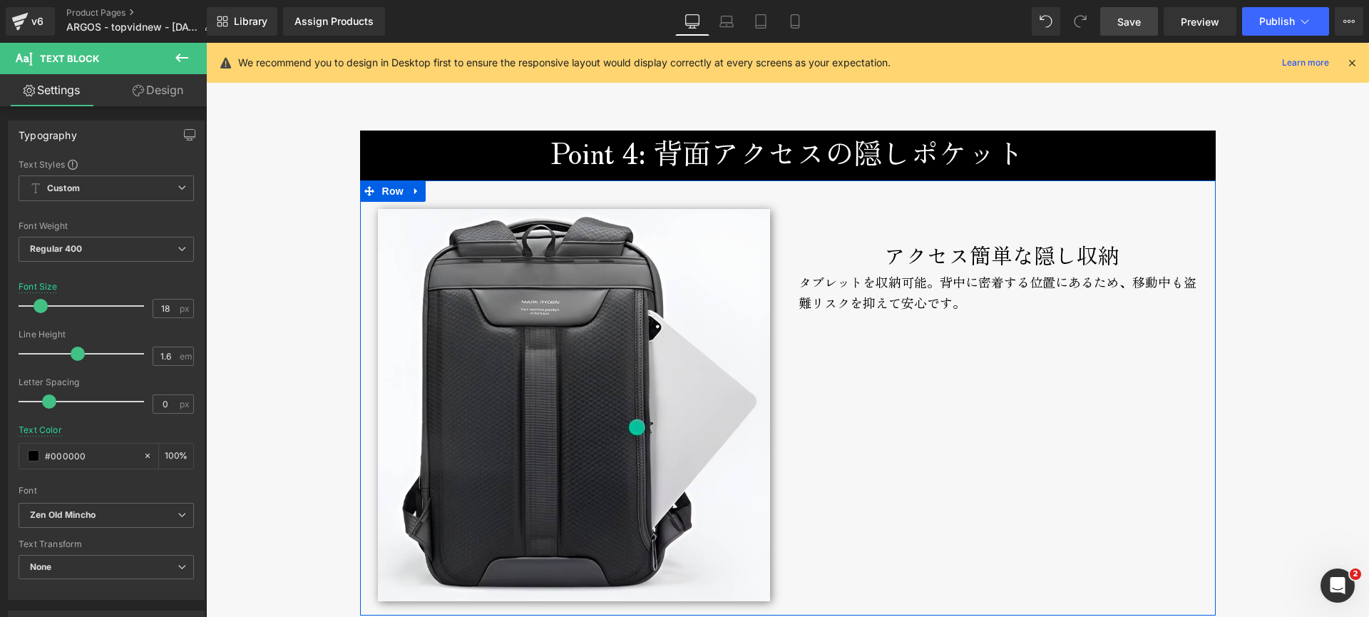
scroll to position [4775, 0]
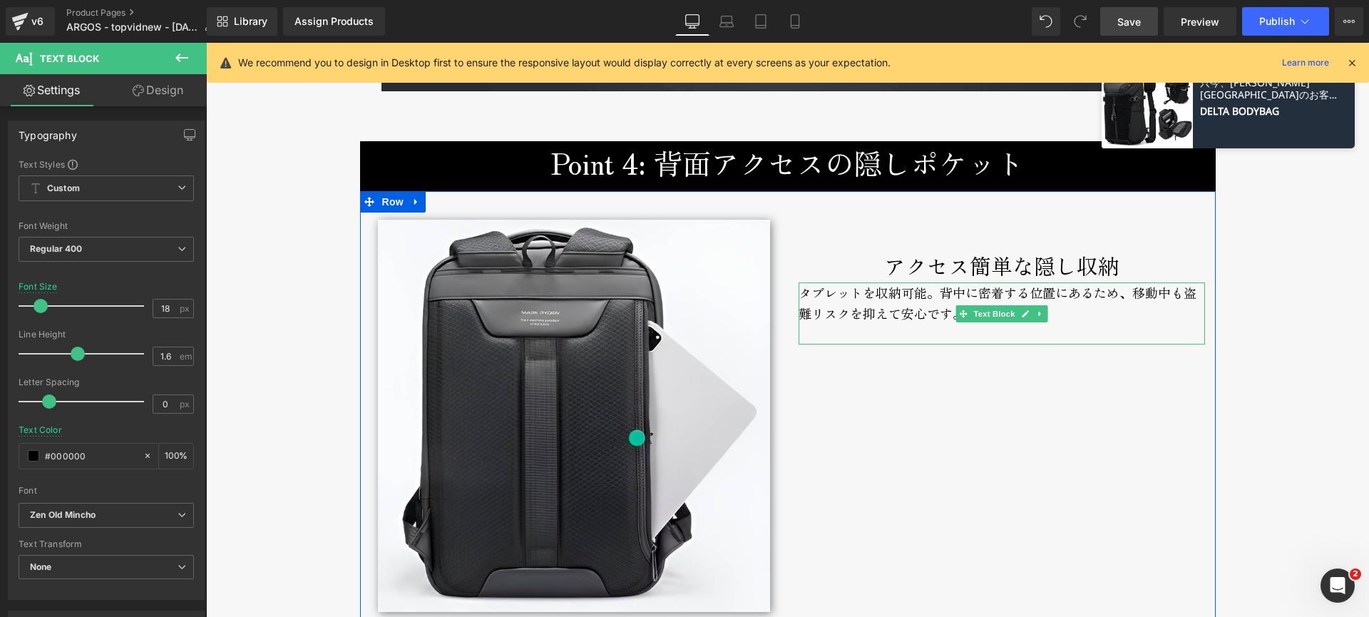
click at [862, 297] on div "タブレットを収納可能。背中に密着する位置にあるため、移動中も盗難リスクを抑えて安心です。" at bounding box center [1002, 313] width 407 height 63
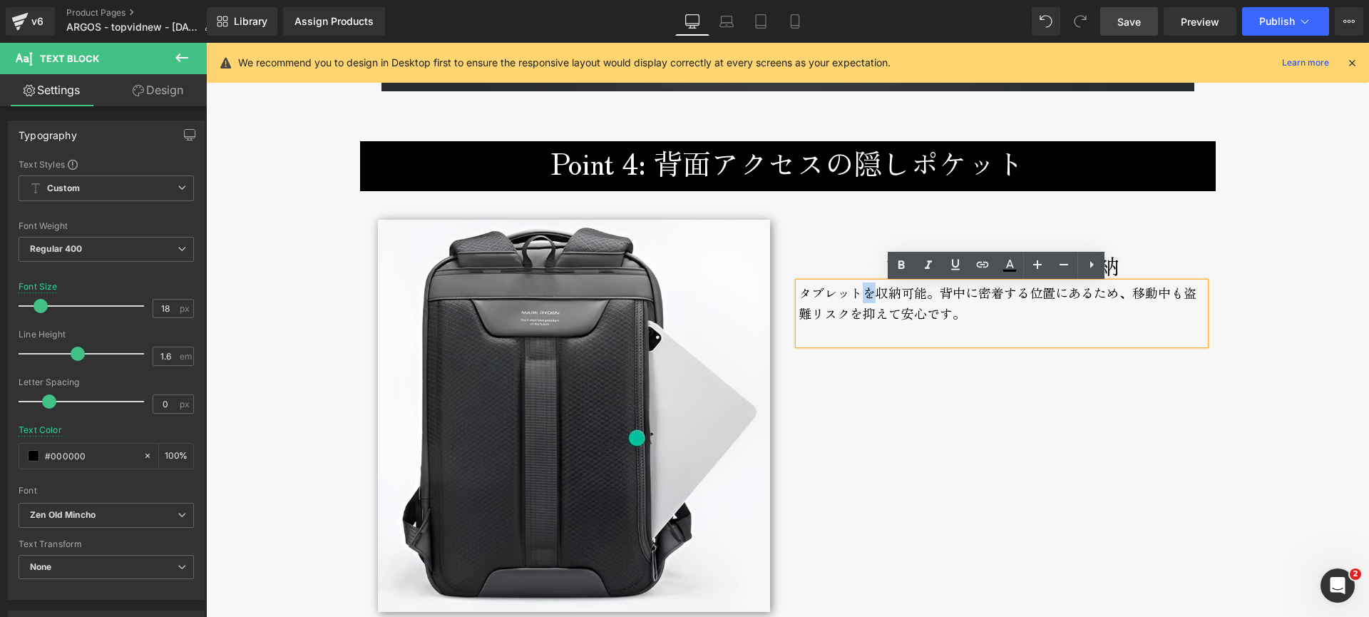
drag, startPoint x: 859, startPoint y: 295, endPoint x: 873, endPoint y: 296, distance: 14.3
click at [873, 295] on div "タブレットを収納可能。背中に密着する位置にあるため、移動中も盗難リスクを抑えて安心です。" at bounding box center [1002, 313] width 407 height 63
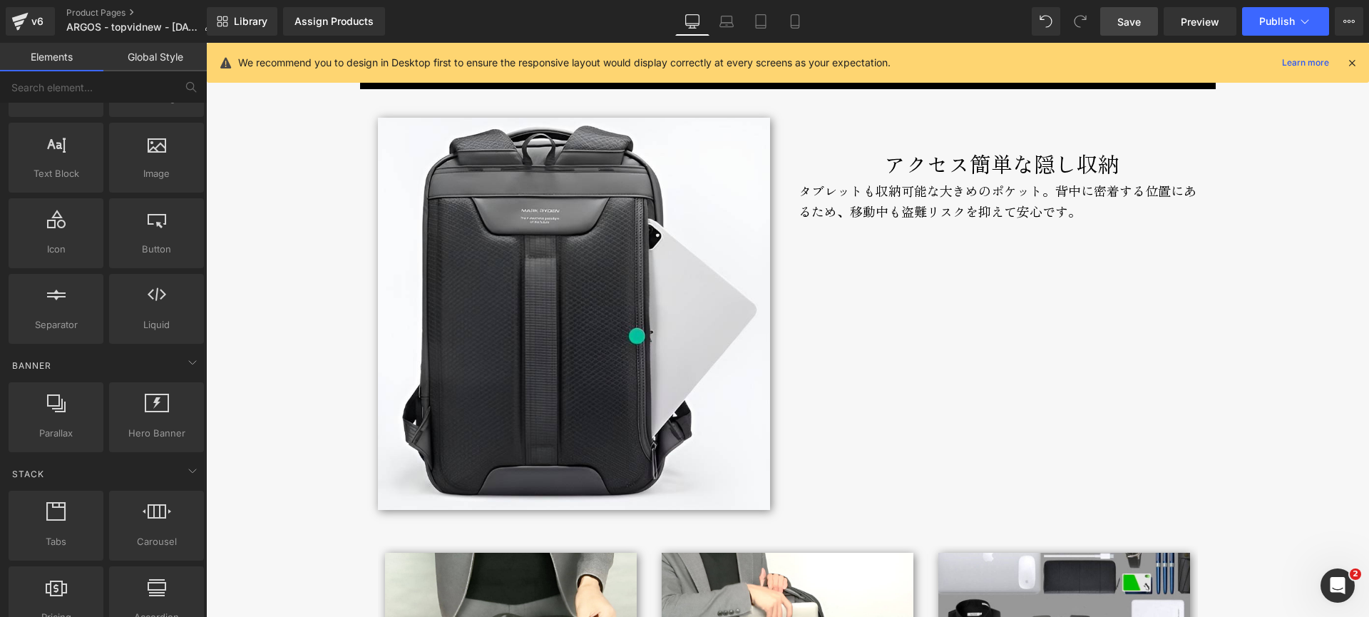
scroll to position [4759, 0]
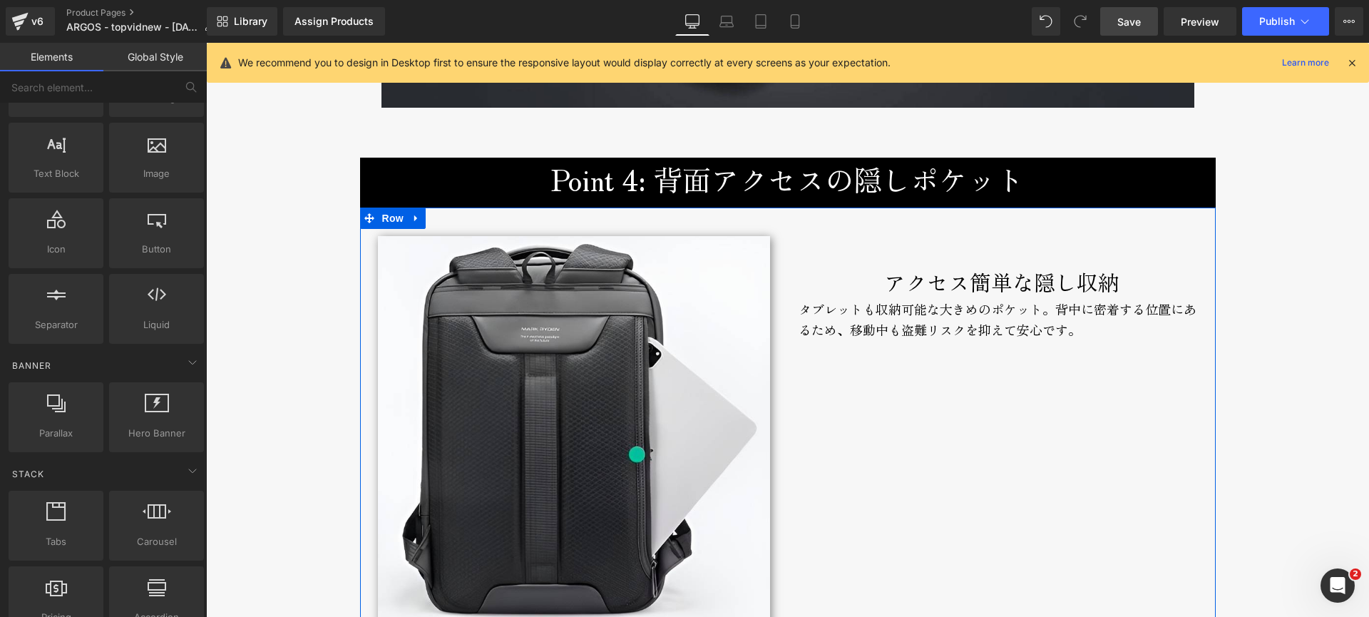
click at [892, 318] on div "タブレットも収納可能な大きめのポケット。背中に密着する位置にあるため、移動中も盗難リスクを抑えて安心です。" at bounding box center [1002, 330] width 407 height 63
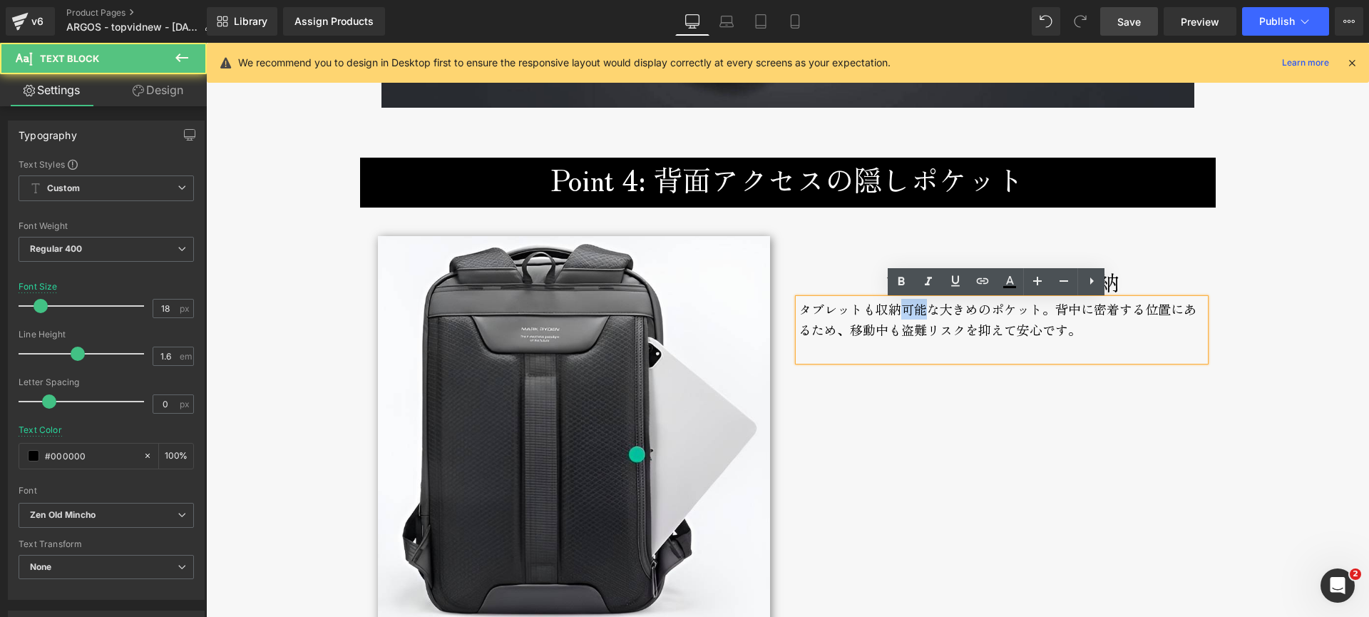
click at [892, 318] on div "タブレットも収納可能な大きめのポケット。背中に密着する位置にあるため、移動中も盗難リスクを抑えて安心です。" at bounding box center [1002, 330] width 407 height 63
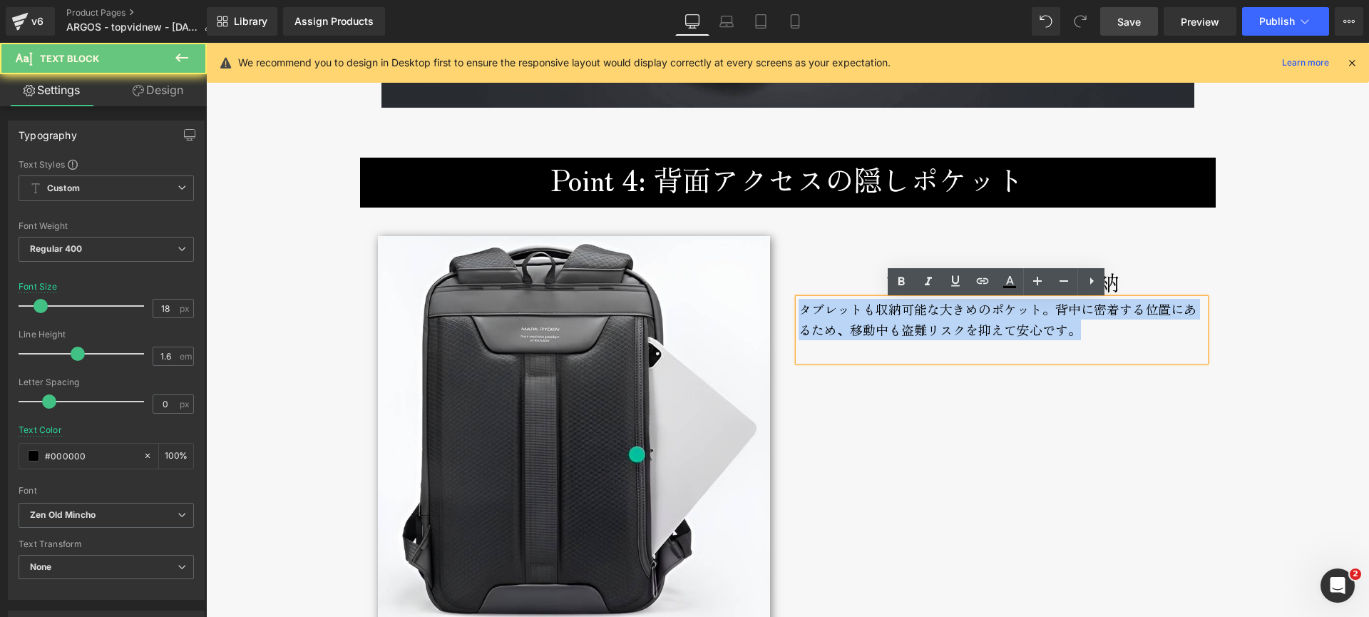
click at [892, 318] on div "タブレットも収納可能な大きめのポケット。背中に密着する位置にあるため、移動中も盗難リスクを抑えて安心です。" at bounding box center [1002, 330] width 407 height 63
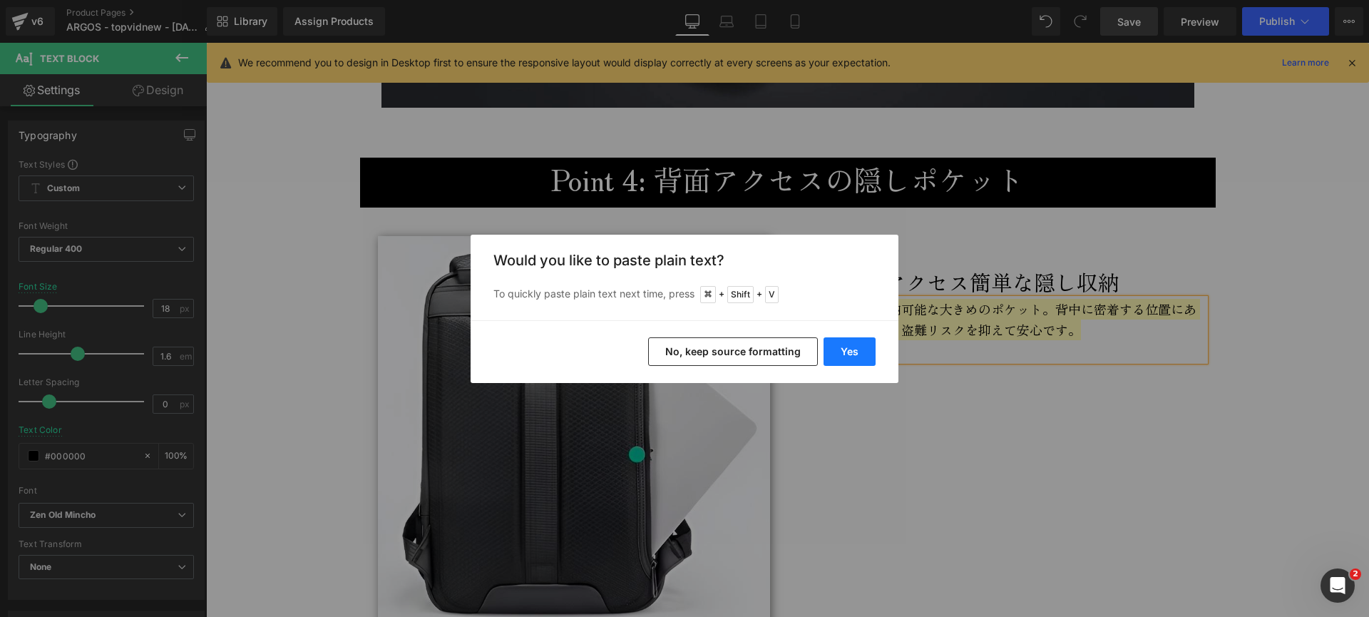
click at [855, 354] on button "Yes" at bounding box center [850, 351] width 52 height 29
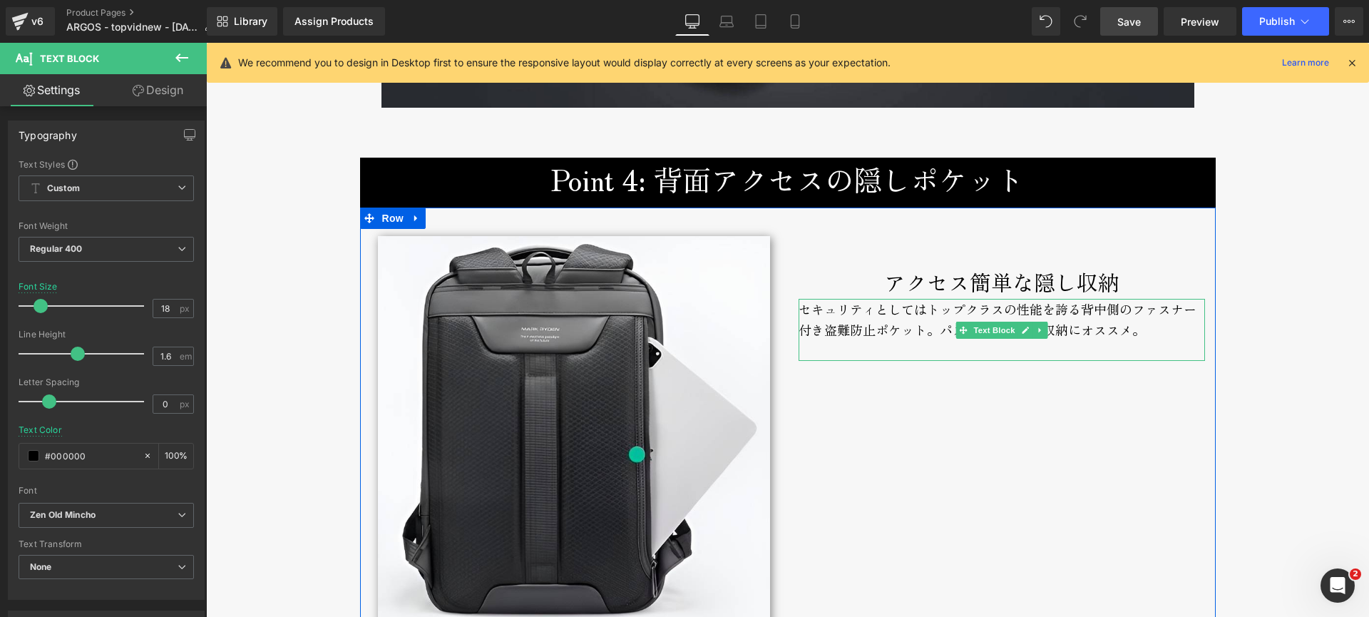
click at [1126, 327] on div "セキュリティとしてはトップクラスの性能を誇る背中側のファスナー付き盗難防止ポケット。パスポートなどの収納にオススメ。" at bounding box center [1002, 330] width 407 height 63
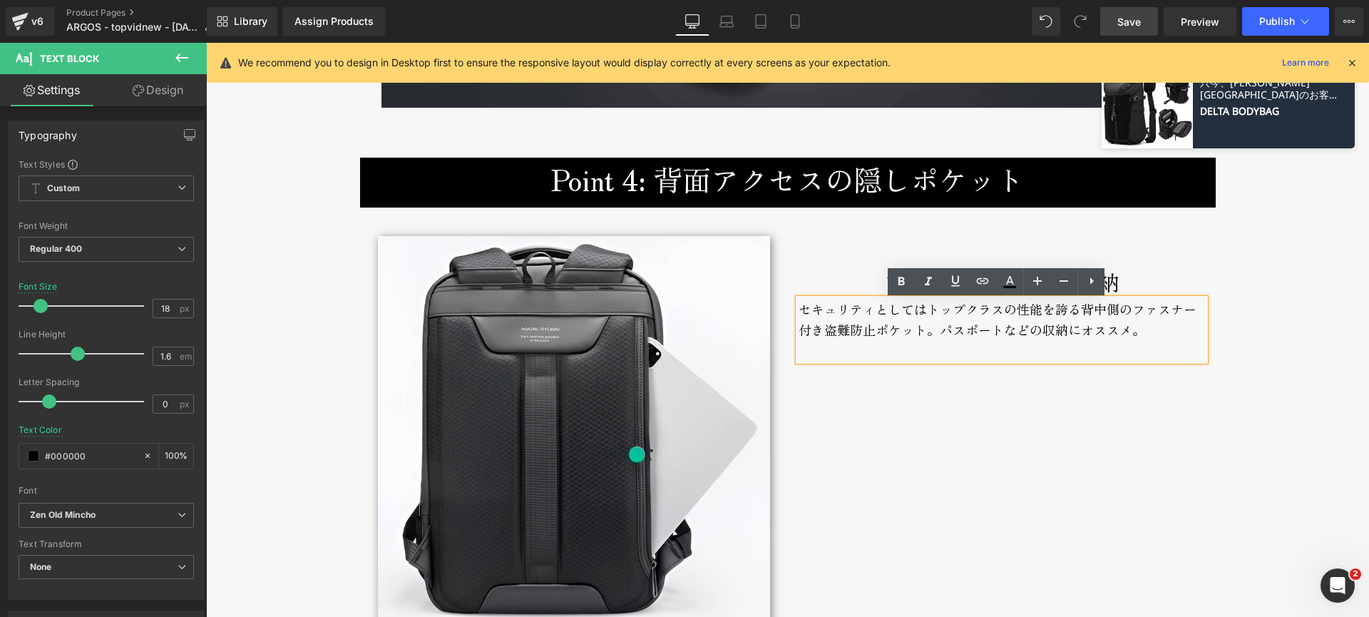
click at [1038, 335] on div "セキュリティとしてはトップクラスの性能を誇る背中側のファスナー付き盗難防止ポケット。パスポートなどの収納にオススメ。" at bounding box center [1002, 330] width 407 height 63
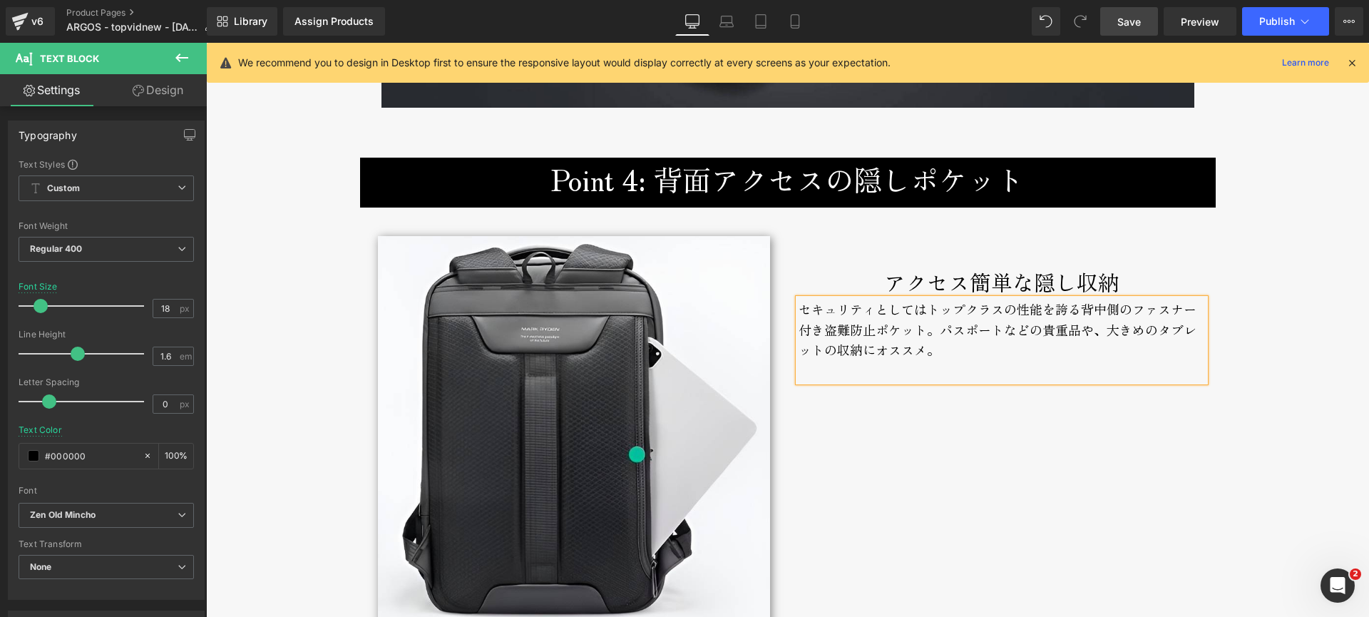
drag, startPoint x: 1243, startPoint y: 282, endPoint x: 1244, endPoint y: 270, distance: 12.1
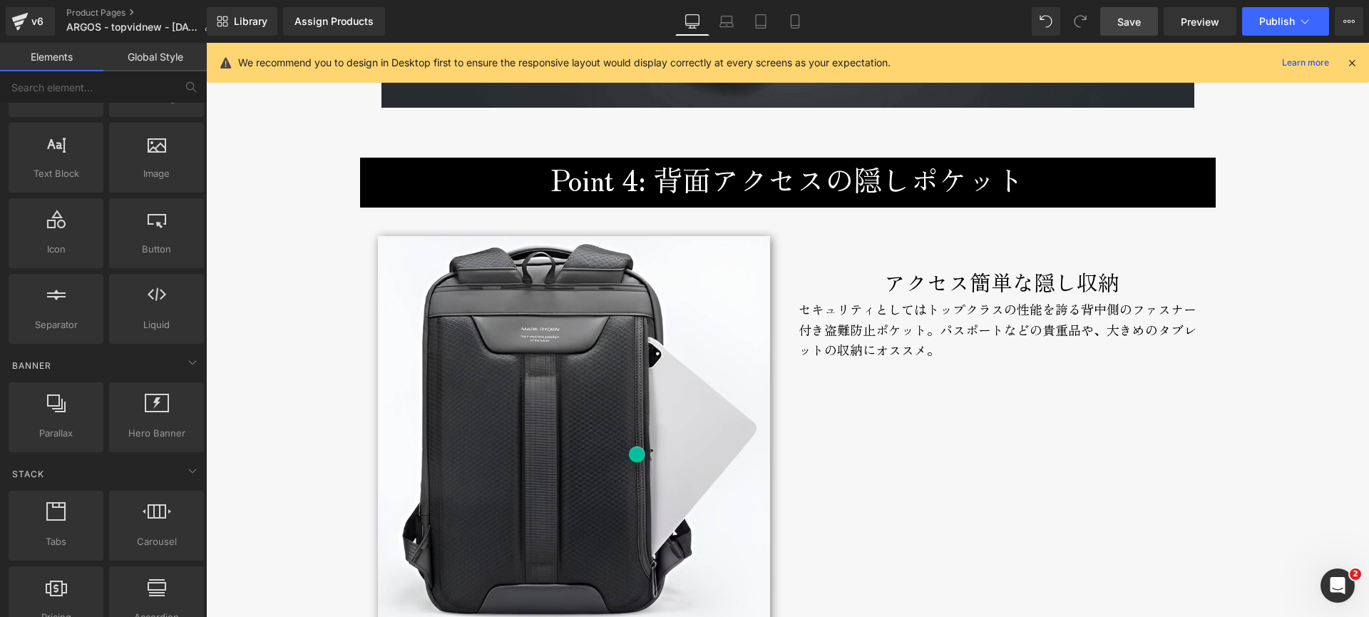
click at [1136, 24] on span "Save" at bounding box center [1130, 21] width 24 height 15
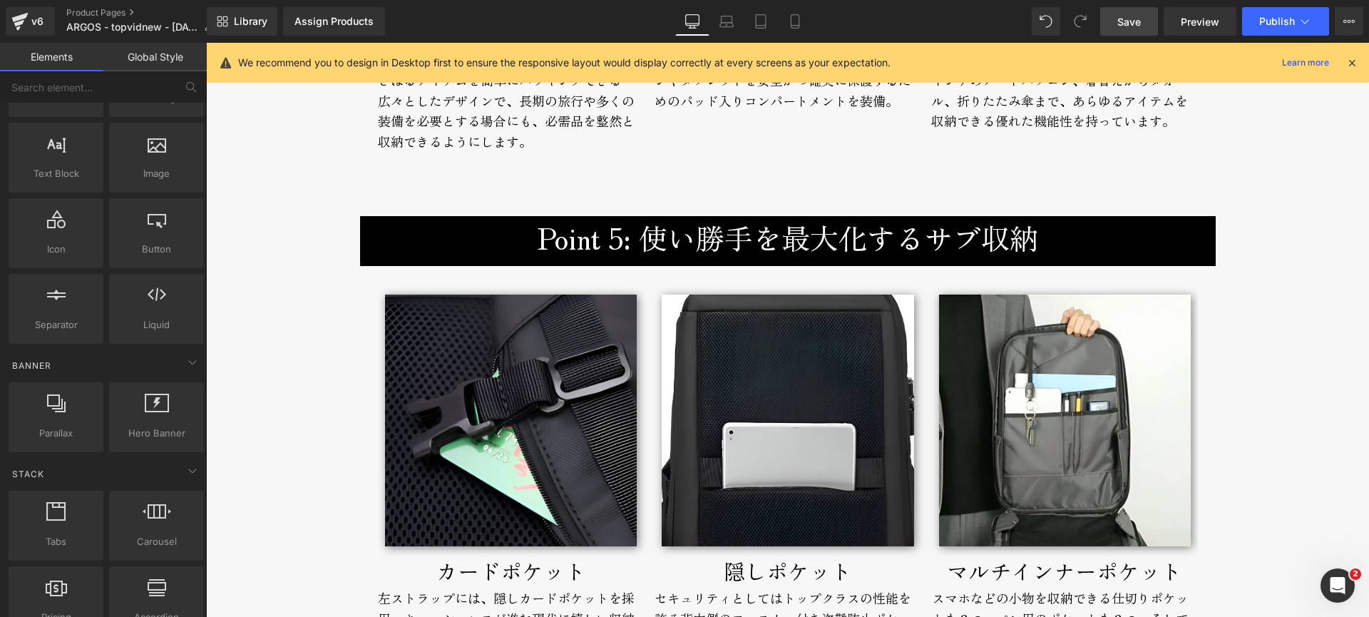
scroll to position [5738, 0]
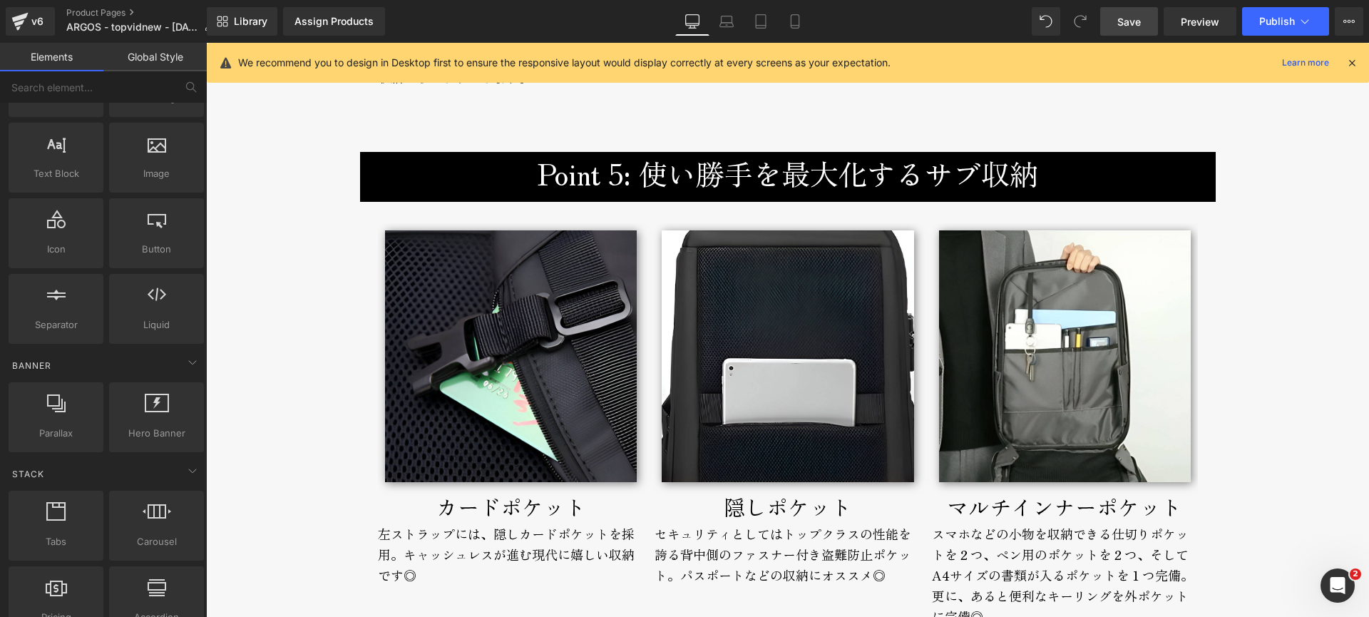
click at [685, 179] on h3 "Point 5: 使い勝手を最大化するサブ収納" at bounding box center [788, 173] width 835 height 43
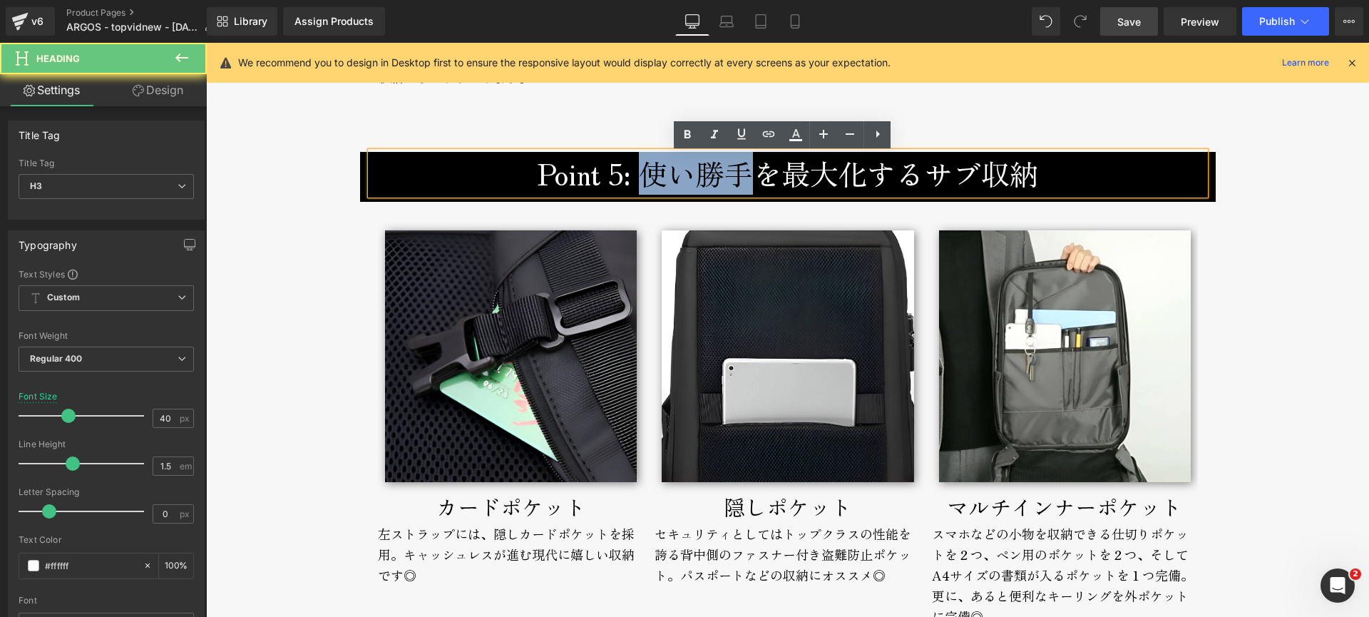
click at [685, 179] on h3 "Point 5: 使い勝手を最大化するサブ収納" at bounding box center [788, 173] width 835 height 43
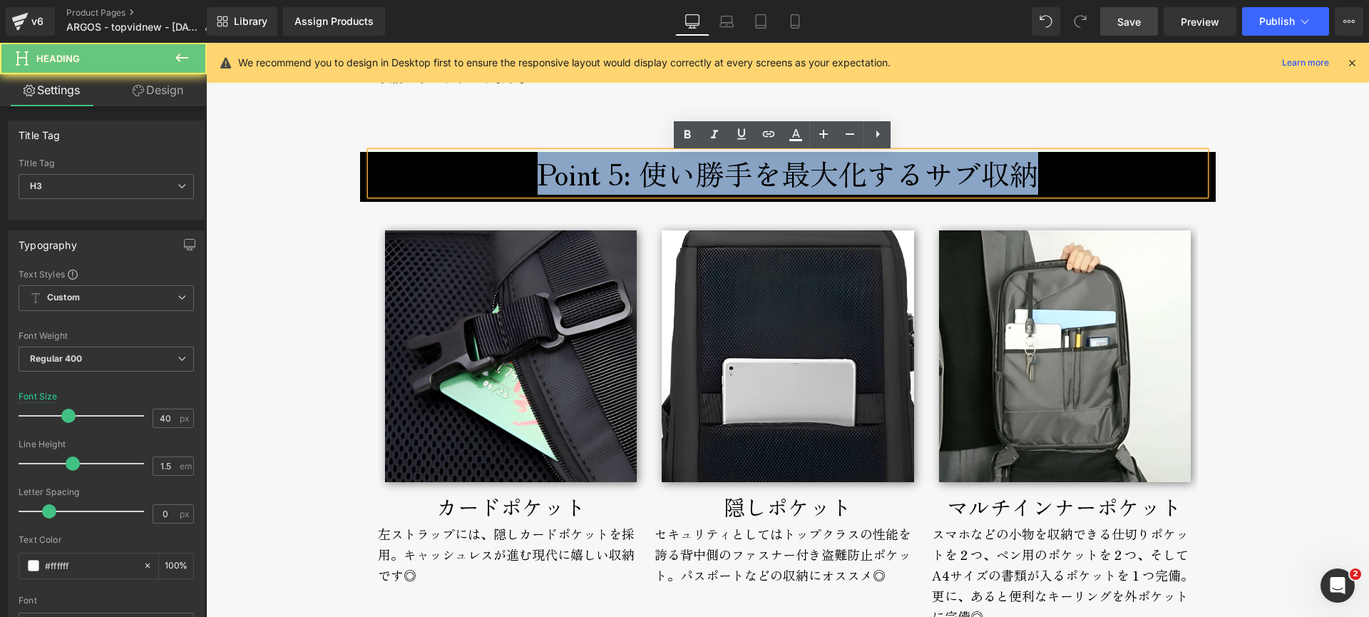
click at [685, 179] on h3 "Point 5: 使い勝手を最大化するサブ収納" at bounding box center [788, 173] width 835 height 43
paste div
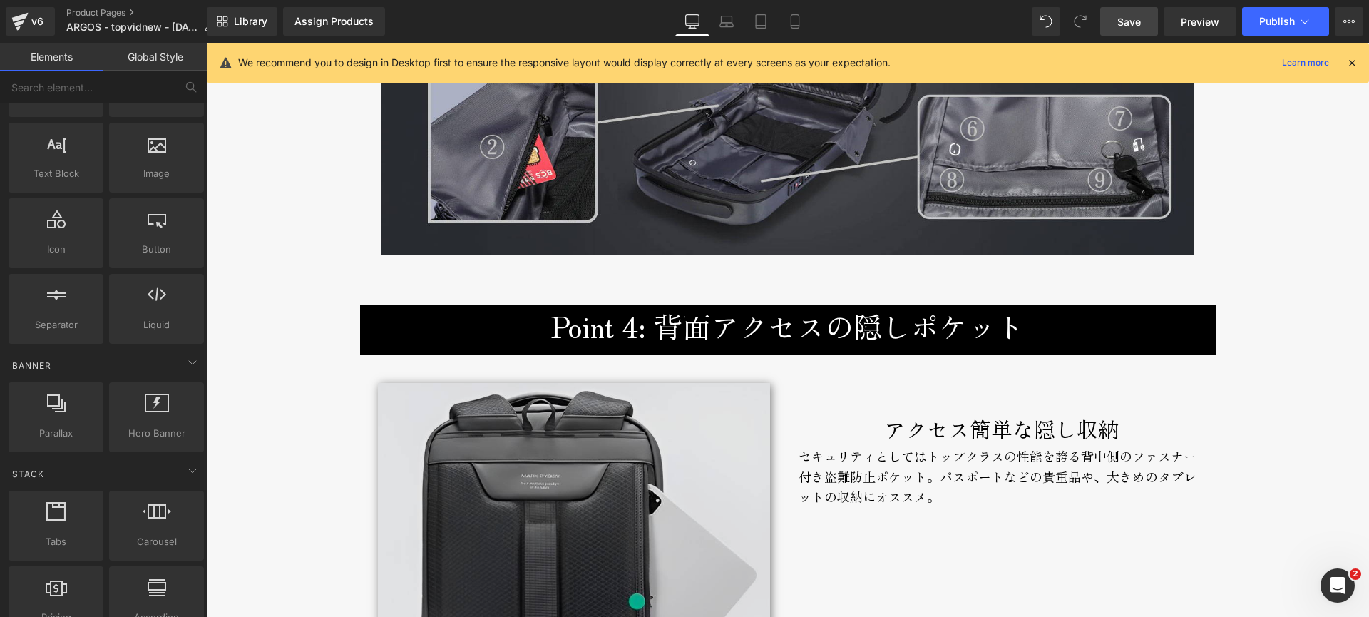
scroll to position [4842, 0]
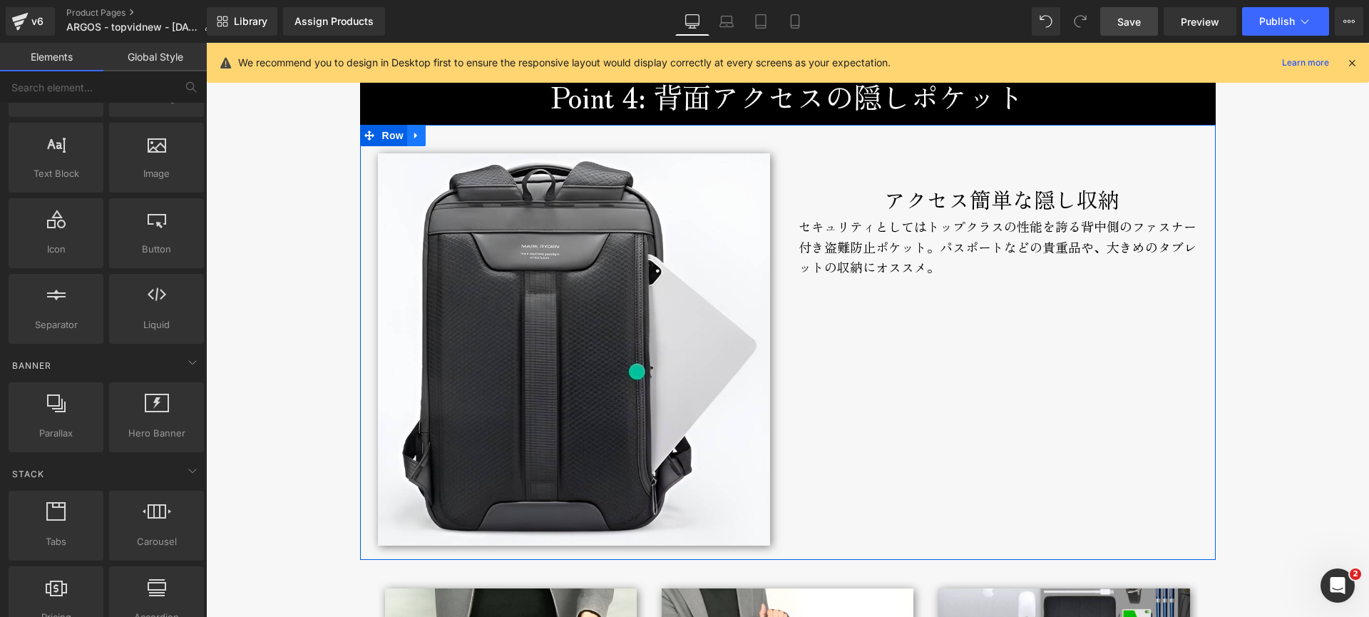
click at [413, 141] on icon at bounding box center [417, 135] width 10 height 11
click at [430, 135] on icon at bounding box center [435, 136] width 10 height 10
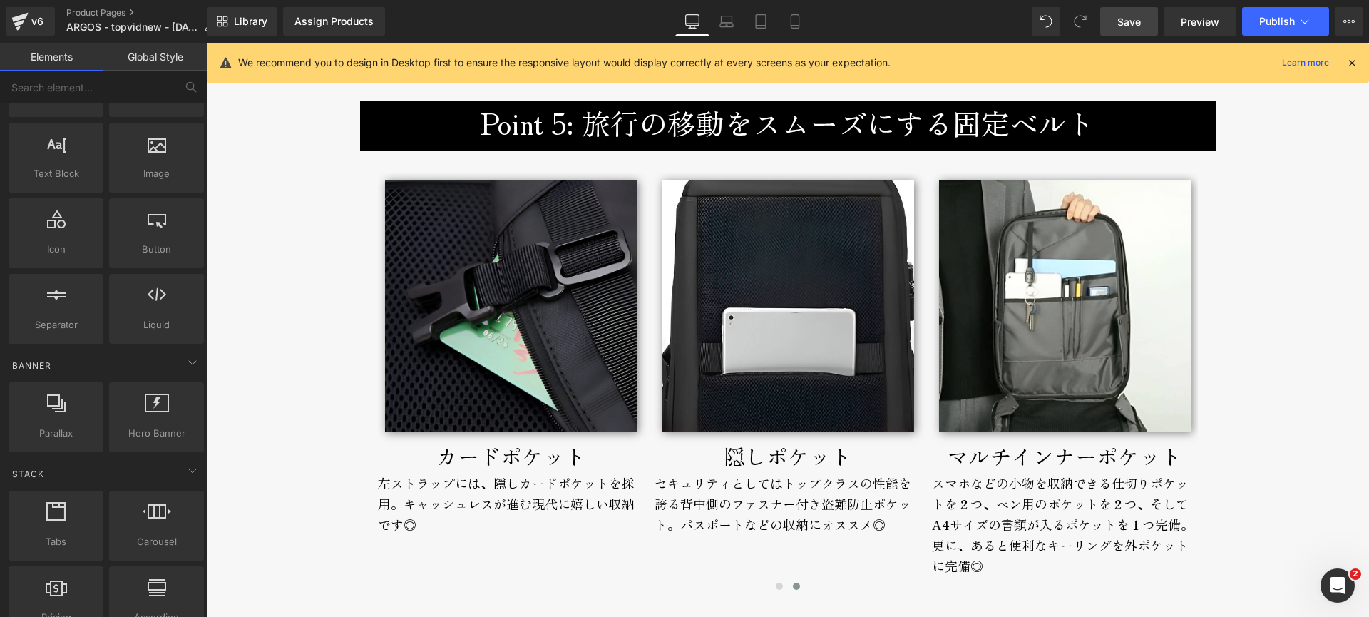
scroll to position [5860, 0]
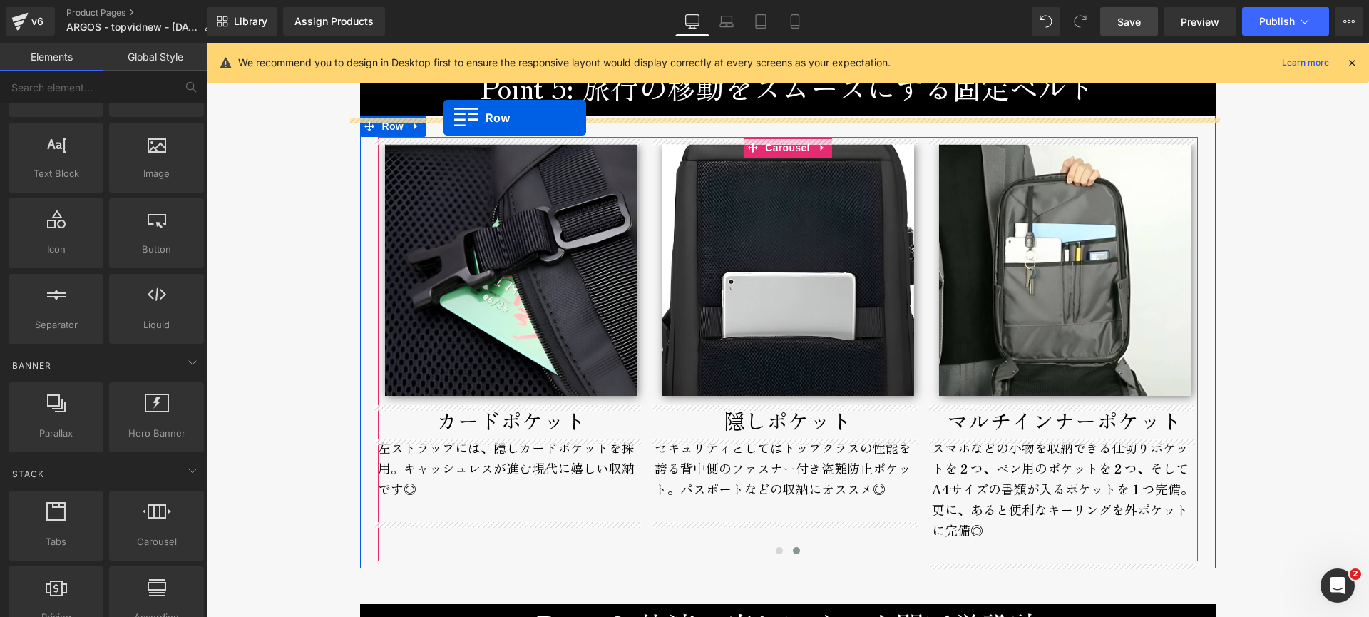
drag, startPoint x: 361, startPoint y: 107, endPoint x: 444, endPoint y: 118, distance: 83.4
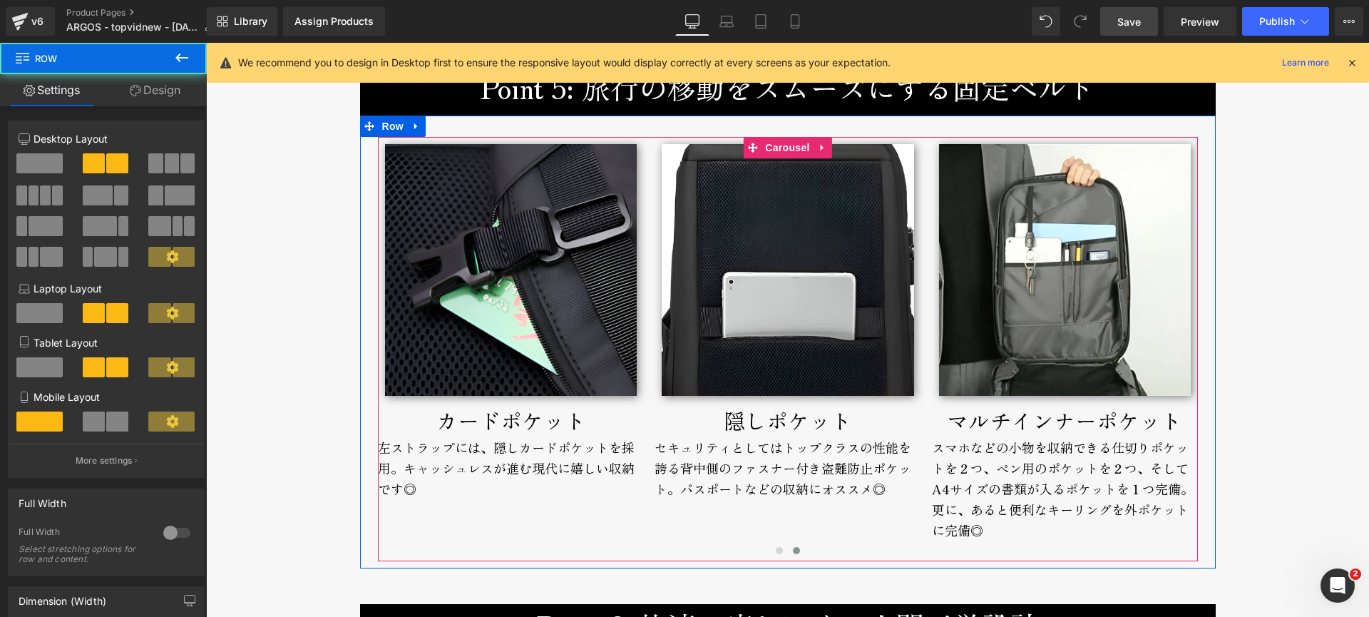
scroll to position [5825, 0]
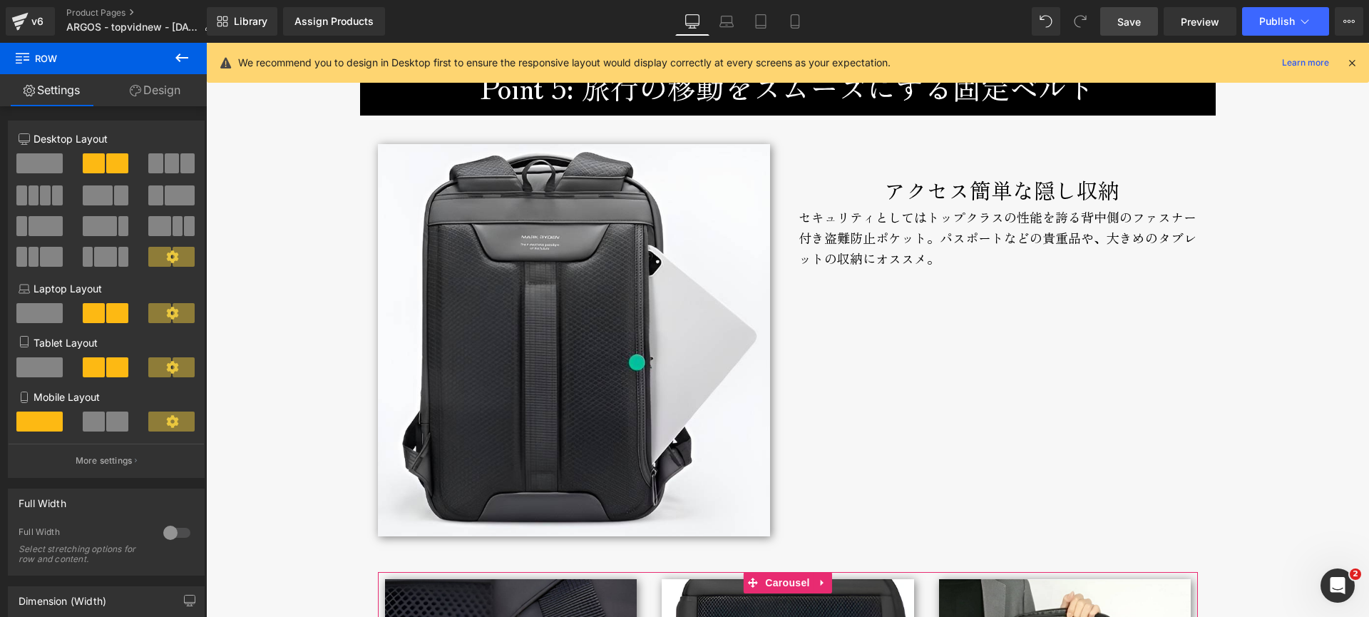
click at [873, 193] on div "アクセス簡単な隠し収納" at bounding box center [1002, 190] width 407 height 34
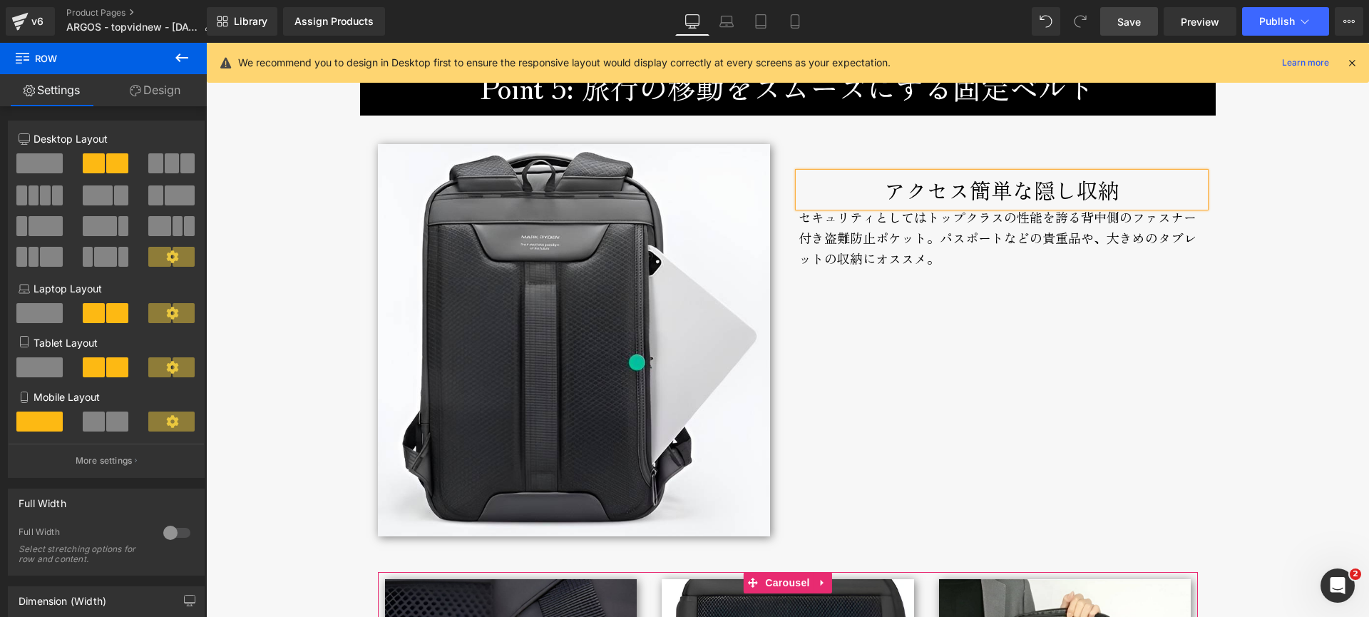
click at [873, 193] on div "アクセス簡単な隠し収納" at bounding box center [1002, 190] width 407 height 34
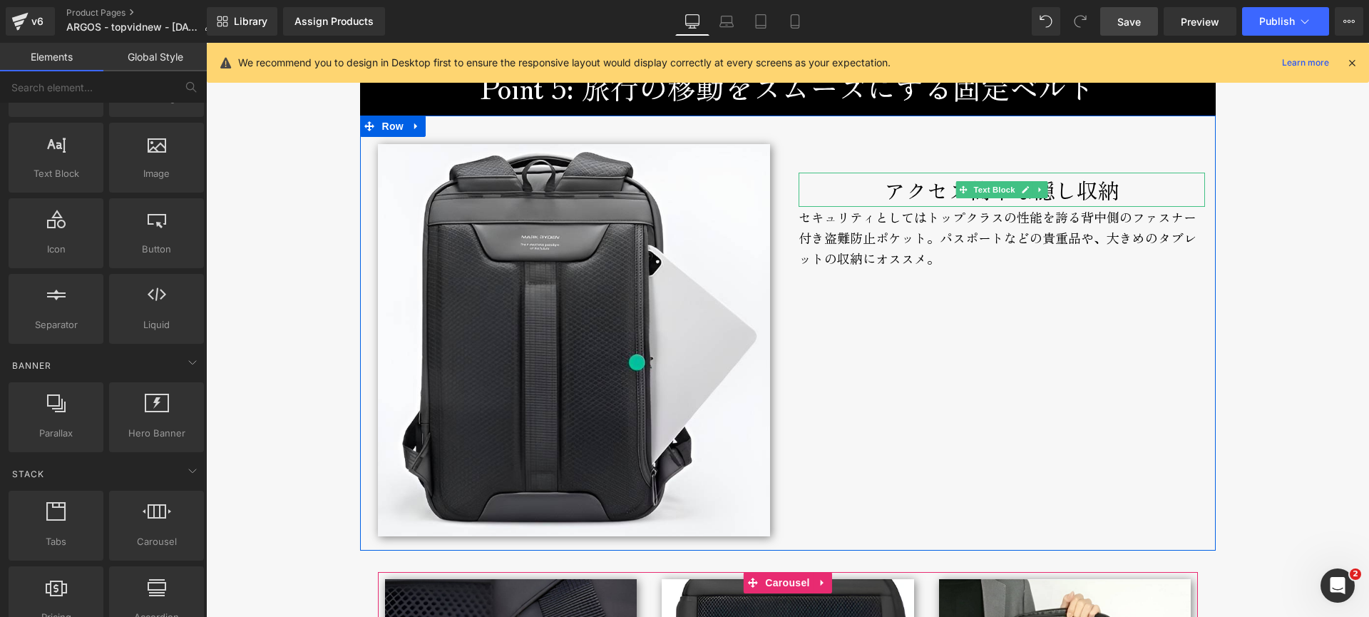
click at [847, 190] on div "アクセス簡単な隠し収納" at bounding box center [1002, 190] width 407 height 34
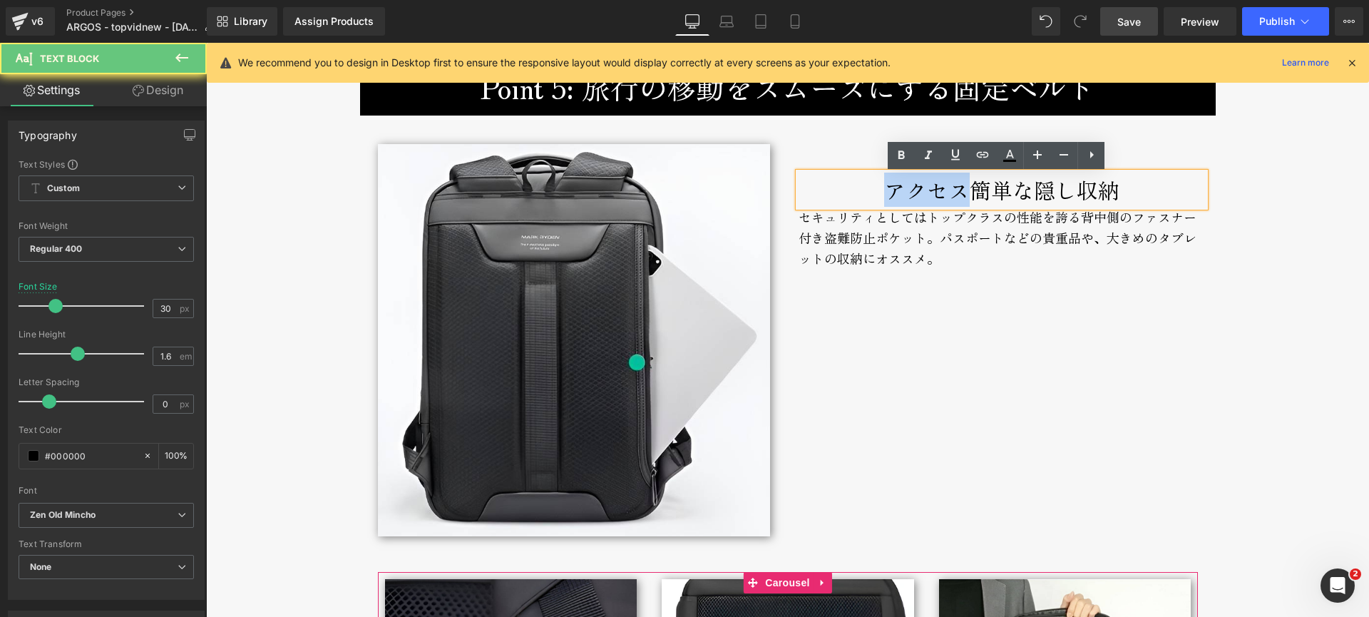
click at [847, 190] on div "アクセス簡単な隠し収納" at bounding box center [1002, 190] width 407 height 34
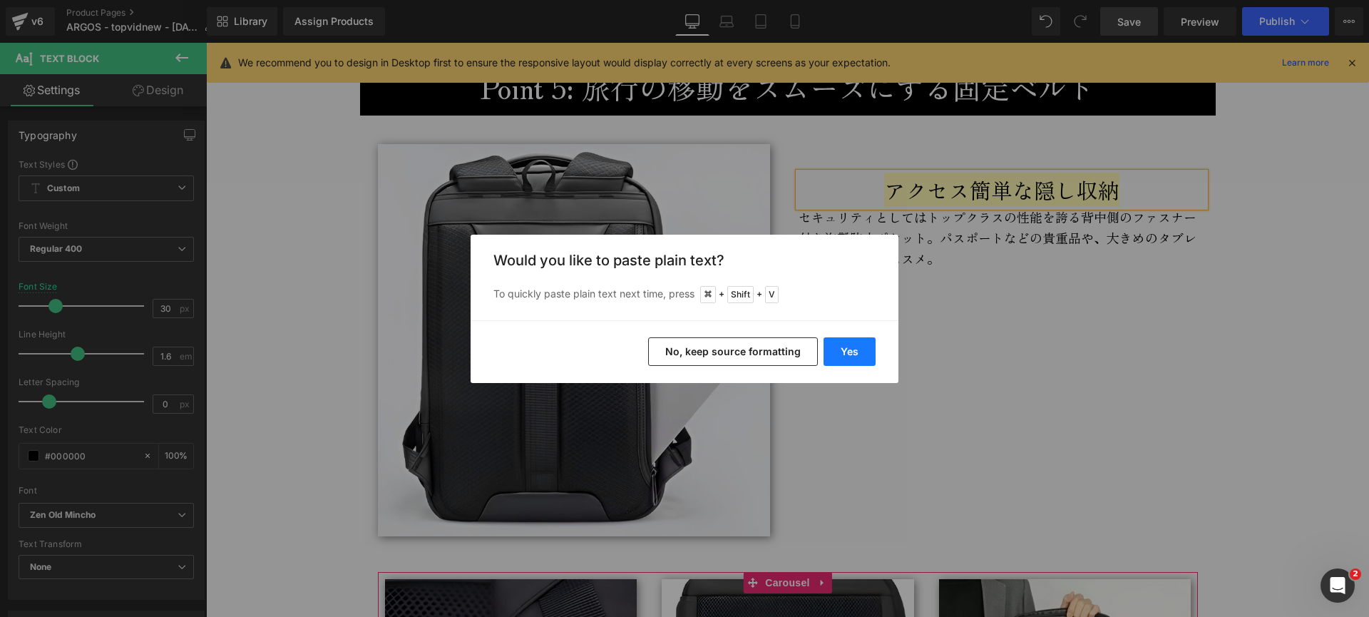
click at [840, 359] on button "Yes" at bounding box center [850, 351] width 52 height 29
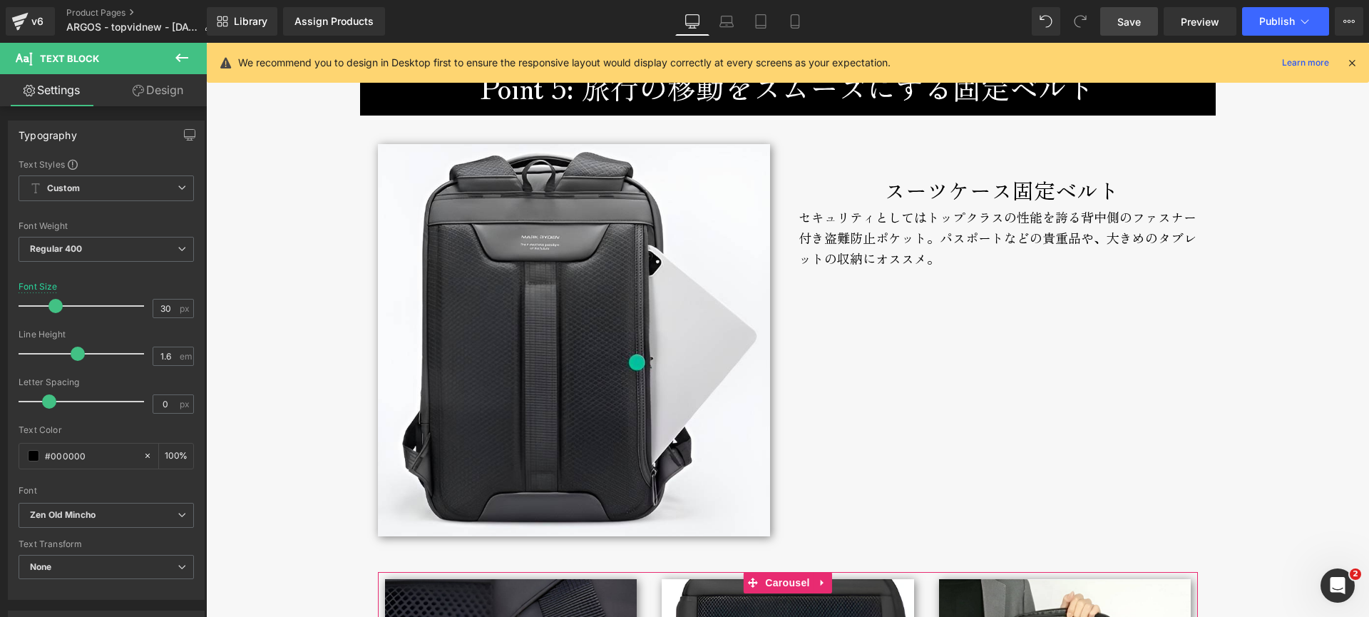
click at [862, 226] on div "セキュリティとしてはトップクラスの性能を誇る背中側のファスナー付き盗難防止ポケット。パスポートなどの貴重品や、大きめのタブレットの収納にオススメ。" at bounding box center [1002, 248] width 407 height 83
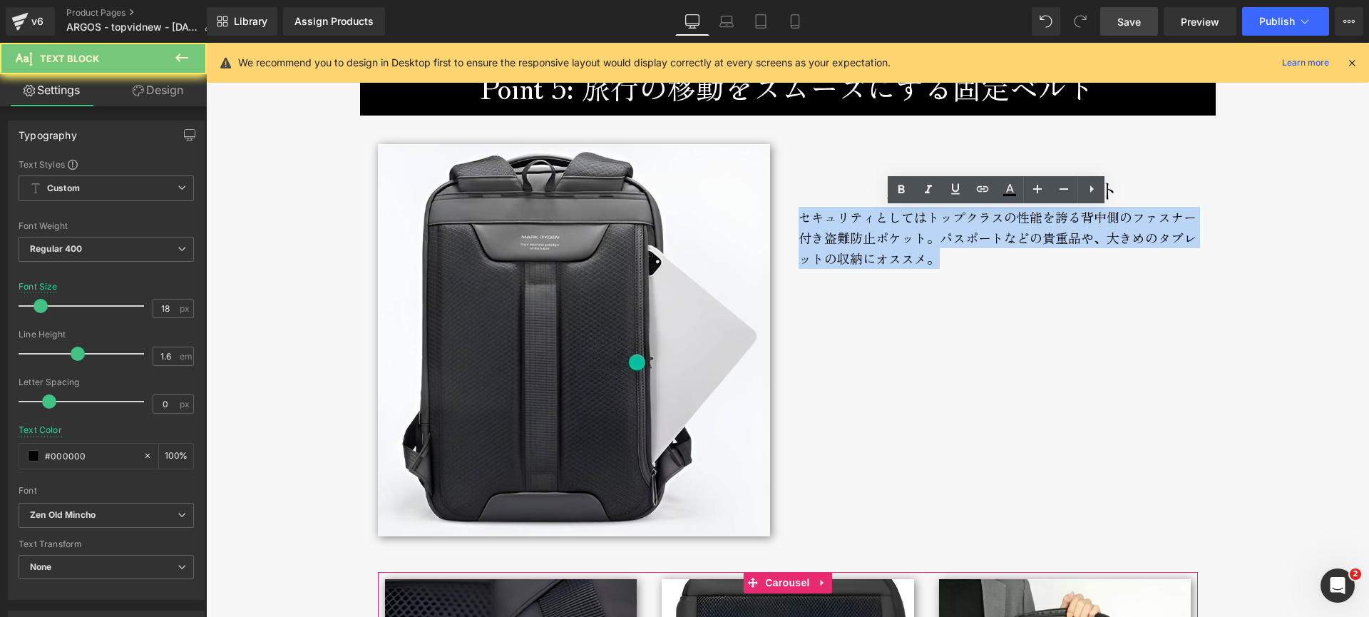
click at [862, 226] on div "セキュリティとしてはトップクラスの性能を誇る背中側のファスナー付き盗難防止ポケット。パスポートなどの貴重品や、大きめのタブレットの収納にオススメ。" at bounding box center [1002, 248] width 407 height 83
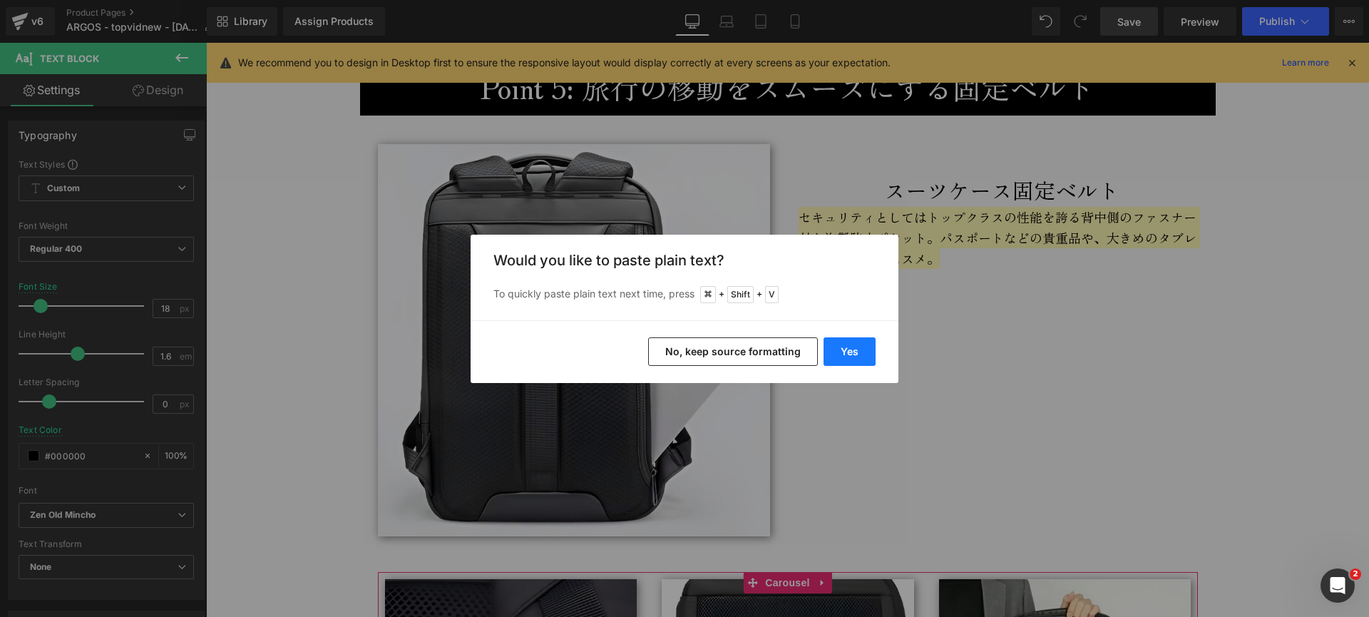
click at [854, 350] on button "Yes" at bounding box center [850, 351] width 52 height 29
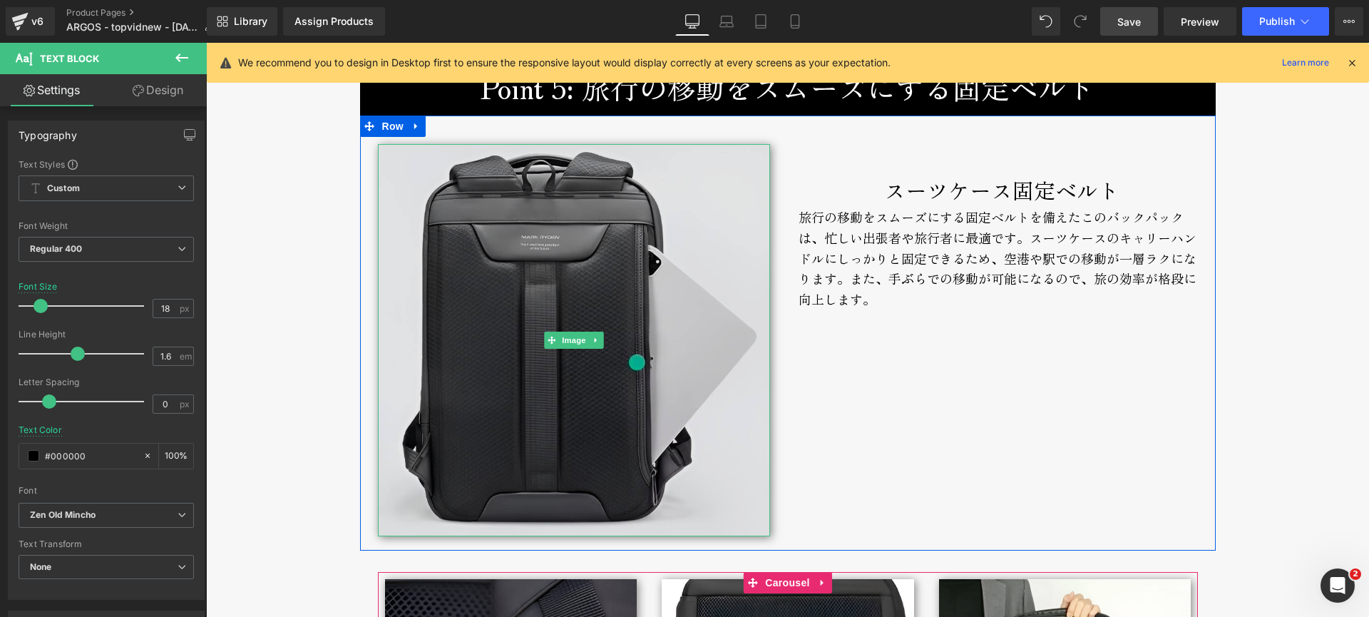
click at [596, 250] on img at bounding box center [574, 340] width 392 height 392
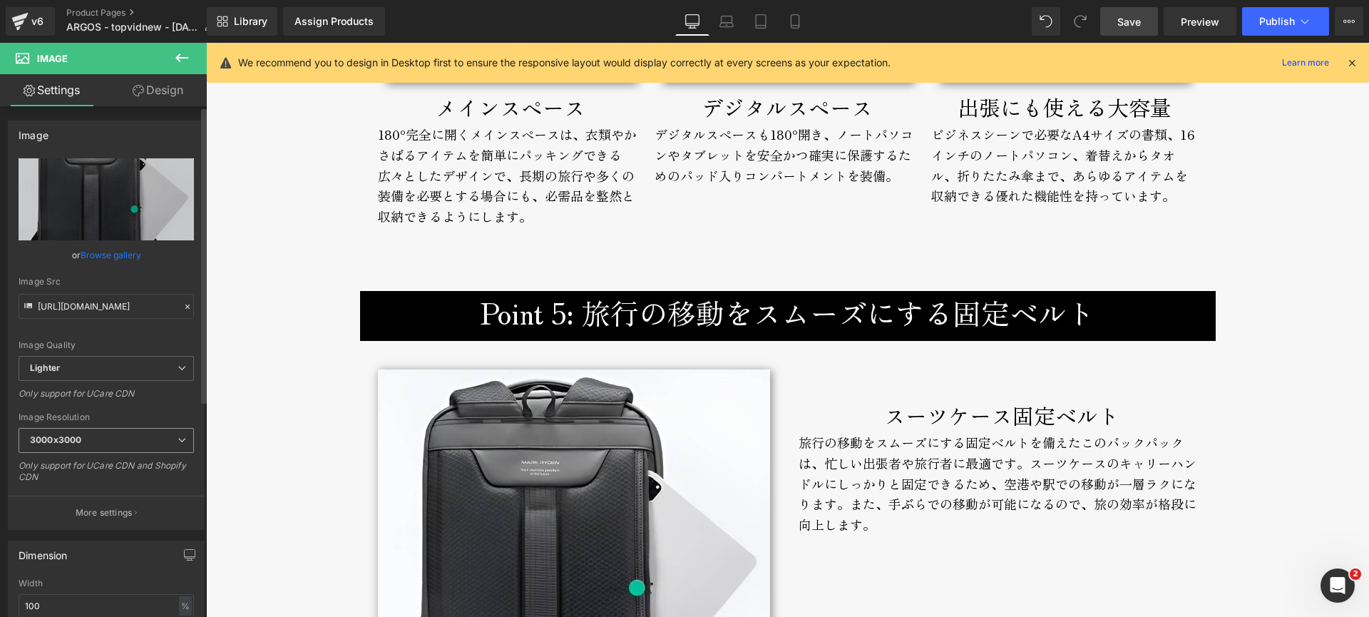
scroll to position [5790, 0]
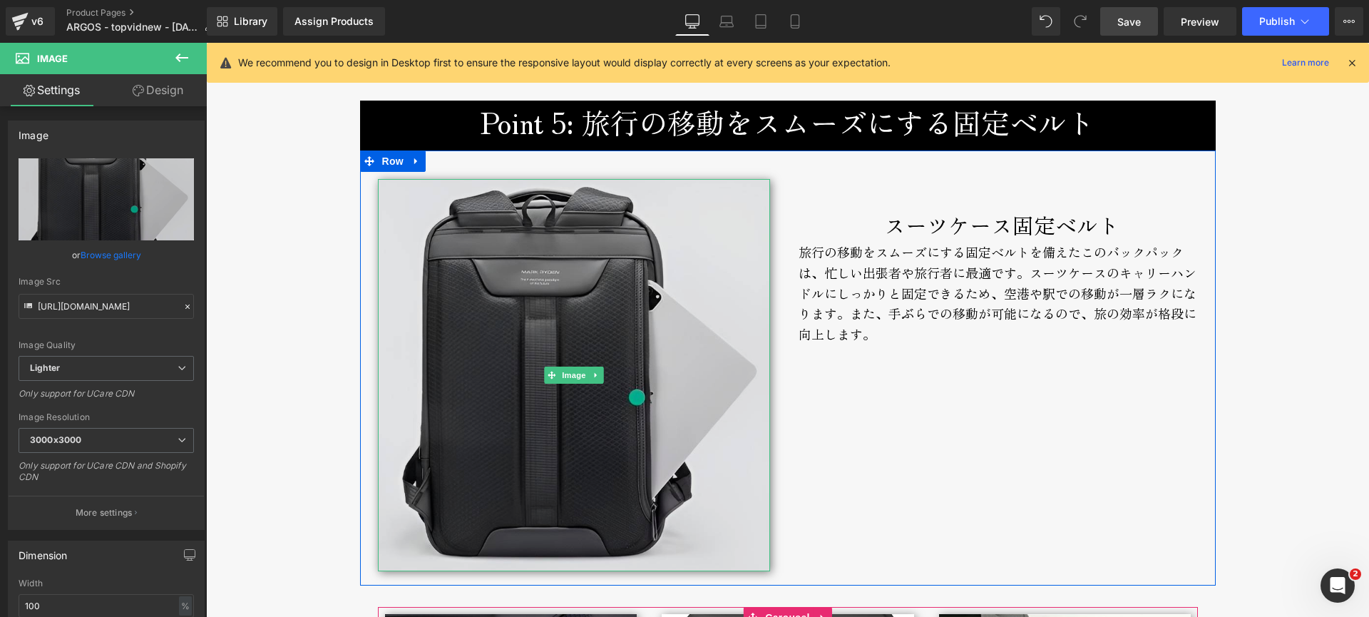
click at [503, 245] on img at bounding box center [574, 375] width 392 height 392
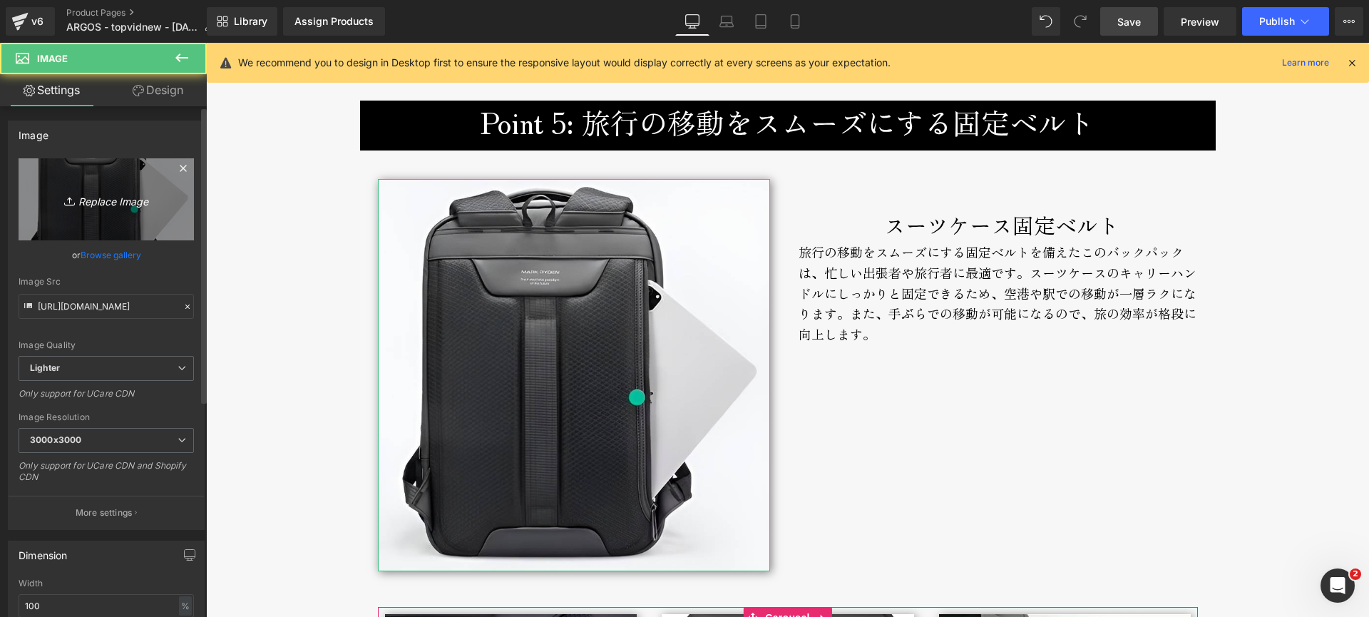
click at [116, 195] on icon "Replace Image" at bounding box center [106, 199] width 114 height 18
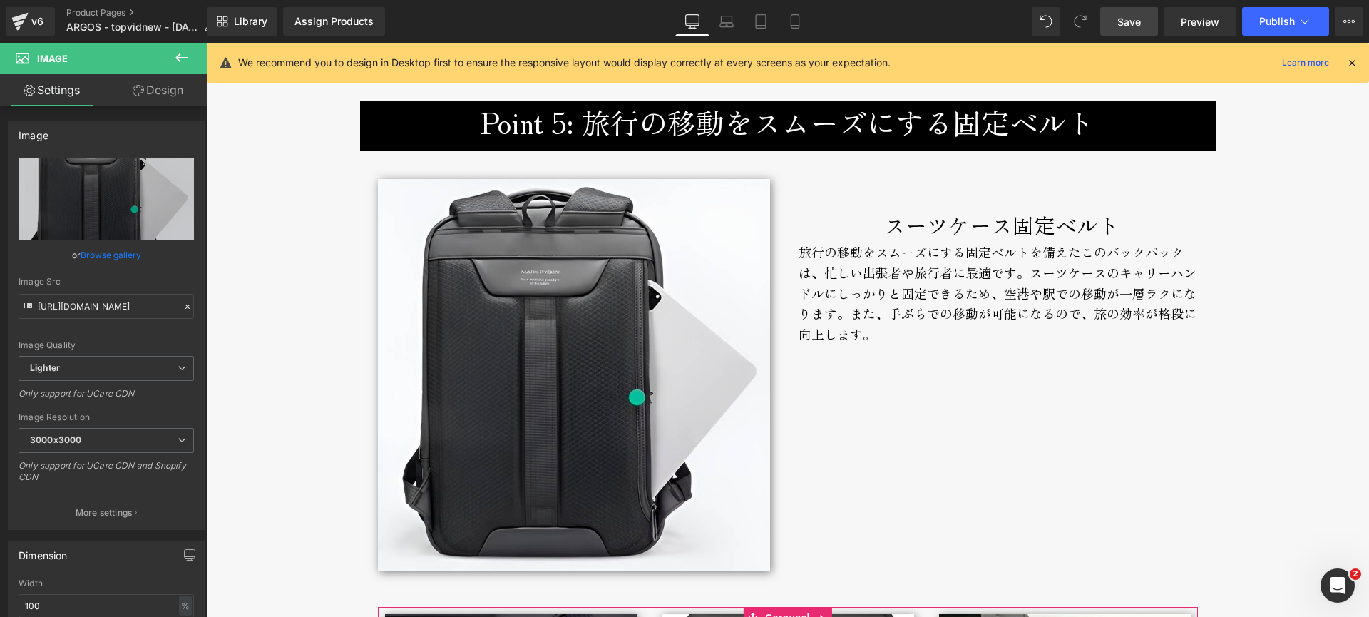
type input "C:\fakepath\argos-broderik-suitcasebelt-800px.jpg"
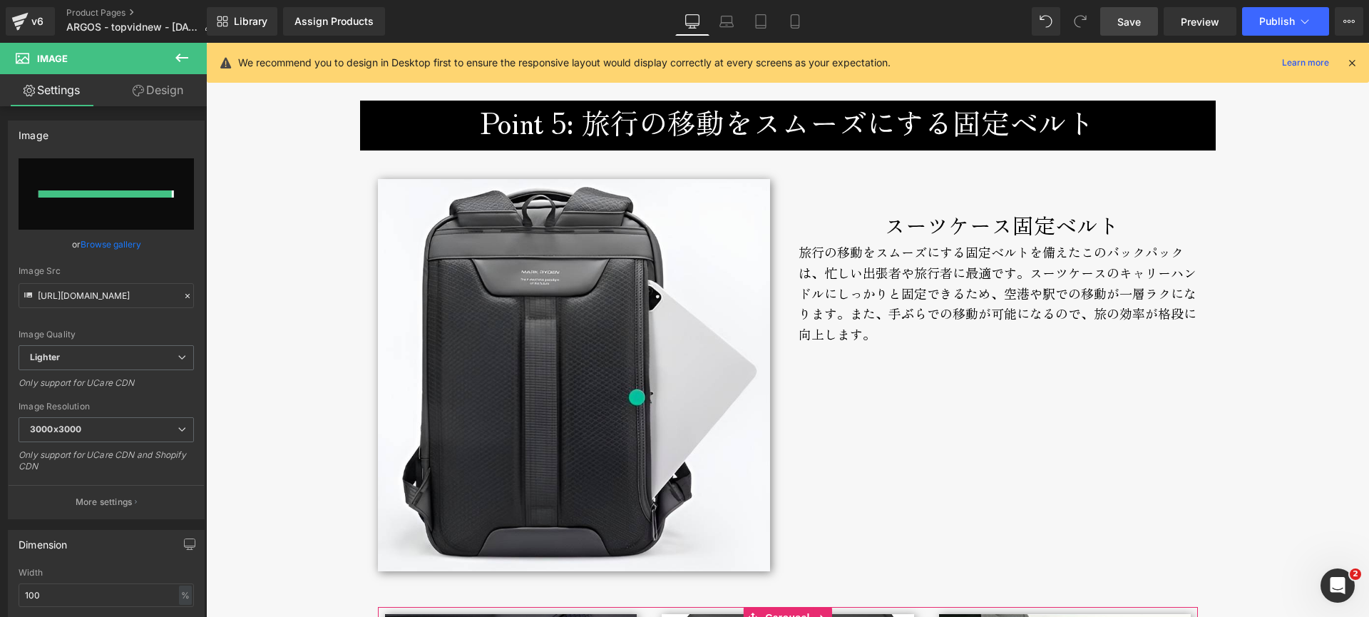
type input "[URL][DOMAIN_NAME]"
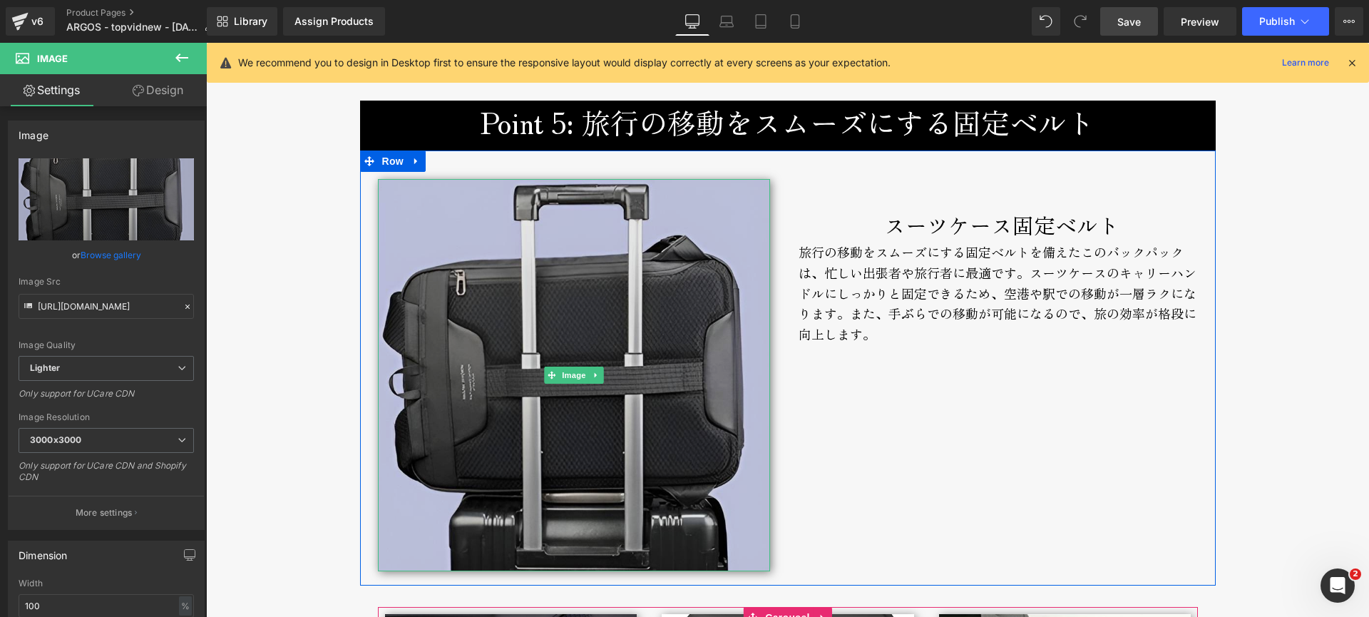
click at [456, 212] on img at bounding box center [574, 375] width 392 height 392
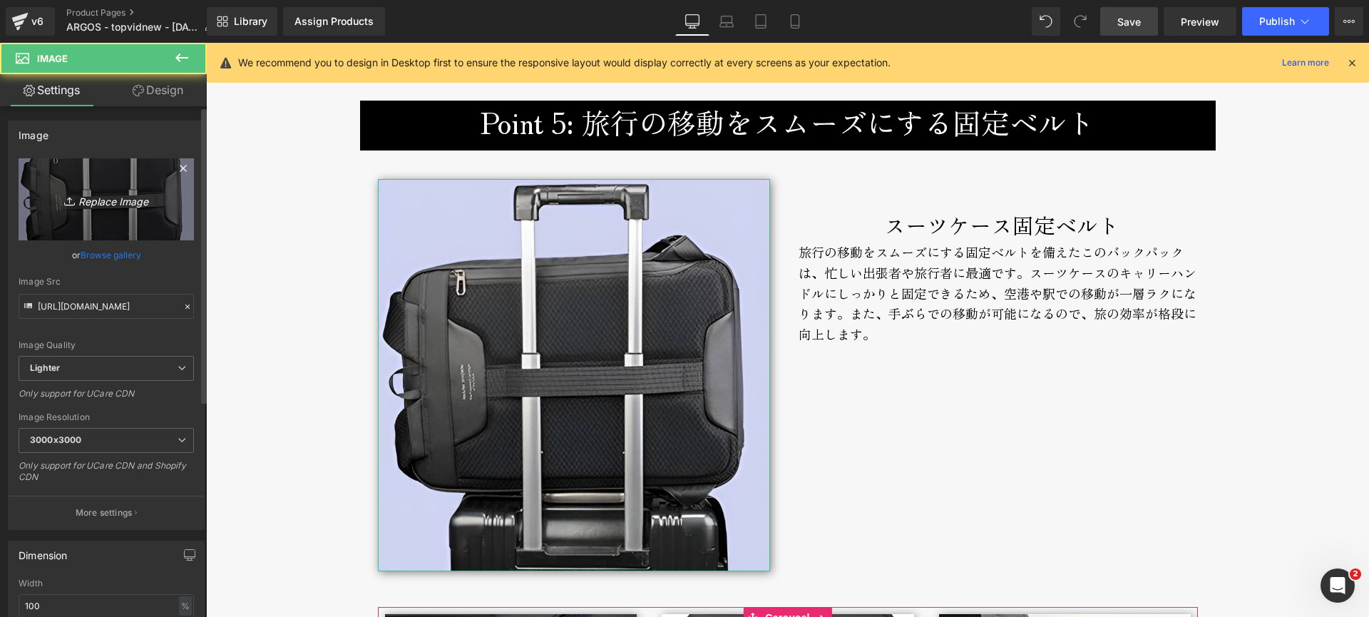
click at [123, 200] on icon "Replace Image" at bounding box center [106, 199] width 114 height 18
type input "C:\fakepath\argos-suitcase-handle.jpg"
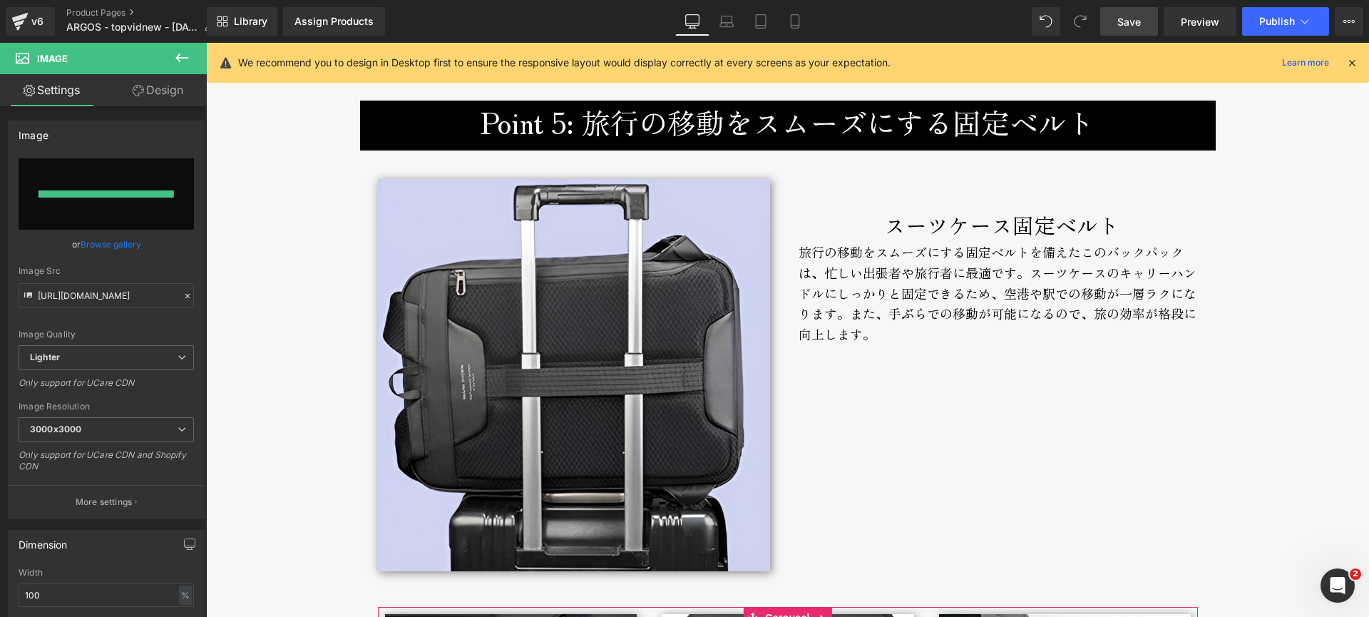
type input "[URL][DOMAIN_NAME]"
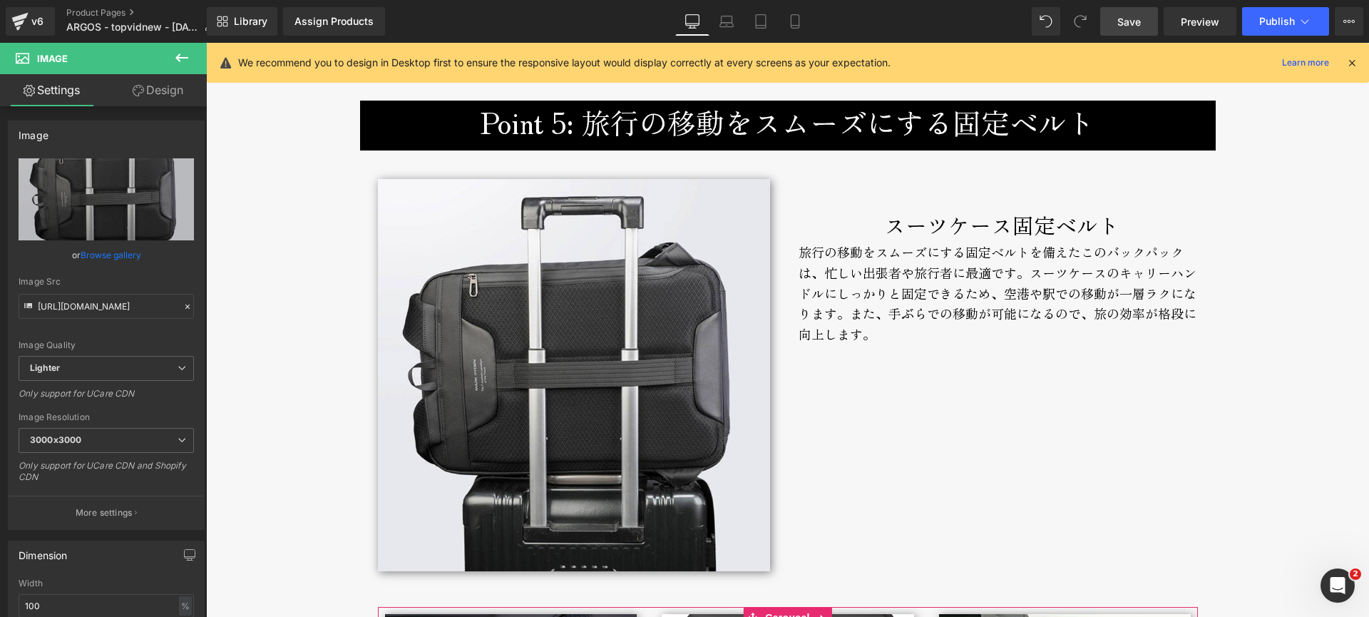
click at [1116, 22] on link "Save" at bounding box center [1130, 21] width 58 height 29
click at [1350, 61] on icon at bounding box center [1352, 62] width 13 height 13
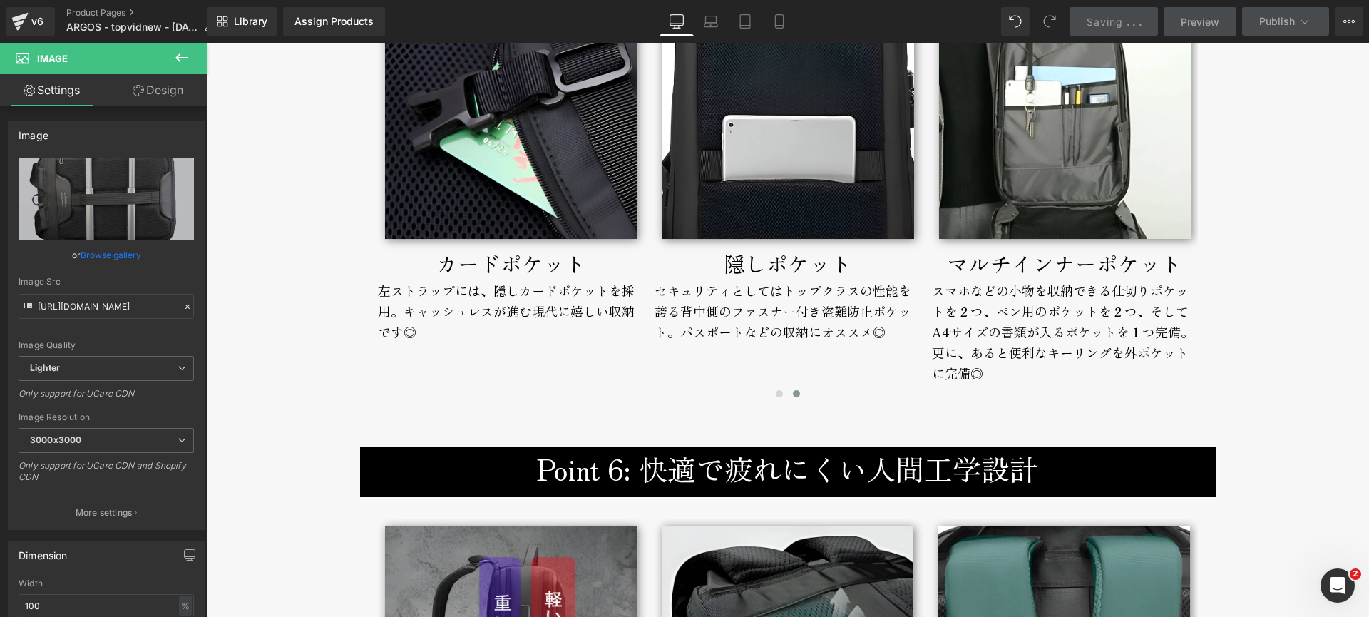
scroll to position [6474, 0]
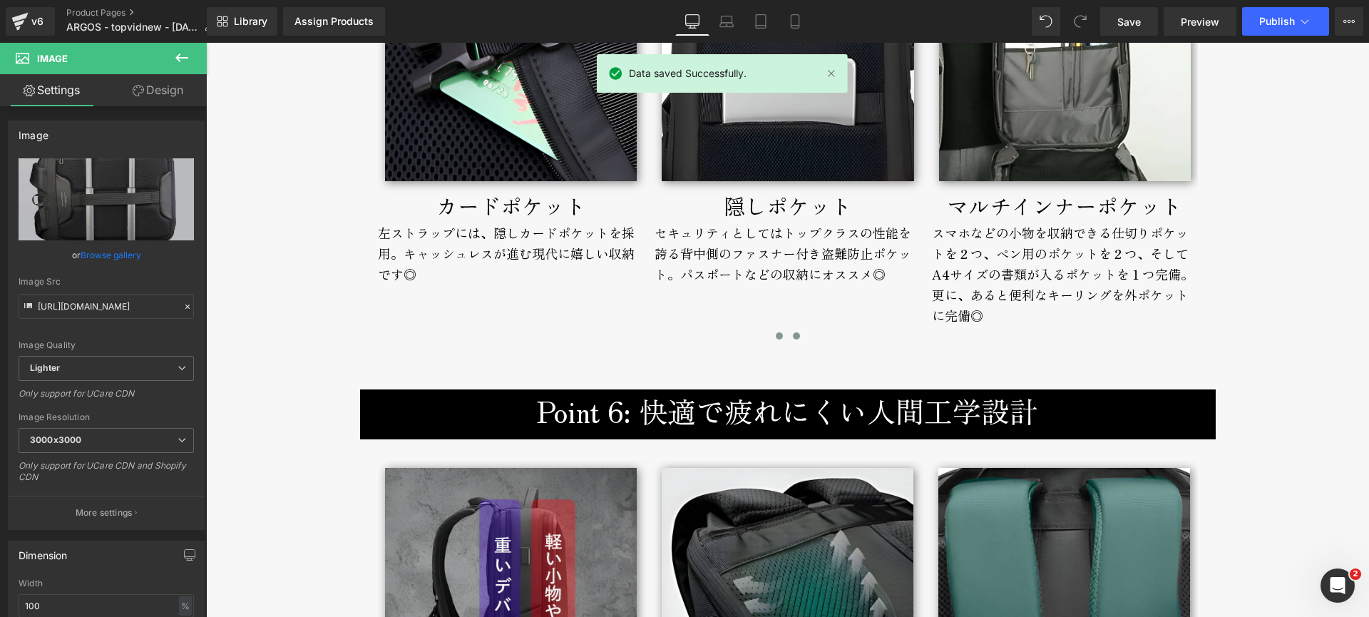
click at [776, 340] on span at bounding box center [779, 335] width 7 height 7
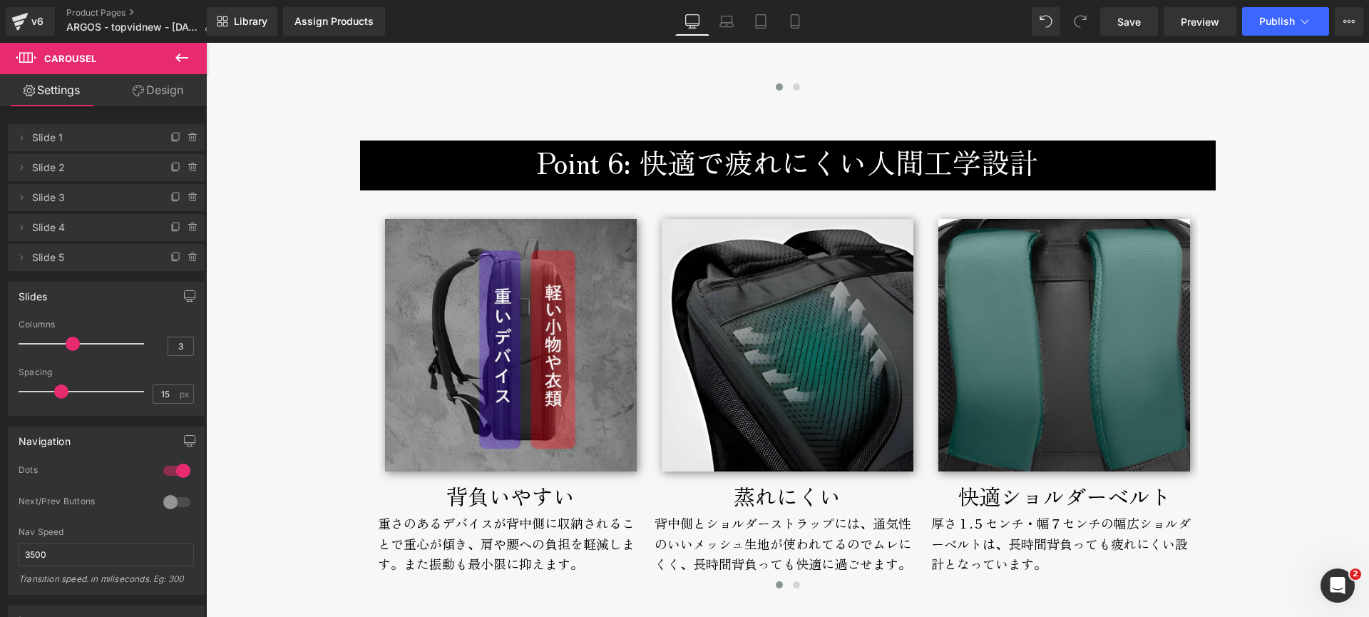
scroll to position [6713, 0]
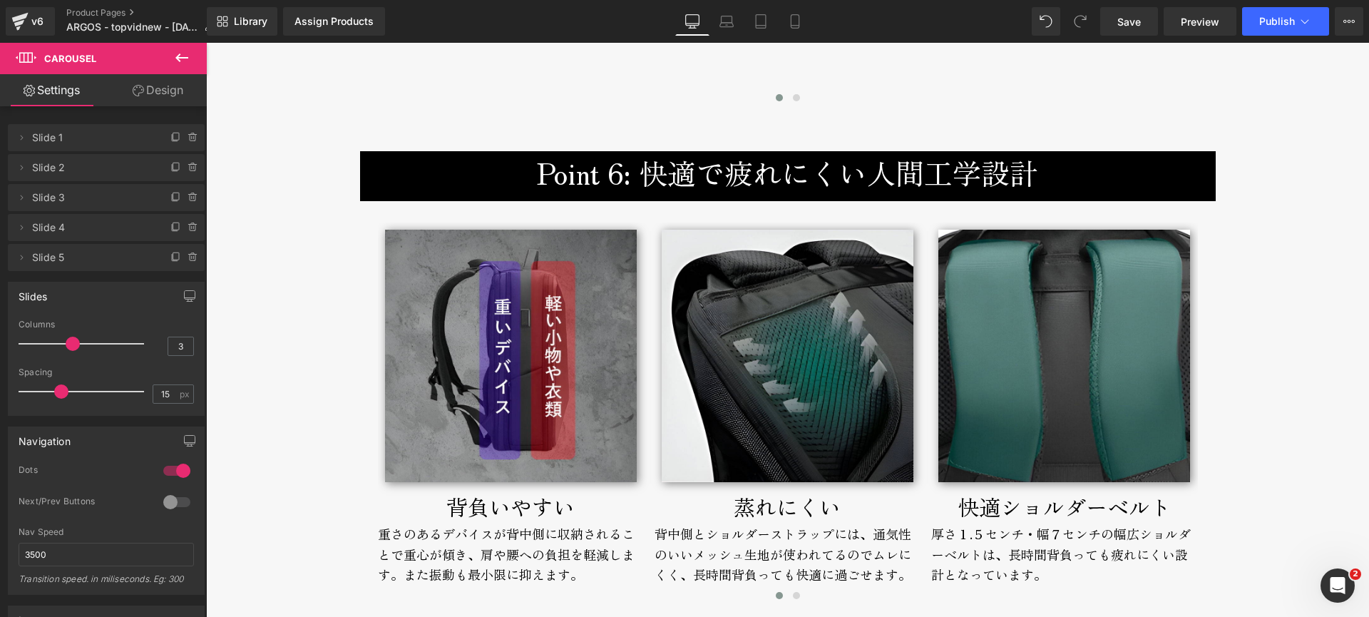
click at [432, 514] on p "背負いやすい" at bounding box center [511, 506] width 266 height 34
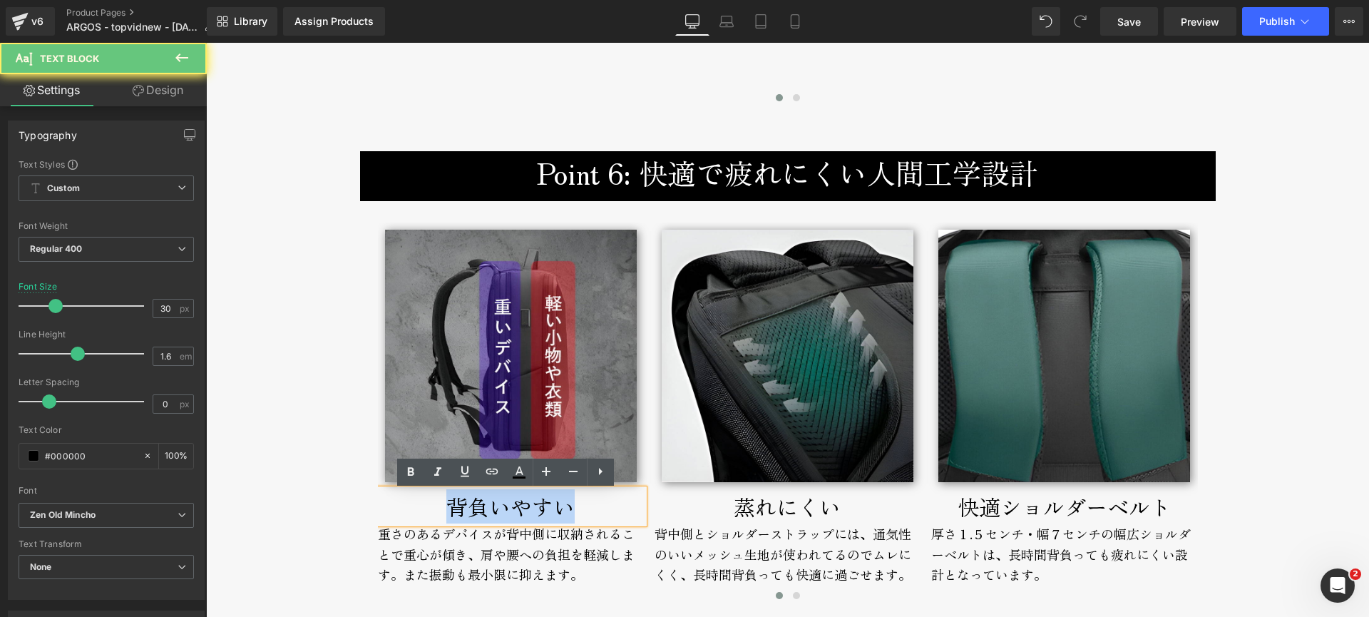
click at [432, 514] on p "背負いやすい" at bounding box center [511, 506] width 266 height 34
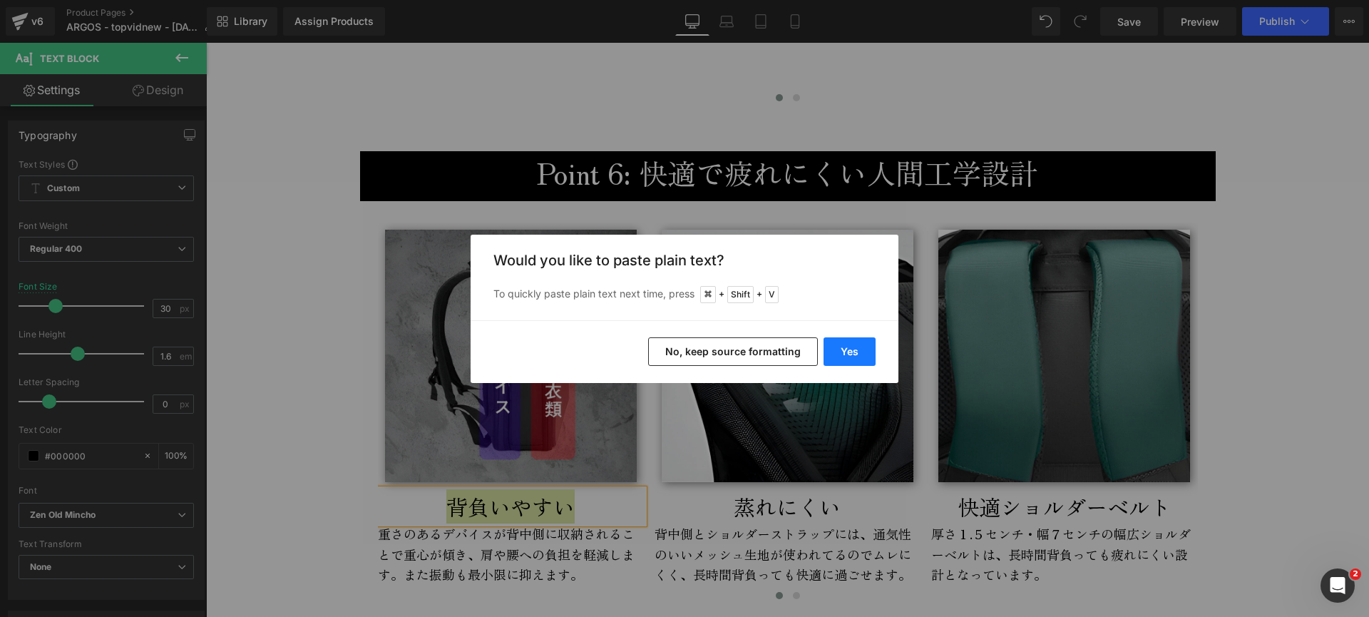
click at [846, 350] on button "Yes" at bounding box center [850, 351] width 52 height 29
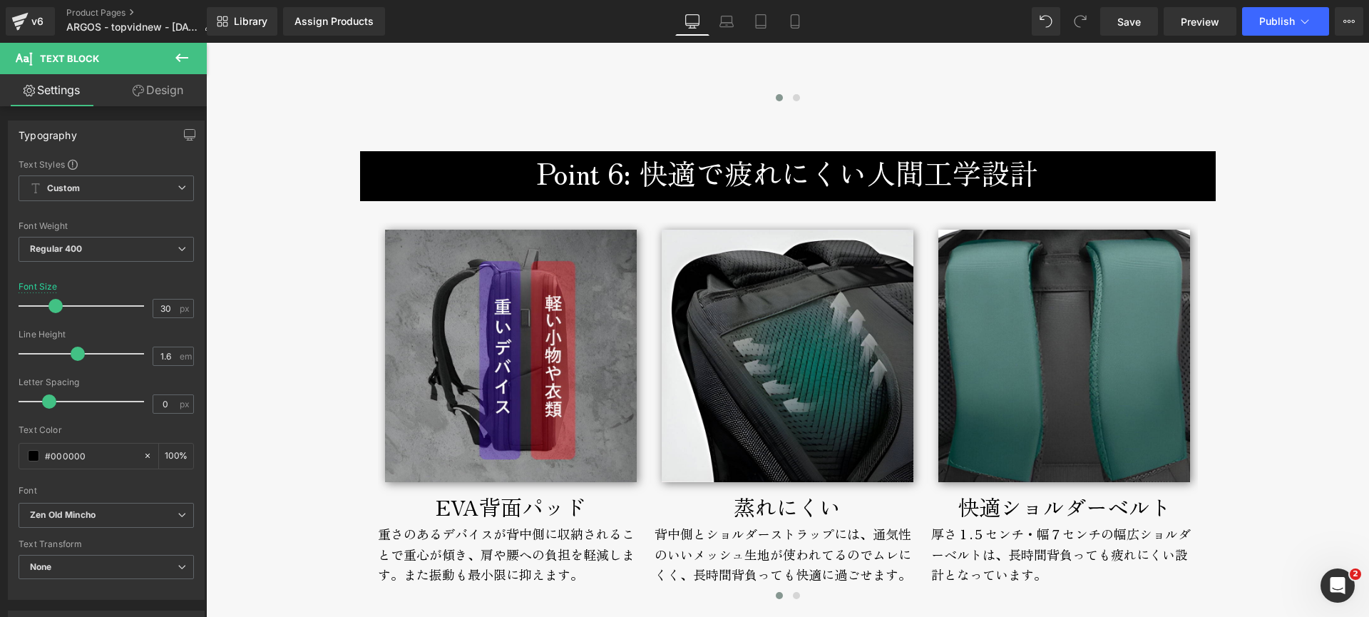
click at [392, 544] on div "重さのあるデバイスが背中側に収納されることで重心が傾き、肩や腰への負担を軽減します。また振動も最小限に抑えます。" at bounding box center [511, 554] width 266 height 61
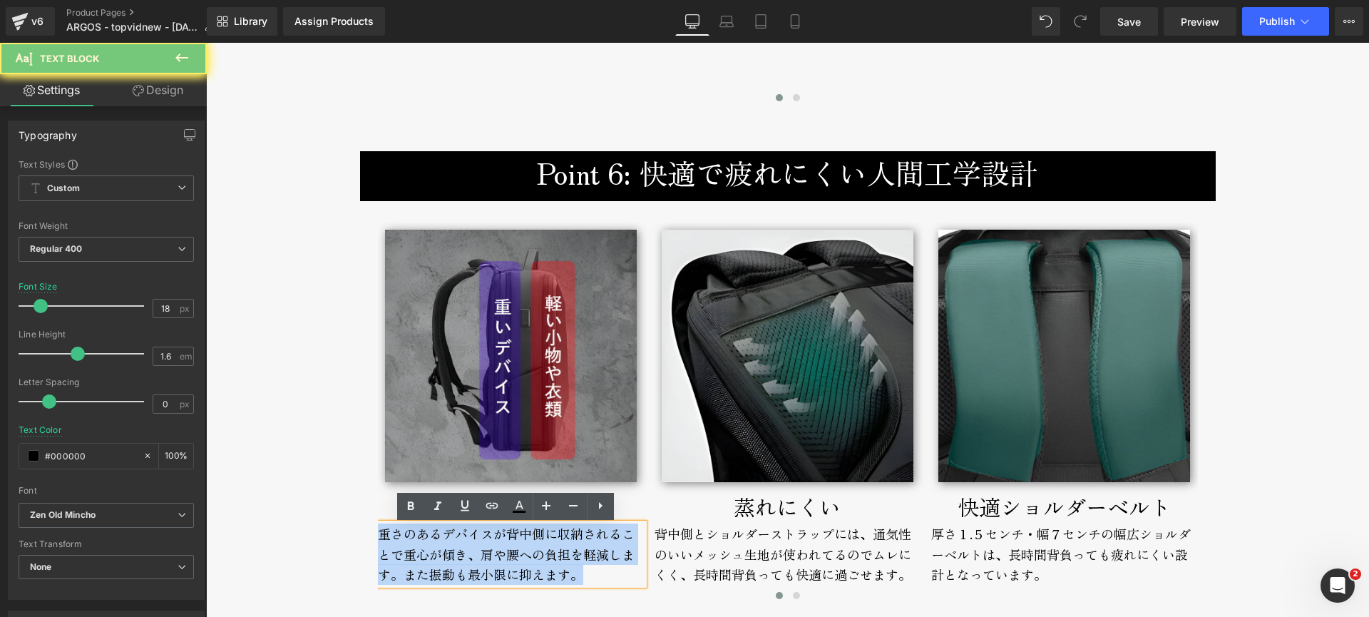
click at [392, 544] on div "重さのあるデバイスが背中側に収納されることで重心が傾き、肩や腰への負担を軽減します。また振動も最小限に抑えます。" at bounding box center [511, 554] width 266 height 61
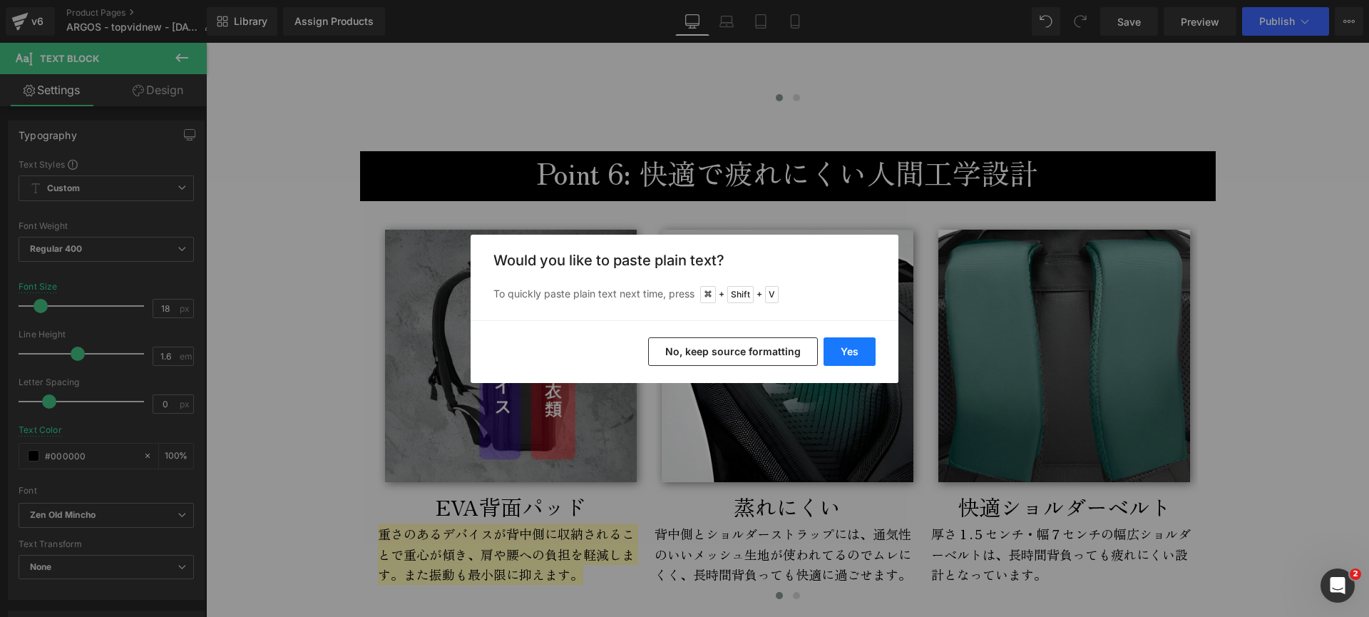
click at [864, 350] on button "Yes" at bounding box center [850, 351] width 52 height 29
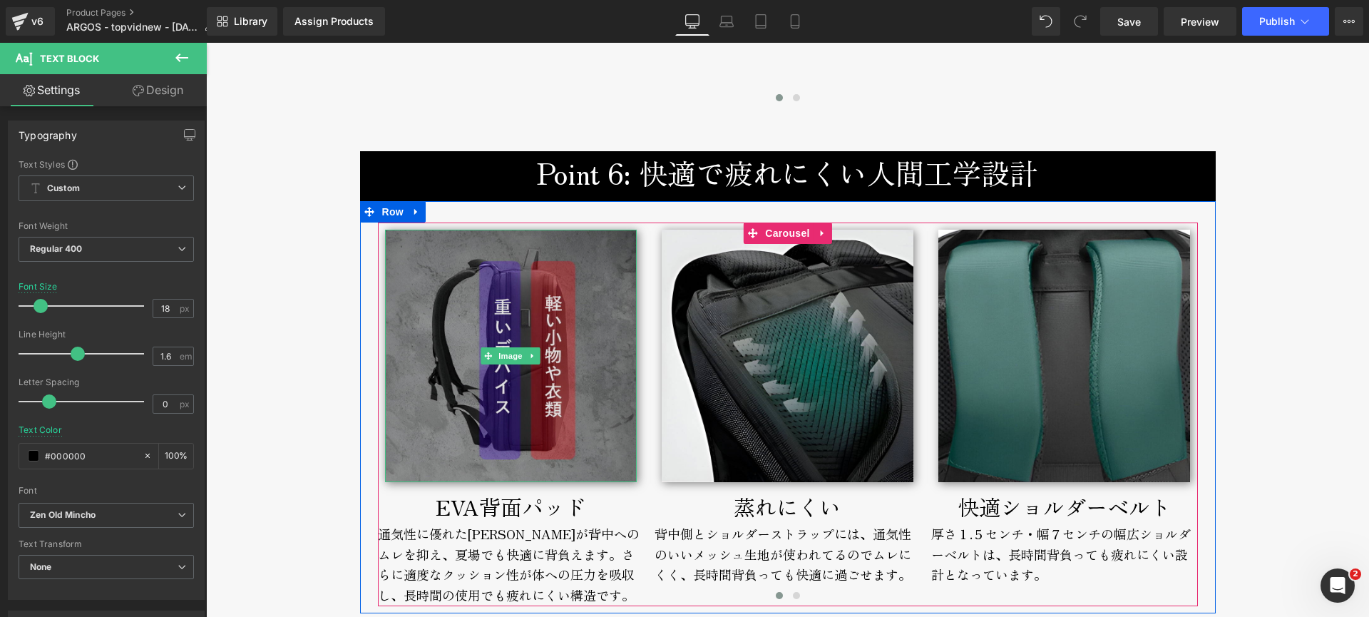
click at [449, 421] on img at bounding box center [511, 356] width 252 height 252
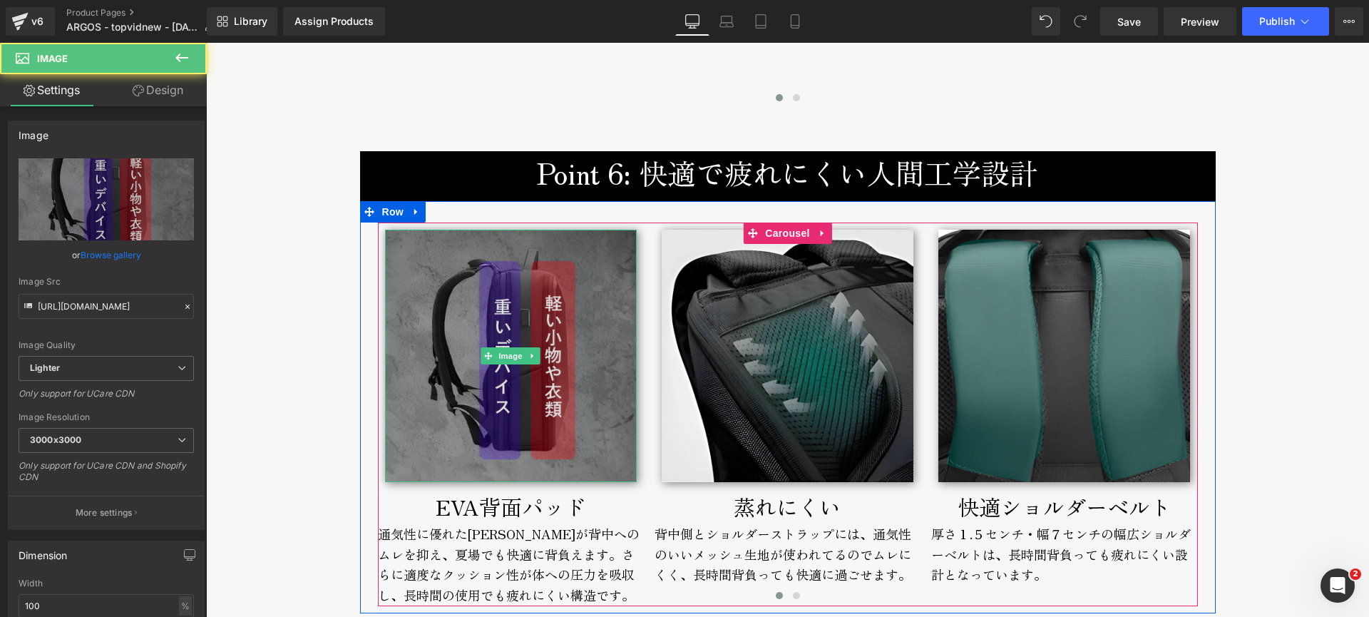
click at [461, 443] on img at bounding box center [511, 356] width 252 height 252
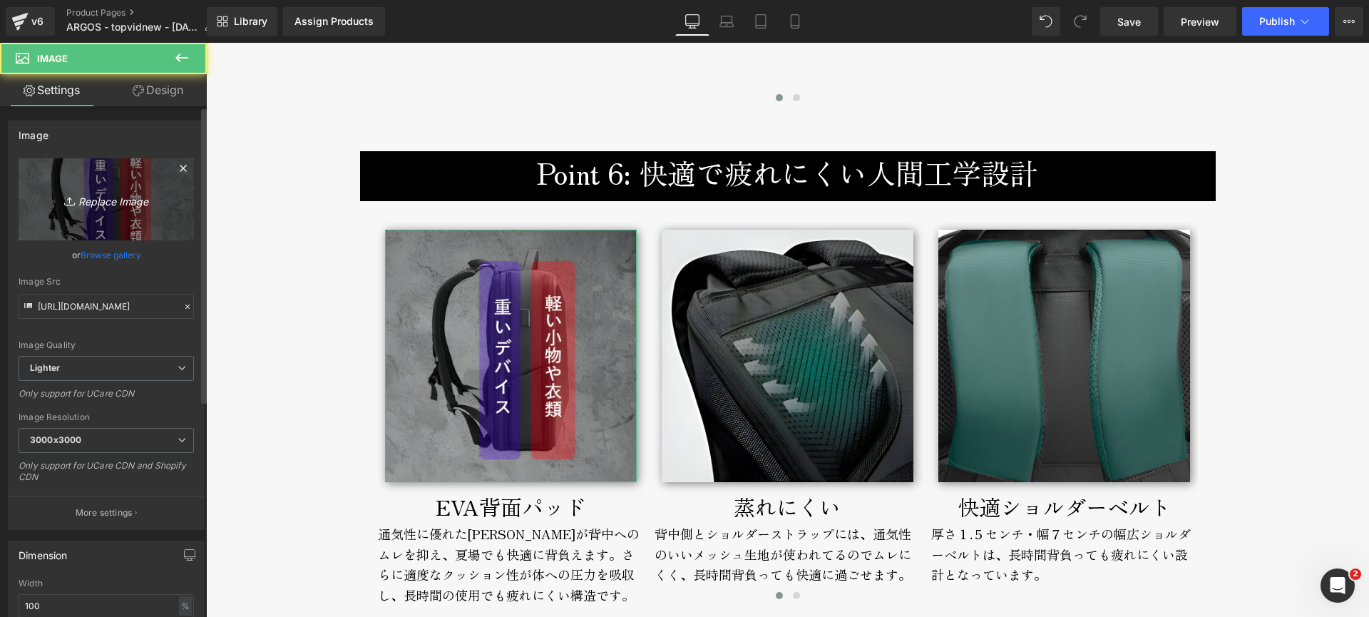
click at [89, 203] on icon "Replace Image" at bounding box center [106, 199] width 114 height 18
type input "C:\fakepath\argos-double-breathable-800px.jpg"
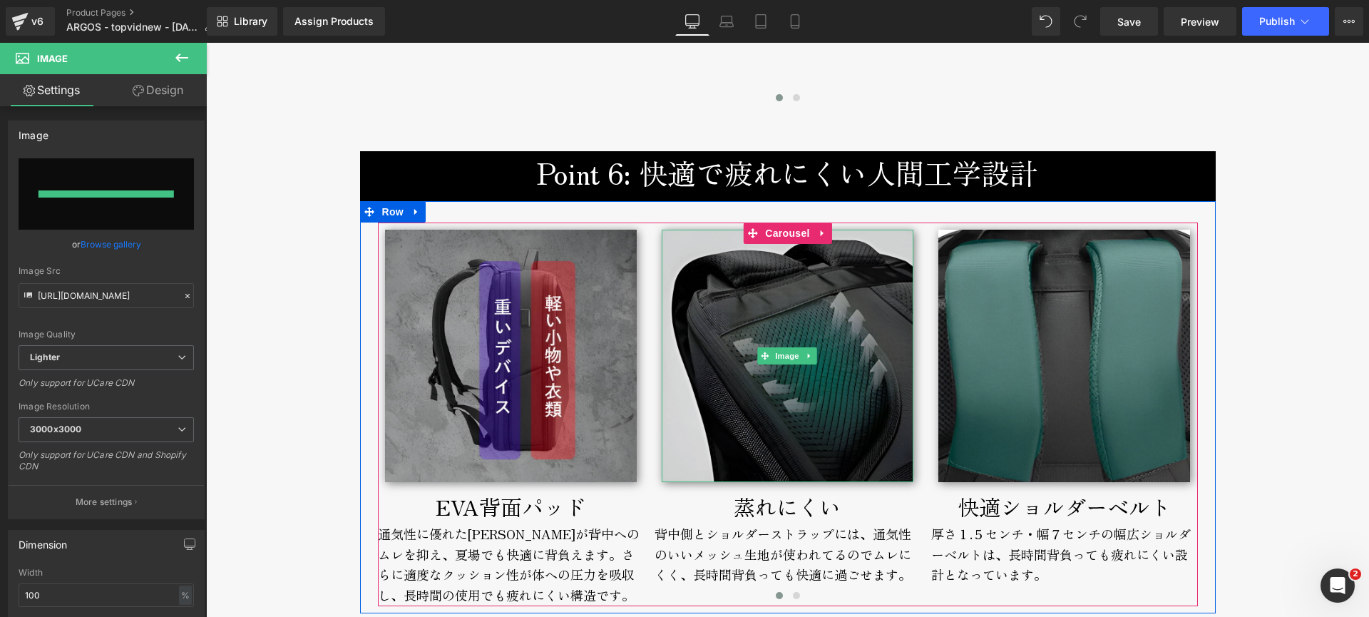
type input "[URL][DOMAIN_NAME]"
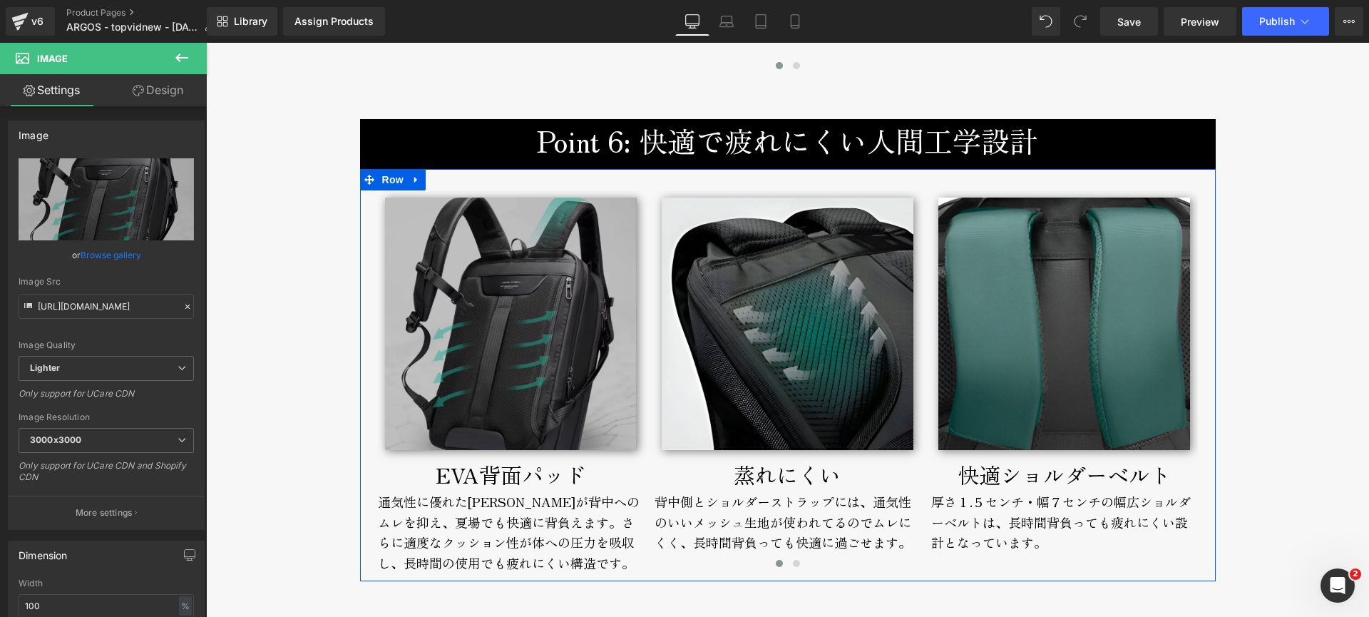
scroll to position [6794, 0]
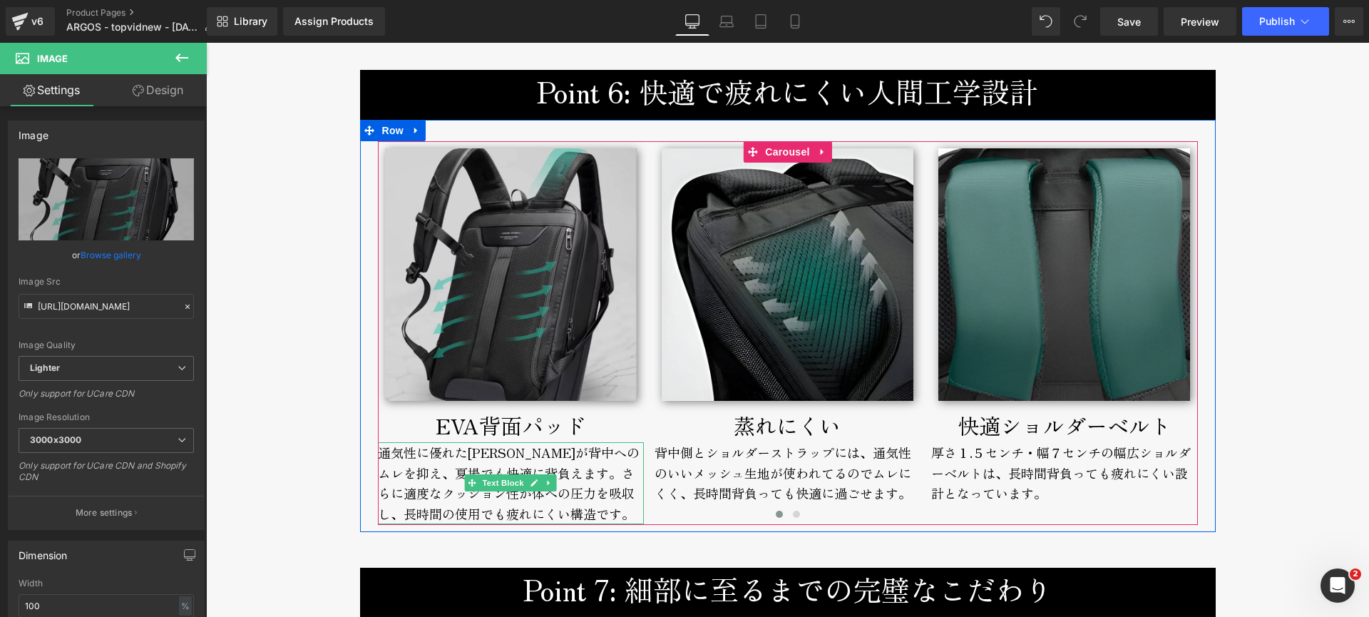
click at [414, 479] on div "通気性に優れた[PERSON_NAME]が背中へのムレを抑え、夏場でも快適に背負えます。さらに適度なクッション性が体への圧力を吸収し、長時間の使用でも疲れにく…" at bounding box center [511, 483] width 266 height 82
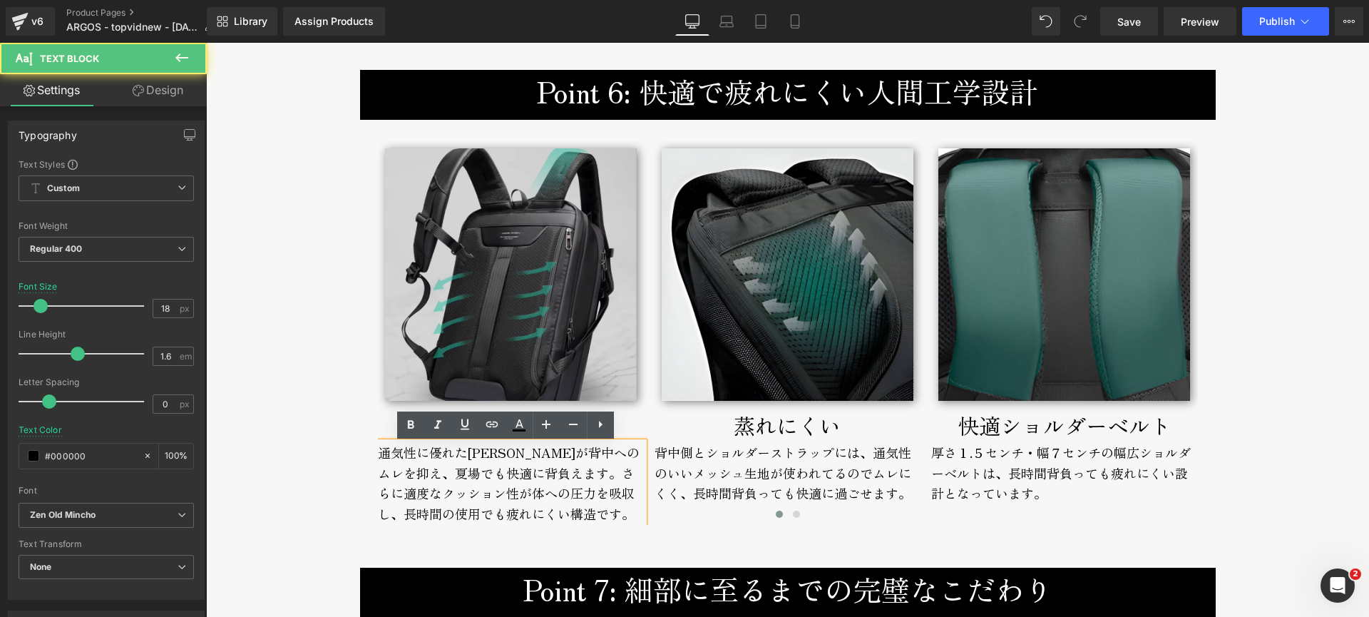
click at [416, 495] on div "通気性に優れた[PERSON_NAME]が背中へのムレを抑え、夏場でも快適に背負えます。さらに適度なクッション性が体への圧力を吸収し、長時間の使用でも疲れにく…" at bounding box center [511, 483] width 266 height 82
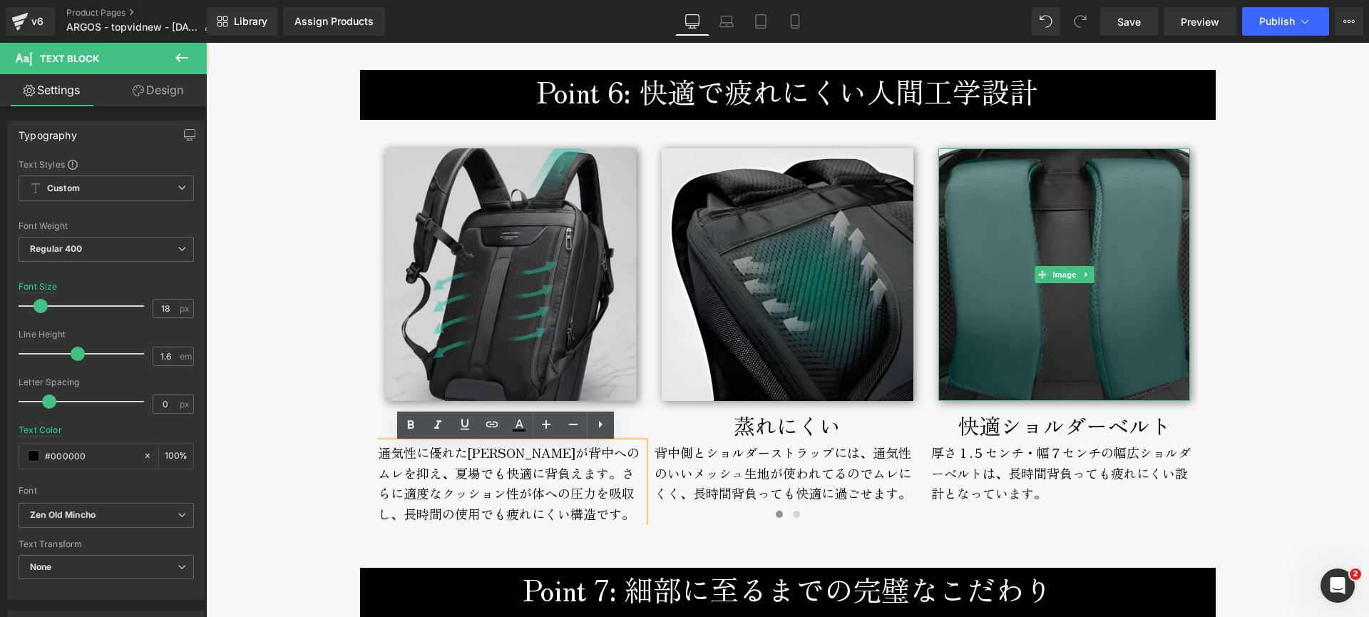
click at [1020, 355] on img at bounding box center [1065, 274] width 252 height 252
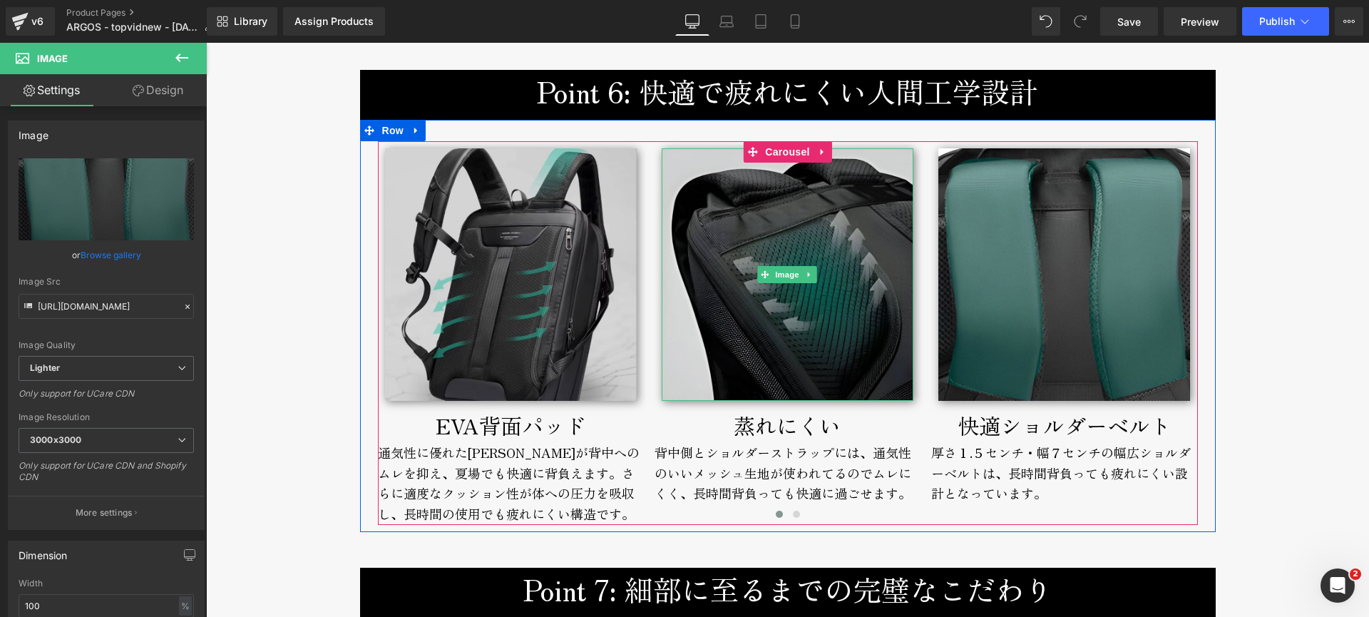
click at [754, 366] on img at bounding box center [788, 274] width 252 height 252
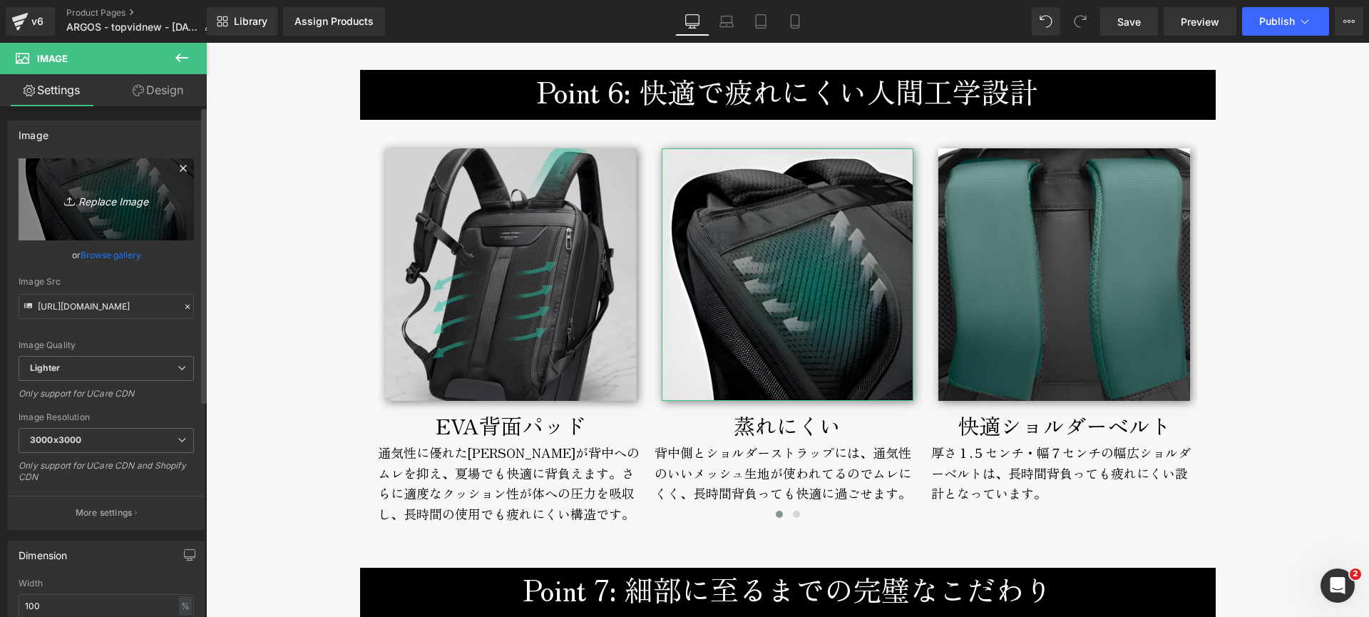
click at [118, 204] on icon "Replace Image" at bounding box center [106, 199] width 114 height 18
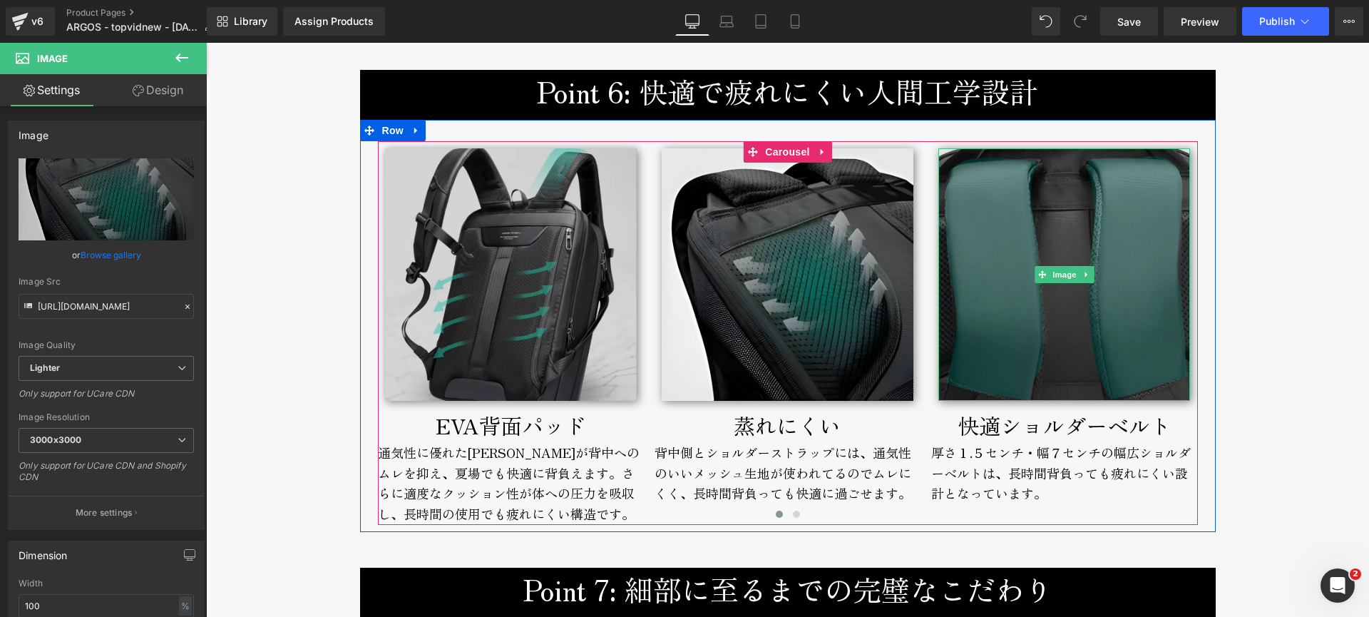
click at [1094, 334] on img at bounding box center [1065, 274] width 252 height 252
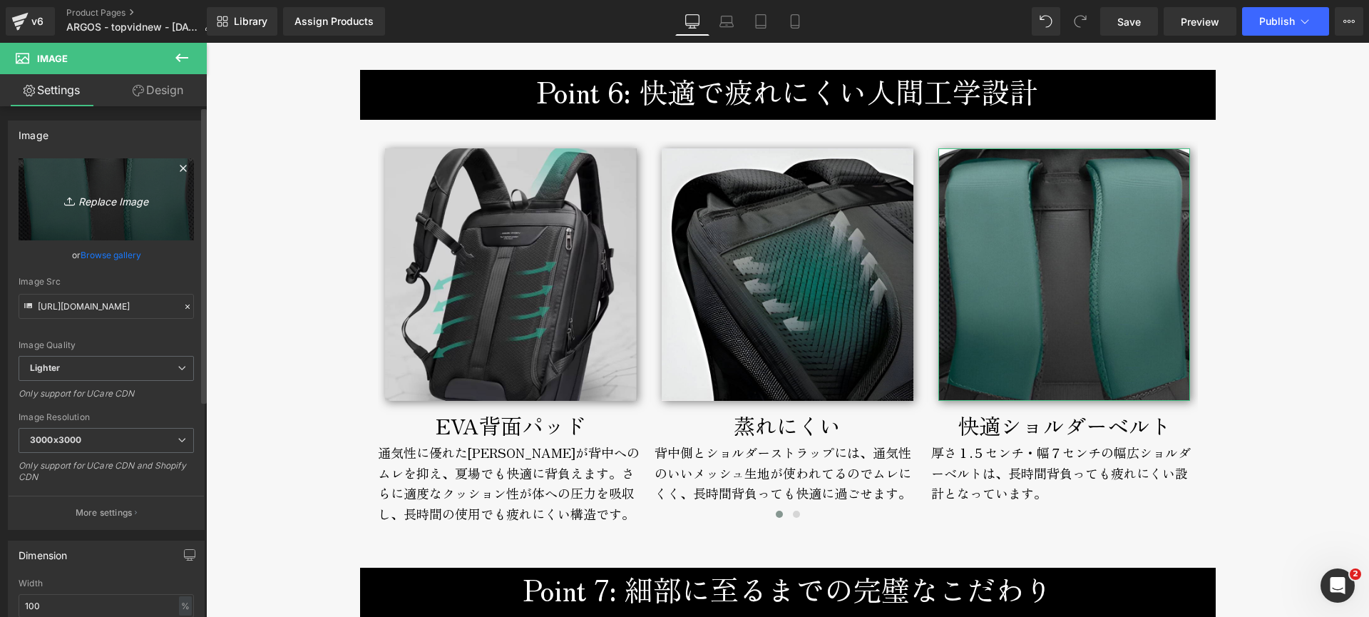
click at [115, 200] on icon "Replace Image" at bounding box center [106, 199] width 114 height 18
type input "C:\fakepath\argos-shoulderstrap.jpg"
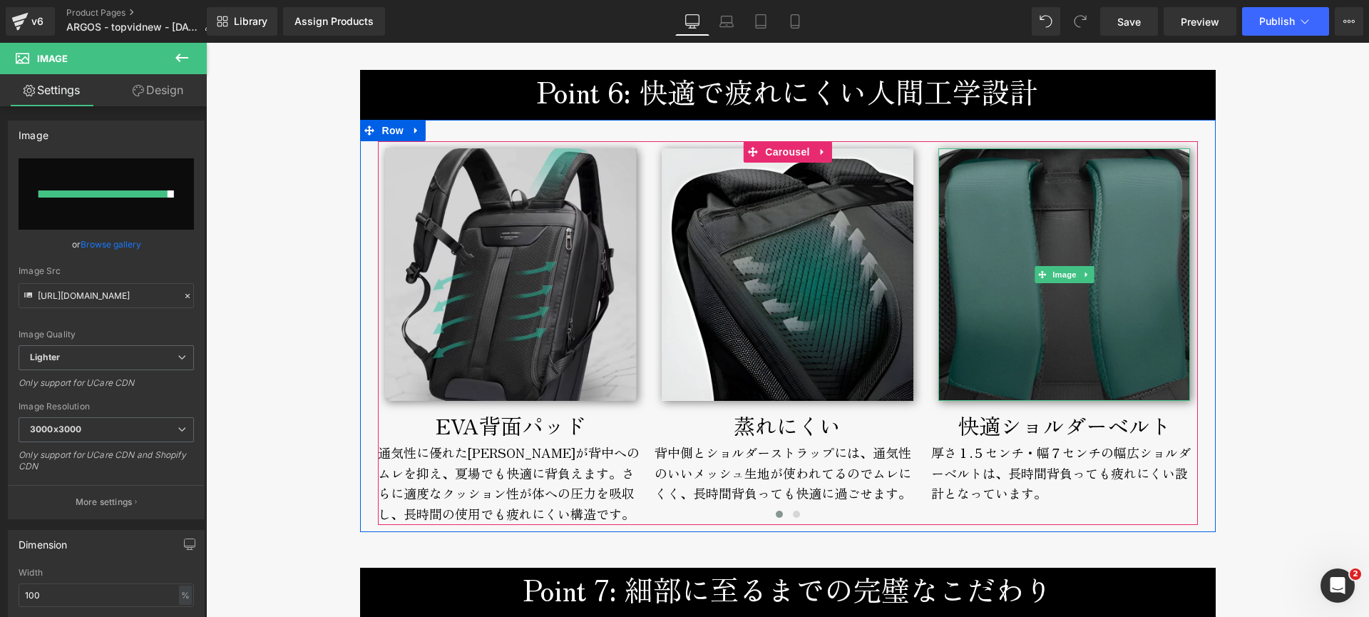
type input "[URL][DOMAIN_NAME]"
